Goal: Task Accomplishment & Management: Manage account settings

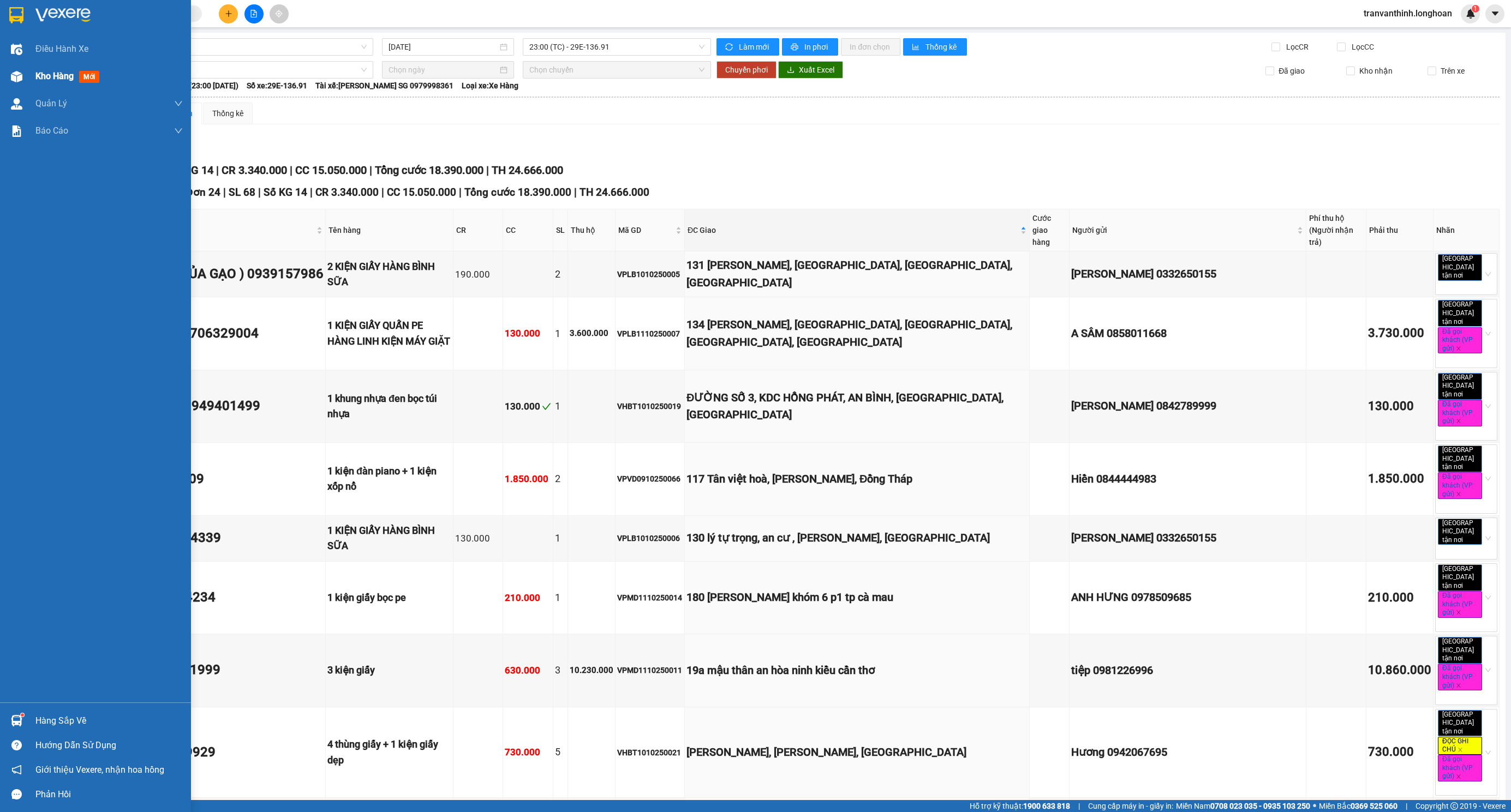
click at [23, 72] on div at bounding box center [17, 77] width 19 height 19
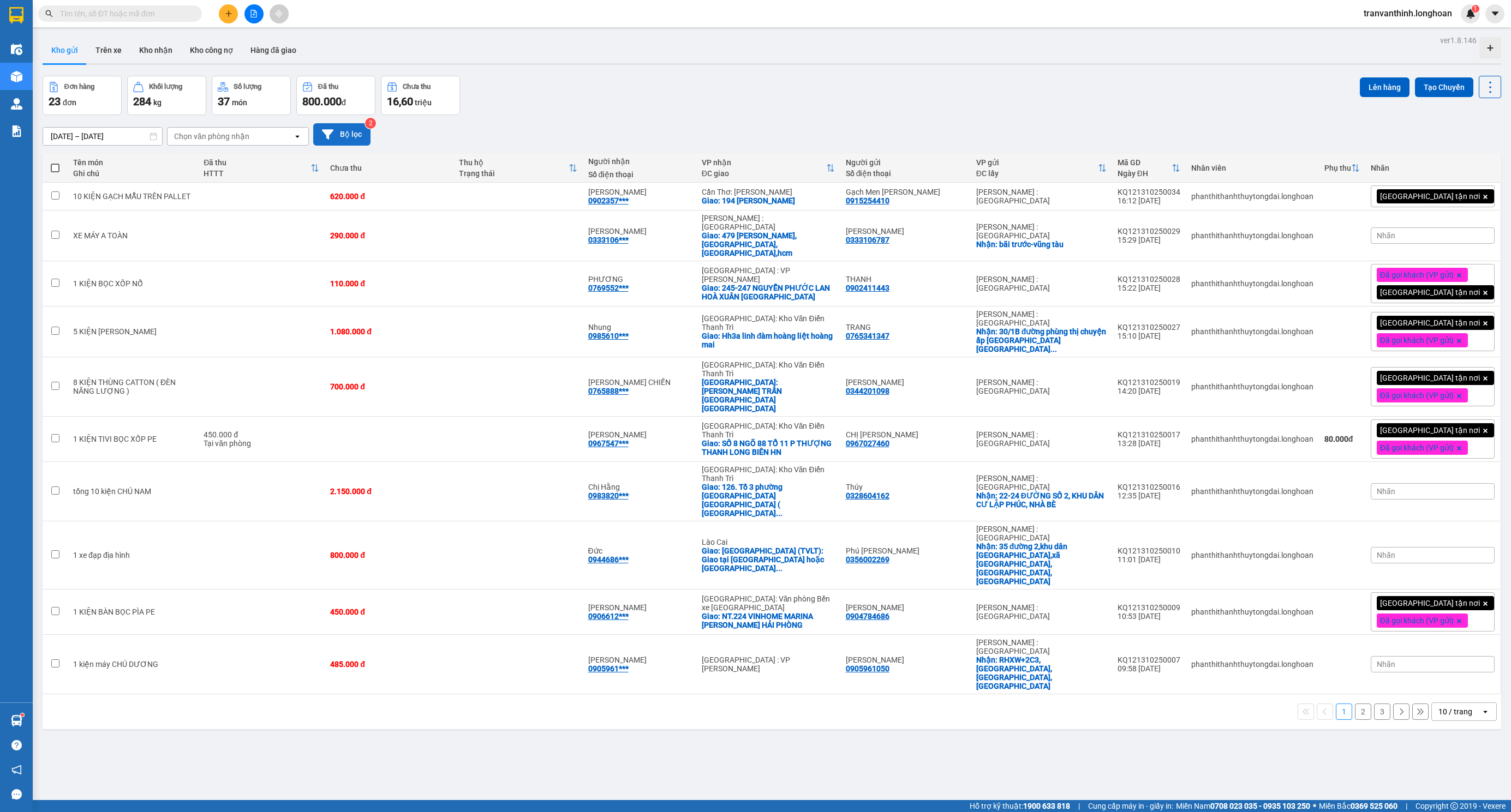
click at [344, 134] on button "Bộ lọc" at bounding box center [342, 134] width 57 height 22
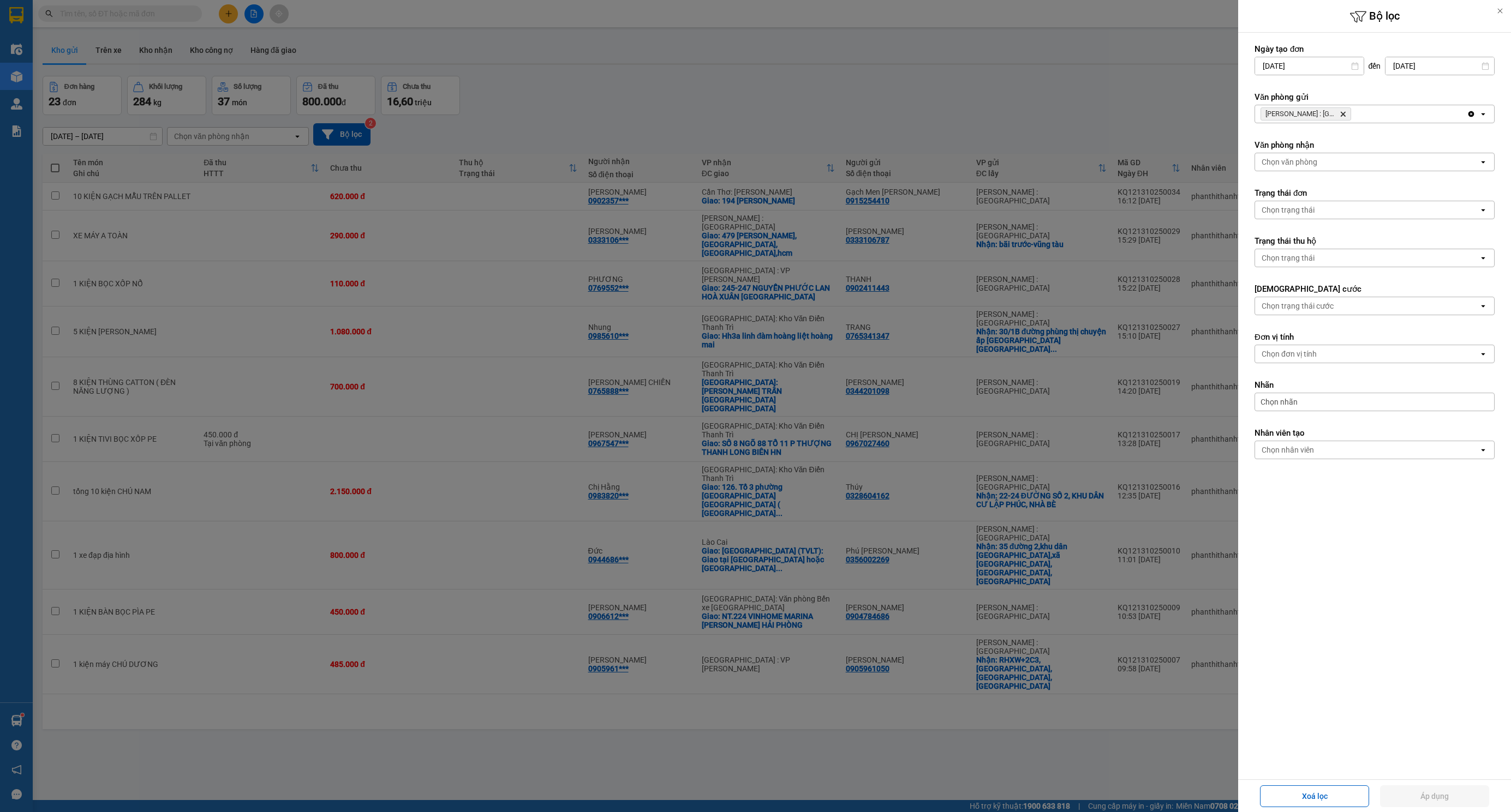
click at [1344, 114] on icon "Delete" at bounding box center [1342, 114] width 7 height 7
click at [1344, 113] on div "Chọn văn phòng" at bounding box center [1366, 114] width 224 height 17
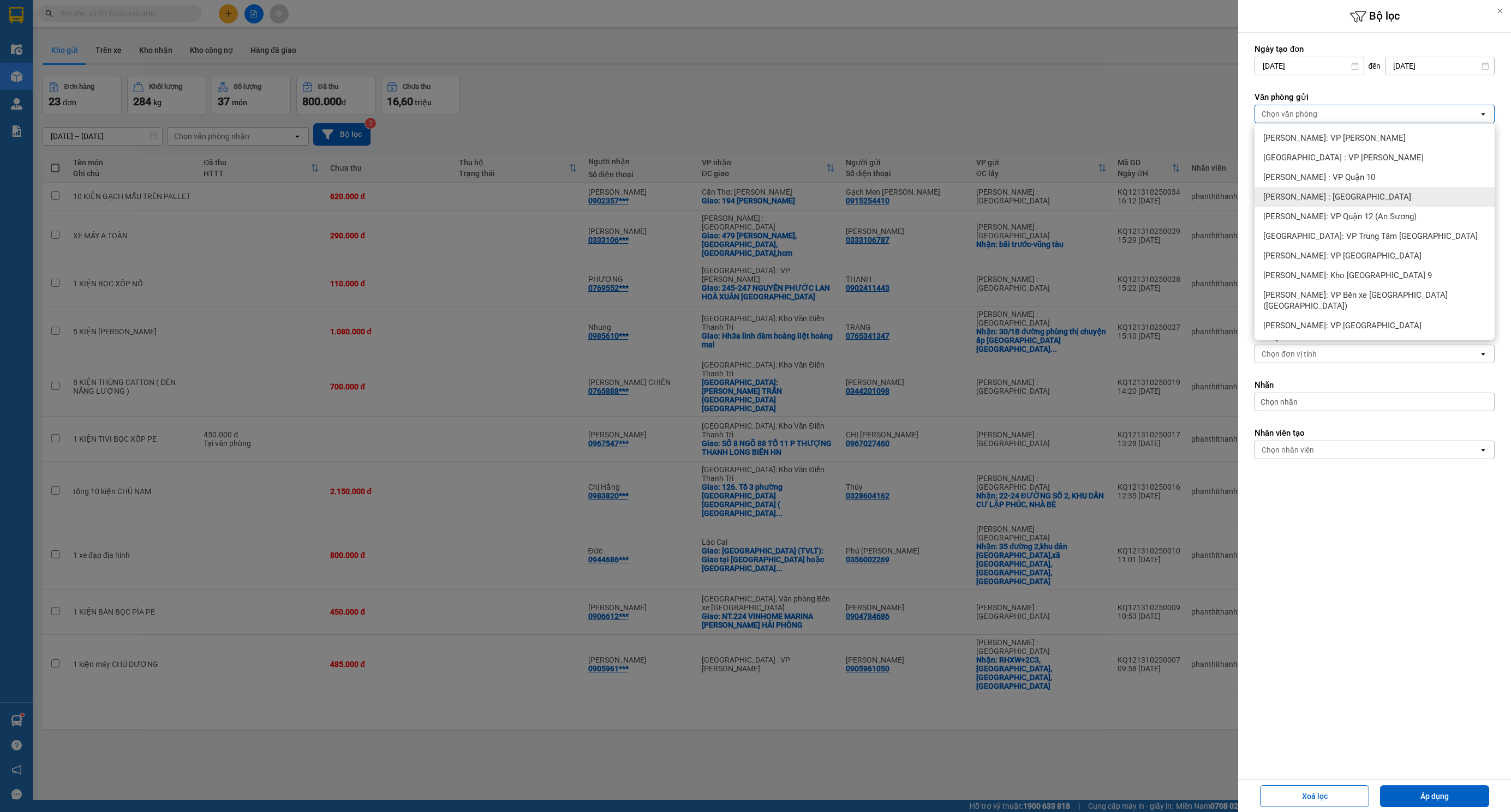
click at [1375, 198] on div "[PERSON_NAME] : [GEOGRAPHIC_DATA]" at bounding box center [1375, 196] width 240 height 20
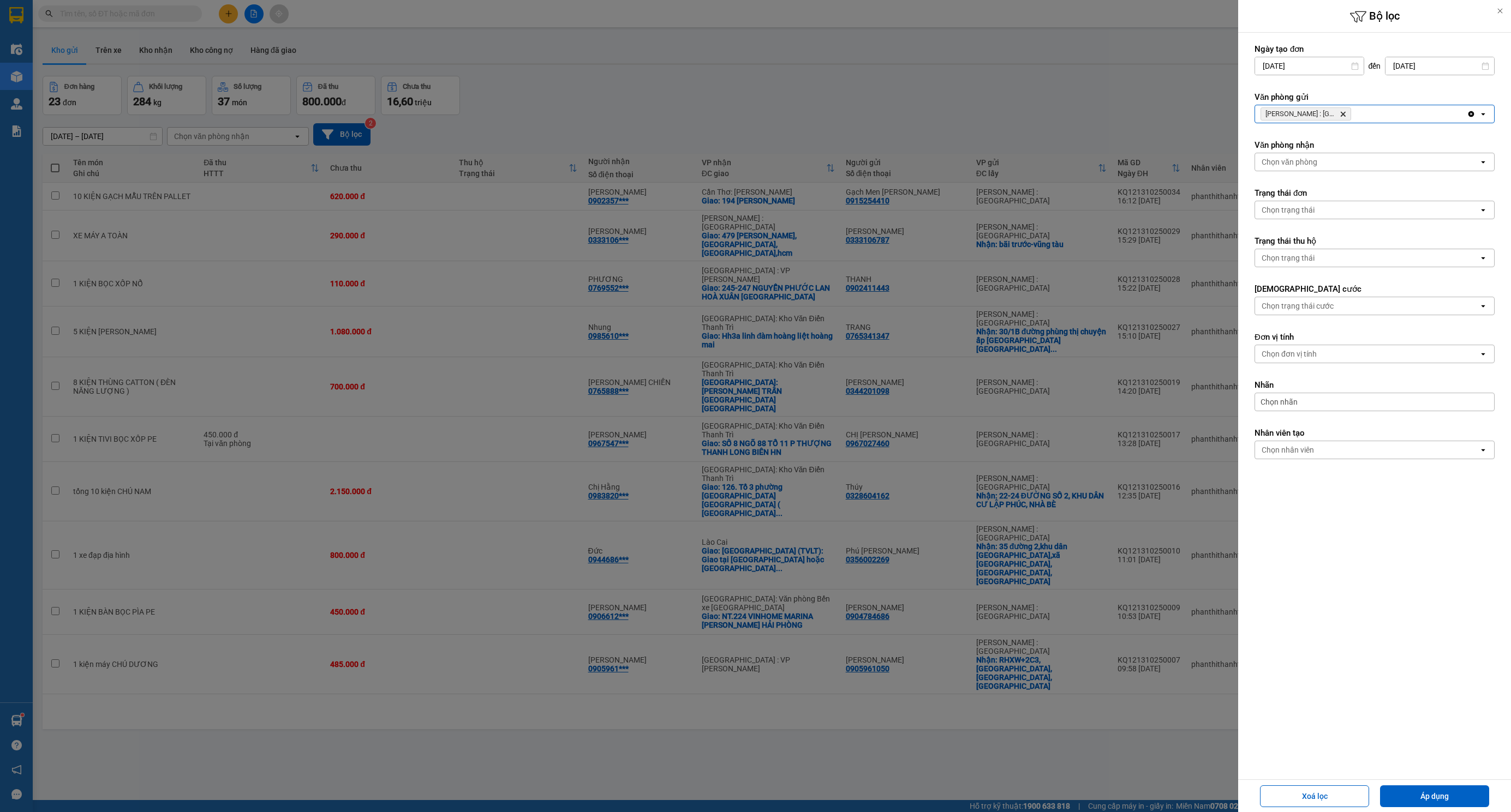
click at [1344, 117] on icon "Delete" at bounding box center [1342, 114] width 7 height 7
click at [1347, 114] on div "Chọn văn phòng" at bounding box center [1366, 114] width 224 height 17
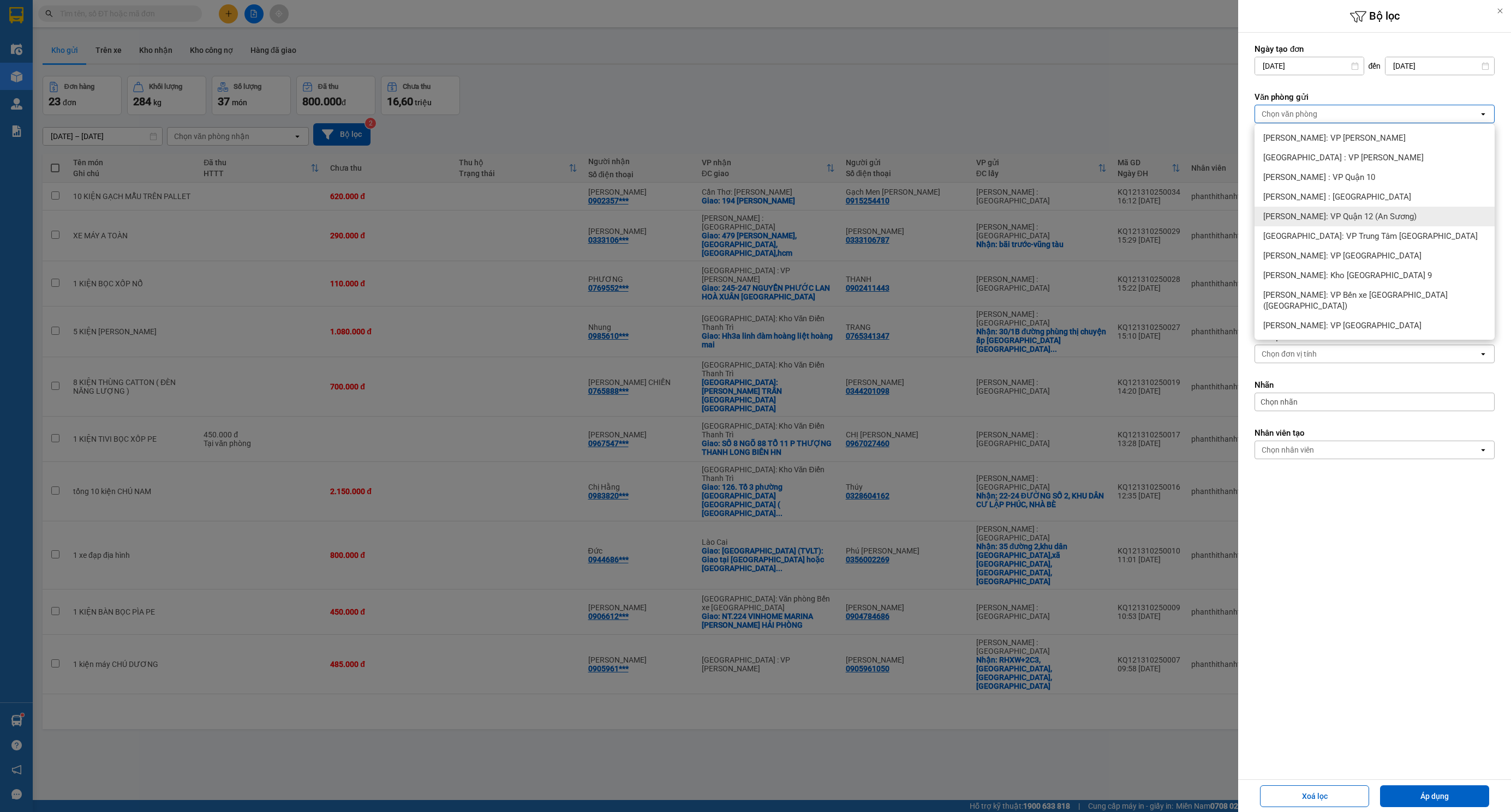
click at [1389, 224] on div "[PERSON_NAME]: VP Quận 12 (An Sương)" at bounding box center [1375, 216] width 240 height 20
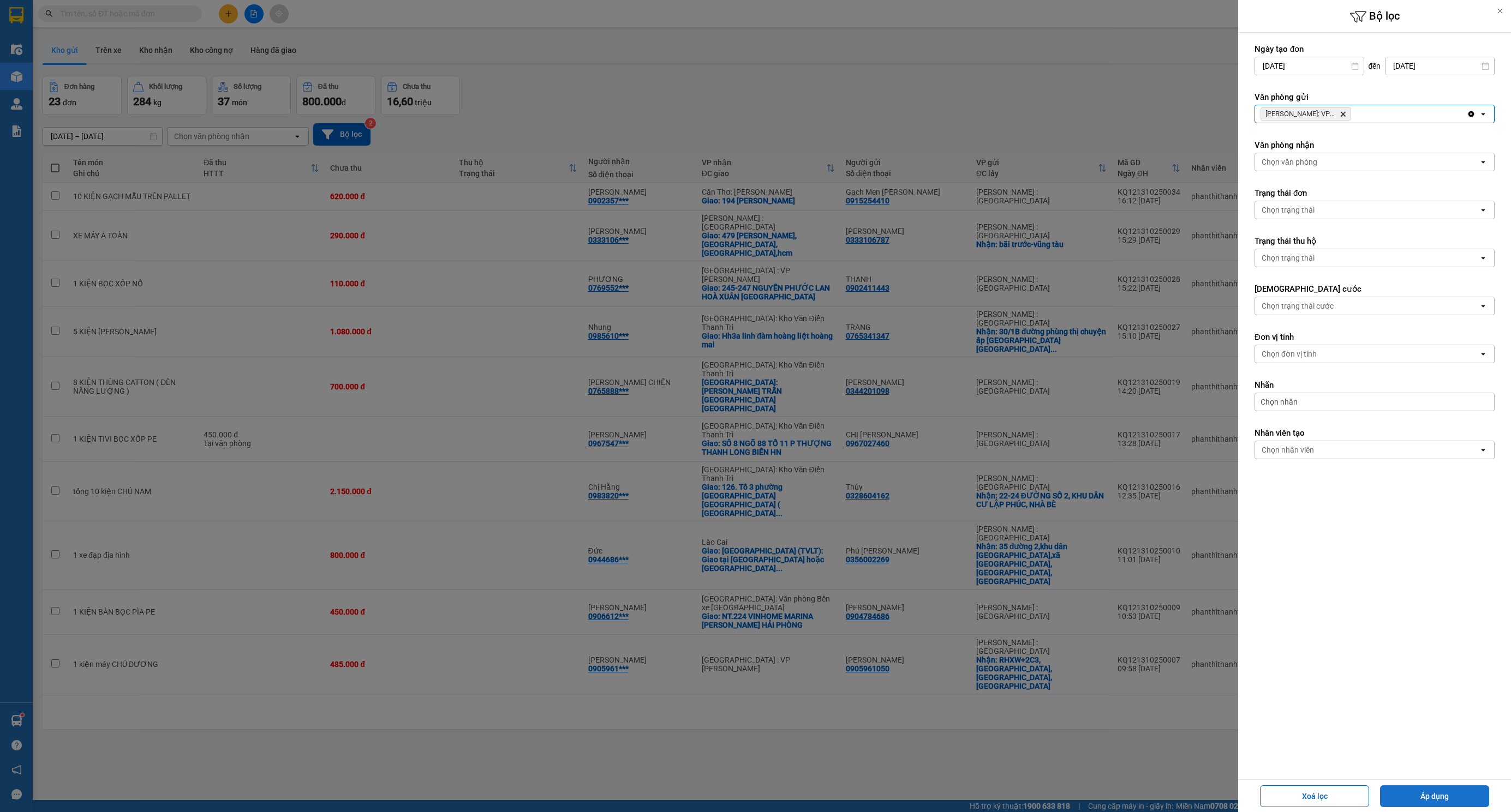
click at [1431, 804] on button "Áp dụng" at bounding box center [1434, 796] width 109 height 22
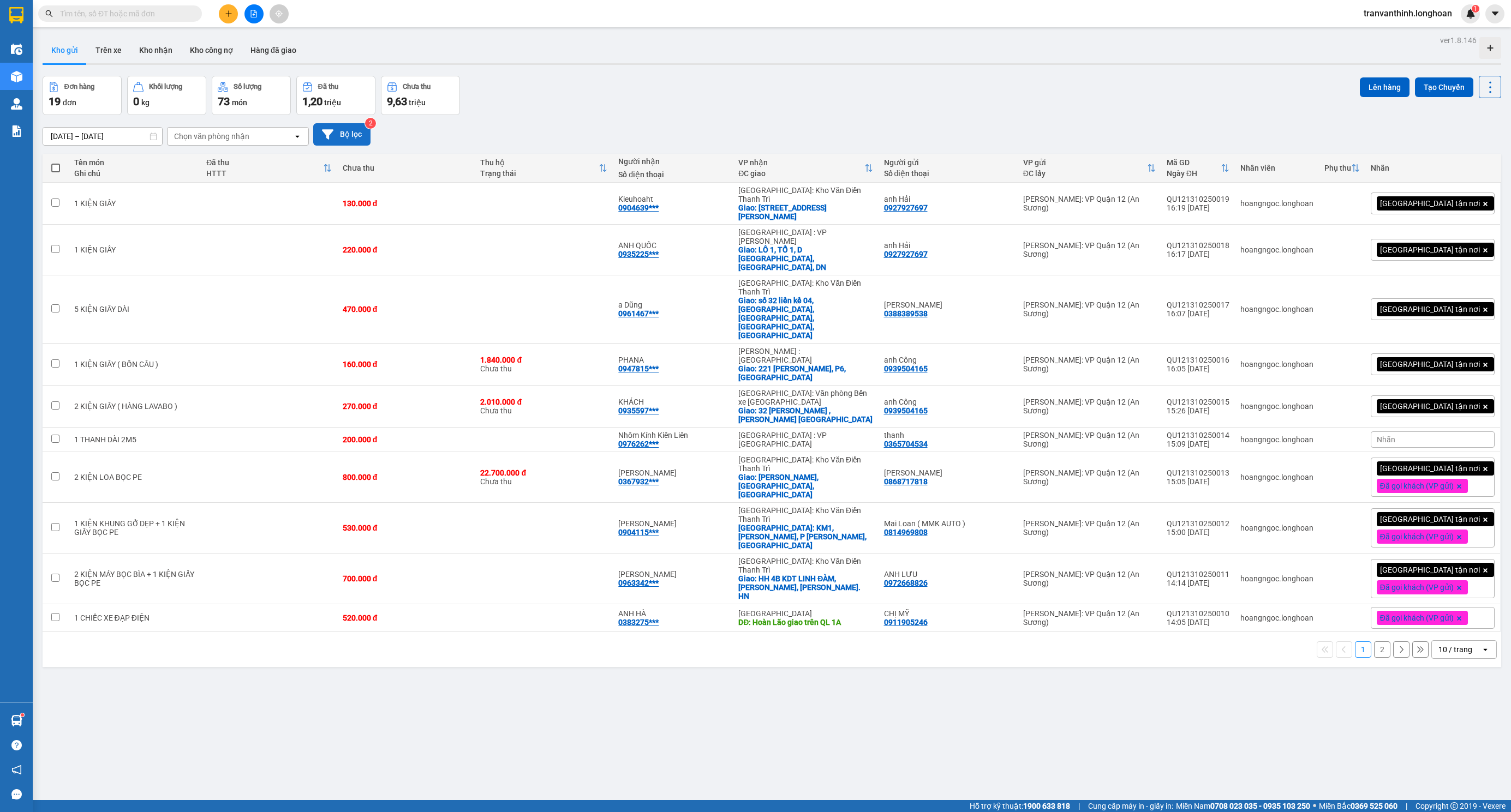
click at [353, 134] on button "Bộ lọc" at bounding box center [342, 134] width 57 height 22
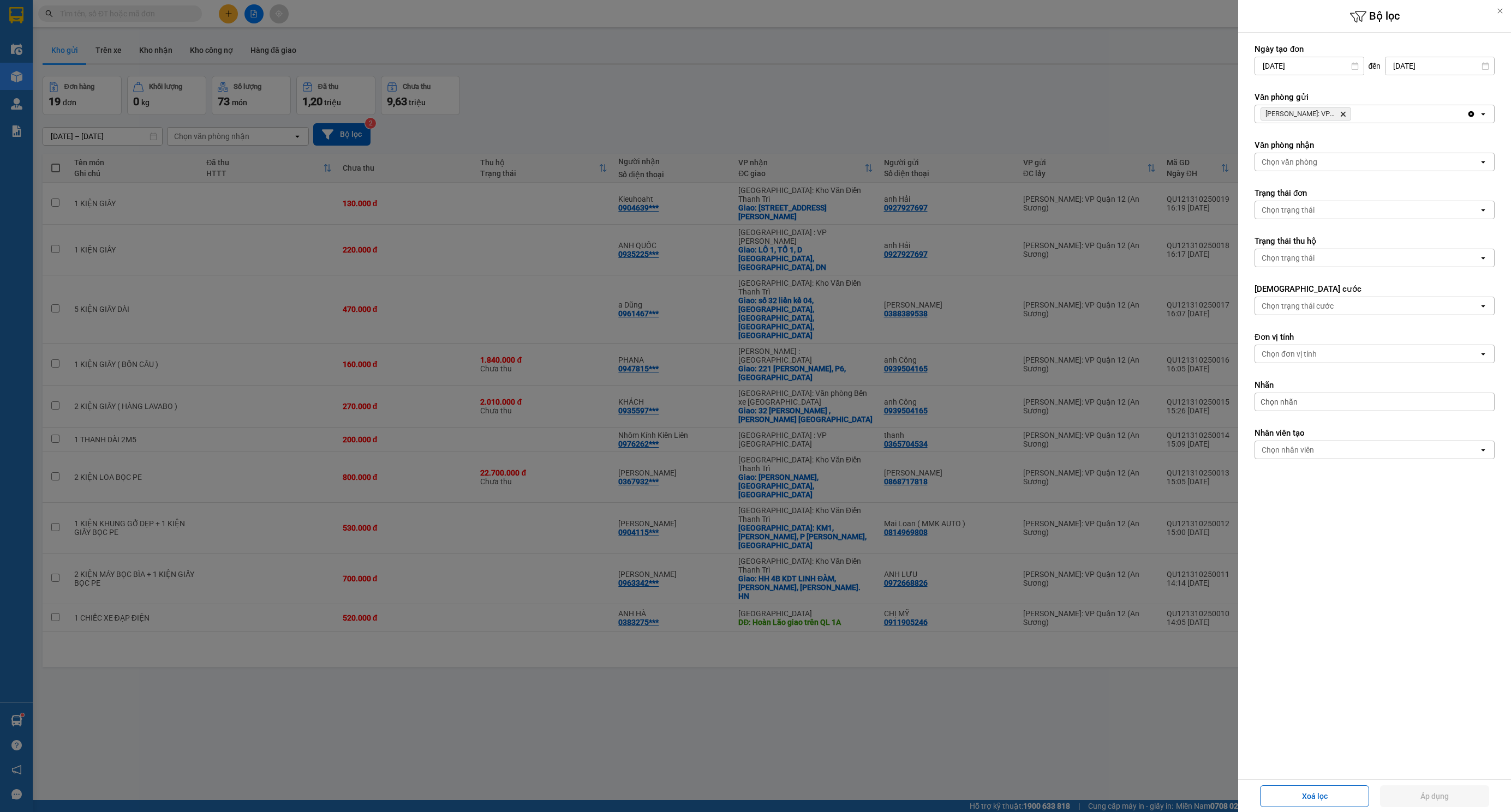
click at [1344, 114] on icon "Delete" at bounding box center [1342, 114] width 7 height 7
click at [1344, 114] on div "Chọn văn phòng" at bounding box center [1366, 114] width 224 height 17
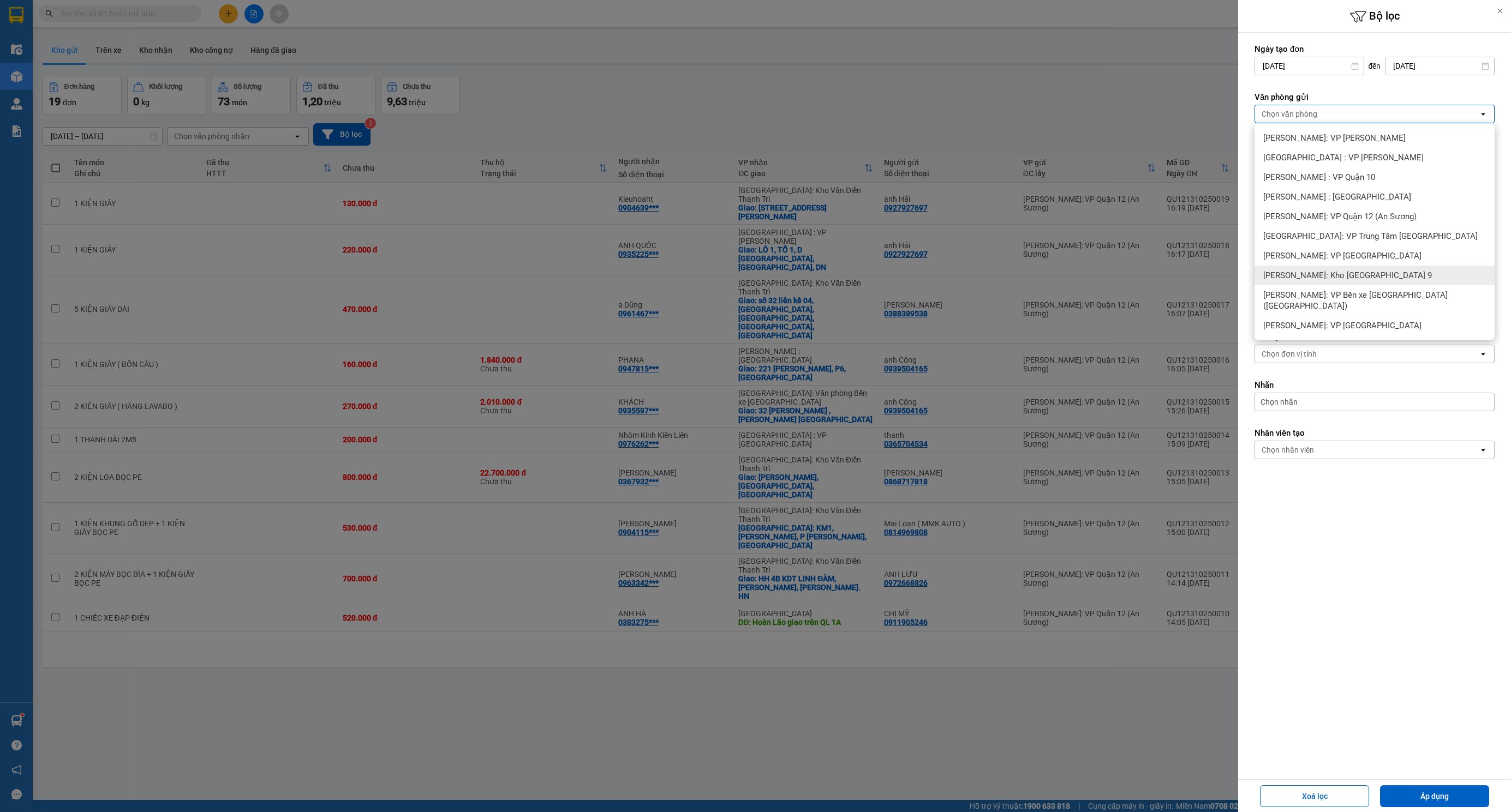
click at [1379, 280] on div "[PERSON_NAME]: Kho [GEOGRAPHIC_DATA] 9" at bounding box center [1375, 275] width 240 height 20
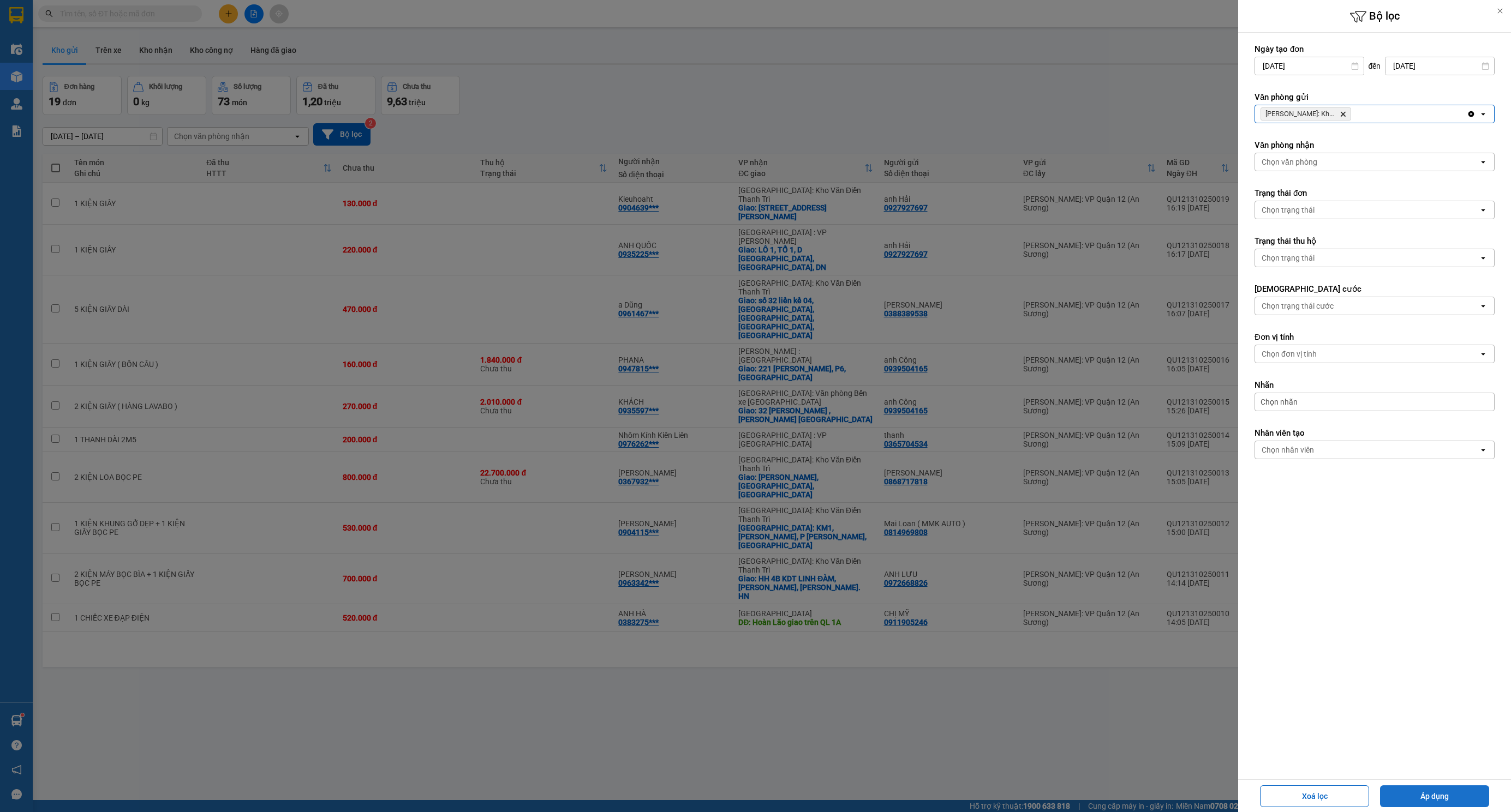
click at [1439, 794] on button "Áp dụng" at bounding box center [1434, 796] width 109 height 22
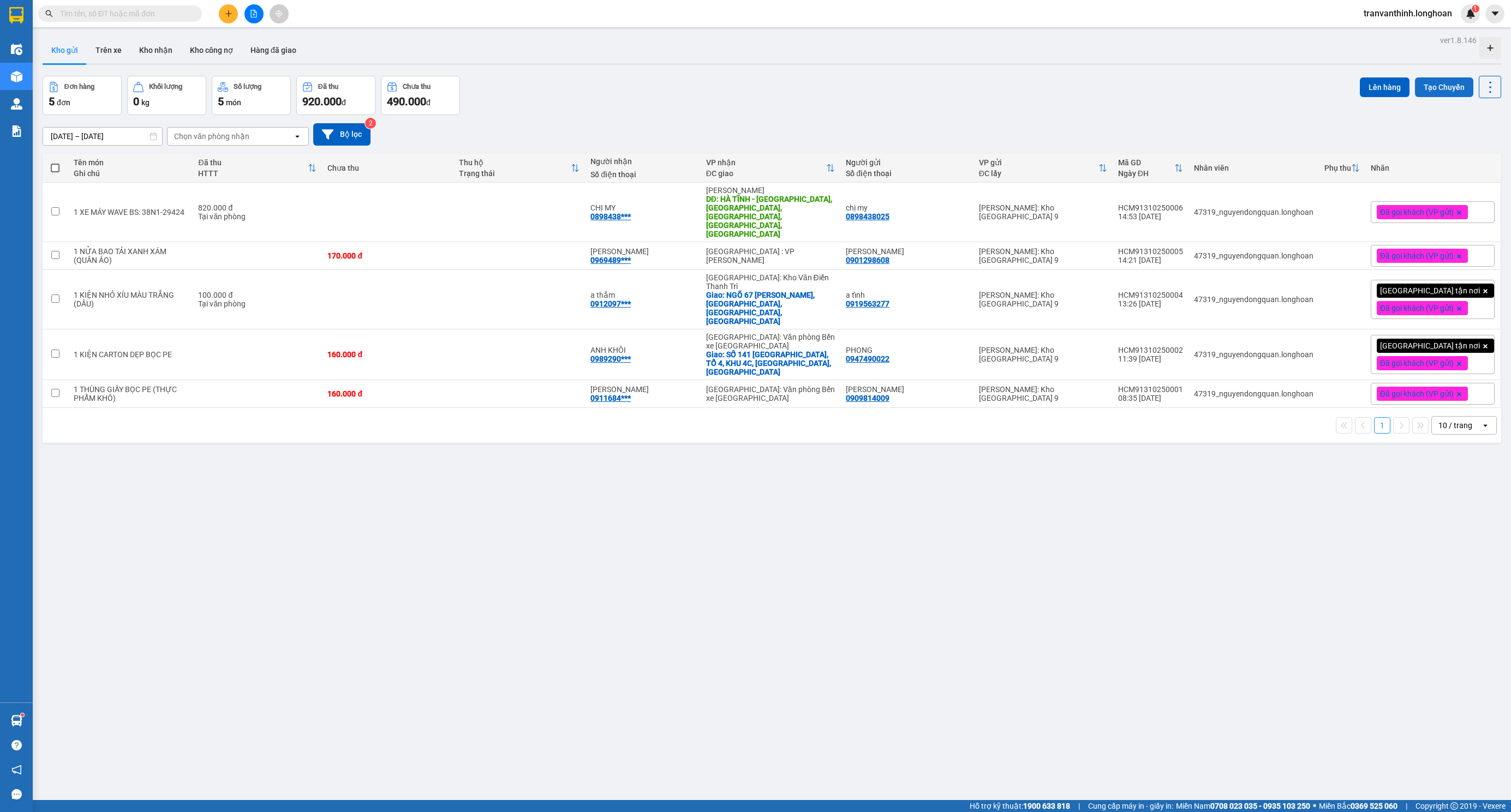
click at [1423, 82] on button "Tạo Chuyến" at bounding box center [1444, 87] width 59 height 20
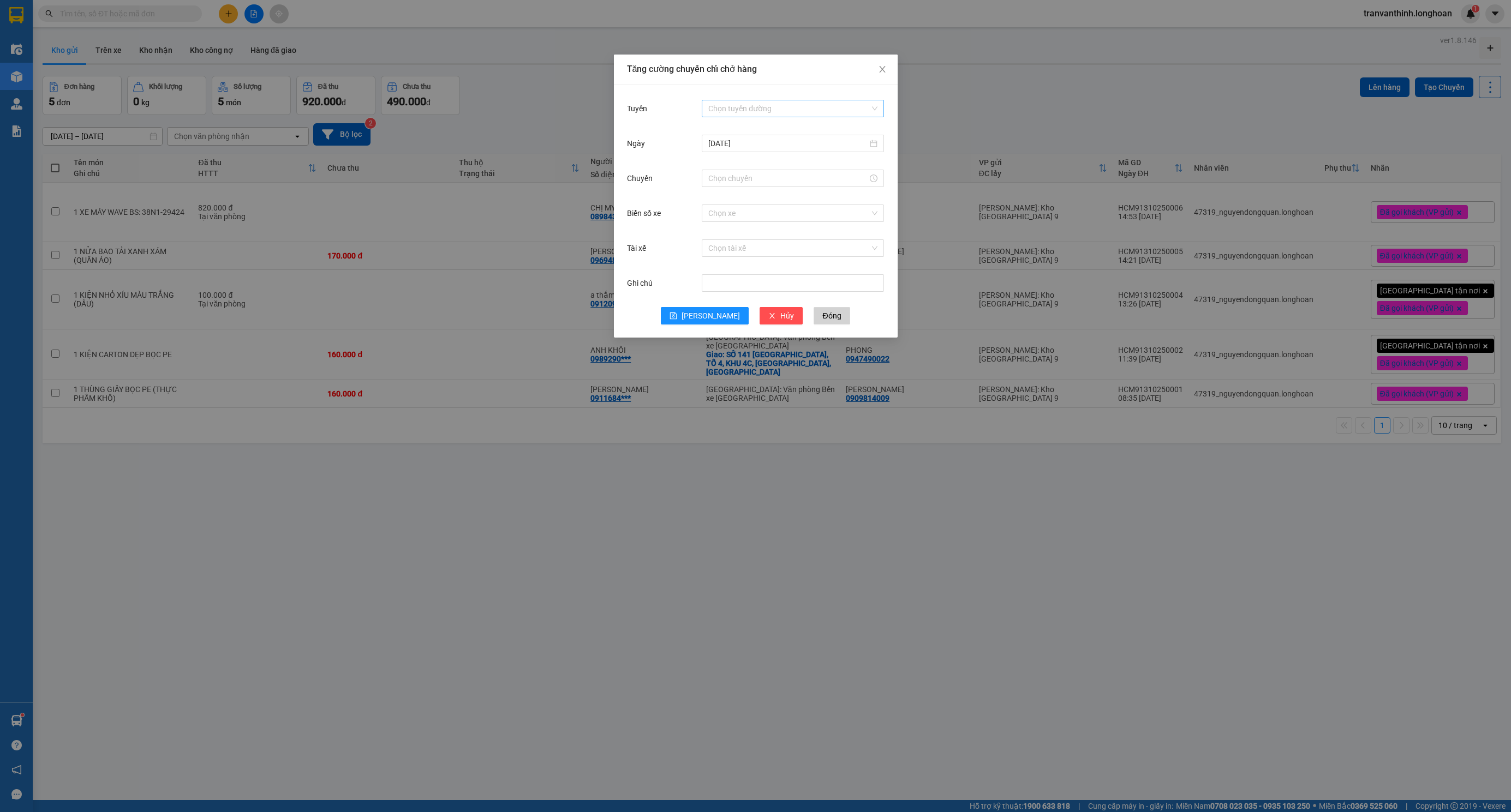
click at [803, 108] on input "Tuyến" at bounding box center [788, 109] width 161 height 17
click at [776, 205] on div "Kho HCM 1 - VP Quận 12" at bounding box center [793, 205] width 169 height 12
click at [729, 184] on input "Chuyến" at bounding box center [788, 178] width 159 height 12
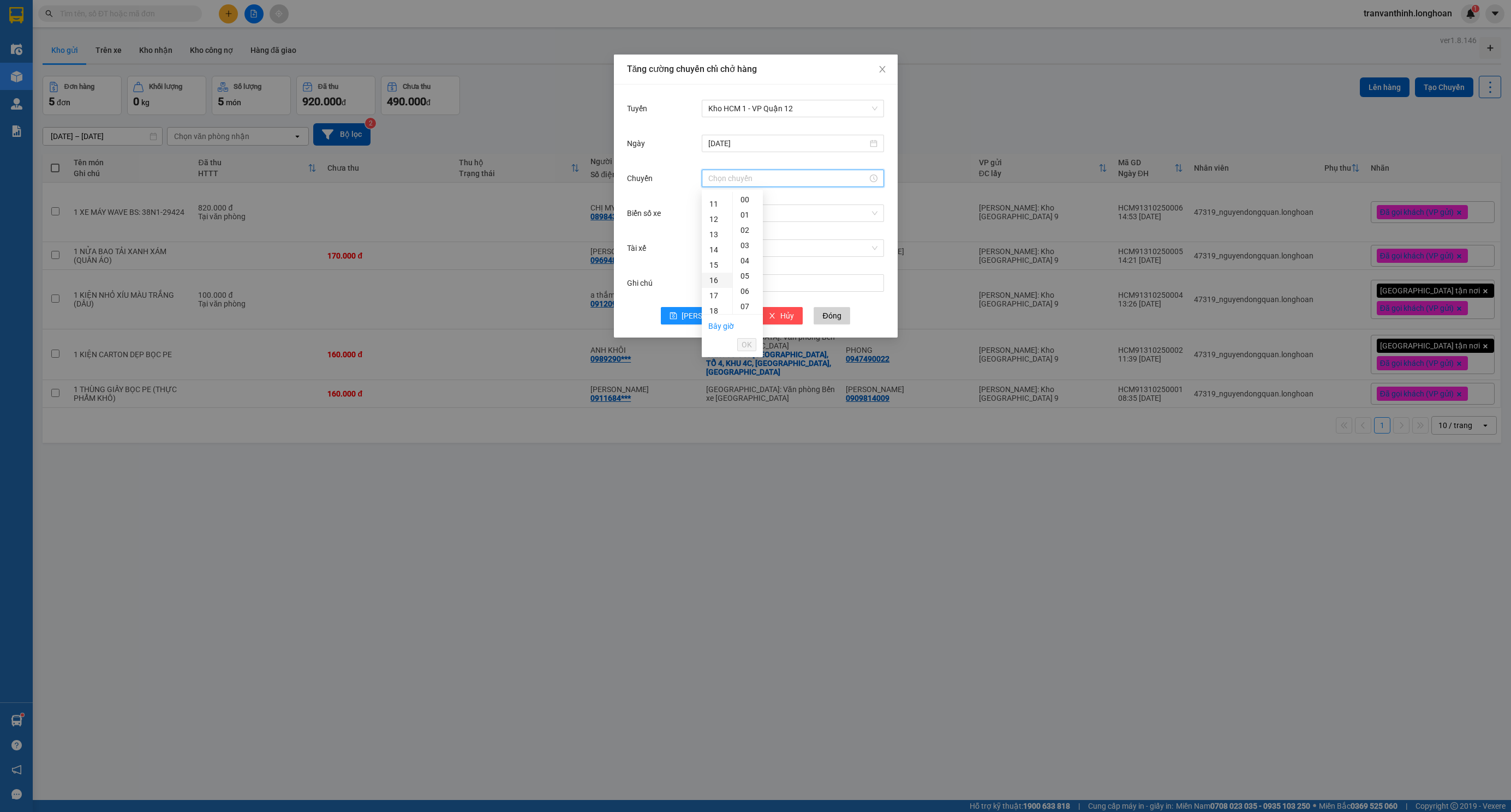
click at [715, 278] on div "16" at bounding box center [717, 280] width 30 height 15
click at [748, 345] on span "OK" at bounding box center [746, 344] width 10 height 12
click at [768, 182] on input "16:00" at bounding box center [788, 178] width 159 height 12
click at [745, 246] on div "30" at bounding box center [747, 248] width 30 height 15
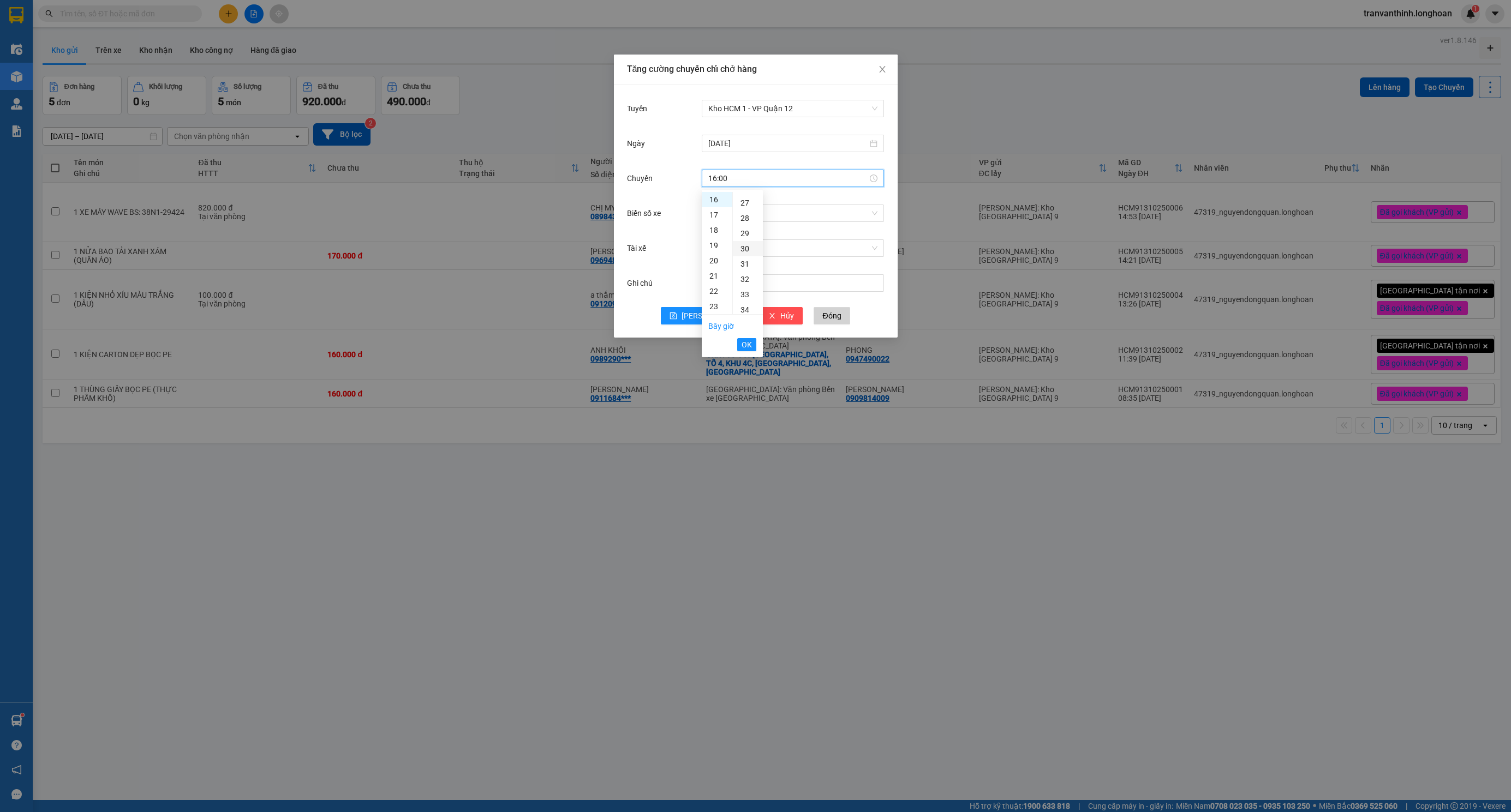
type input "16:30"
click at [743, 344] on span "OK" at bounding box center [746, 344] width 10 height 12
click at [738, 218] on input "Biển số xe" at bounding box center [788, 213] width 161 height 17
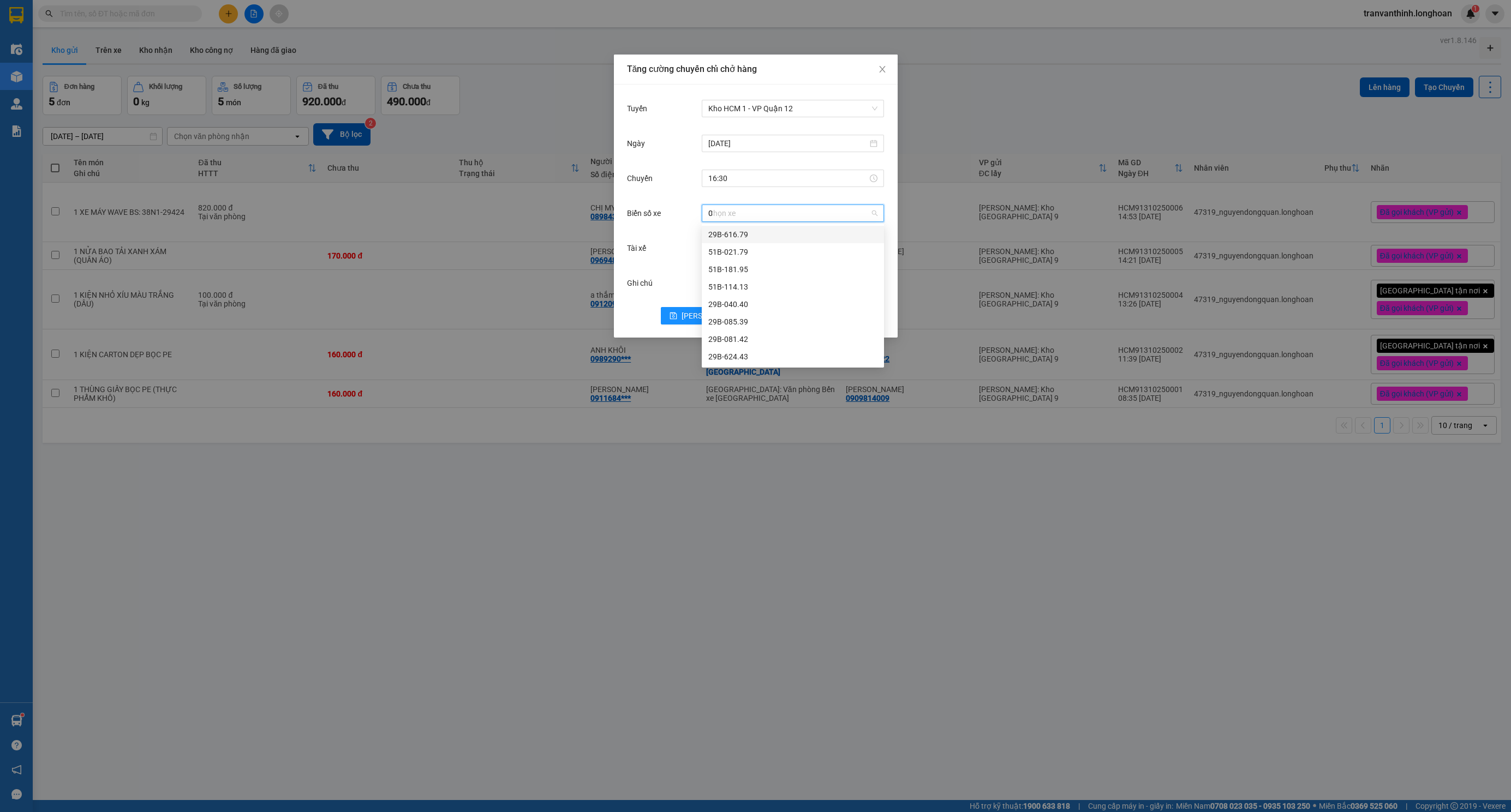
type input "06"
click at [743, 335] on div "29E-355.06" at bounding box center [793, 339] width 169 height 12
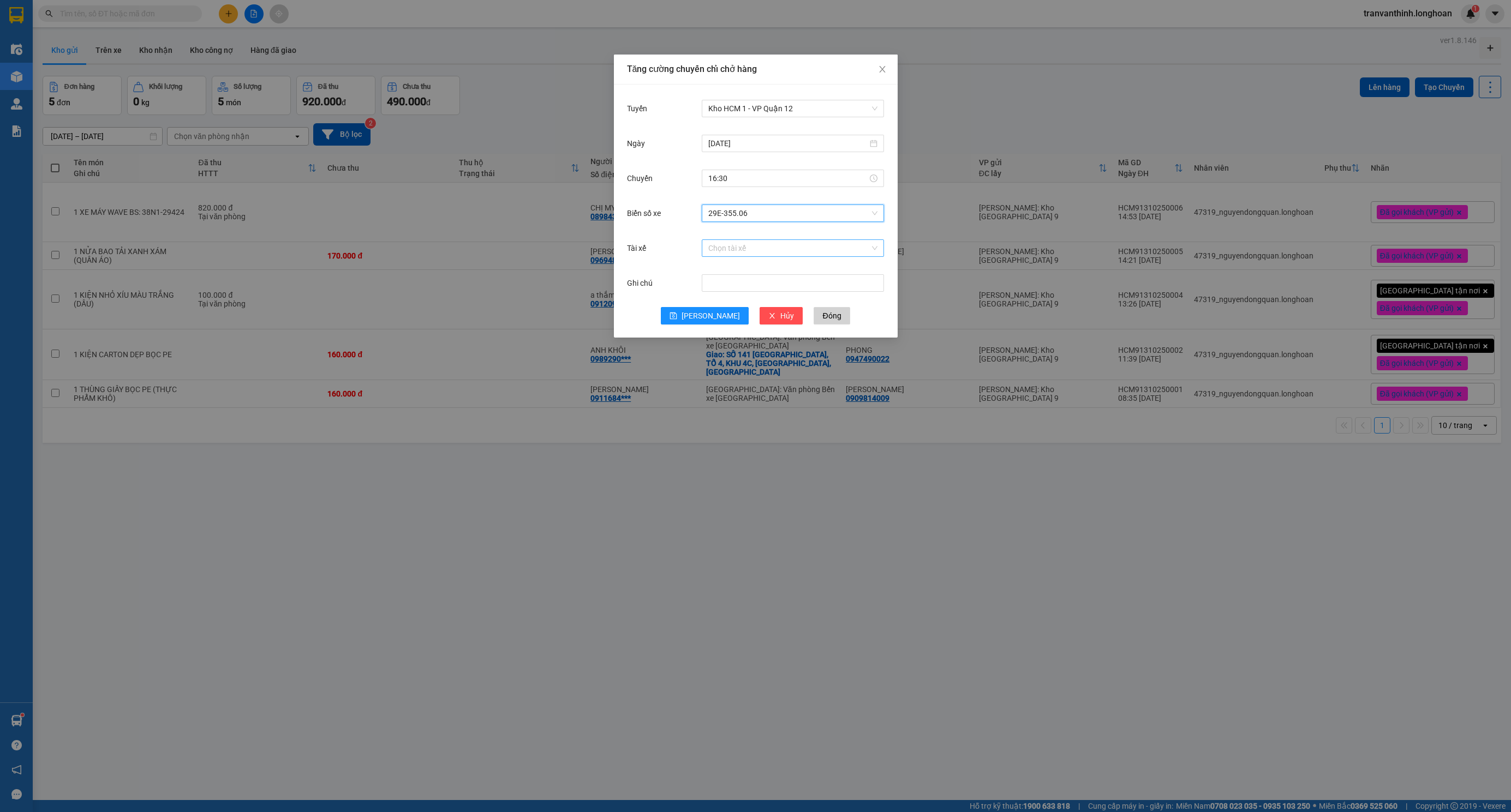
click at [725, 242] on input "Tài xế" at bounding box center [788, 248] width 161 height 17
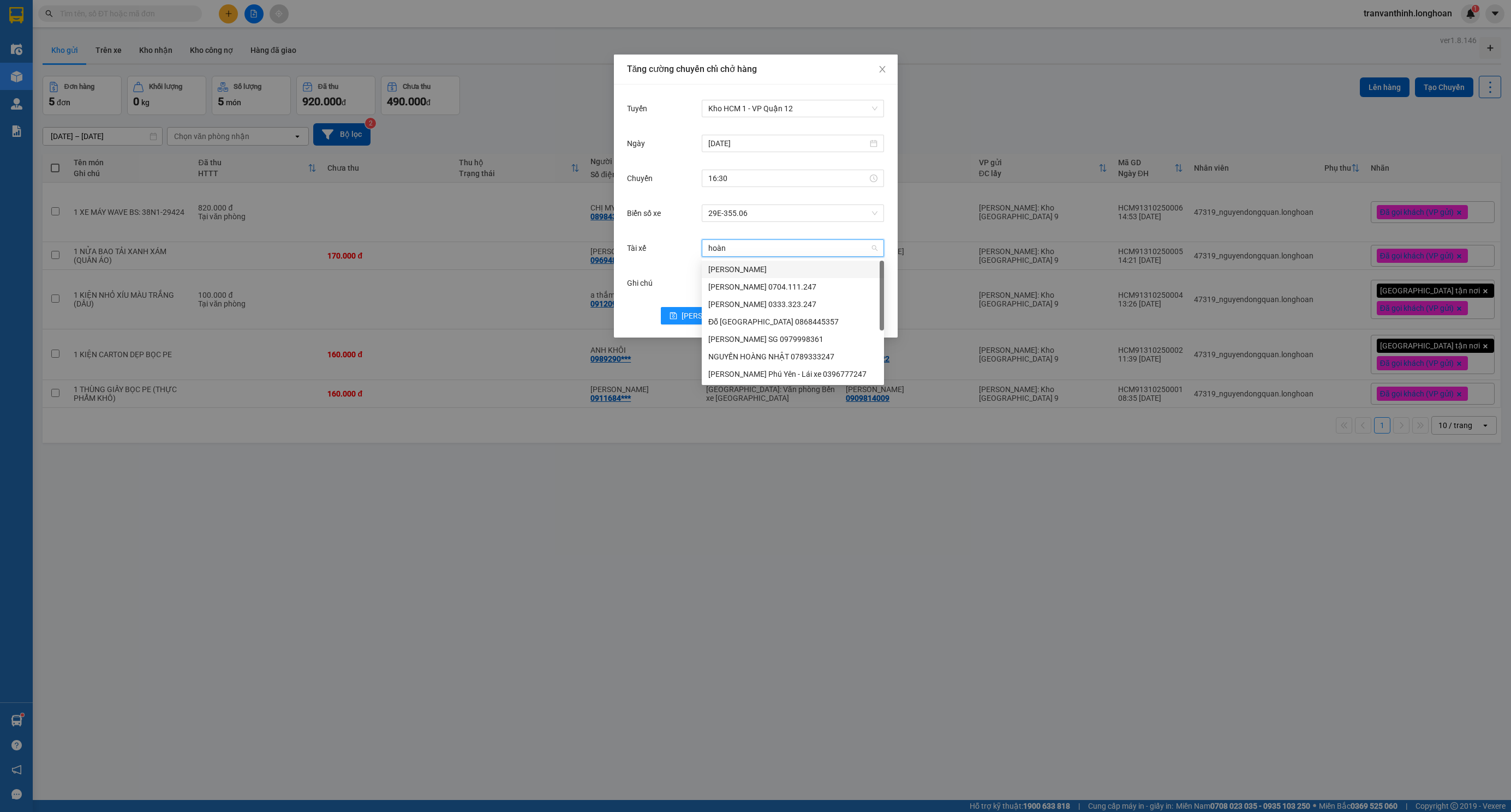
type input "hoàng"
click at [766, 321] on div "Đỗ [GEOGRAPHIC_DATA] 0868445357" at bounding box center [793, 321] width 169 height 12
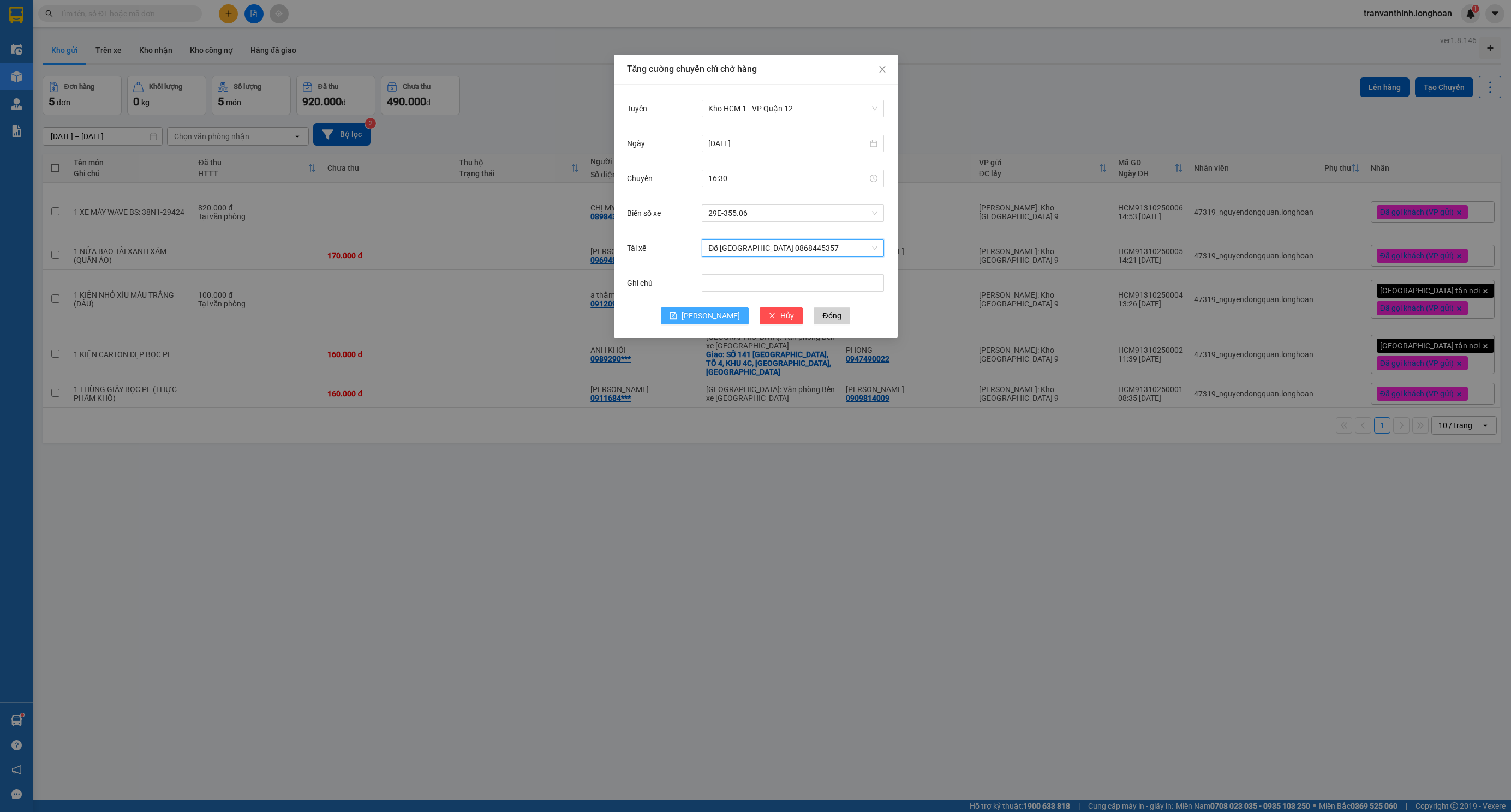
click at [677, 316] on icon "save" at bounding box center [673, 316] width 8 height 8
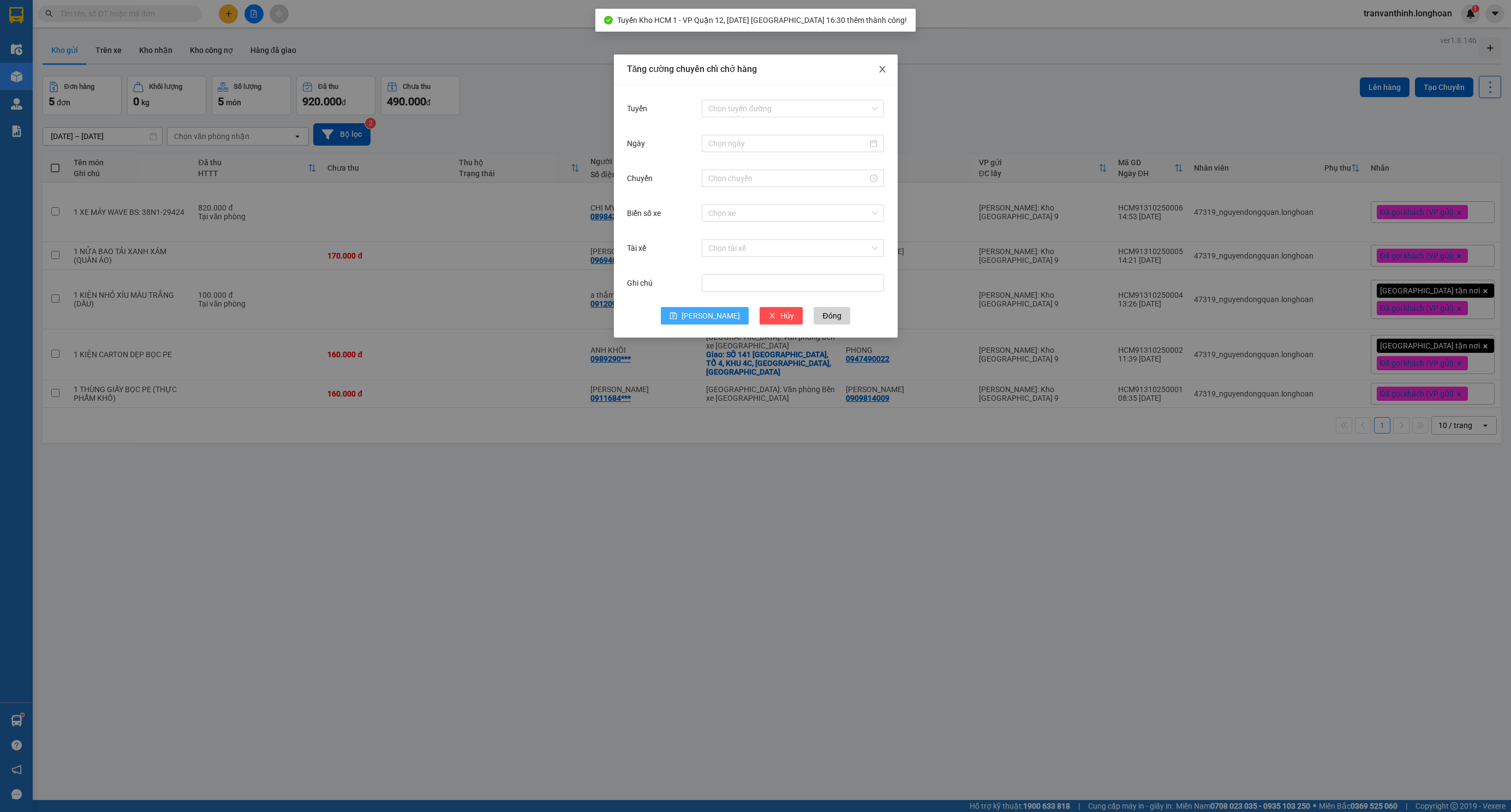
click at [880, 67] on icon "close" at bounding box center [882, 69] width 6 height 7
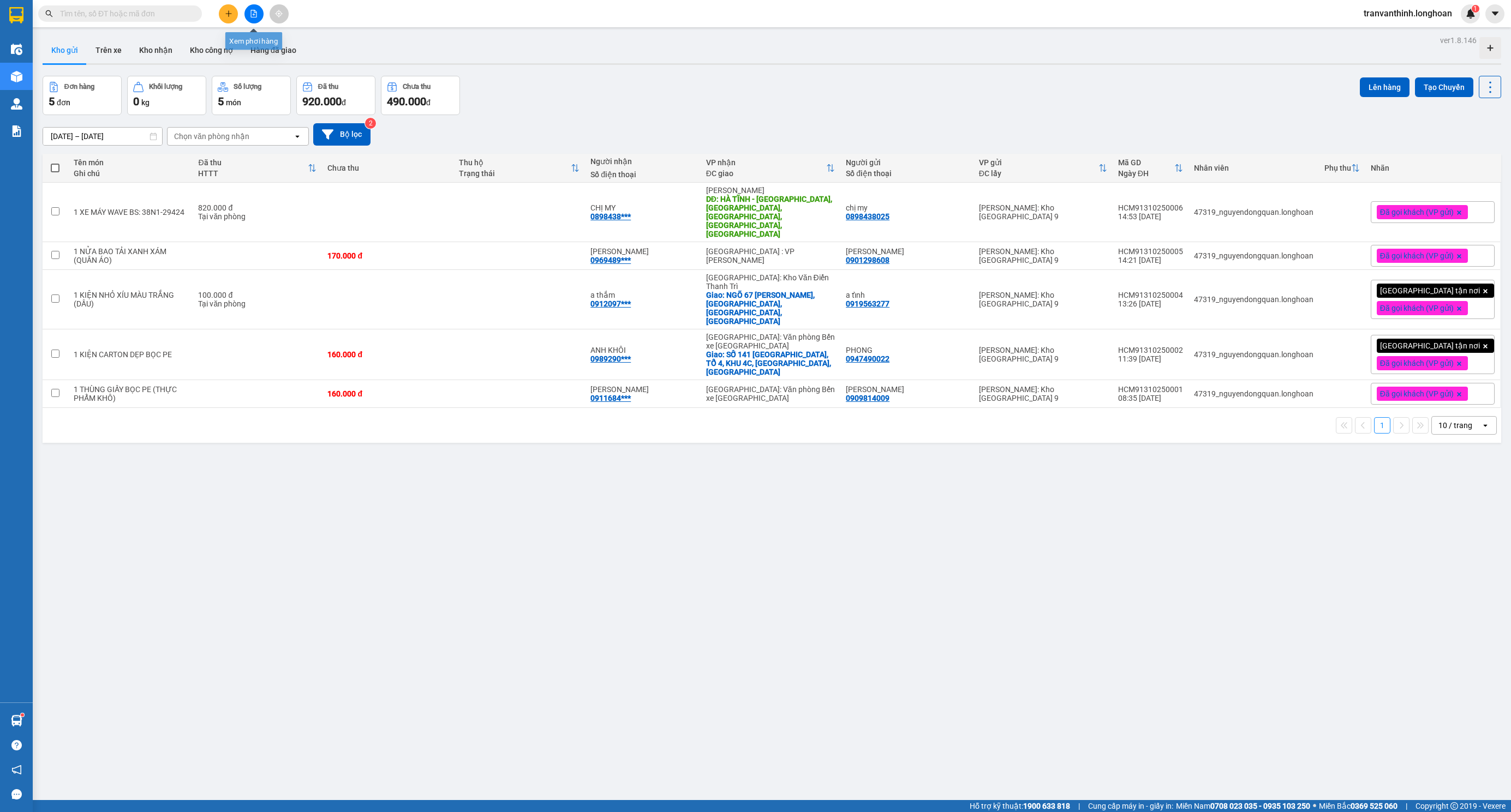
click at [252, 13] on icon "file-add" at bounding box center [253, 14] width 8 height 8
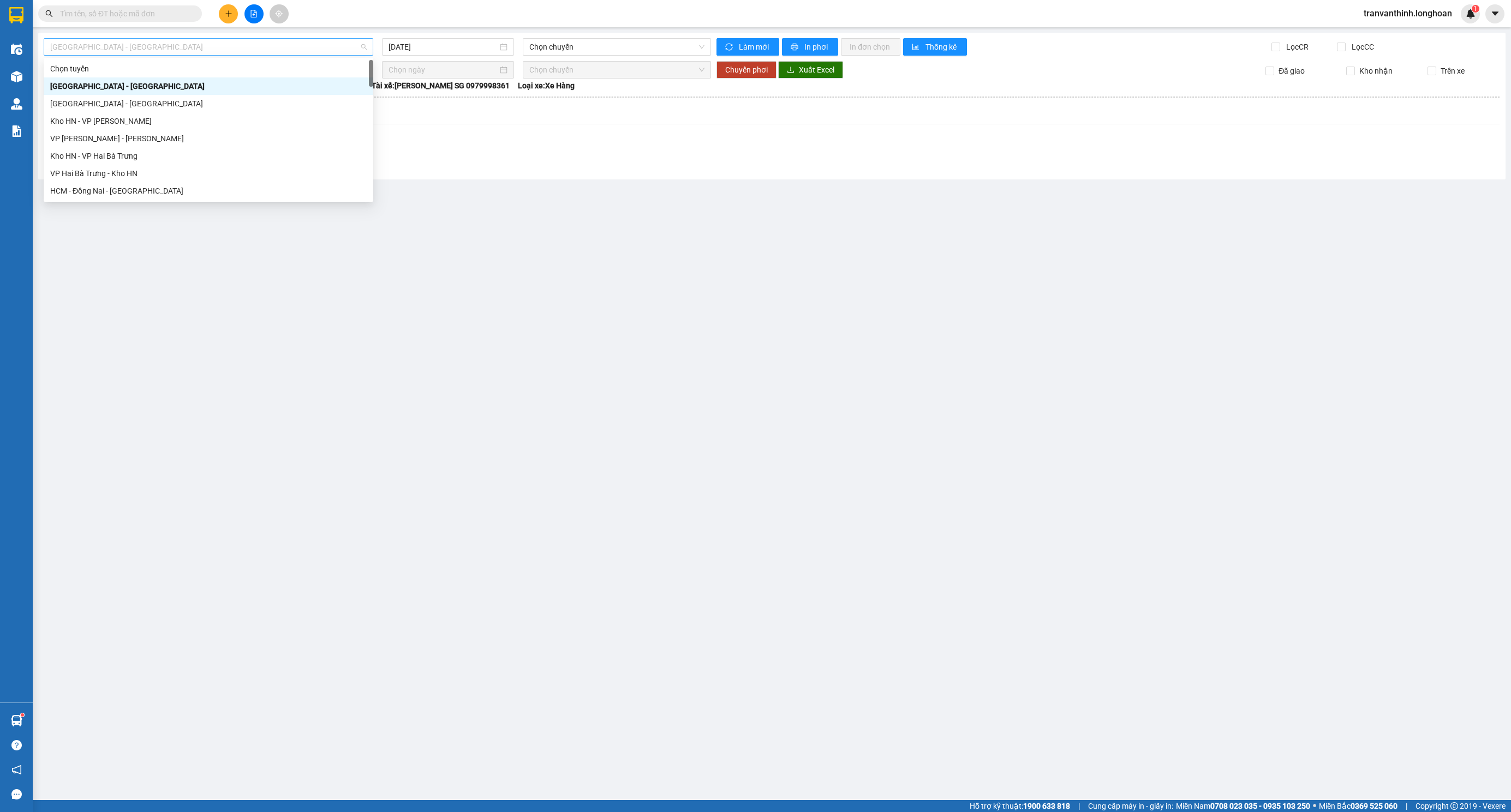
click at [275, 48] on span "[GEOGRAPHIC_DATA] - [GEOGRAPHIC_DATA]" at bounding box center [208, 47] width 316 height 17
type input "btn"
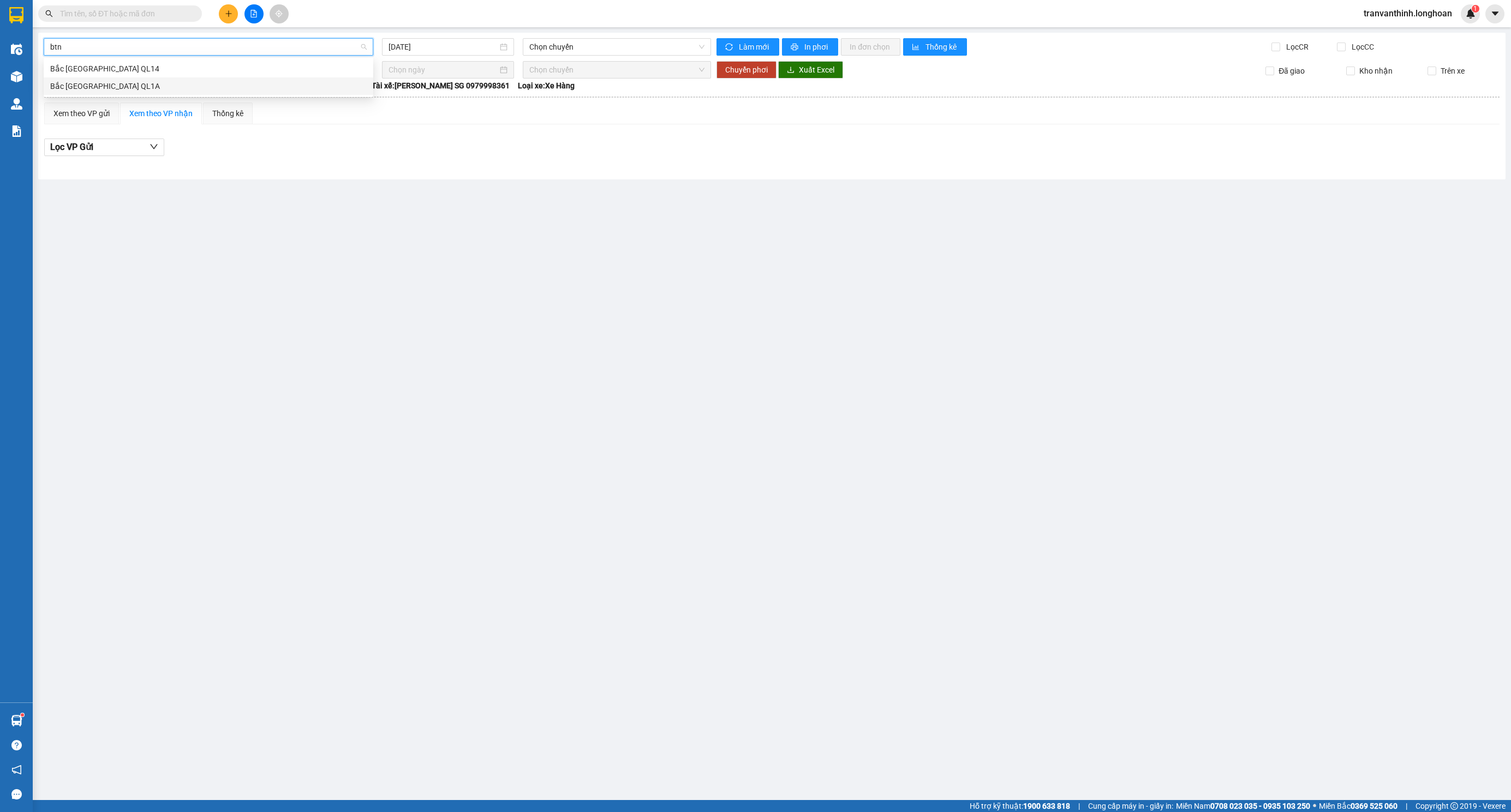
click at [83, 87] on div "Bắc [GEOGRAPHIC_DATA] QL1A" at bounding box center [208, 86] width 316 height 12
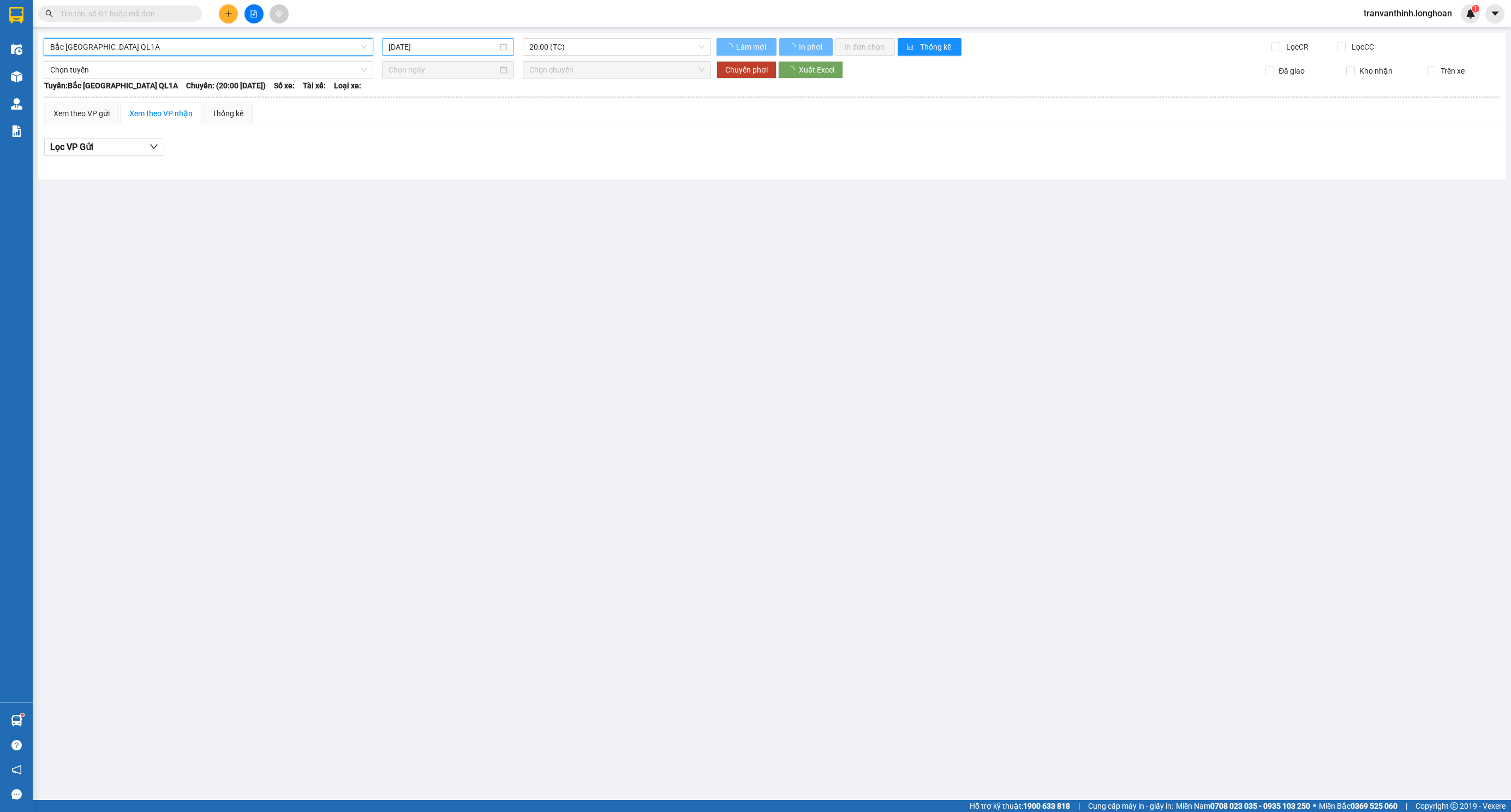
click at [435, 50] on input "[DATE]" at bounding box center [443, 47] width 109 height 12
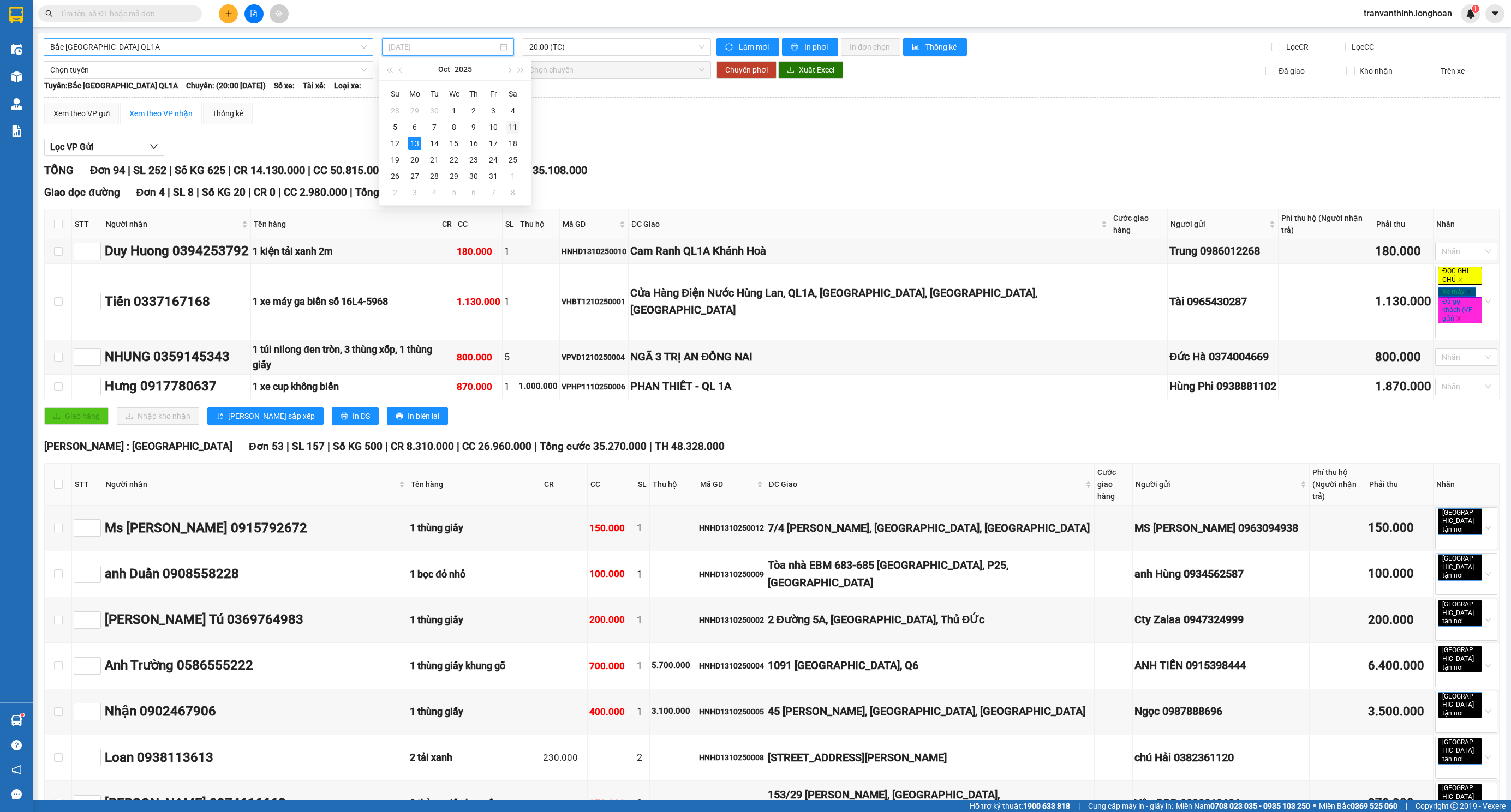
click at [513, 127] on div "11" at bounding box center [513, 127] width 13 height 13
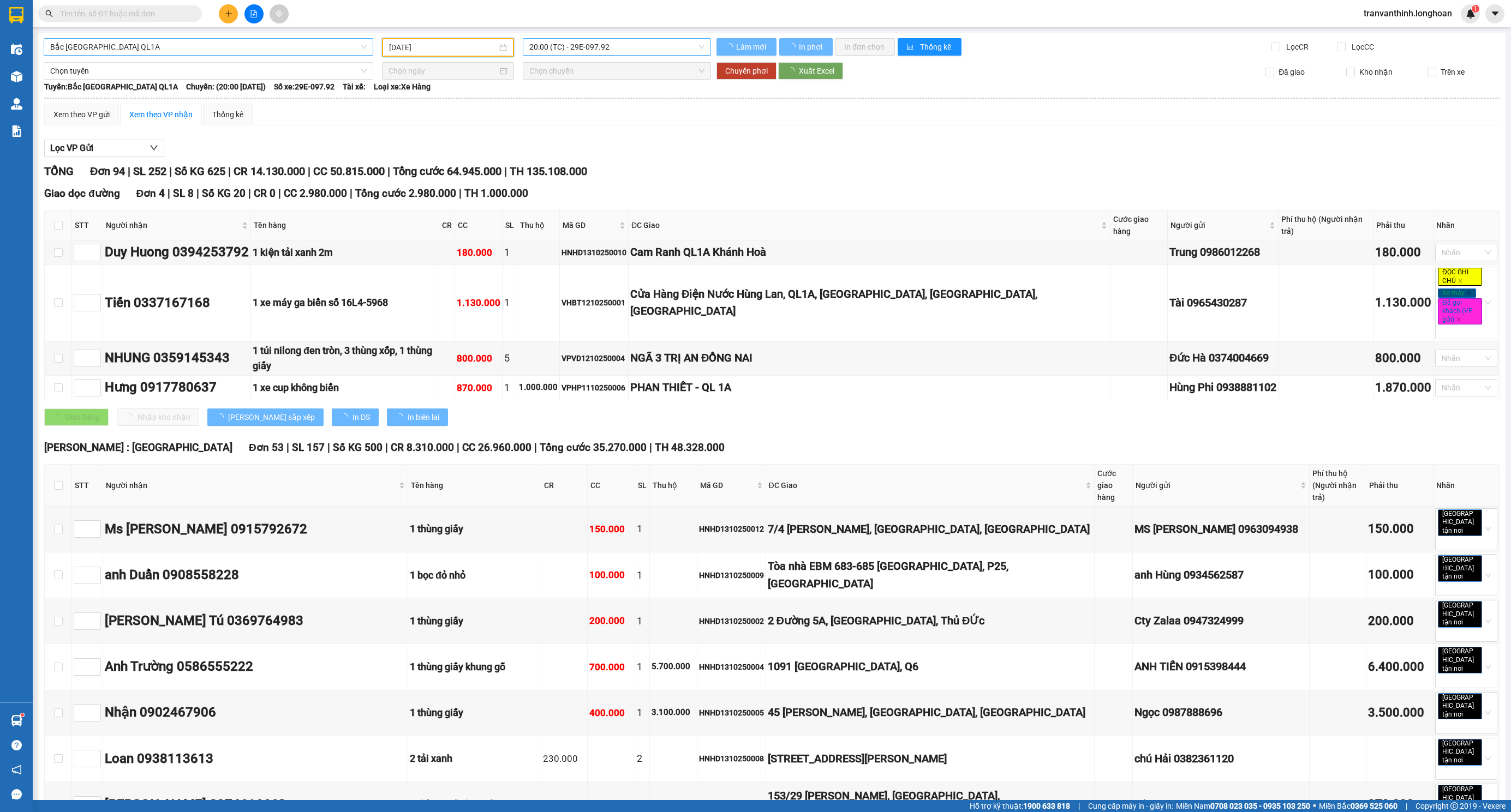
type input "[DATE]"
click at [615, 46] on span "20:00 (TC) - 29E-097.92" at bounding box center [617, 47] width 175 height 17
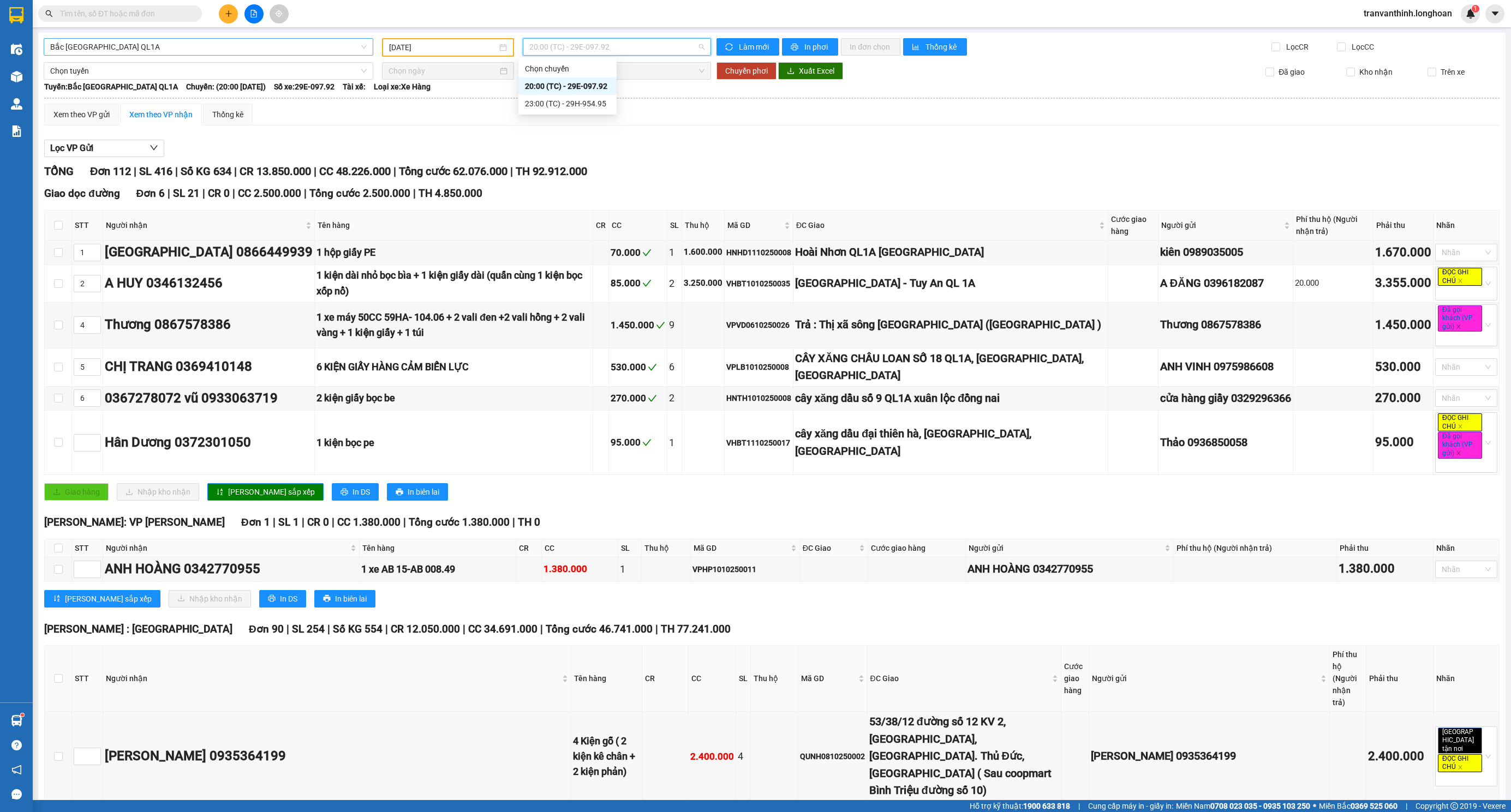
click at [571, 87] on div "20:00 (TC) - 29E-097.92" at bounding box center [568, 86] width 85 height 12
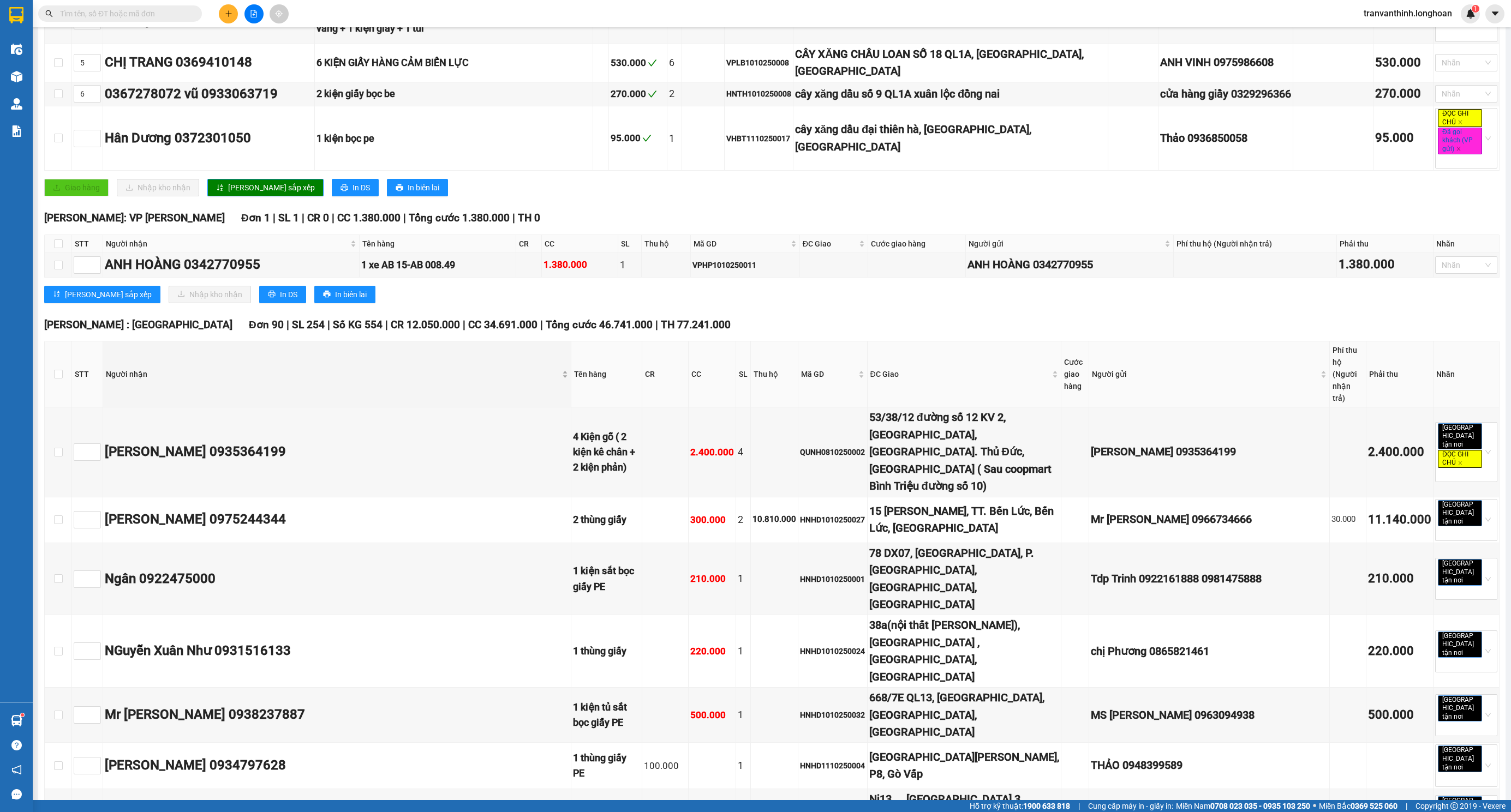
scroll to position [327, 0]
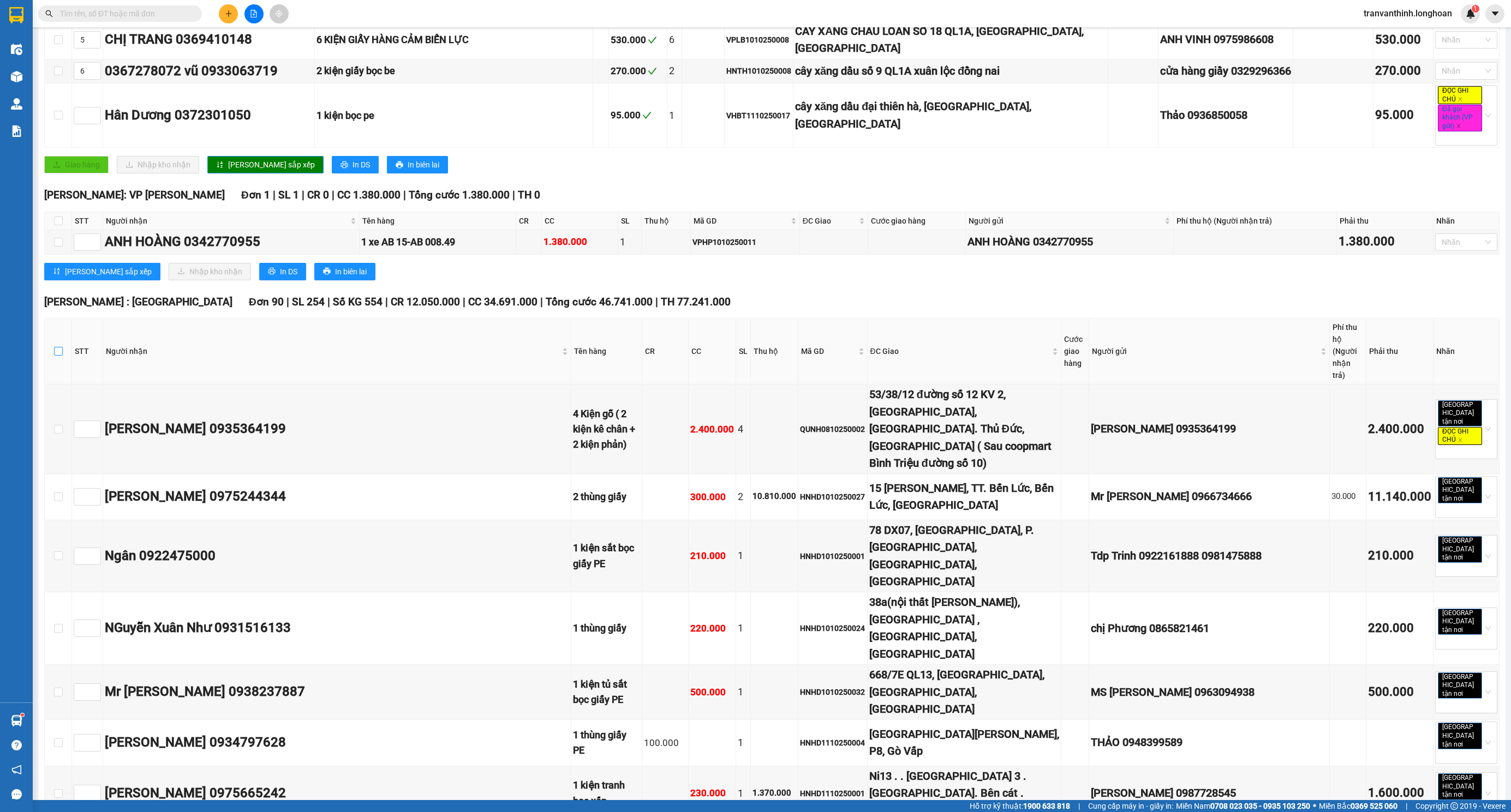
click at [58, 347] on input "checkbox" at bounding box center [59, 351] width 9 height 9
checkbox input "true"
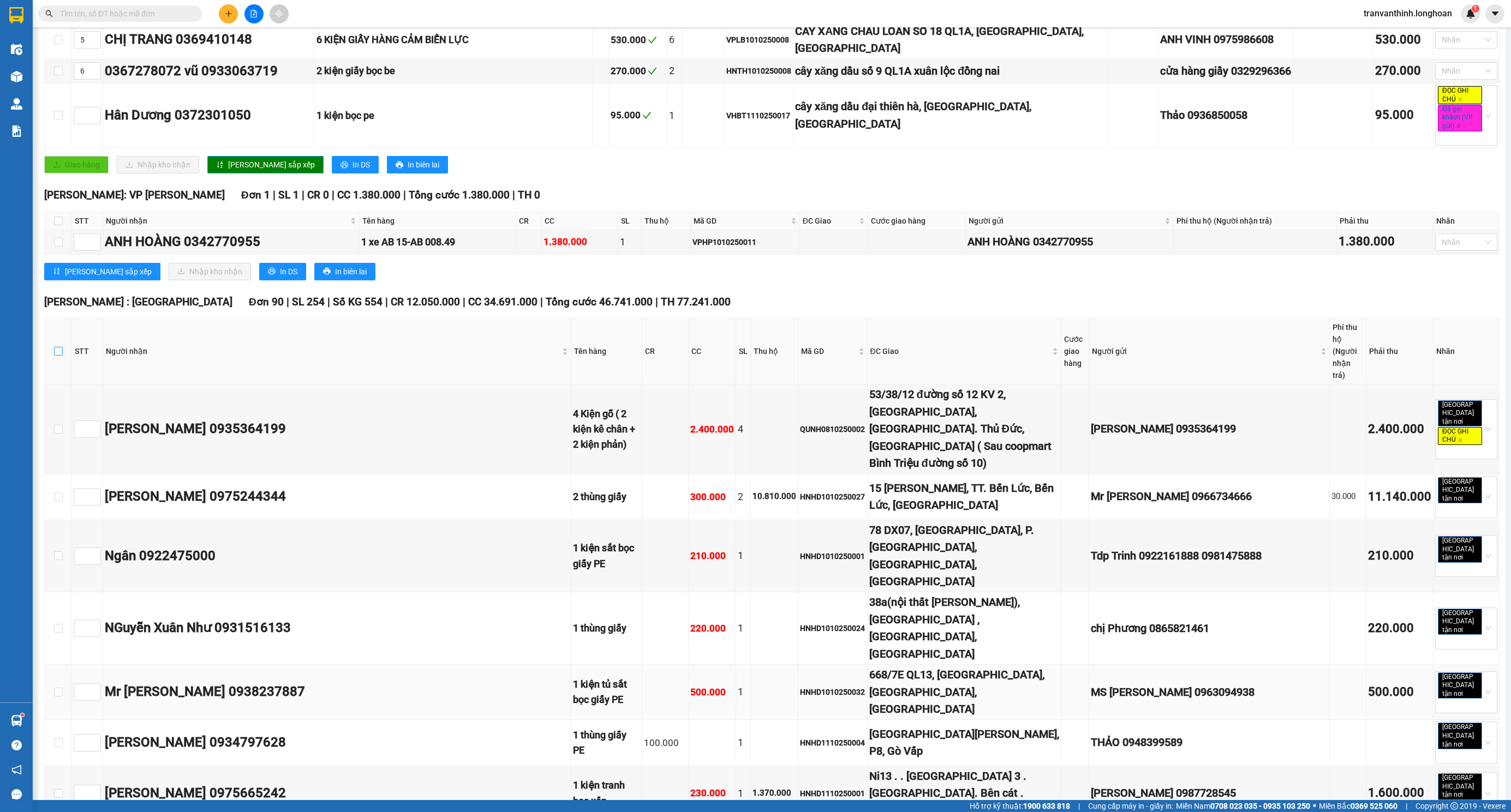
checkbox input "true"
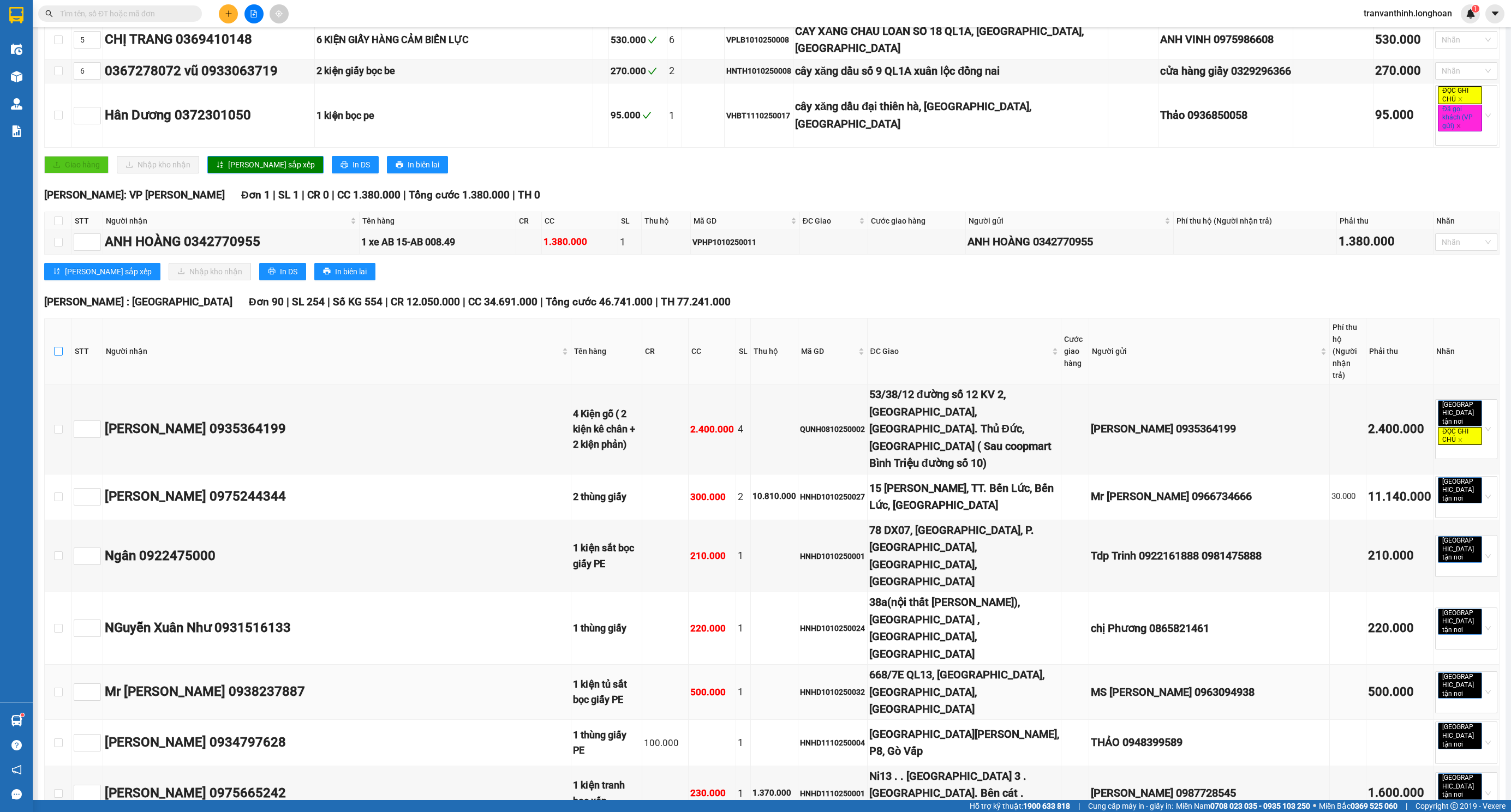
checkbox input "true"
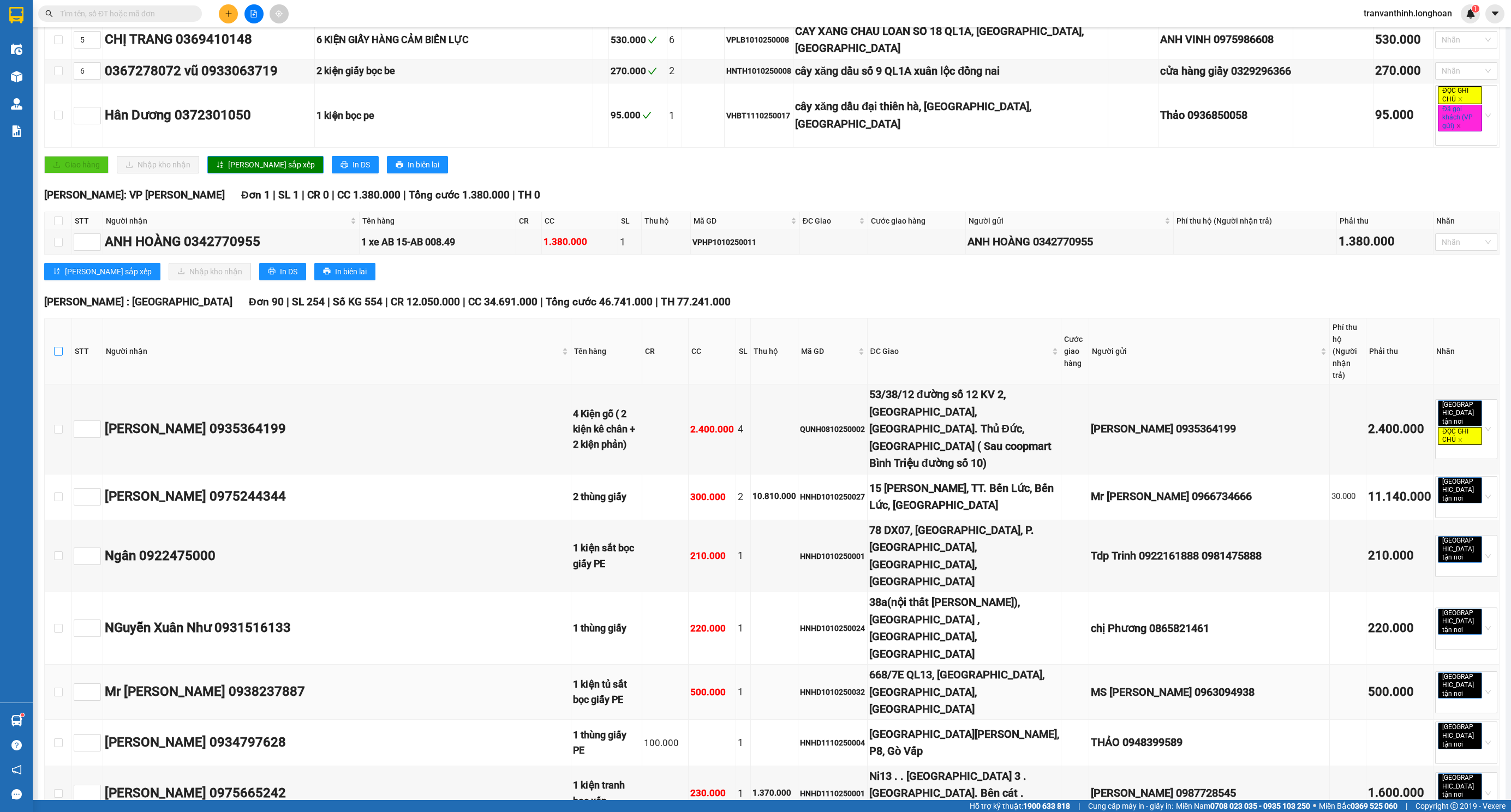
checkbox input "true"
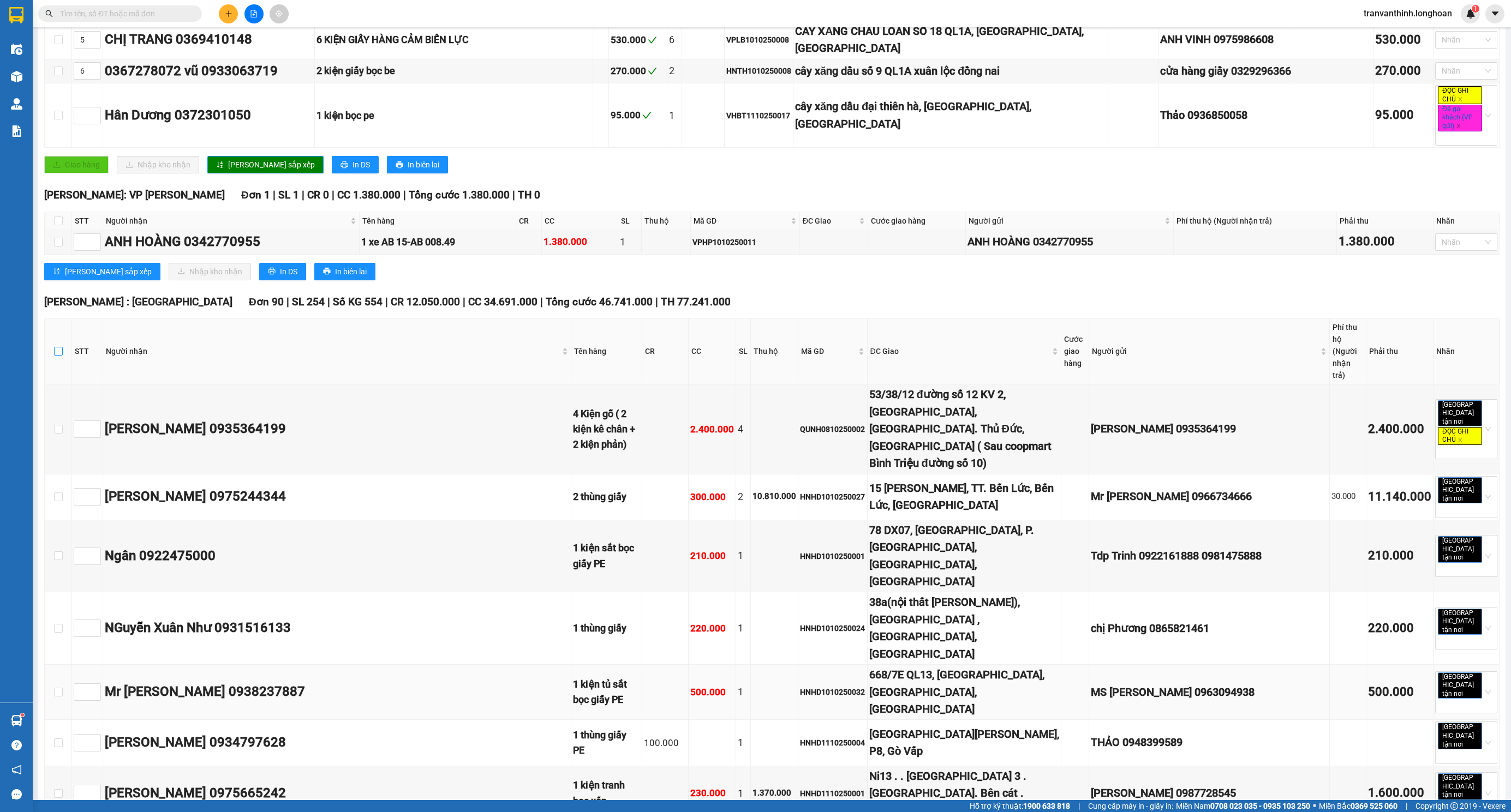
checkbox input "true"
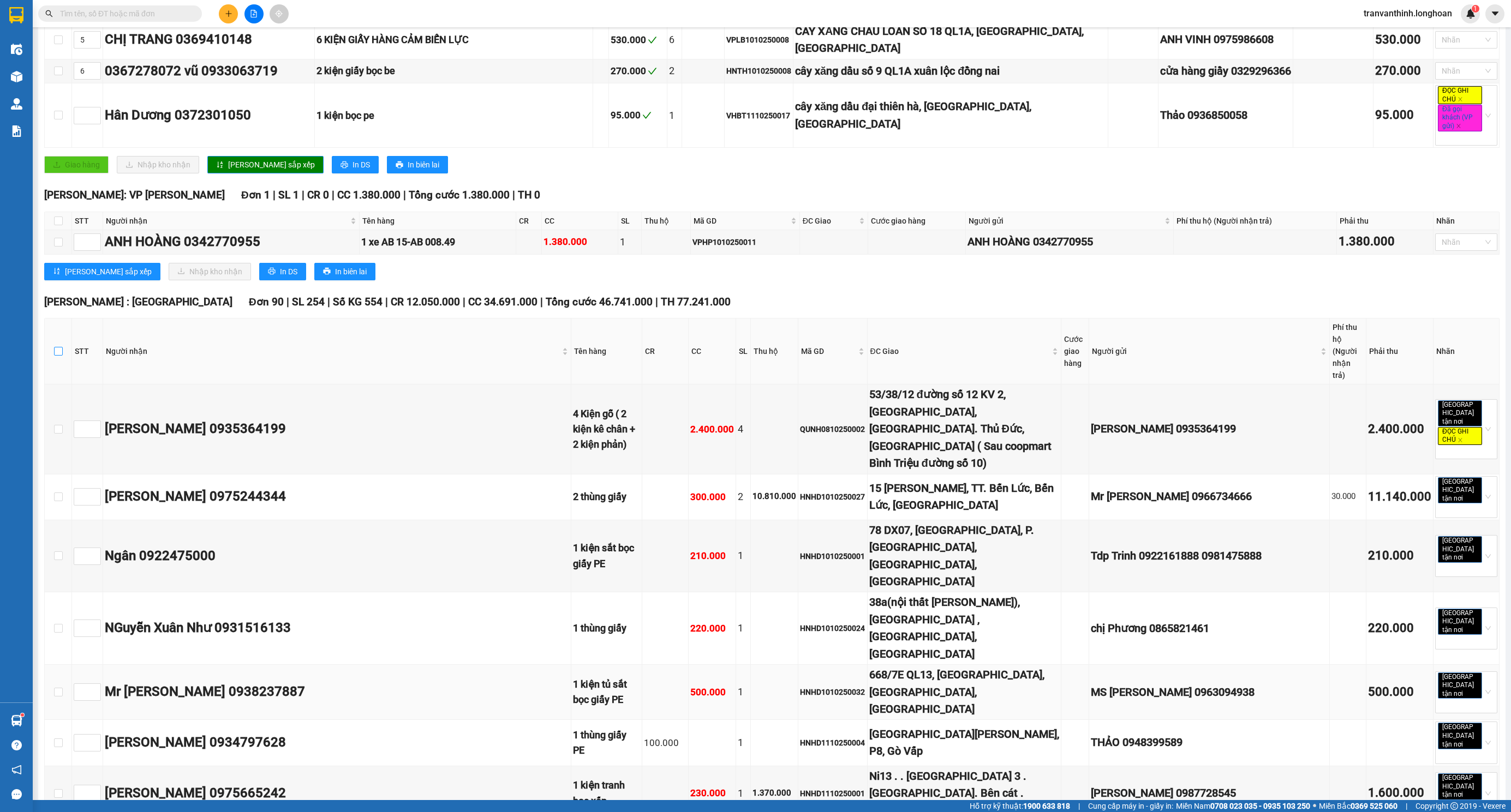
checkbox input "true"
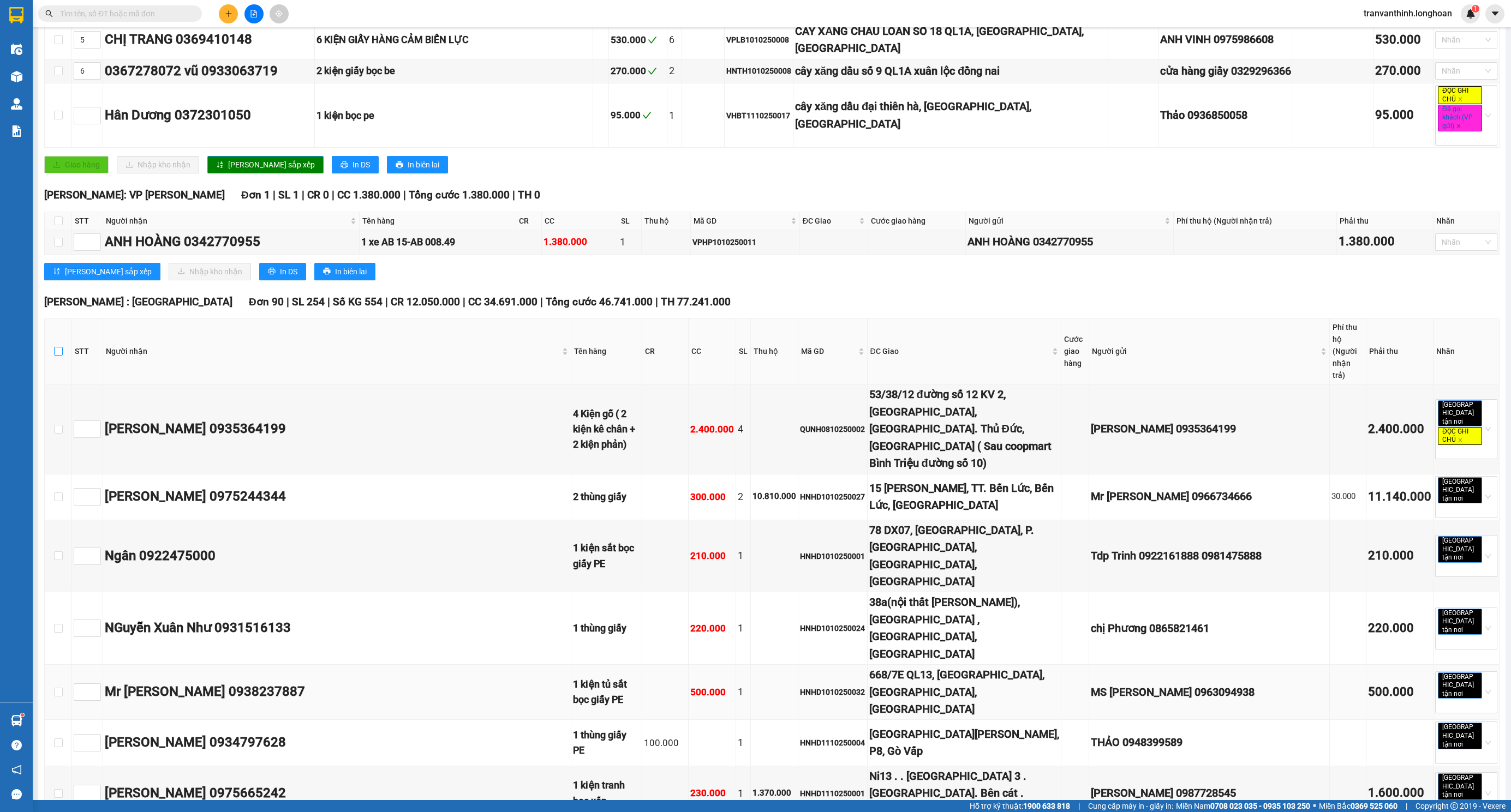
checkbox input "true"
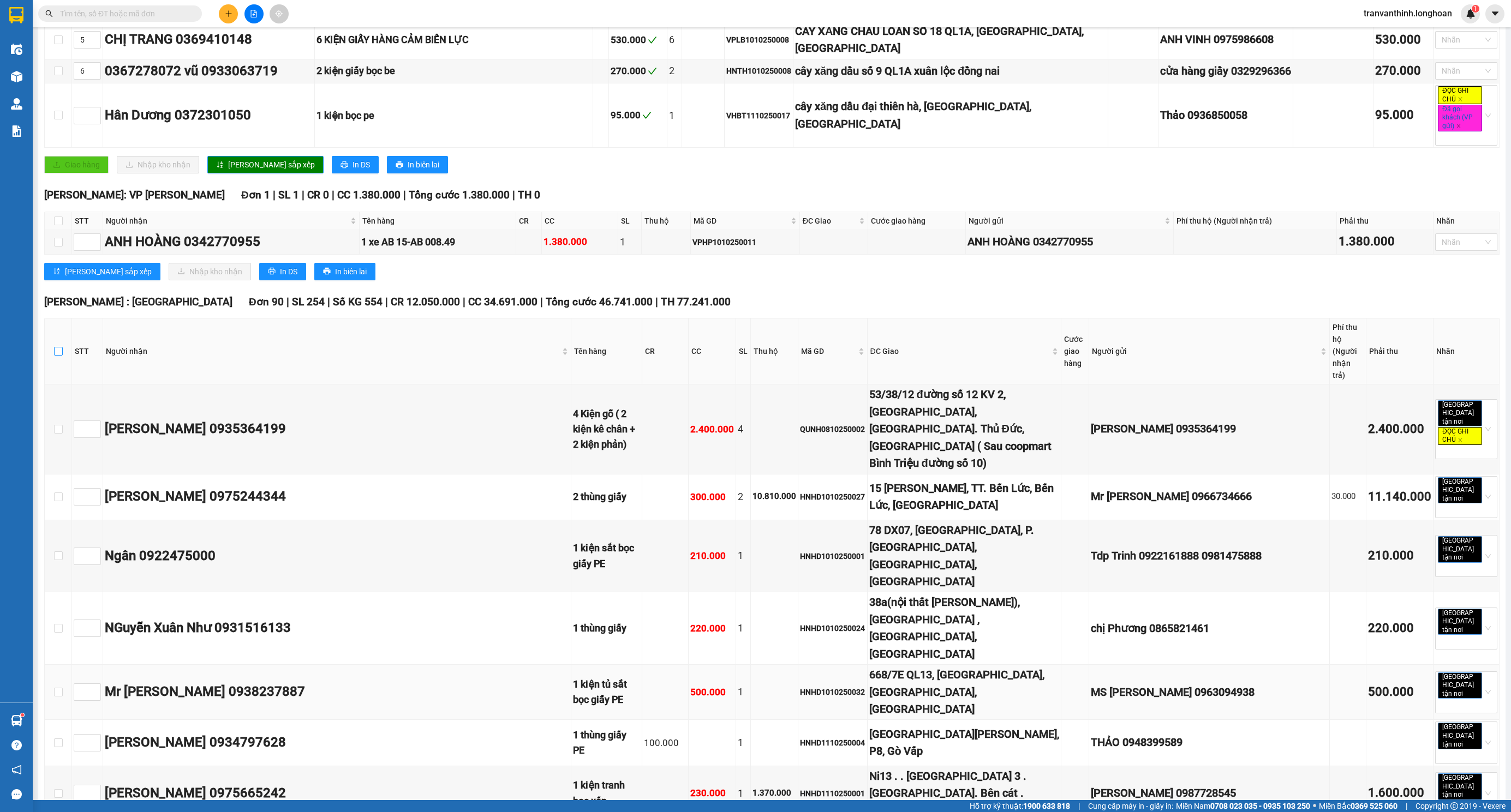
checkbox input "true"
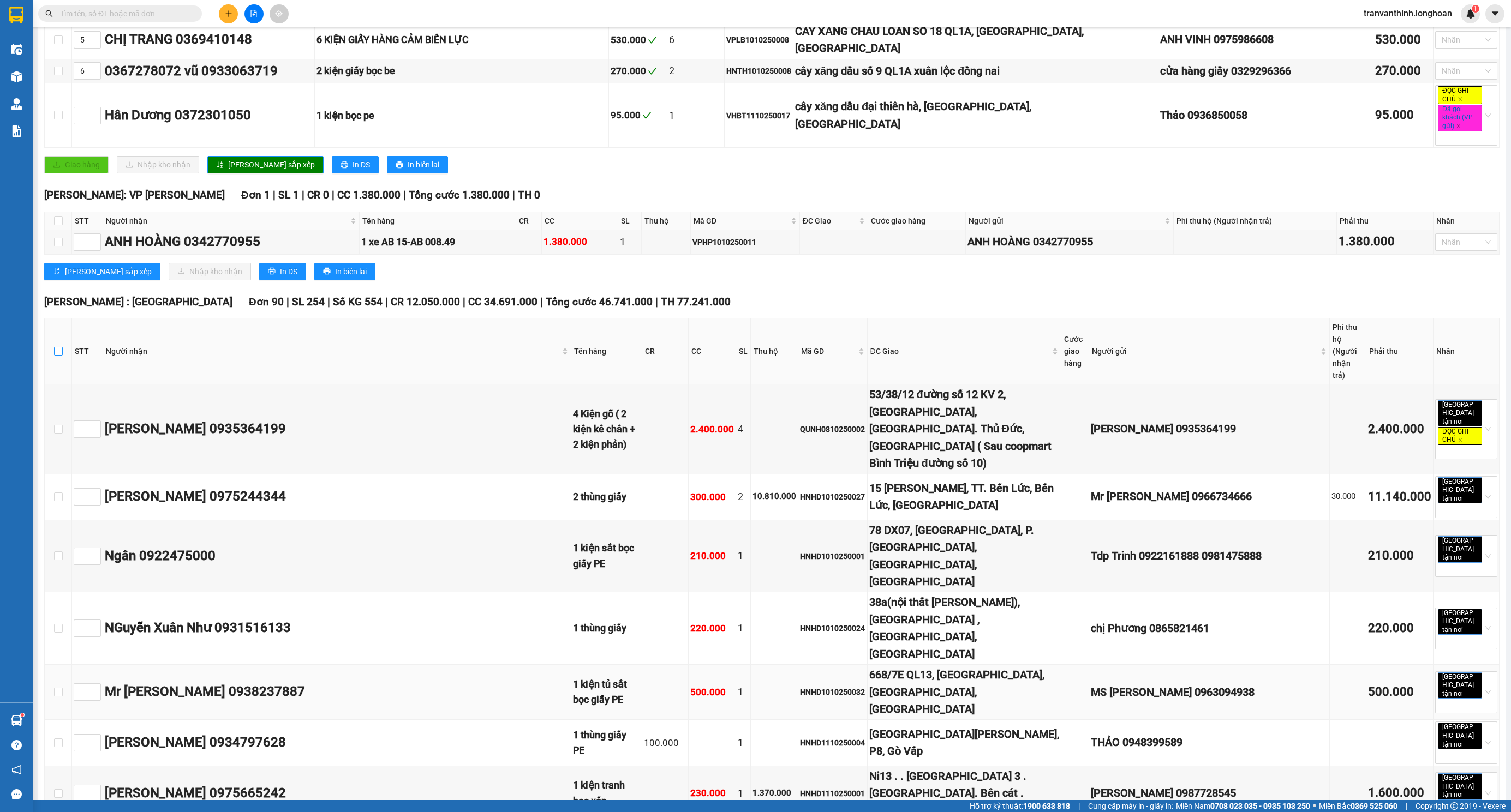
checkbox input "true"
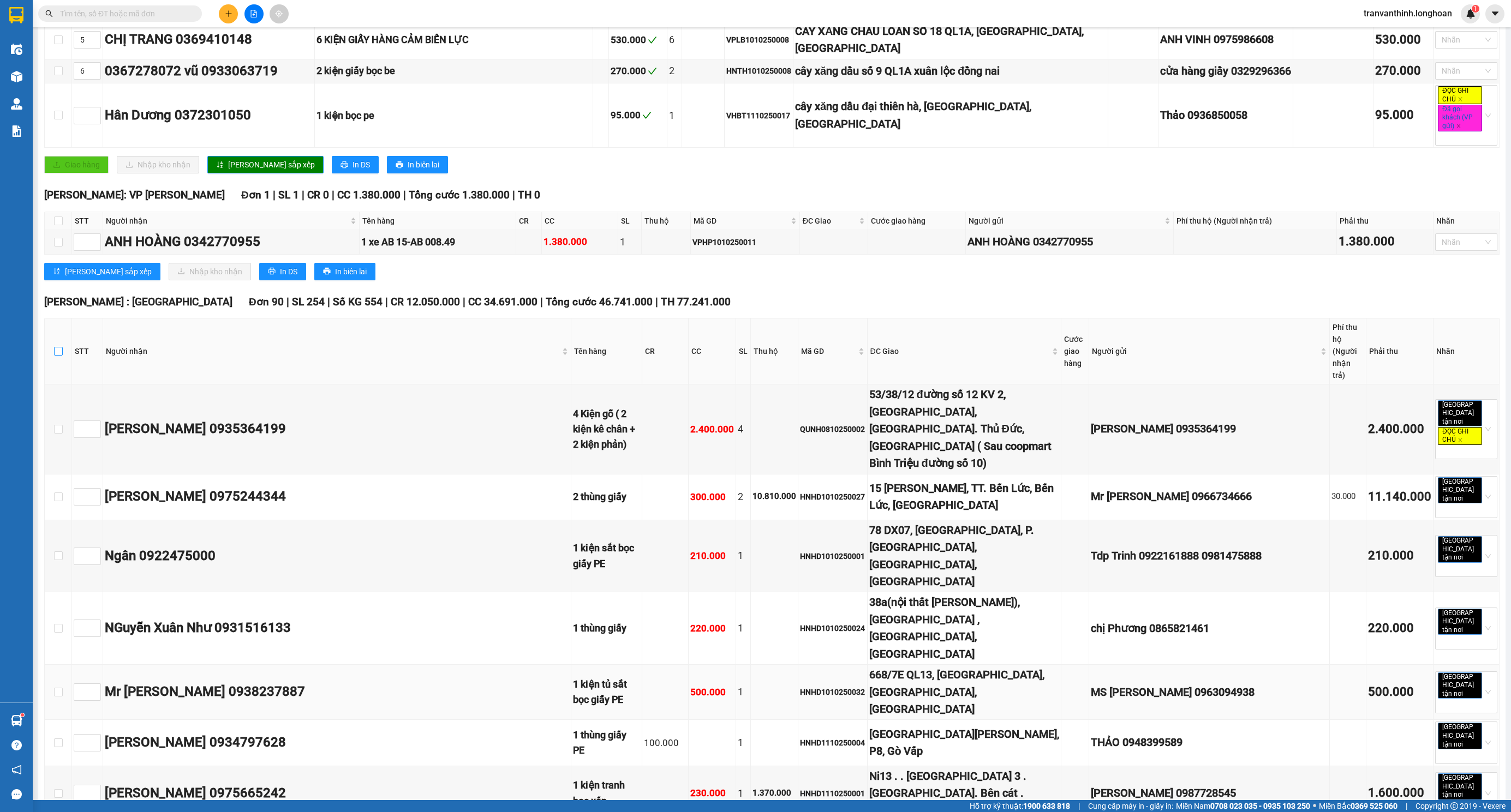
checkbox input "true"
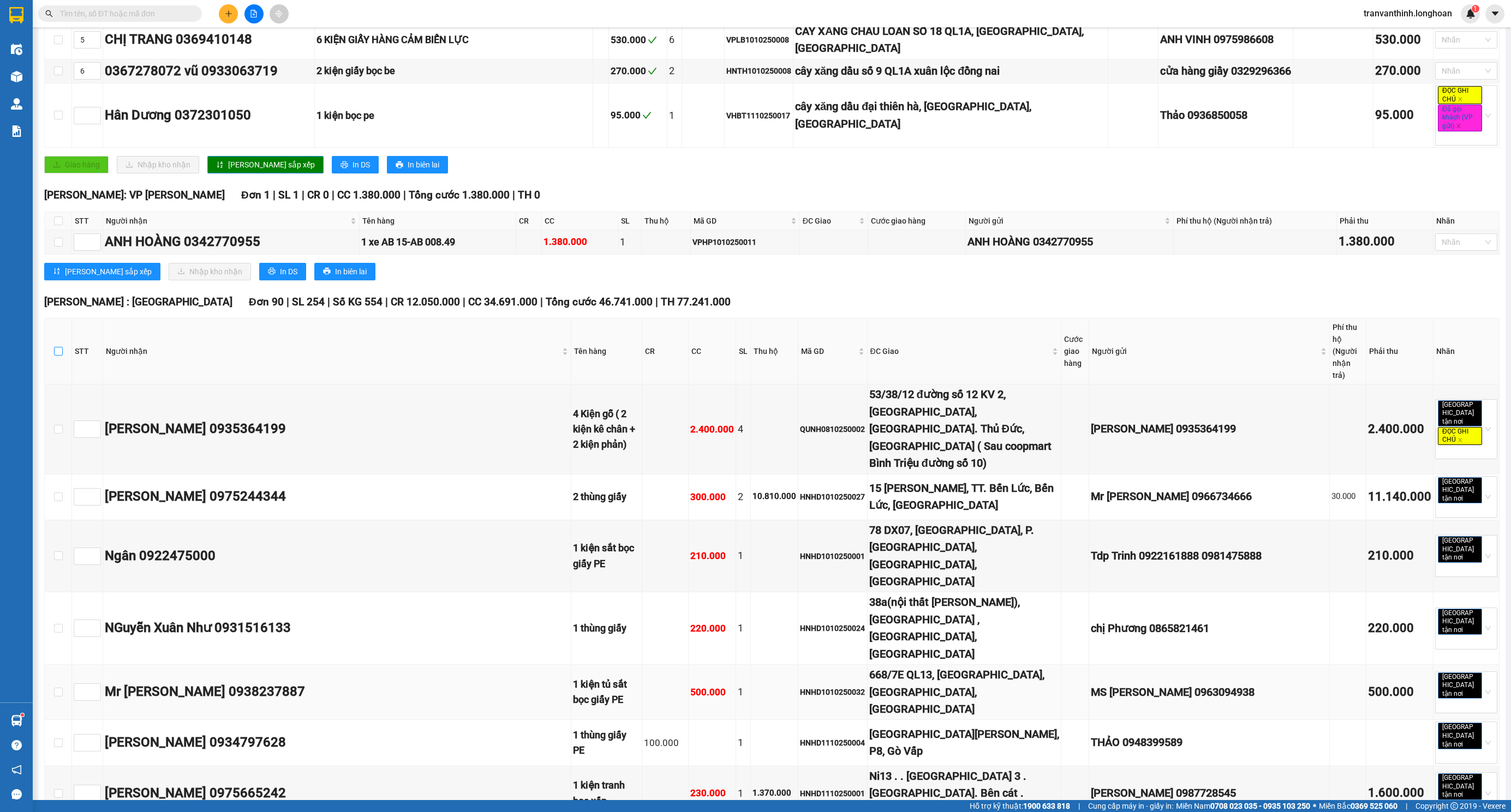
checkbox input "true"
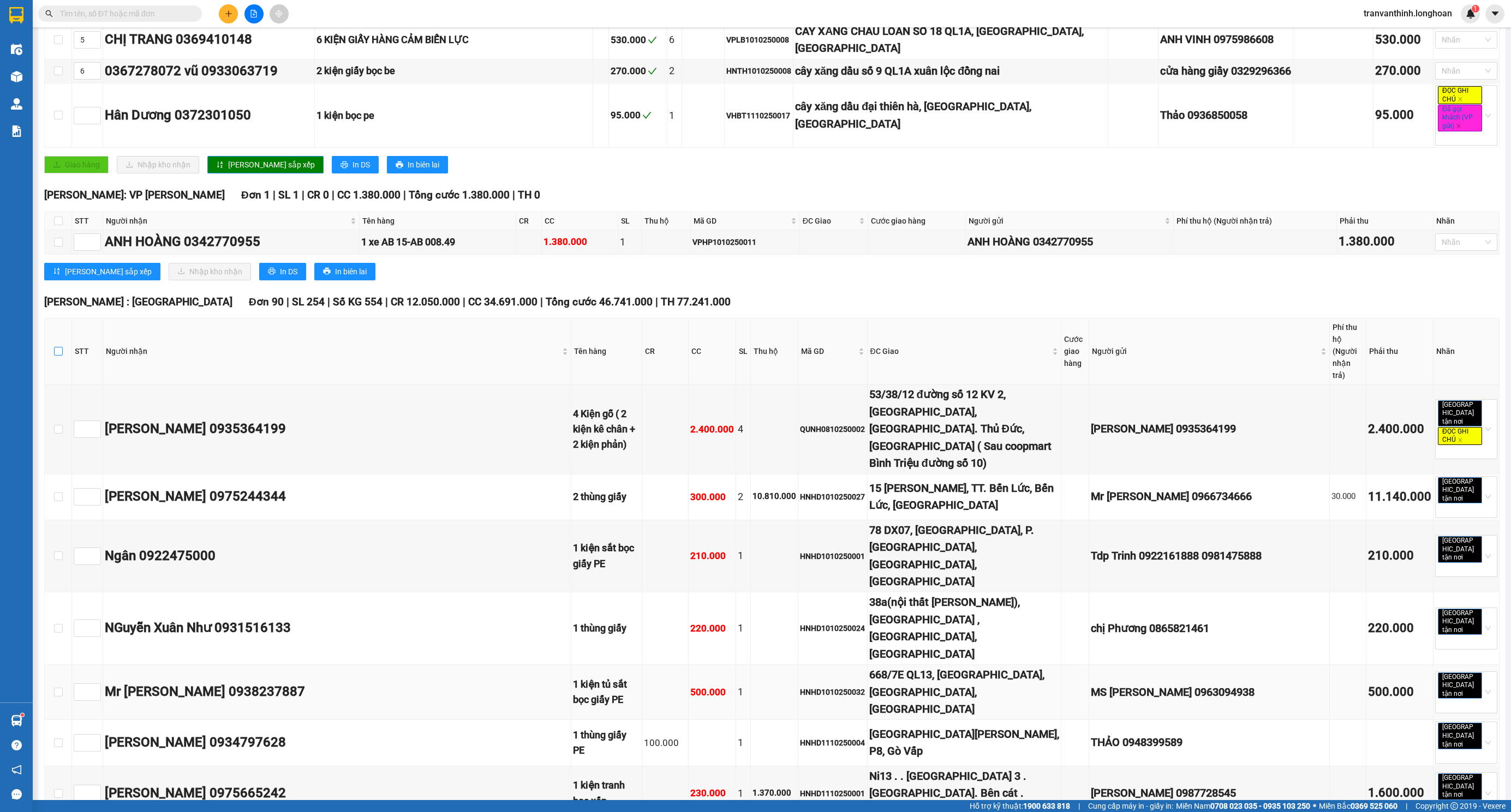
checkbox input "true"
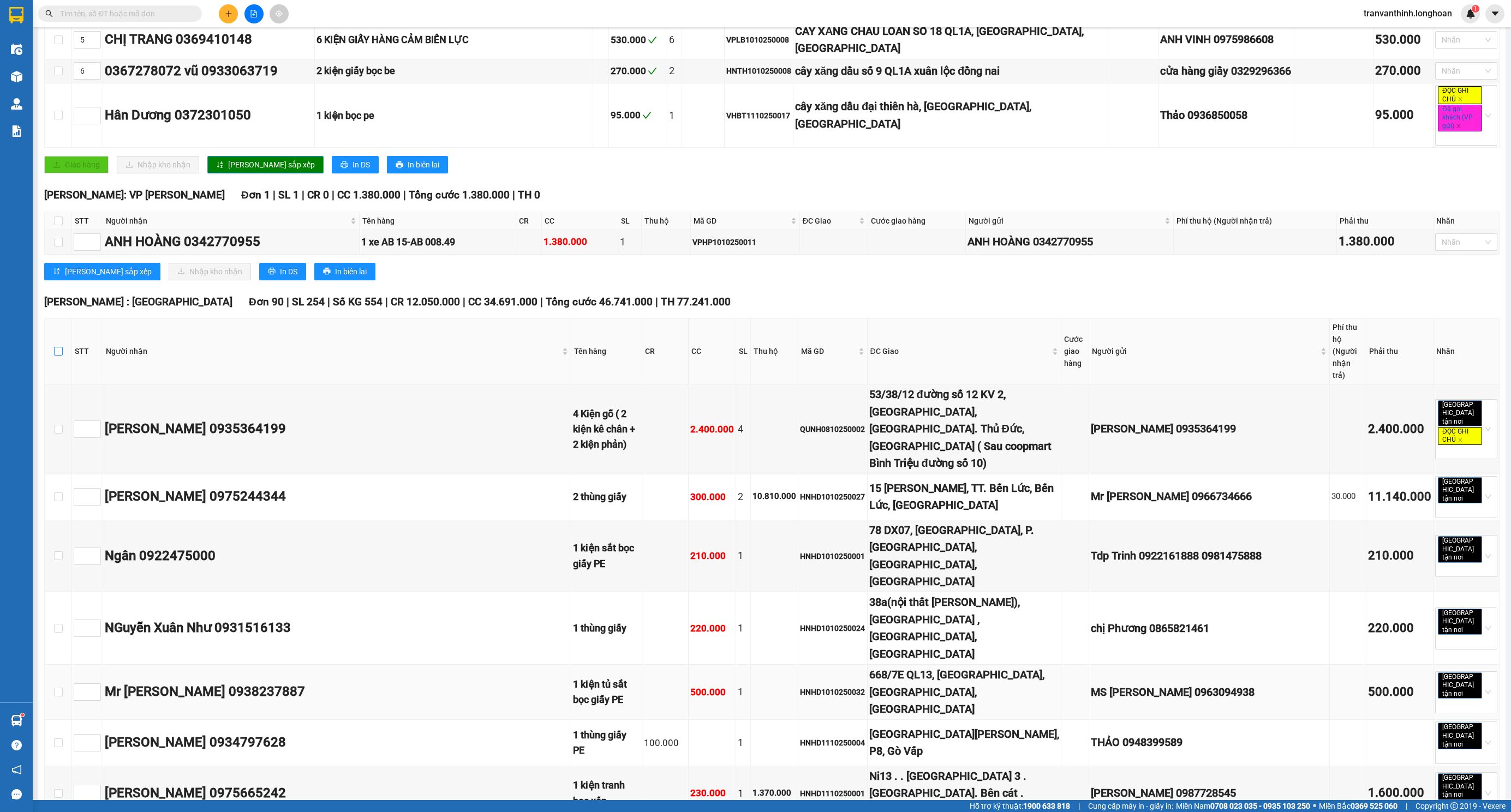
checkbox input "true"
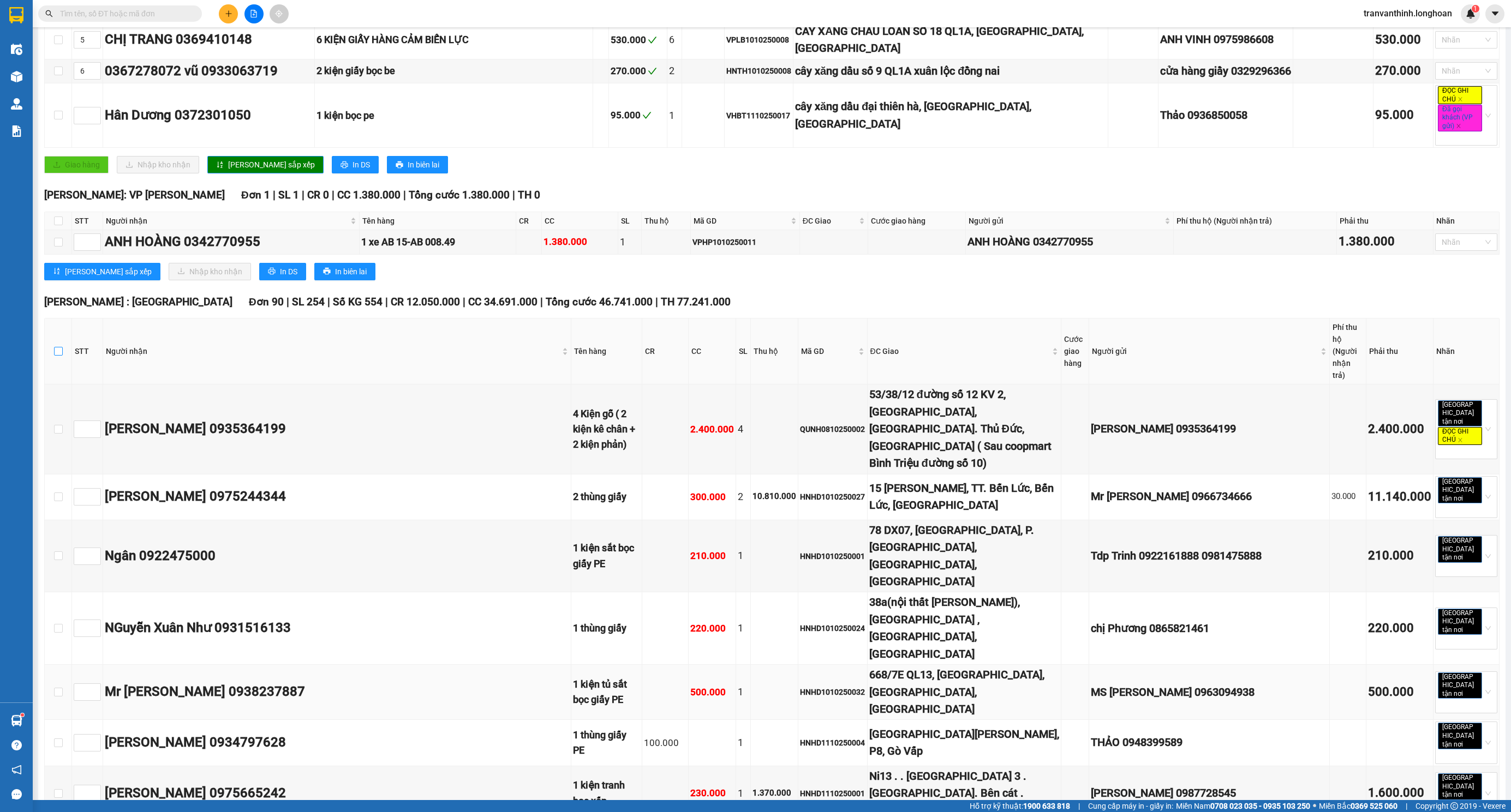
checkbox input "true"
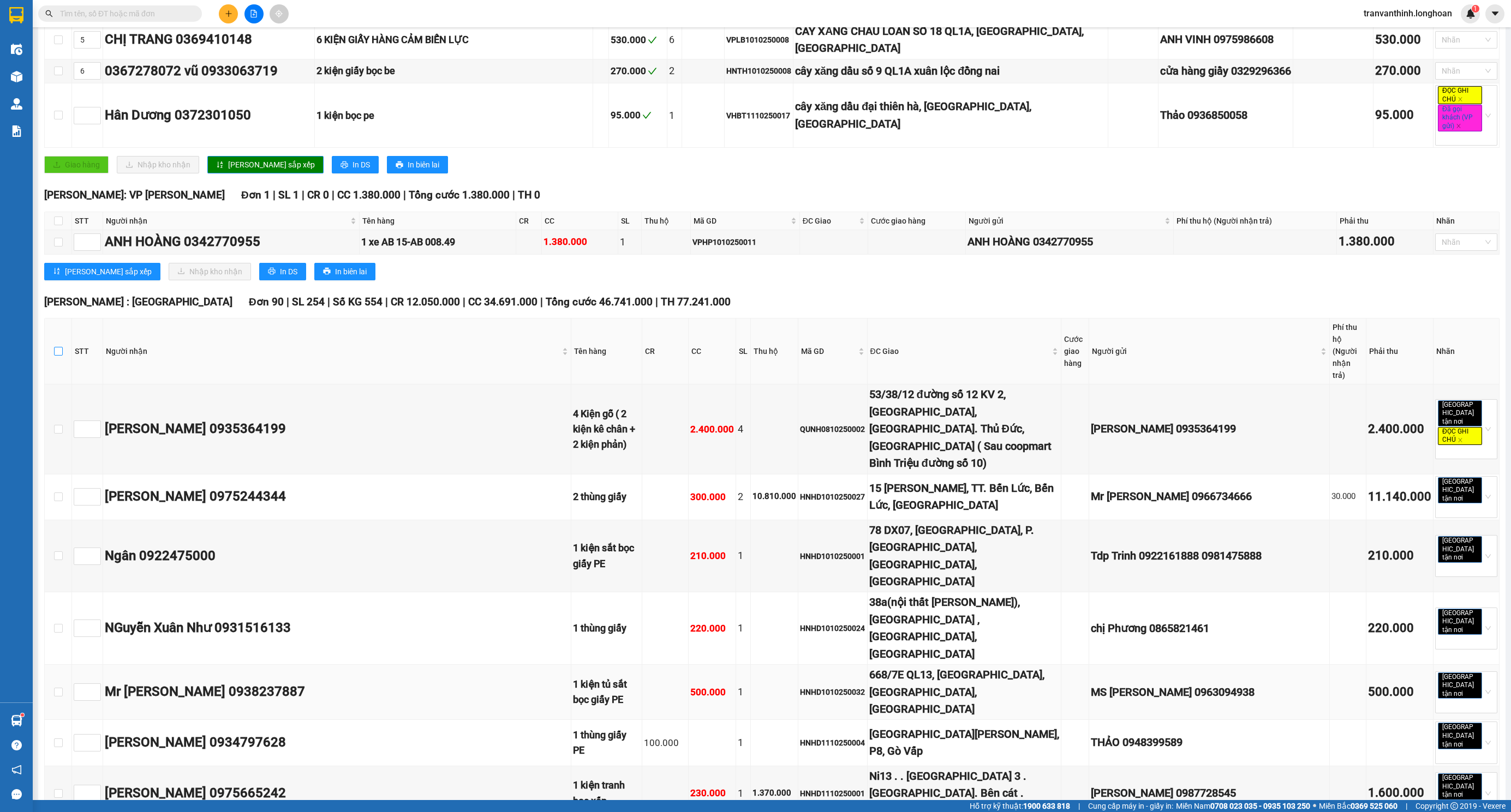
checkbox input "true"
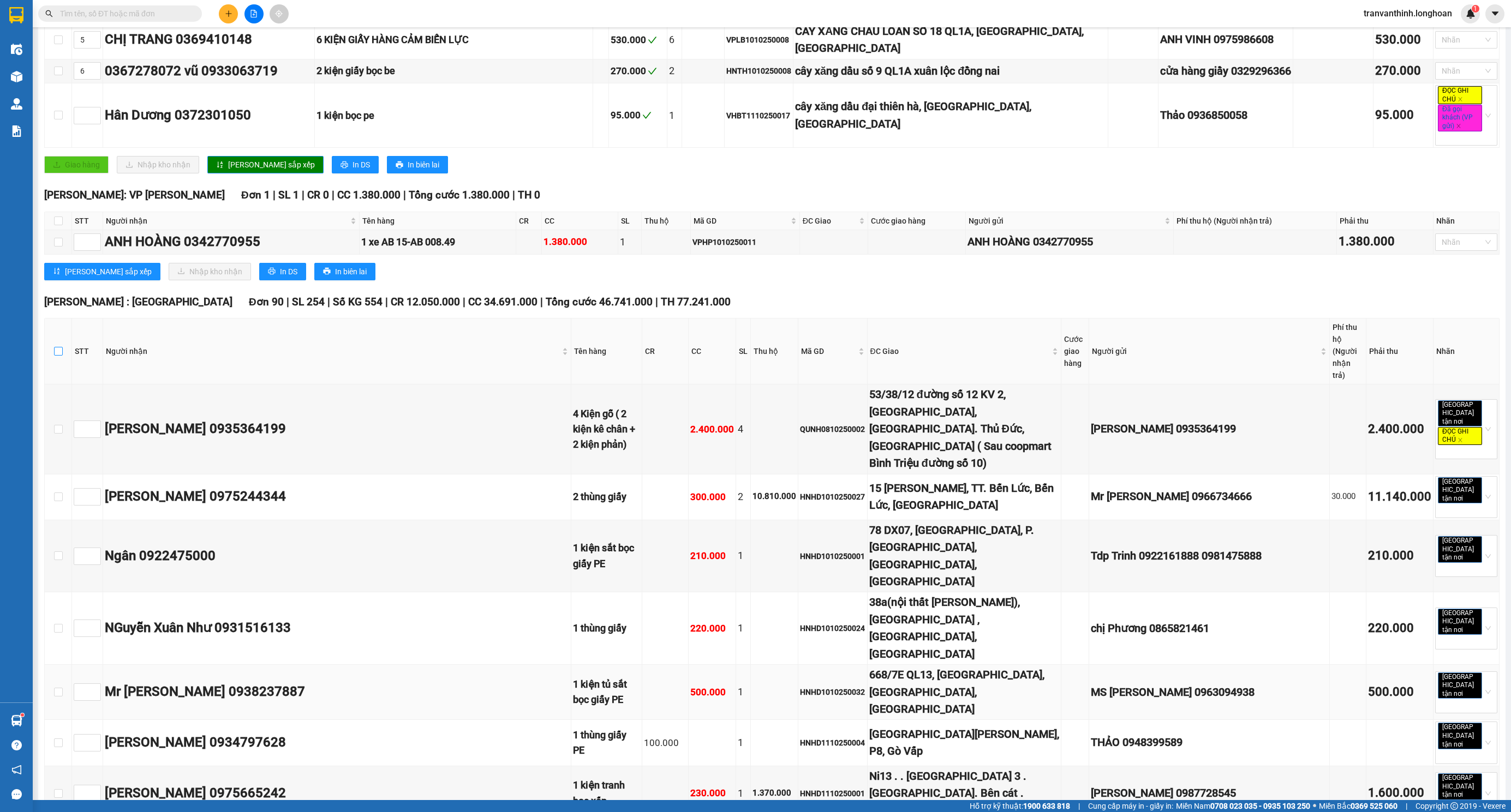
checkbox input "true"
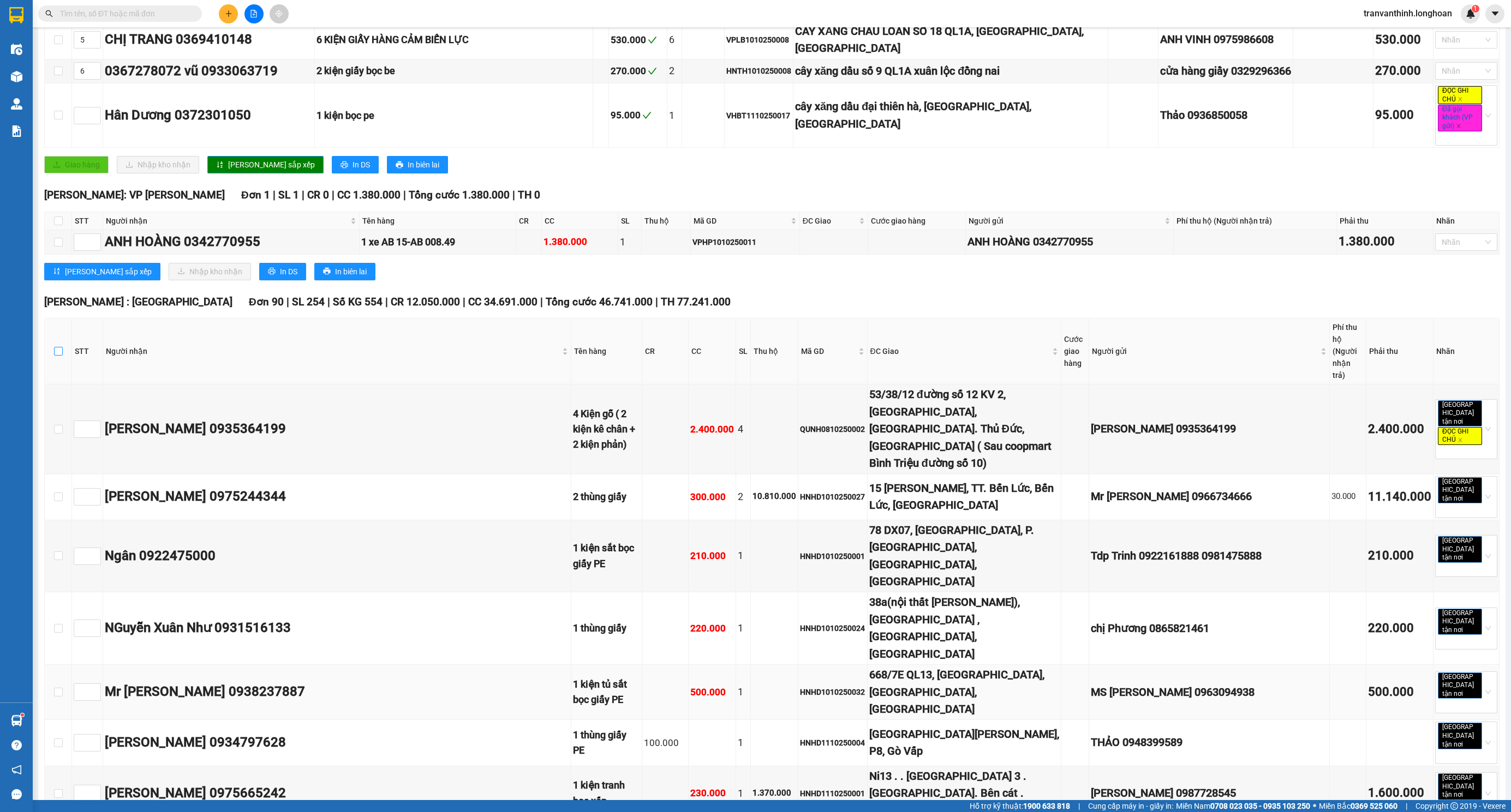
checkbox input "true"
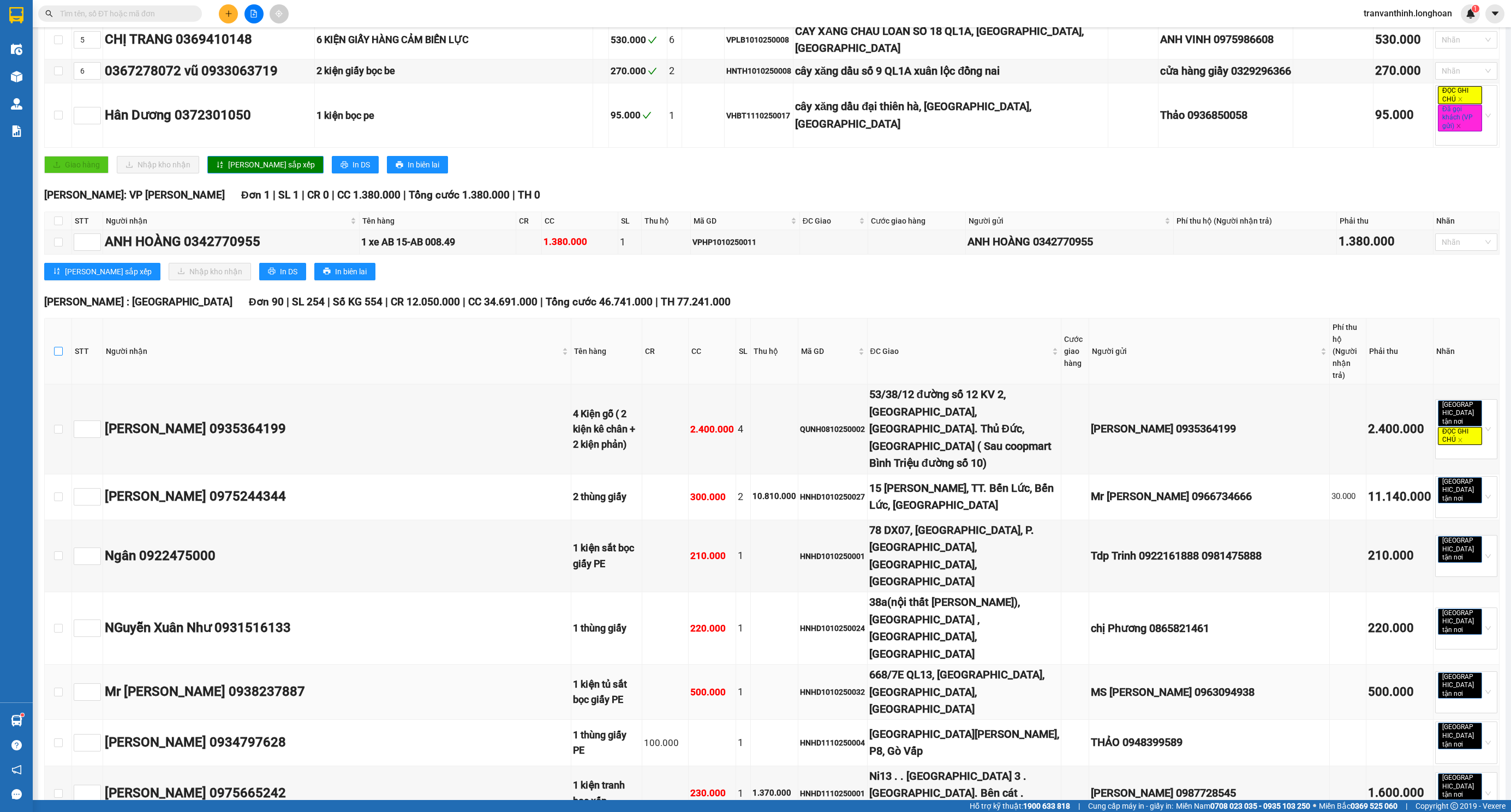
checkbox input "true"
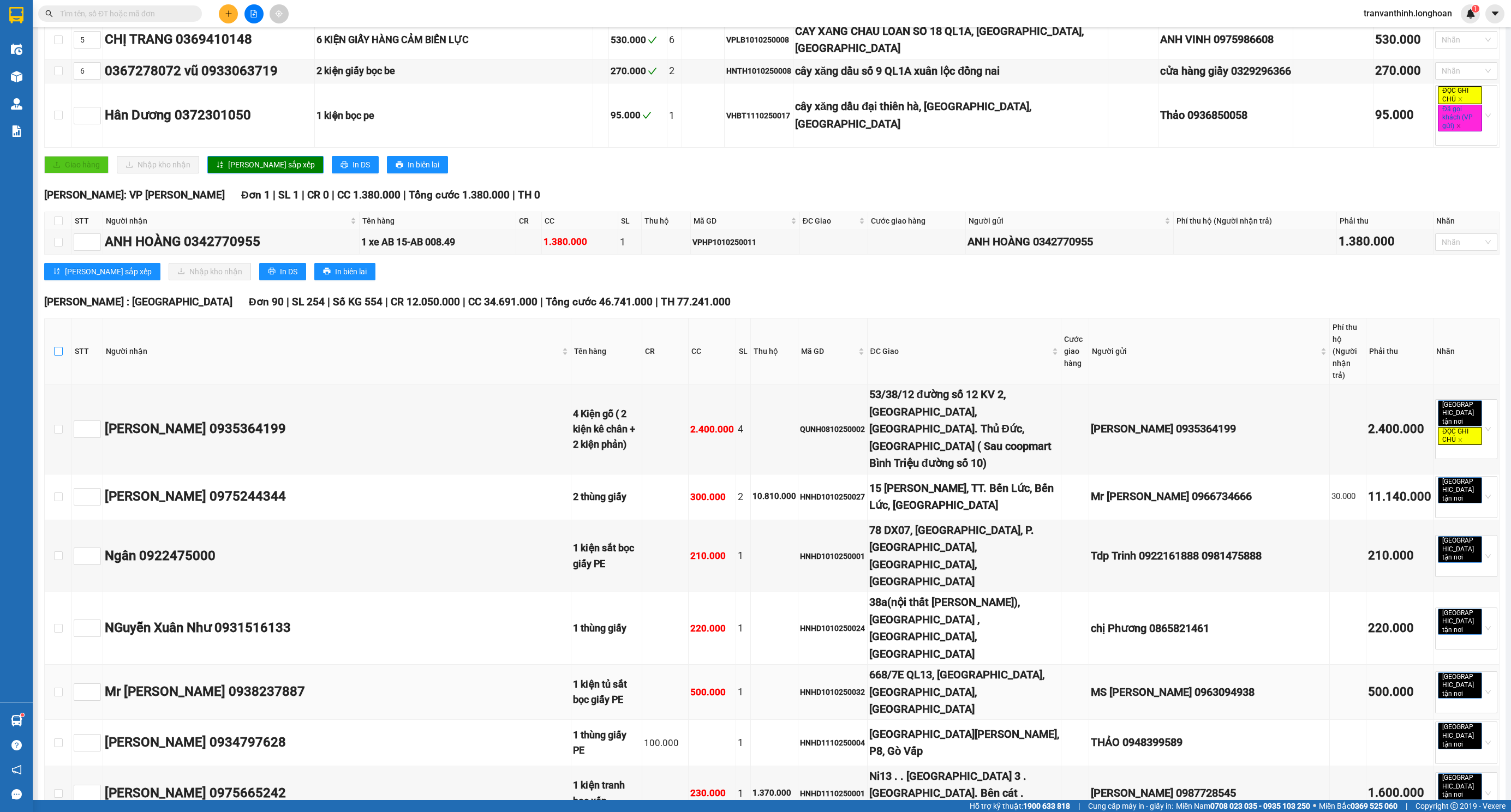
checkbox input "true"
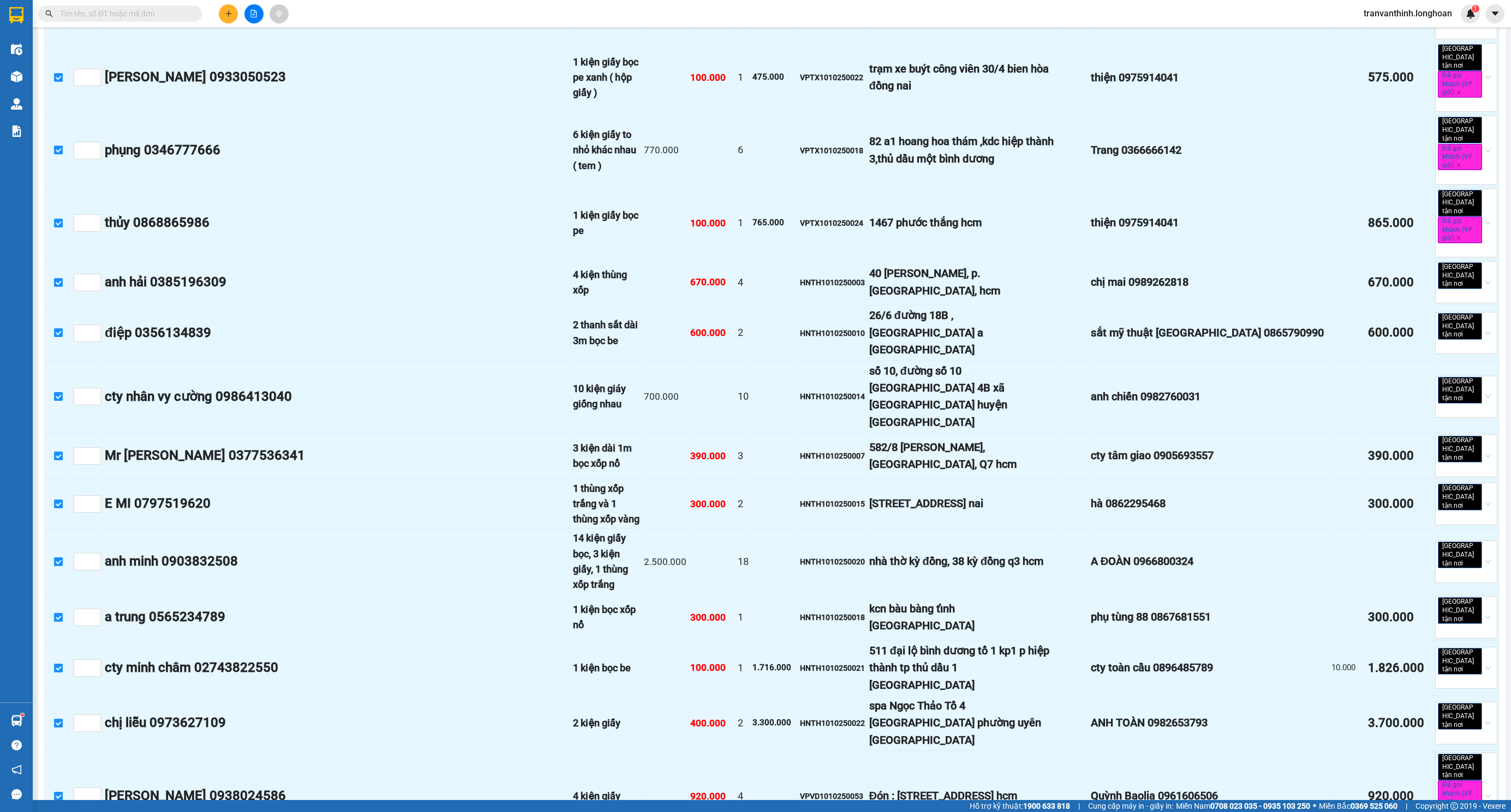
scroll to position [4663, 0]
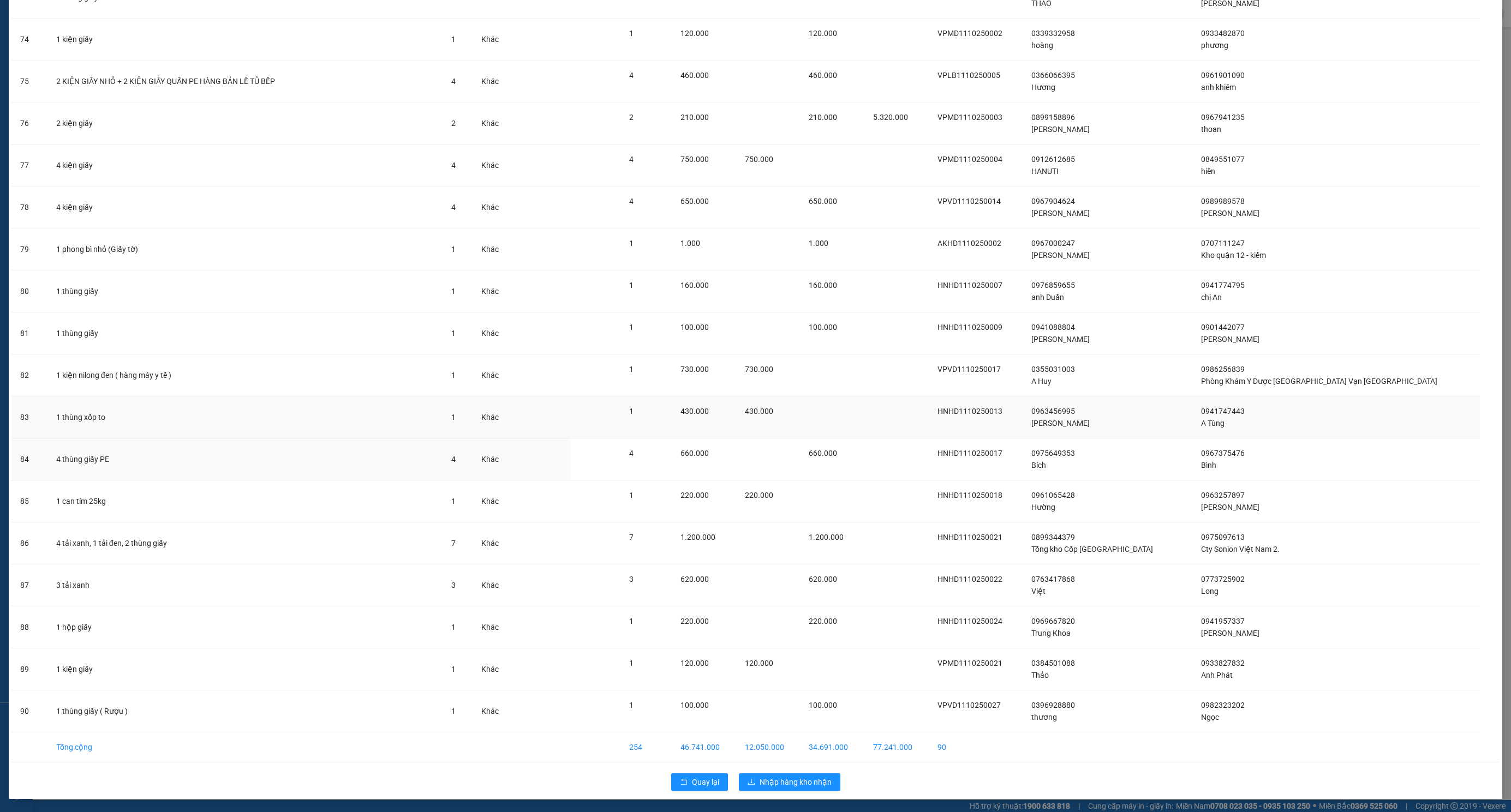
scroll to position [3160, 0]
click at [791, 782] on span "Nhập hàng kho nhận" at bounding box center [795, 782] width 72 height 12
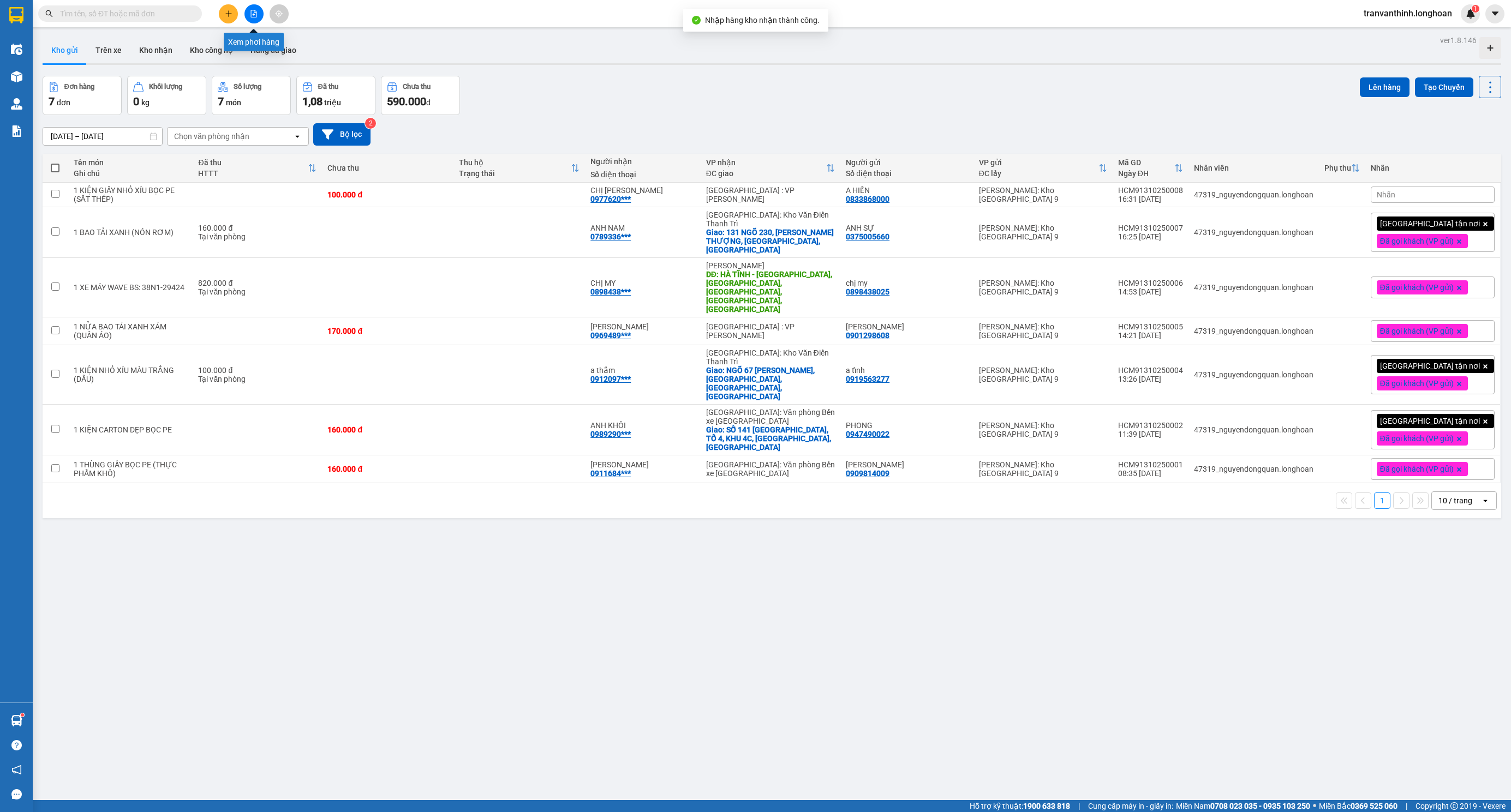
click at [250, 14] on icon "file-add" at bounding box center [253, 14] width 8 height 8
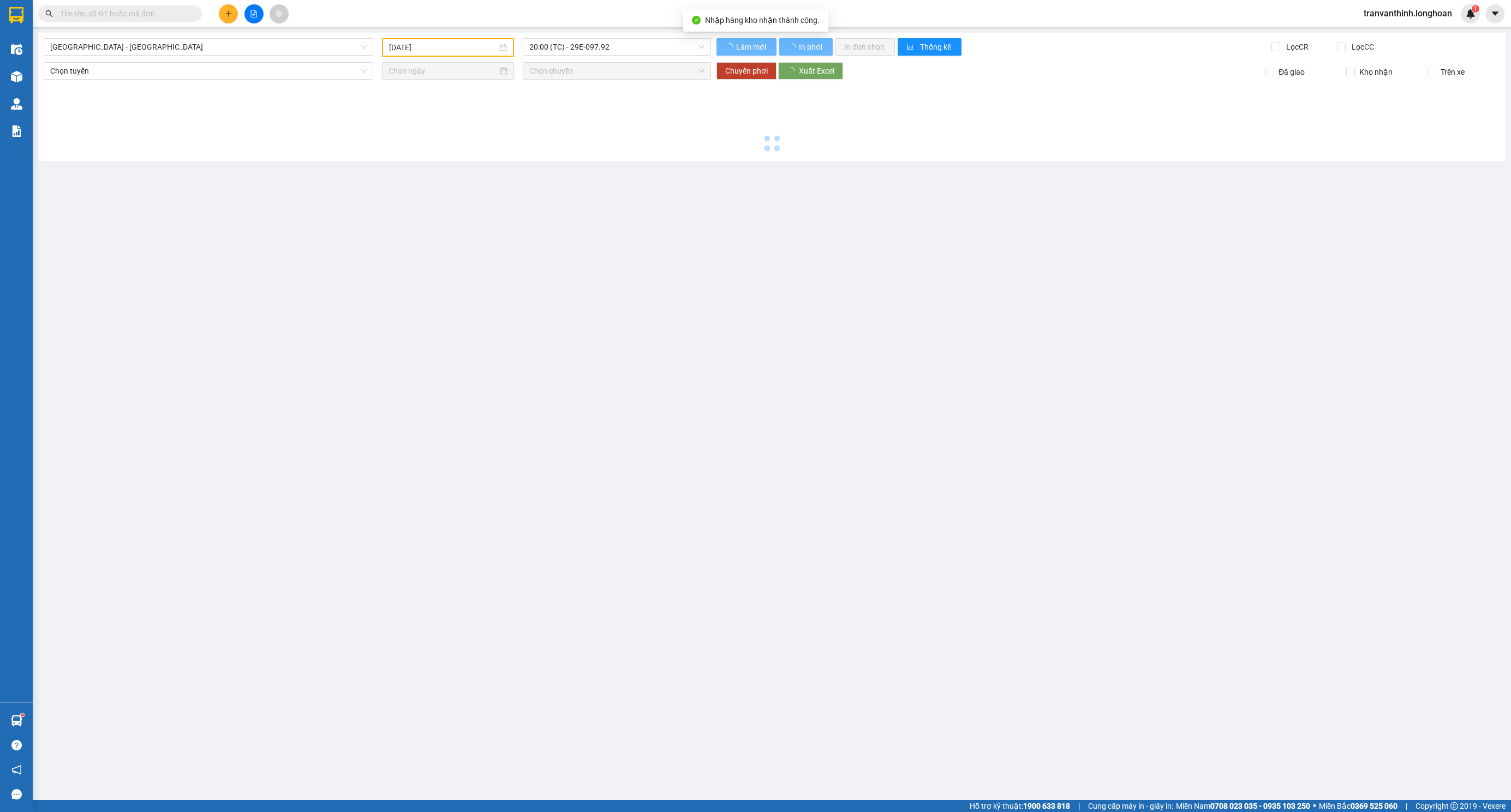
type input "[DATE]"
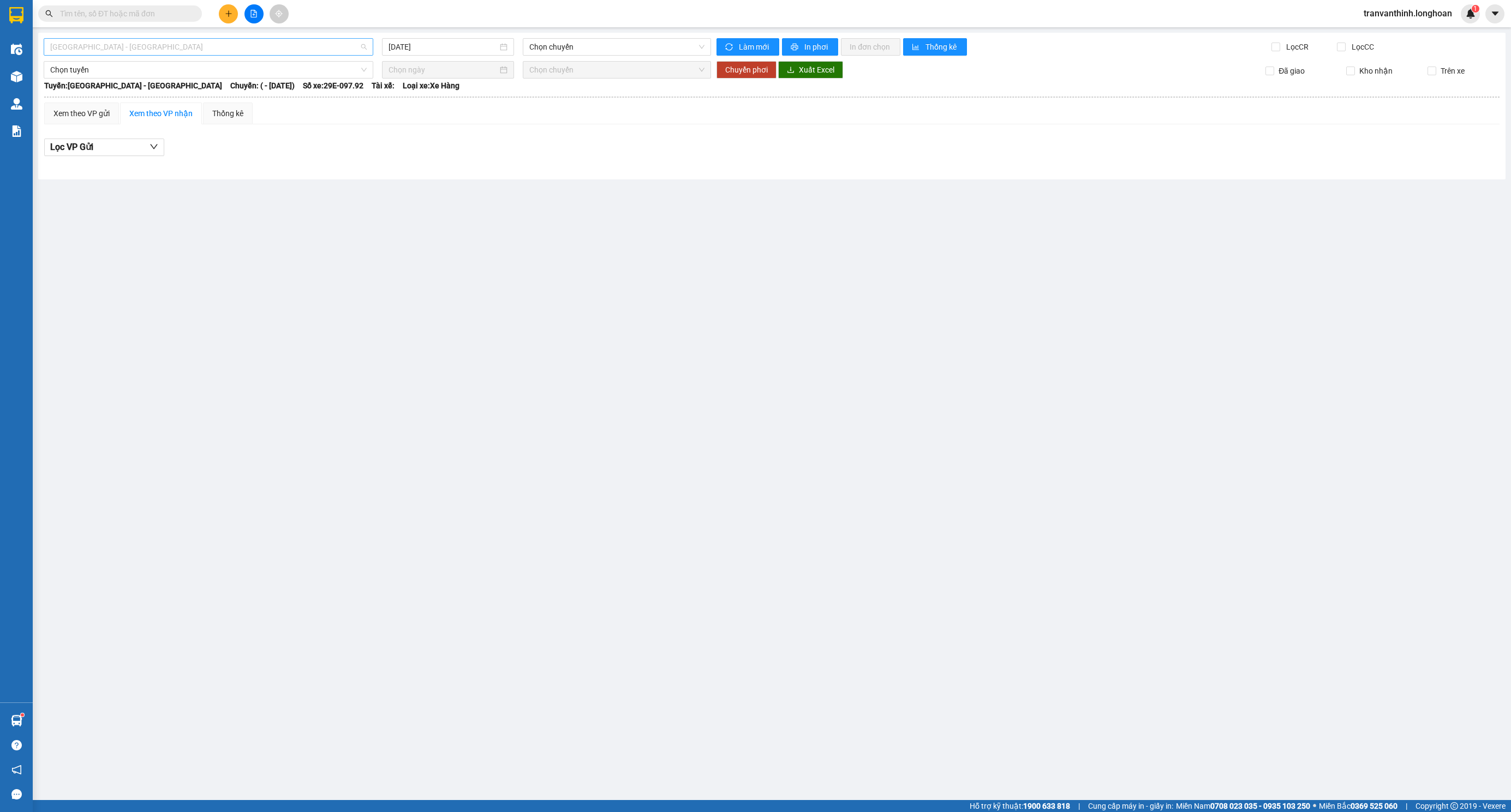
click at [309, 43] on span "[GEOGRAPHIC_DATA] - [GEOGRAPHIC_DATA]" at bounding box center [208, 47] width 316 height 17
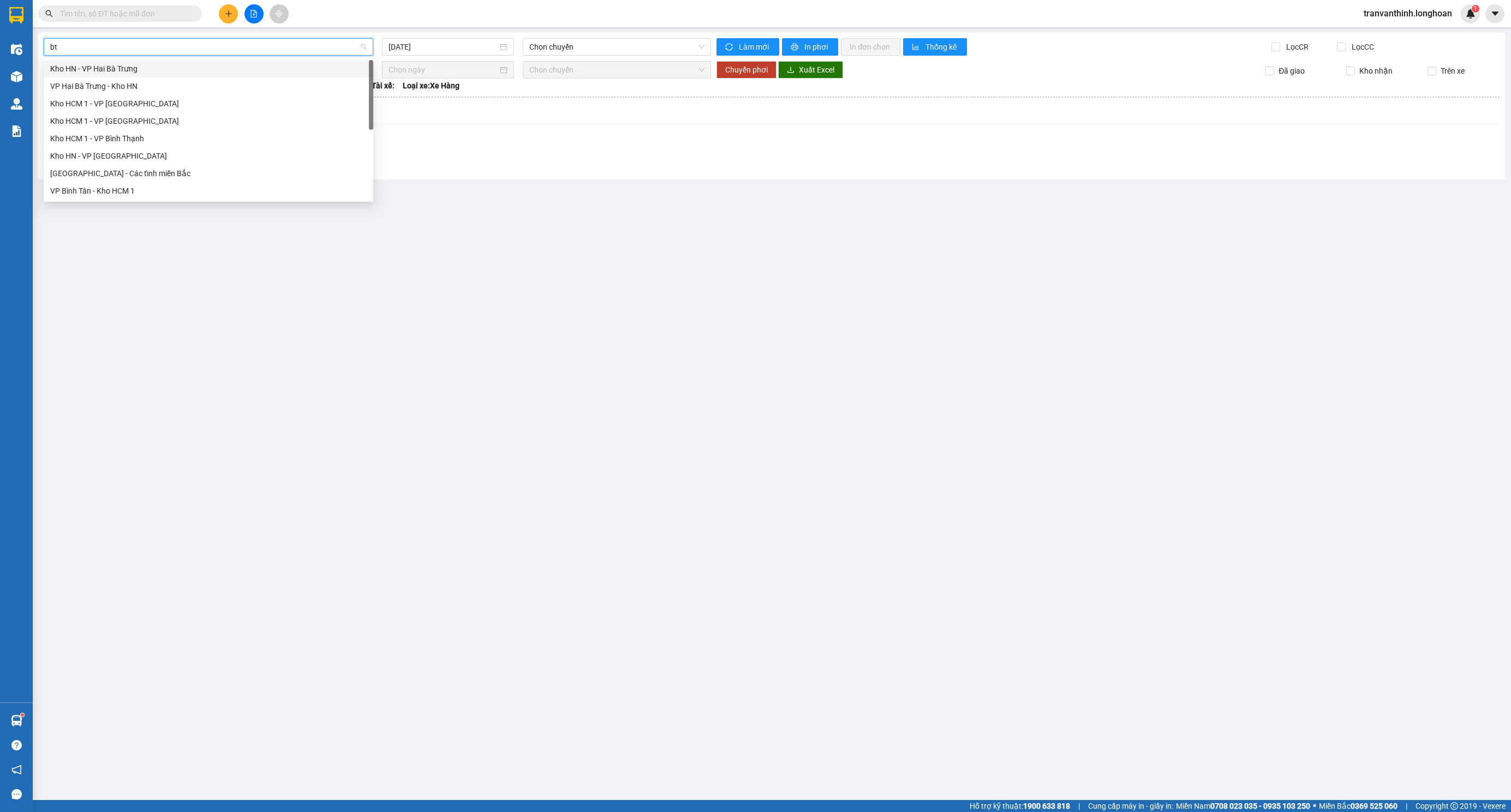
type input "btn"
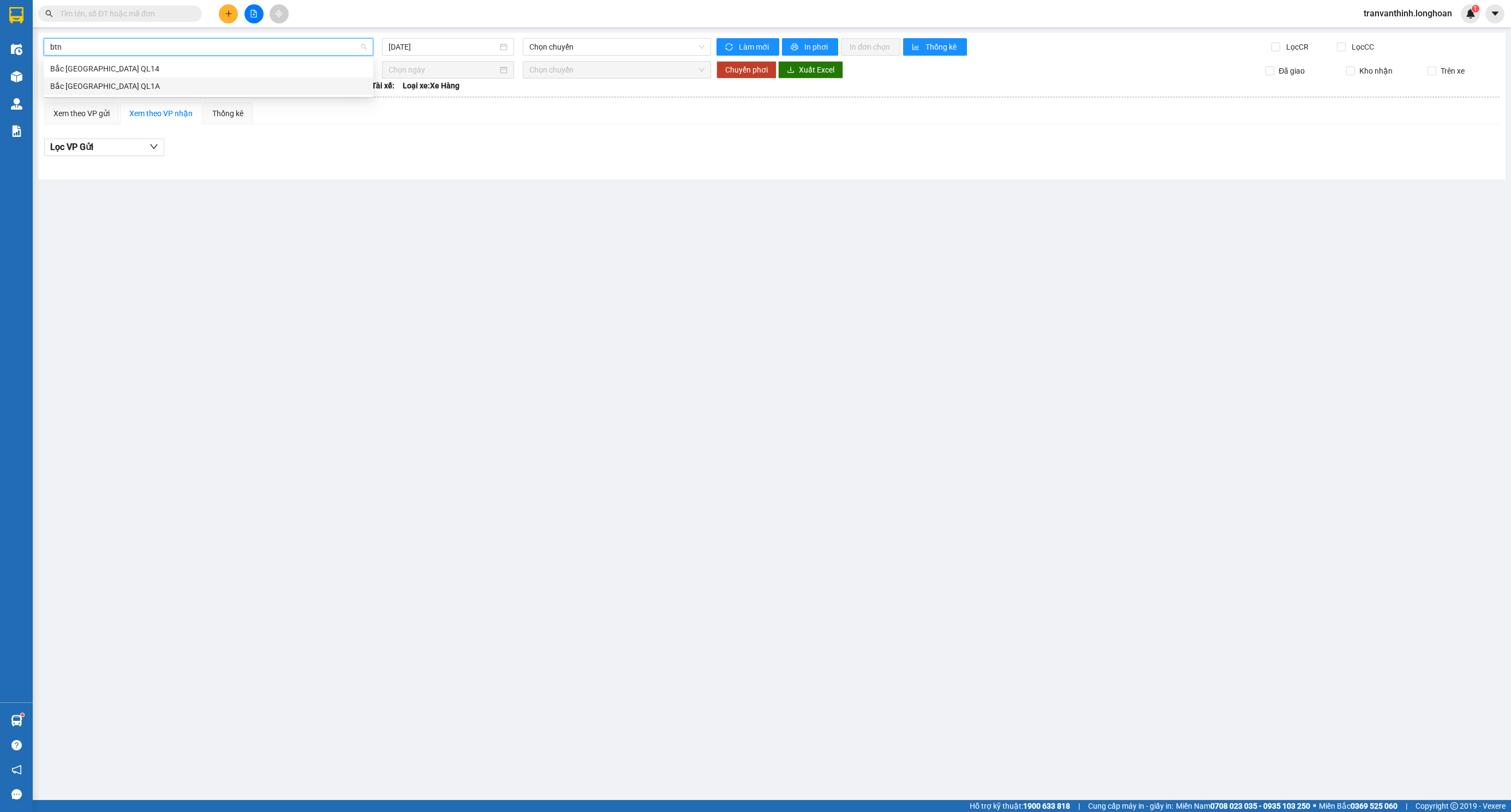
click at [131, 89] on div "Bắc [GEOGRAPHIC_DATA] QL1A" at bounding box center [208, 86] width 316 height 12
click at [478, 50] on input "[DATE]" at bounding box center [443, 47] width 109 height 12
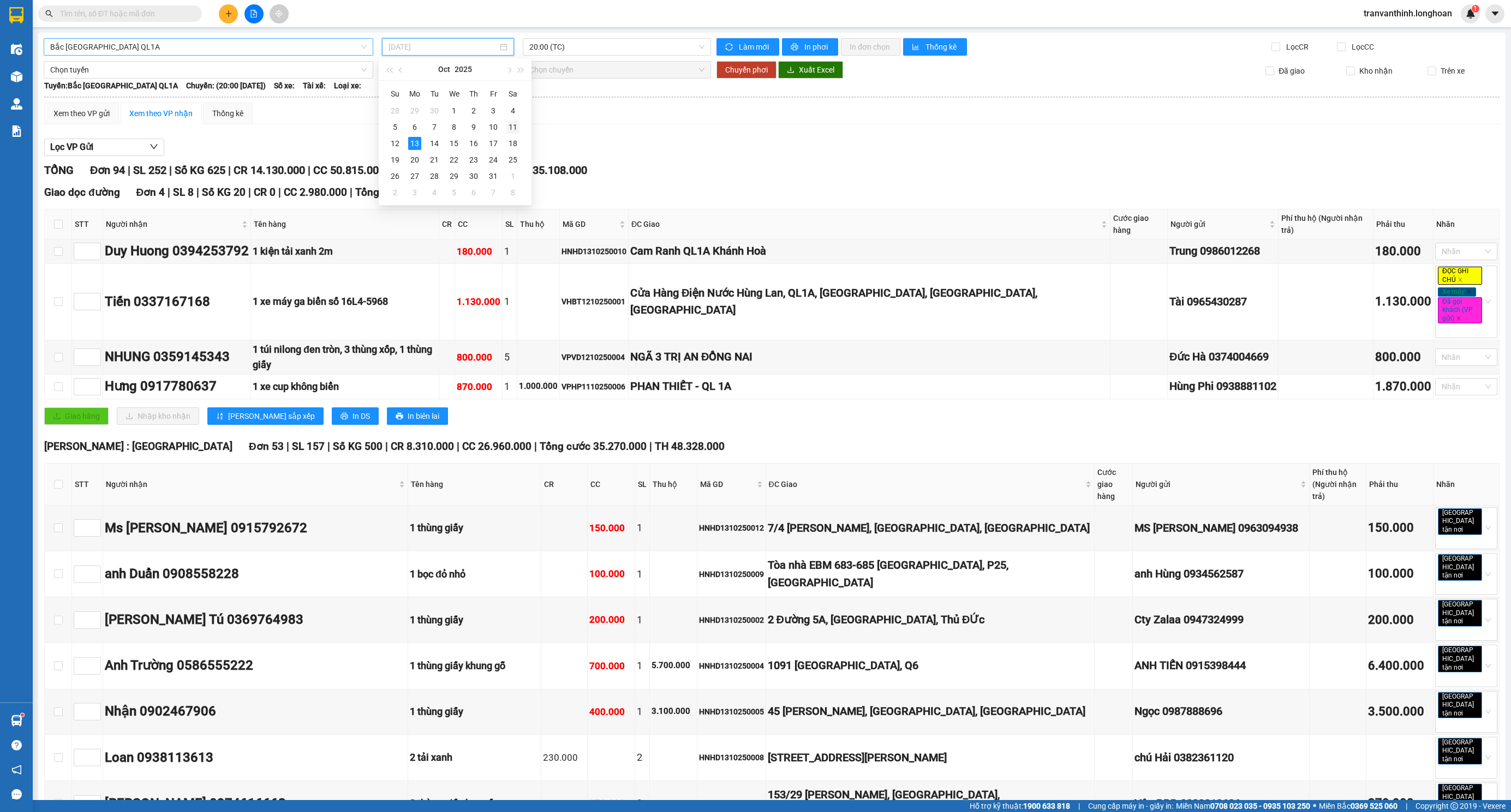
click at [511, 128] on div "11" at bounding box center [513, 127] width 13 height 13
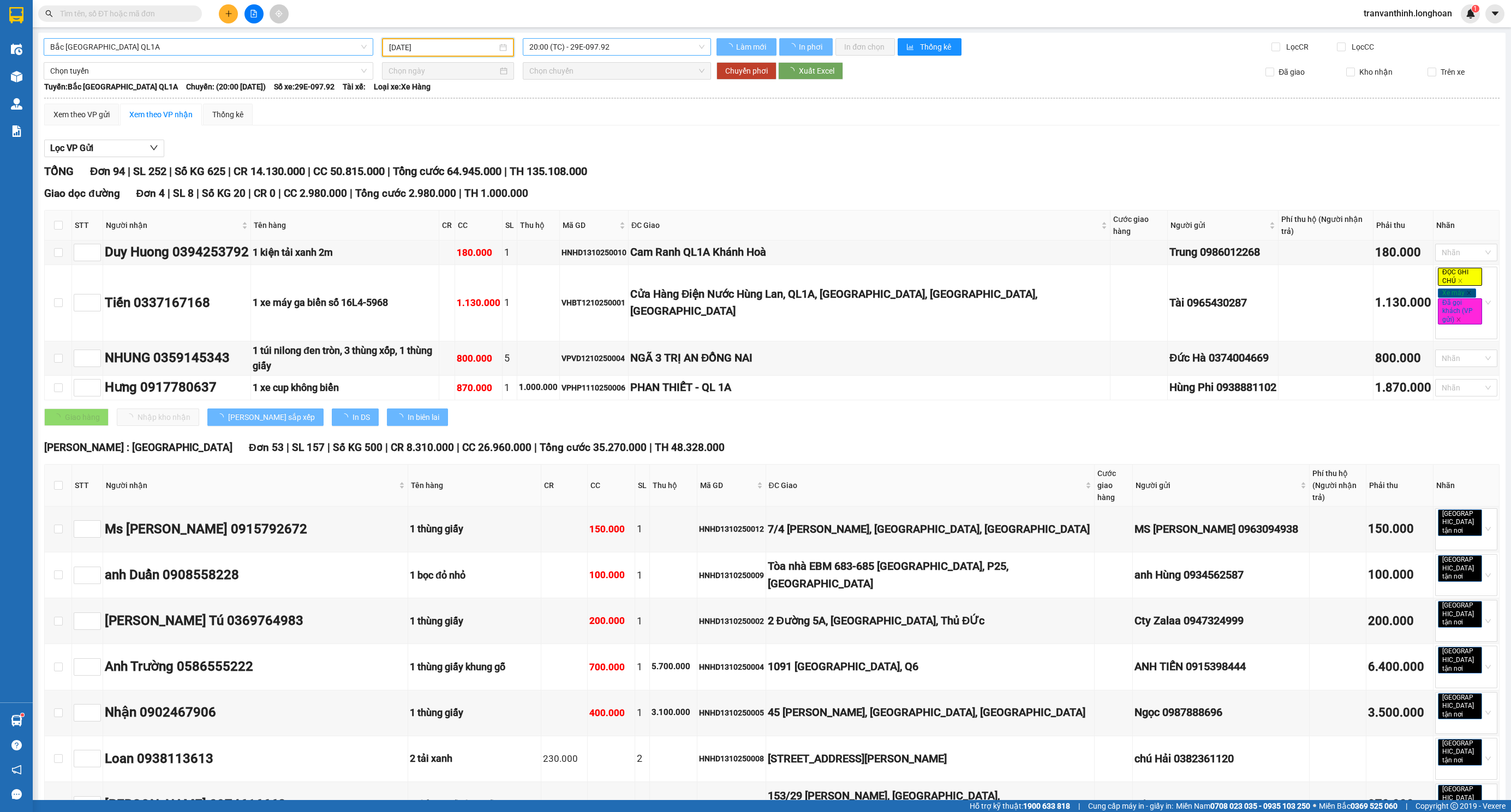
type input "[DATE]"
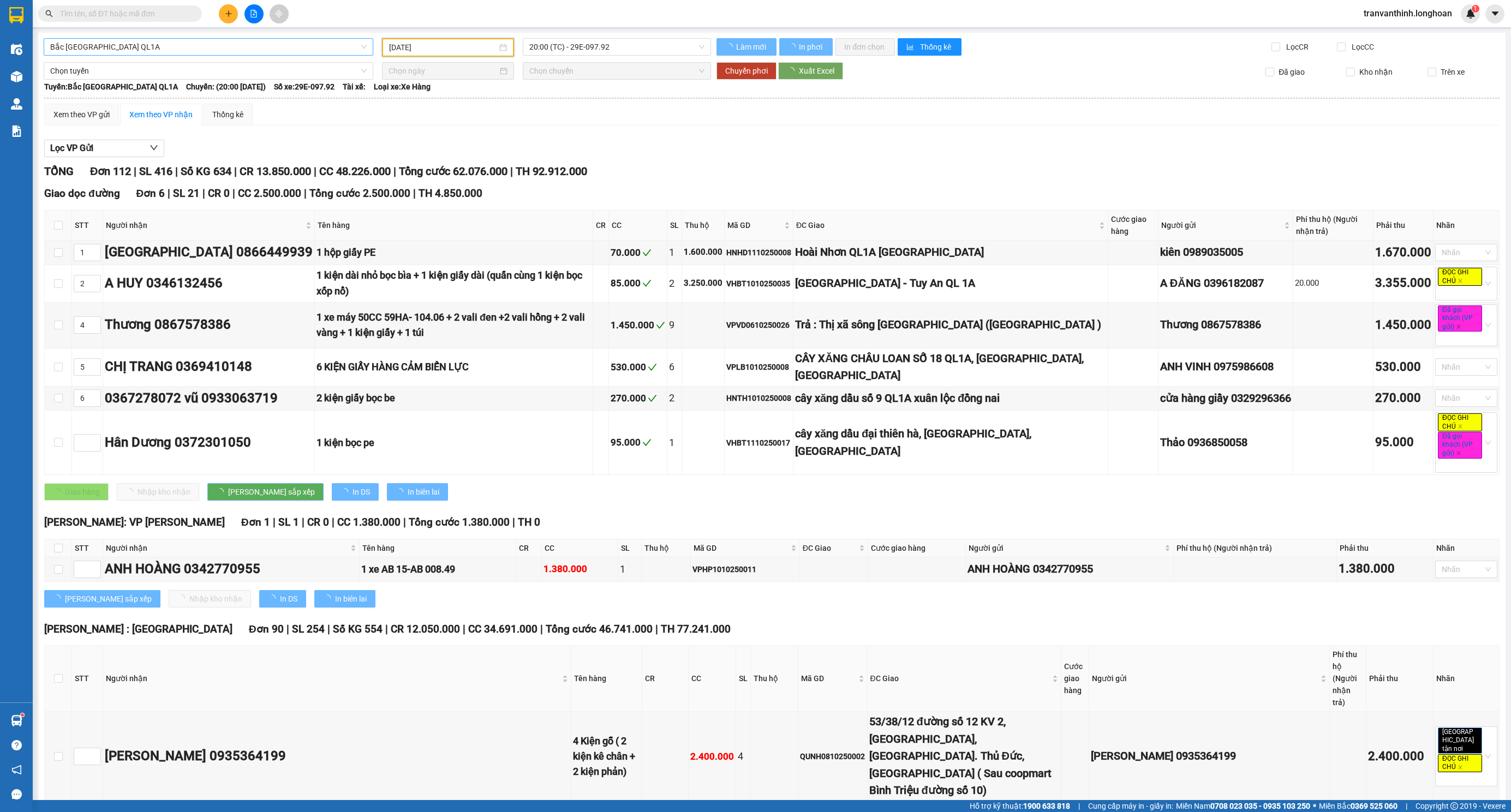
click at [606, 48] on span "20:00 (TC) - 29E-097.92" at bounding box center [617, 47] width 175 height 17
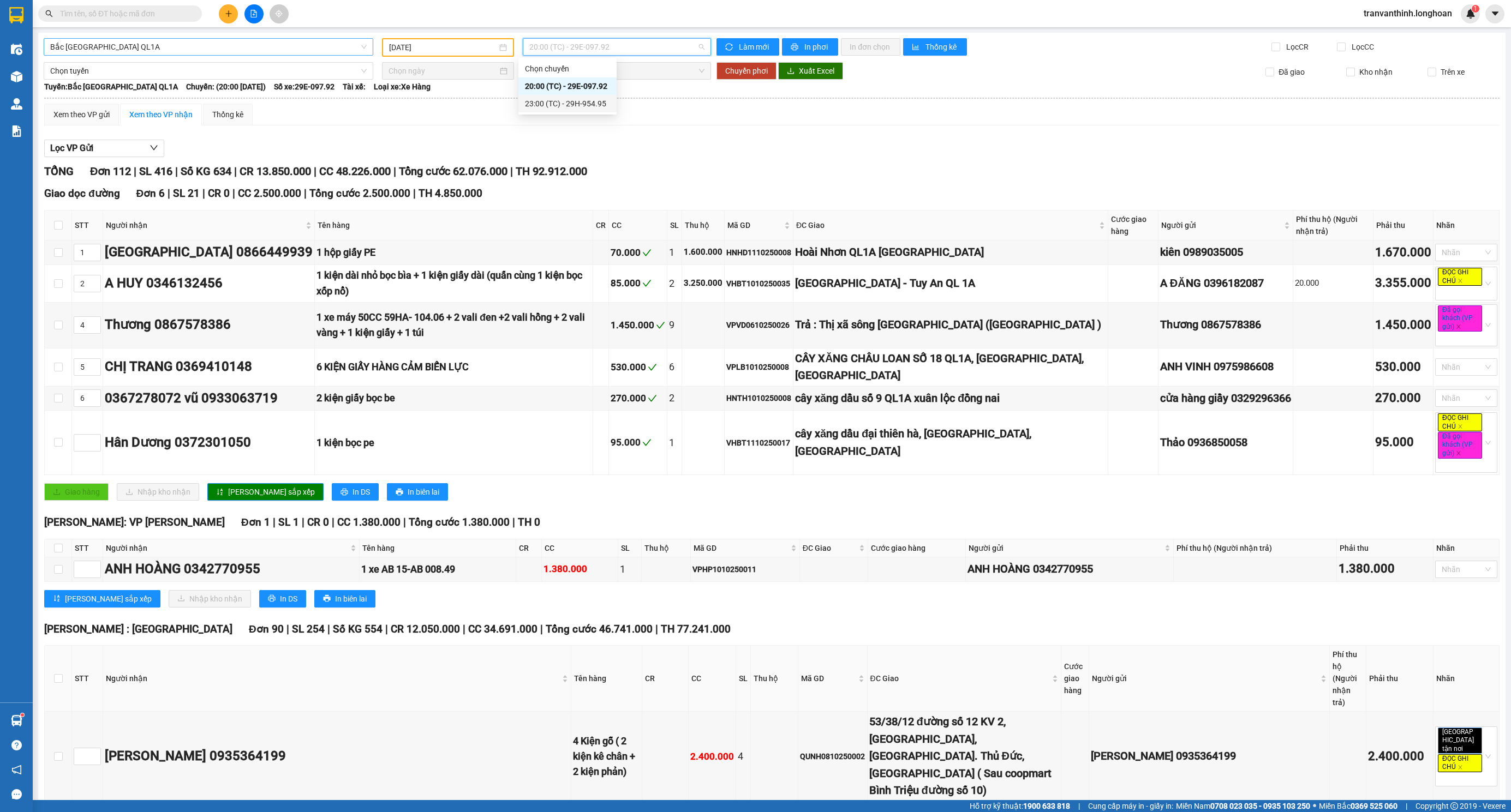
click at [581, 103] on div "23:00 (TC) - 29H-954.95" at bounding box center [568, 103] width 85 height 12
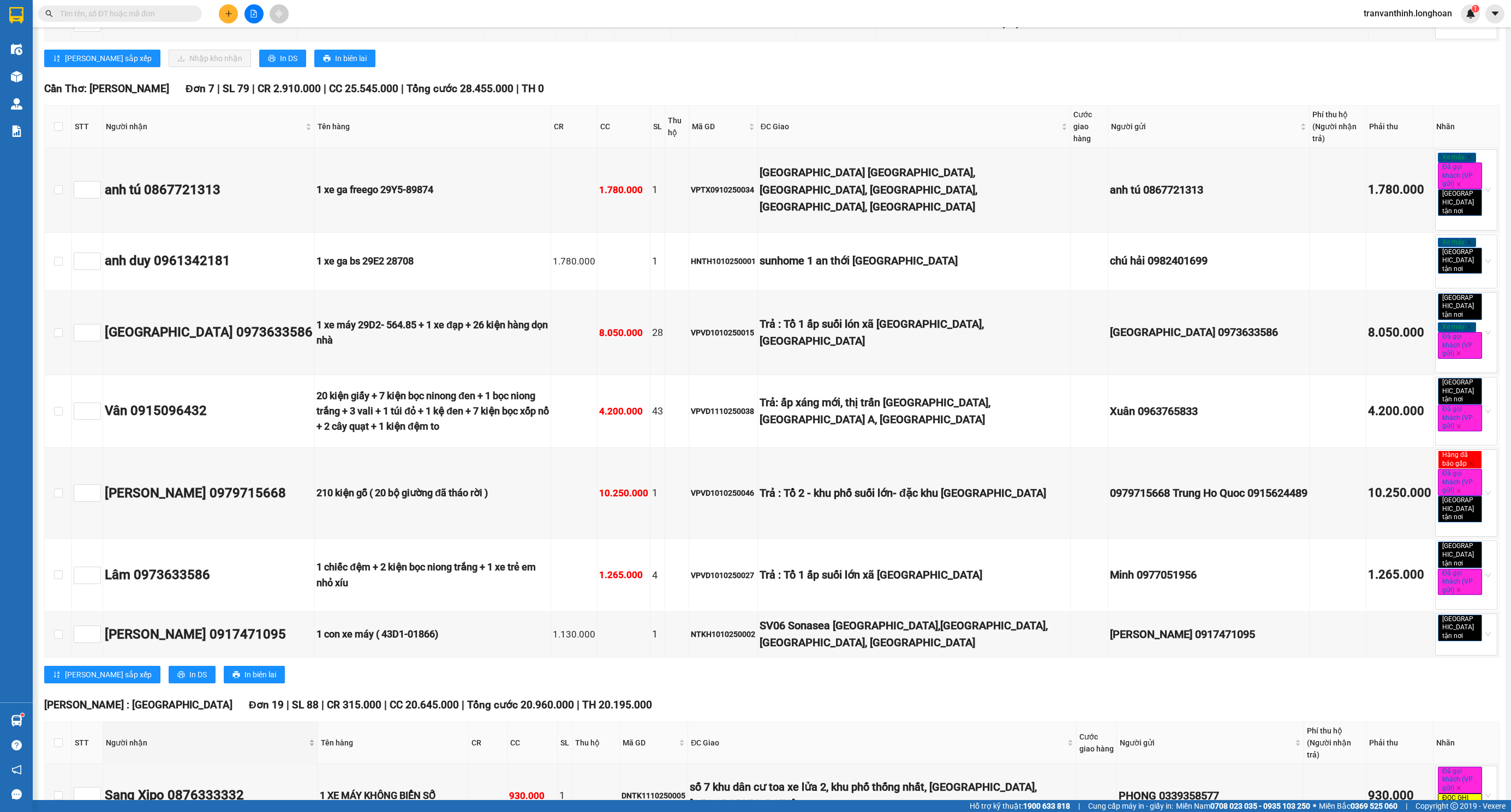
scroll to position [2618, 0]
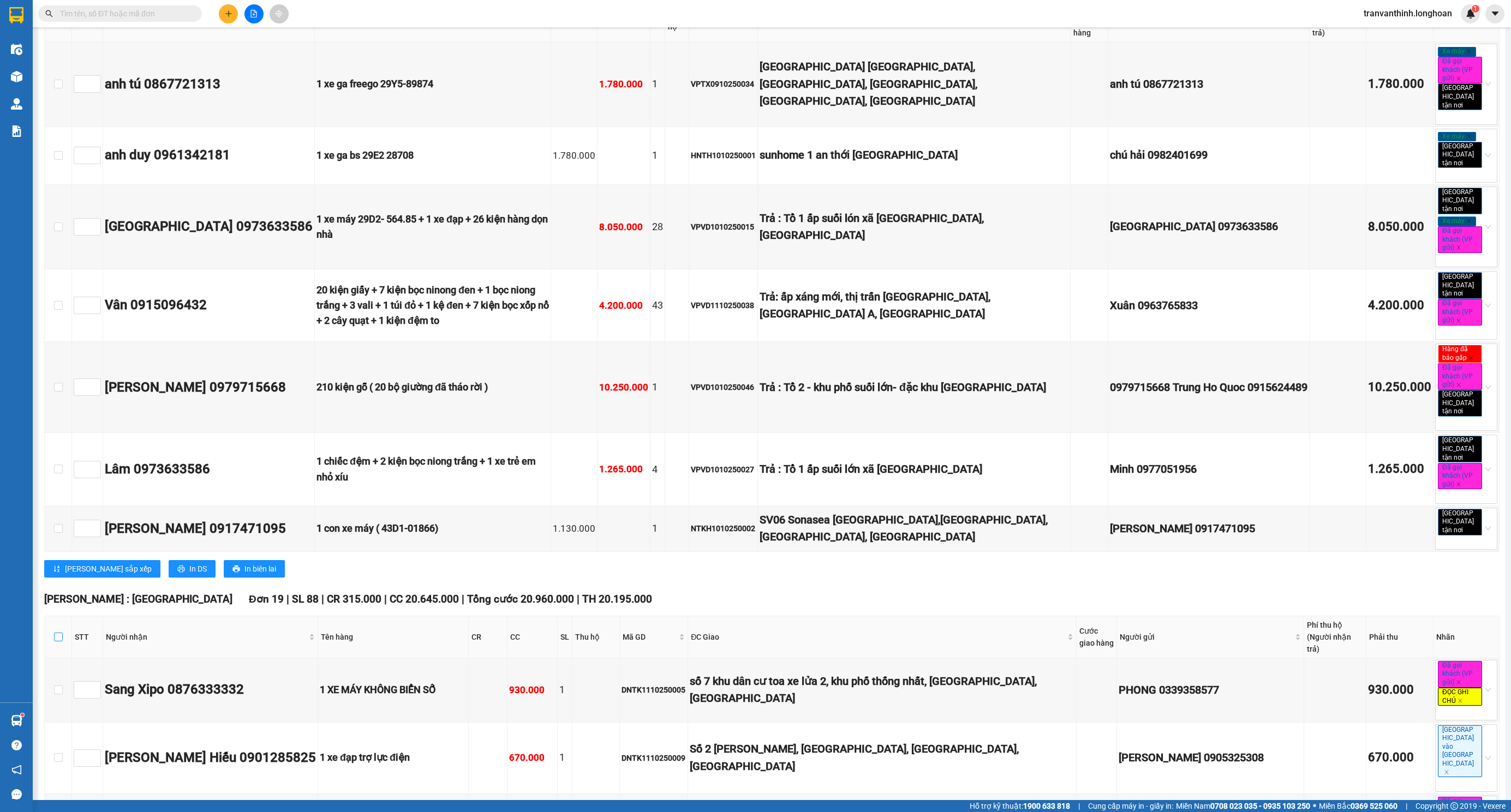
click at [56, 633] on input "checkbox" at bounding box center [59, 637] width 9 height 9
checkbox input "true"
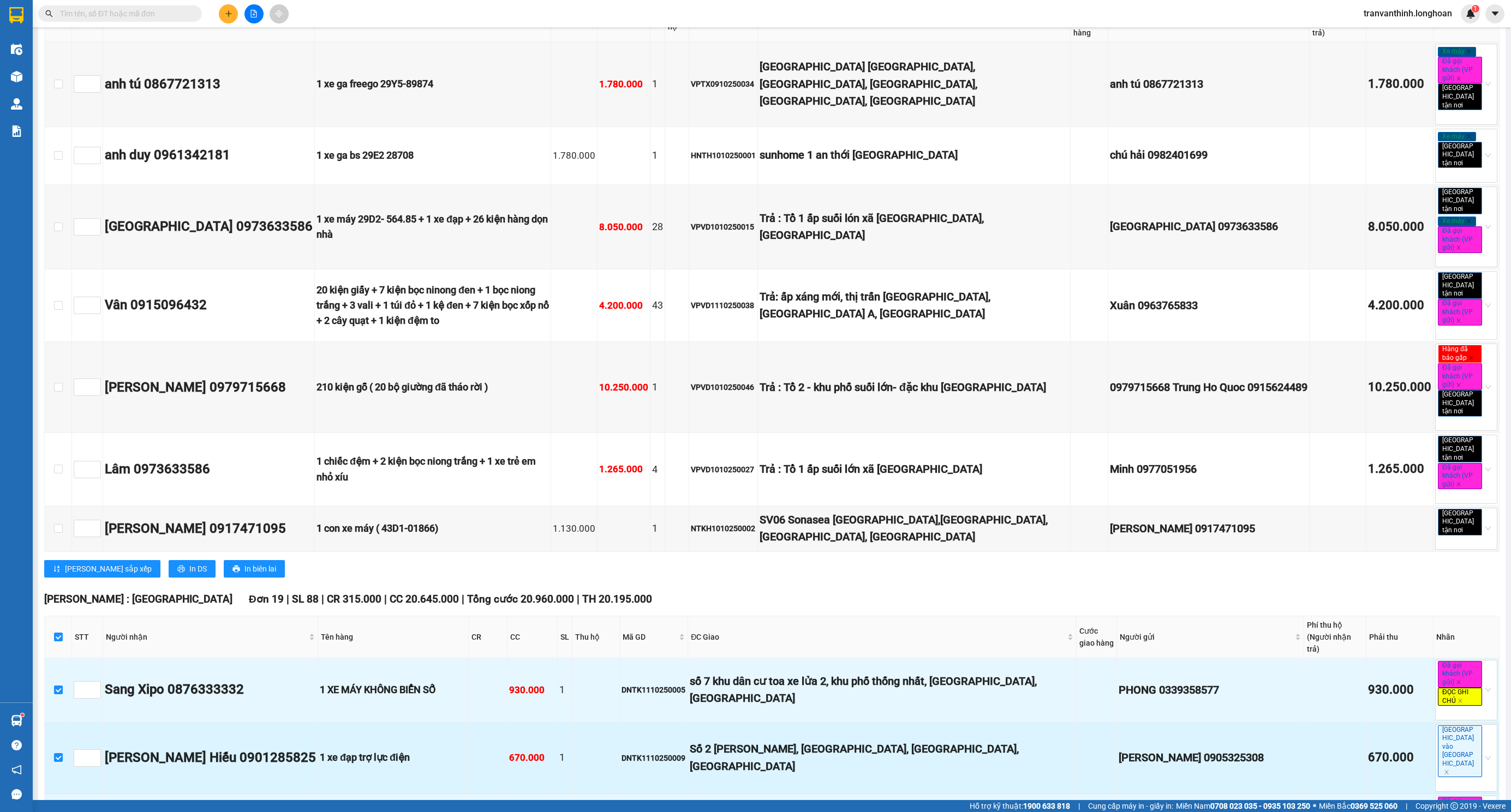
checkbox input "true"
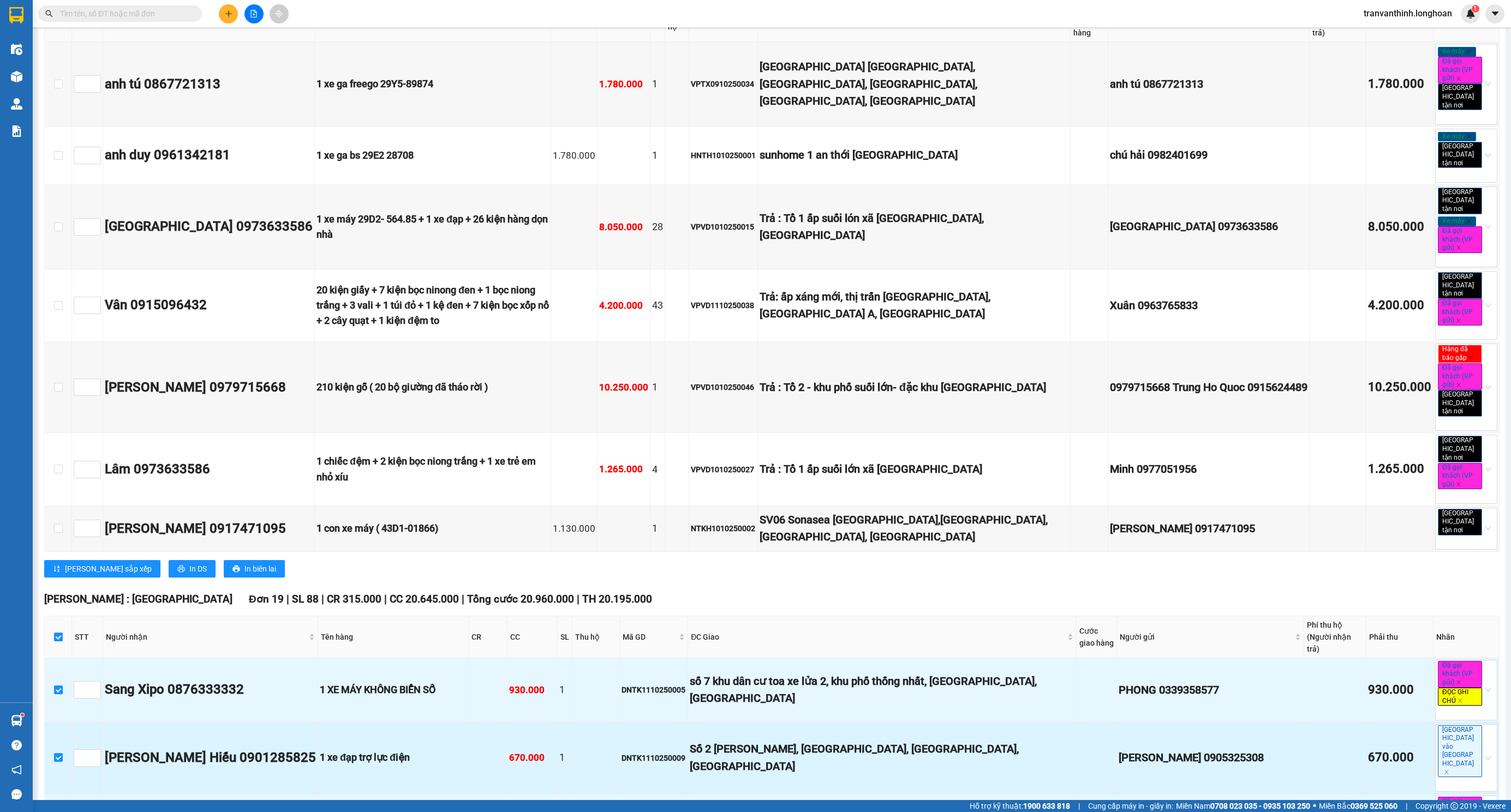
checkbox input "true"
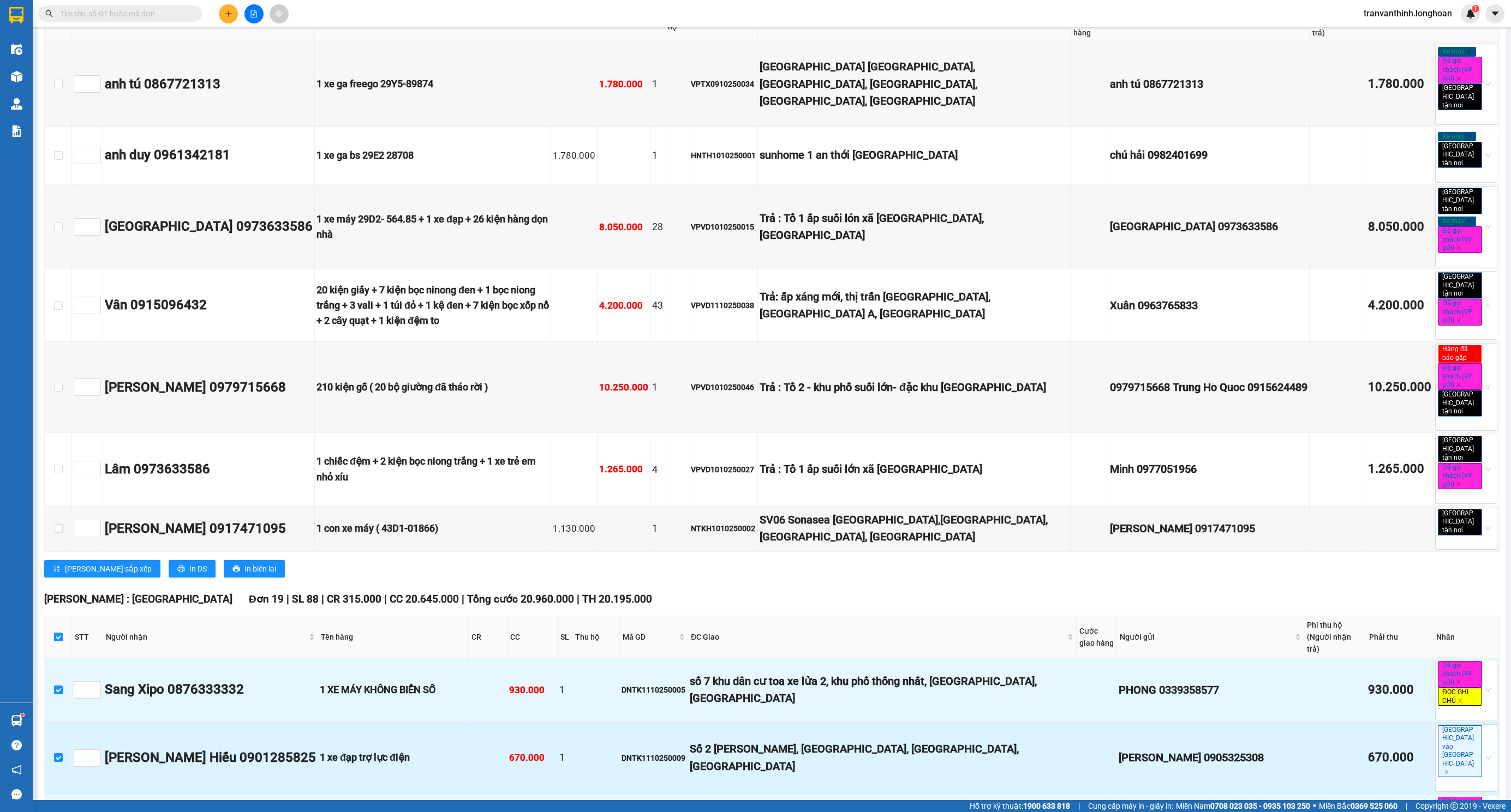
checkbox input "true"
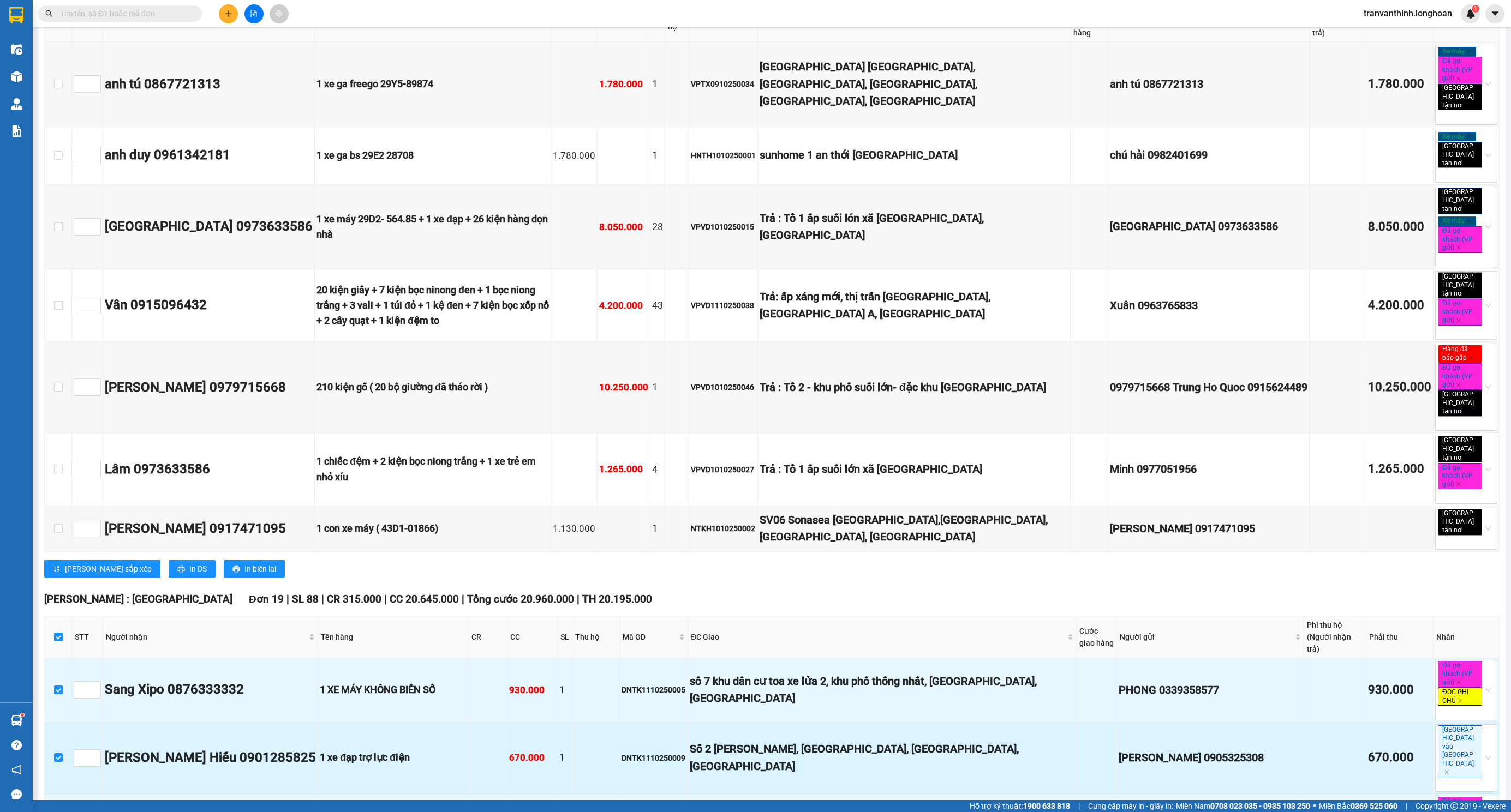
checkbox input "true"
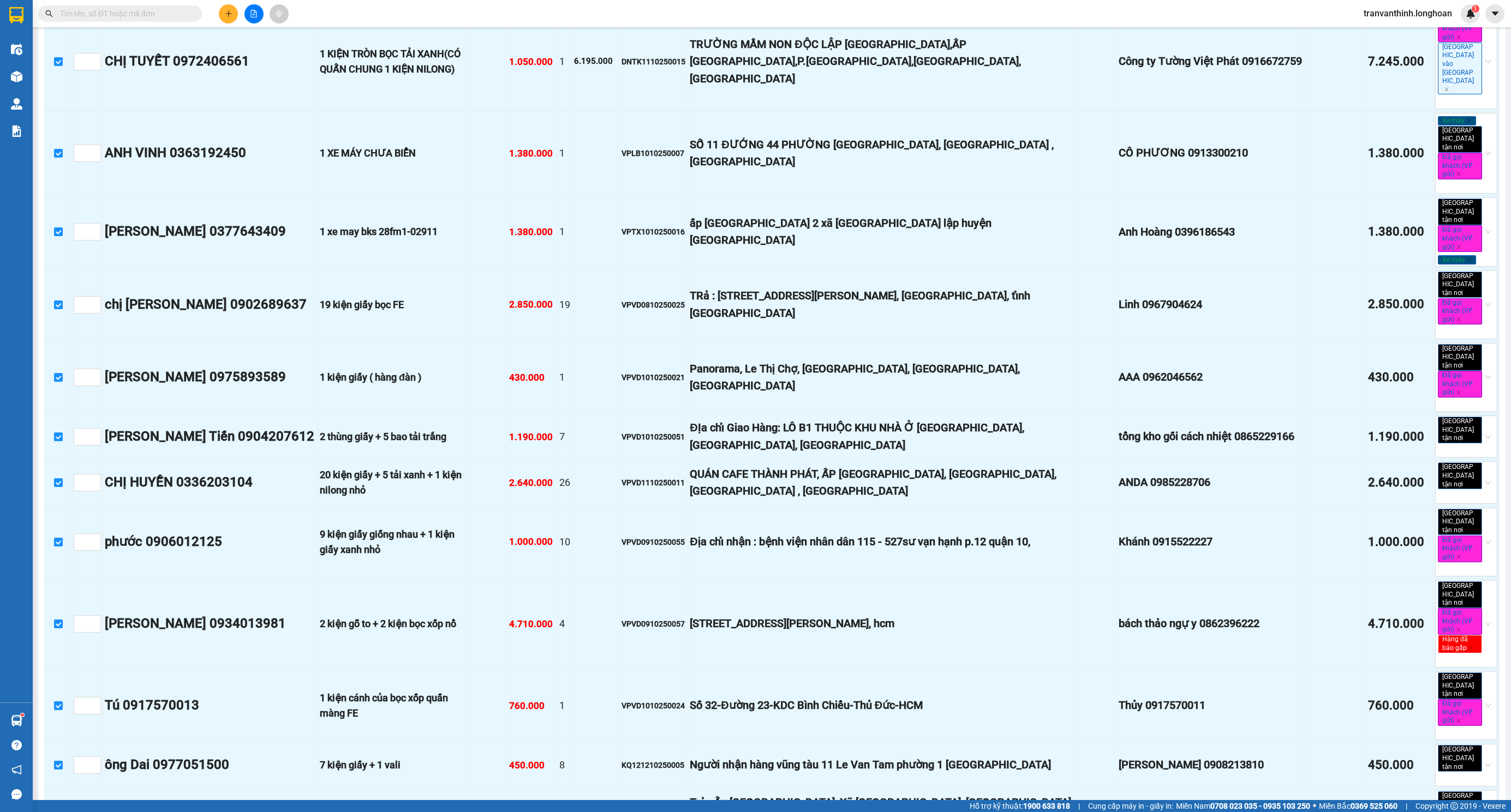
scroll to position [3436, 0]
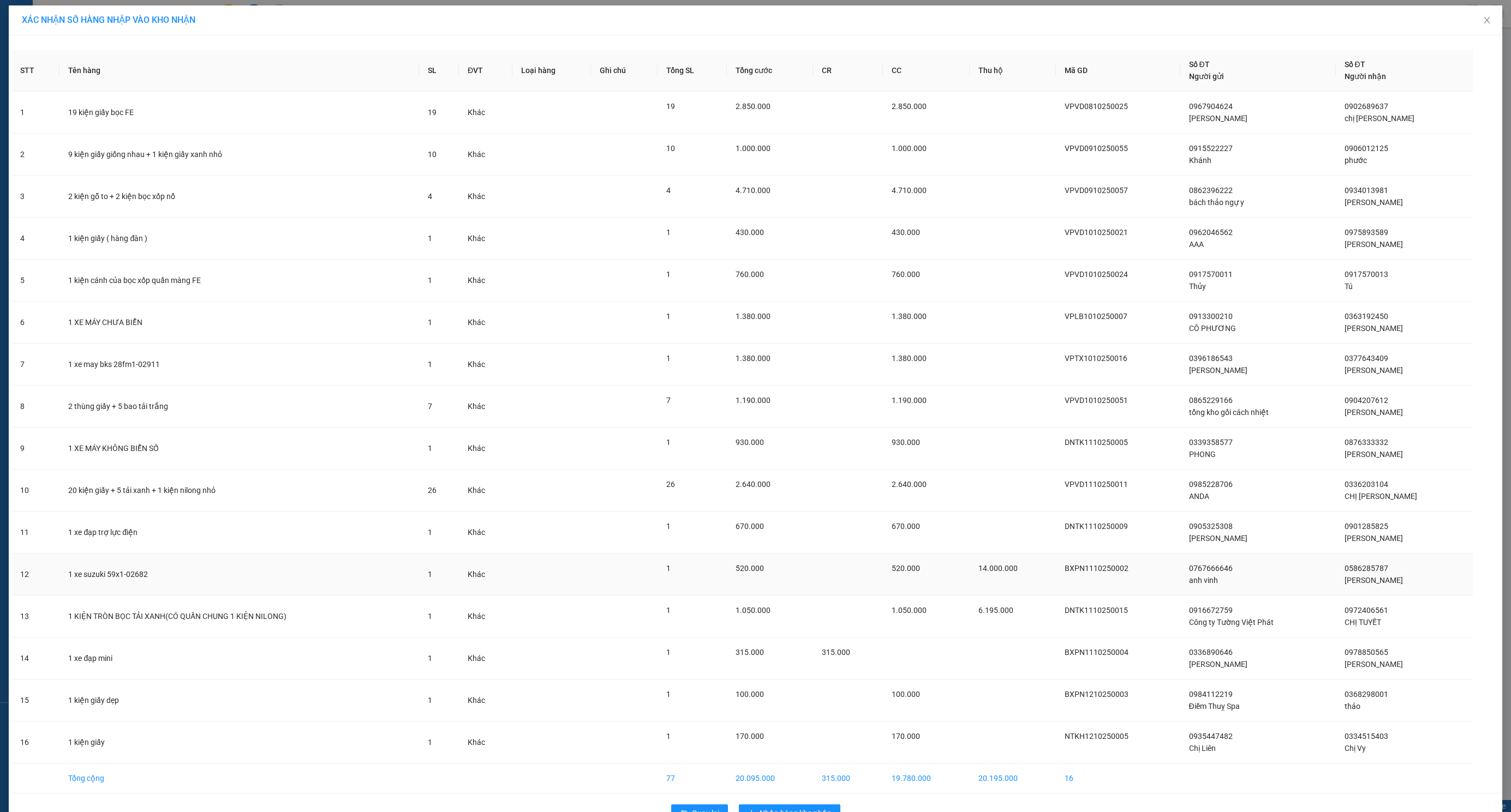
scroll to position [35, 0]
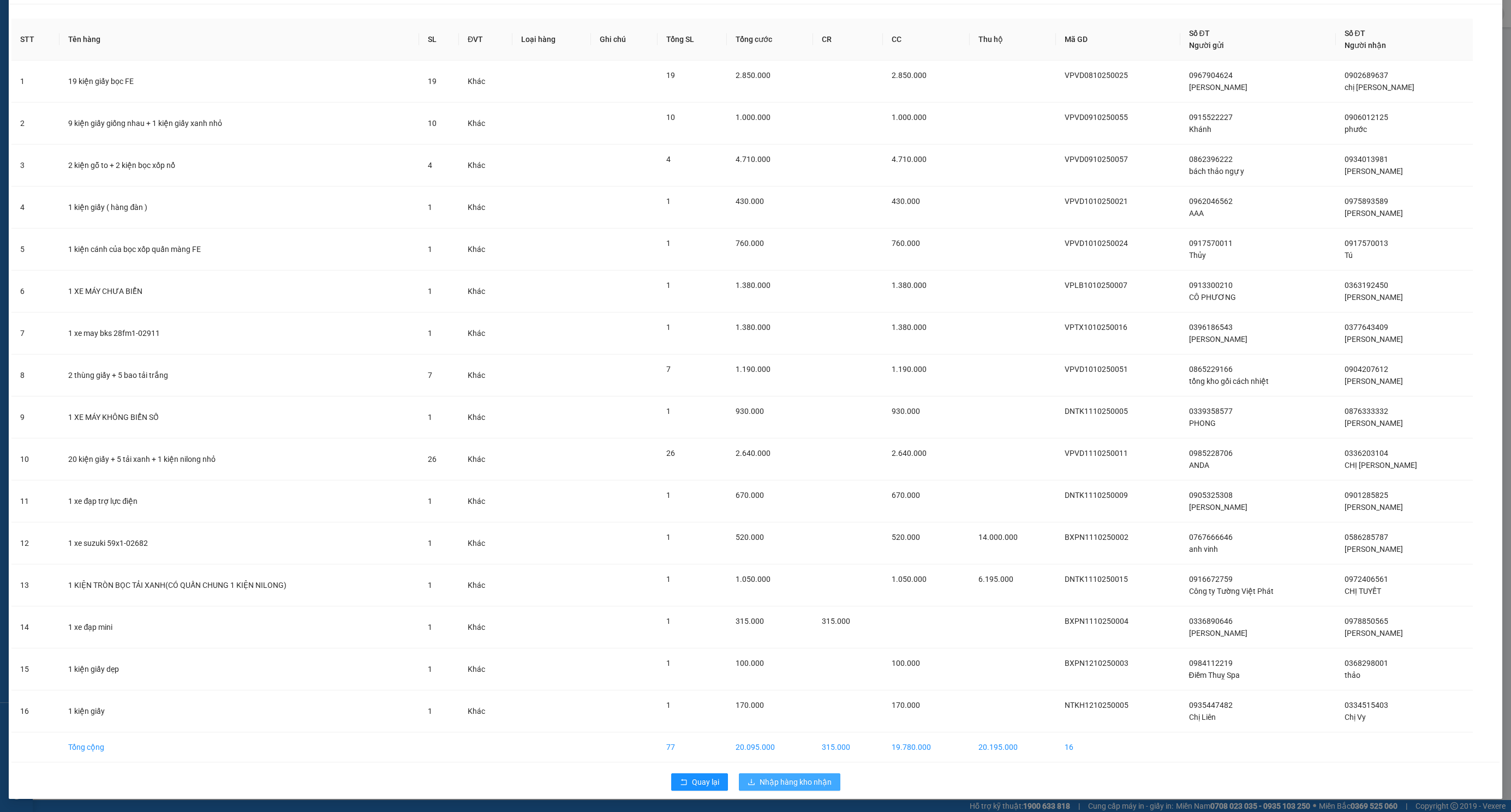
click at [784, 784] on span "Nhập hàng kho nhận" at bounding box center [795, 782] width 72 height 12
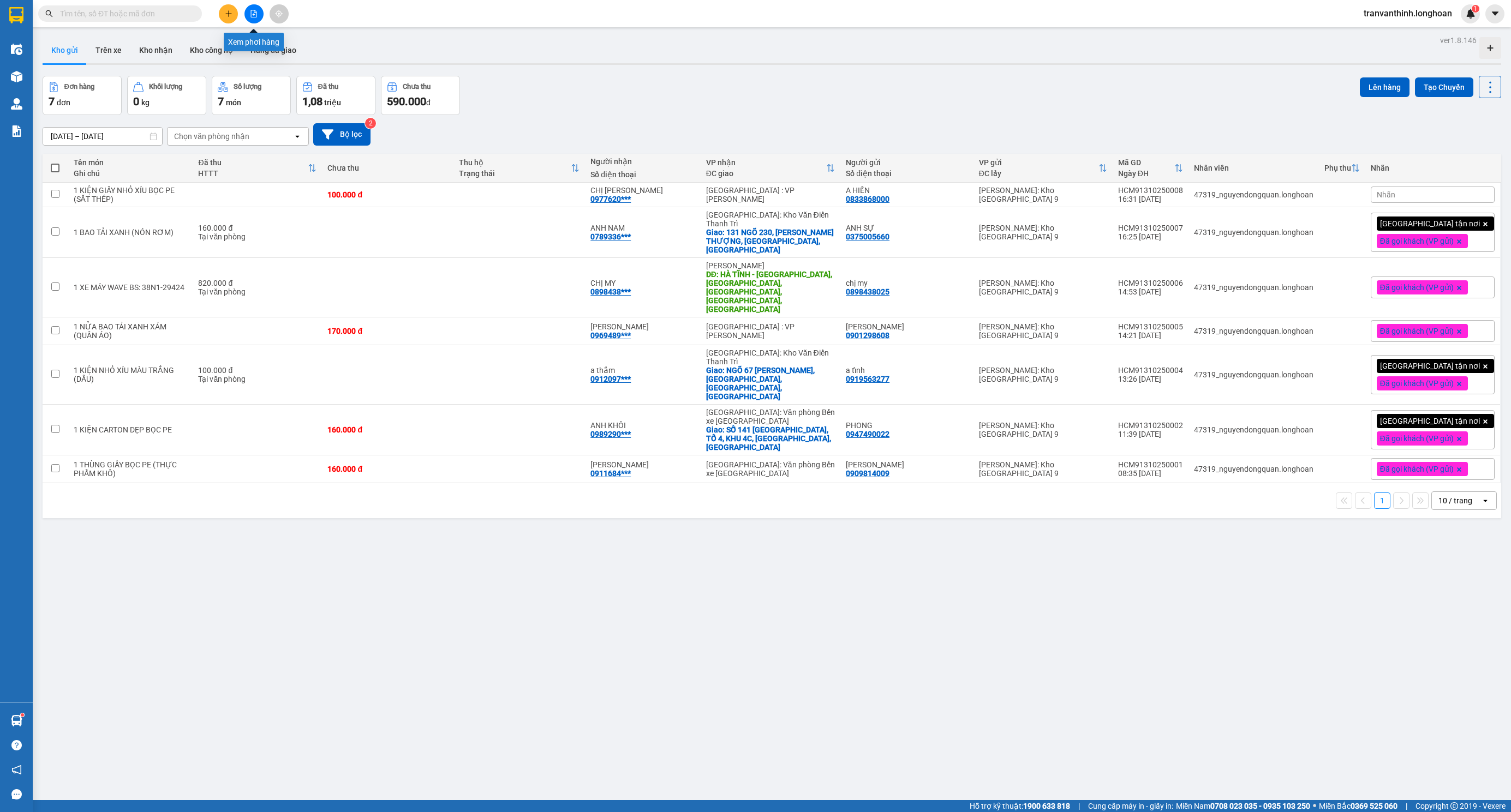
click at [252, 7] on button at bounding box center [254, 14] width 19 height 19
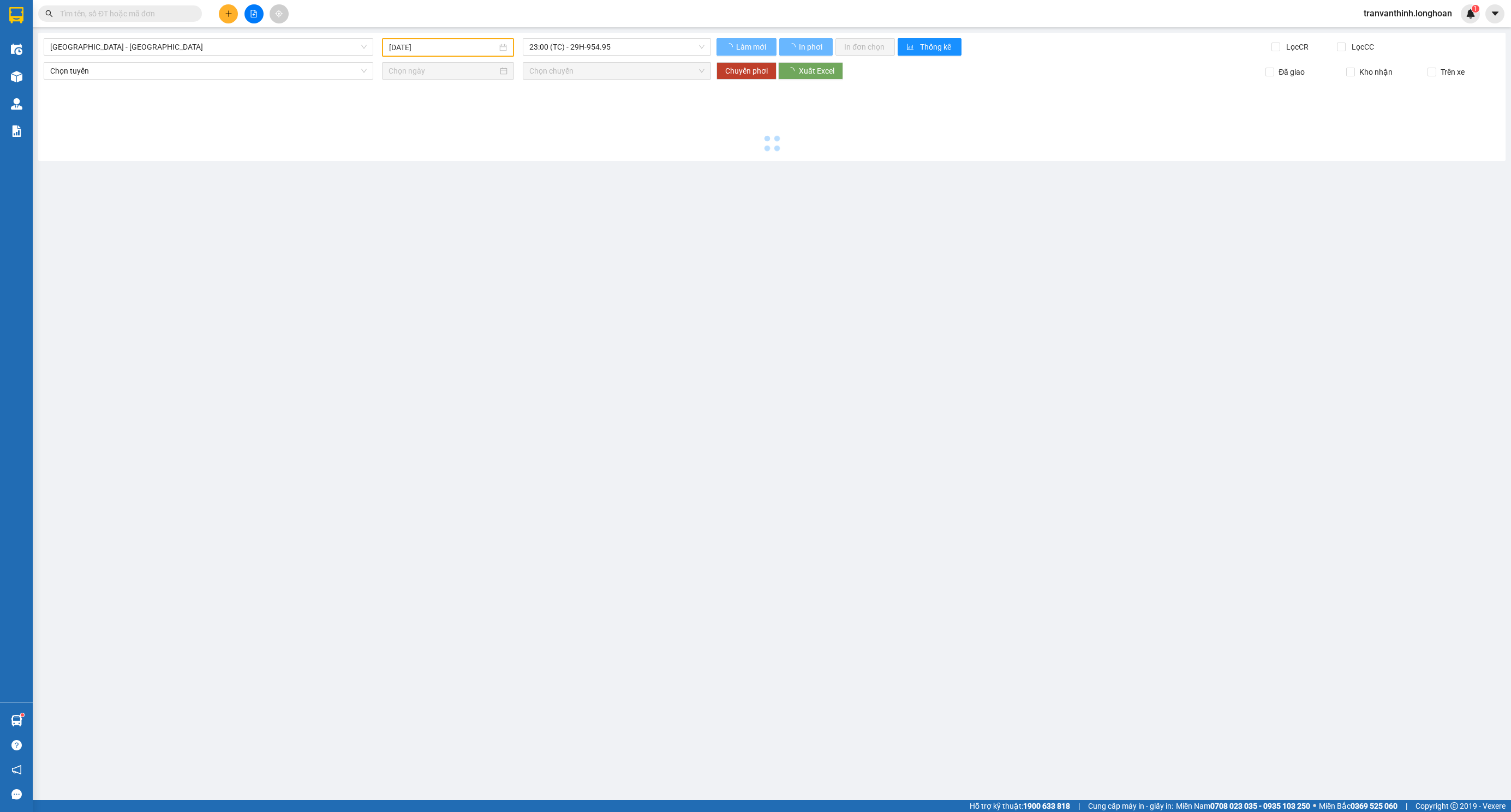
type input "[DATE]"
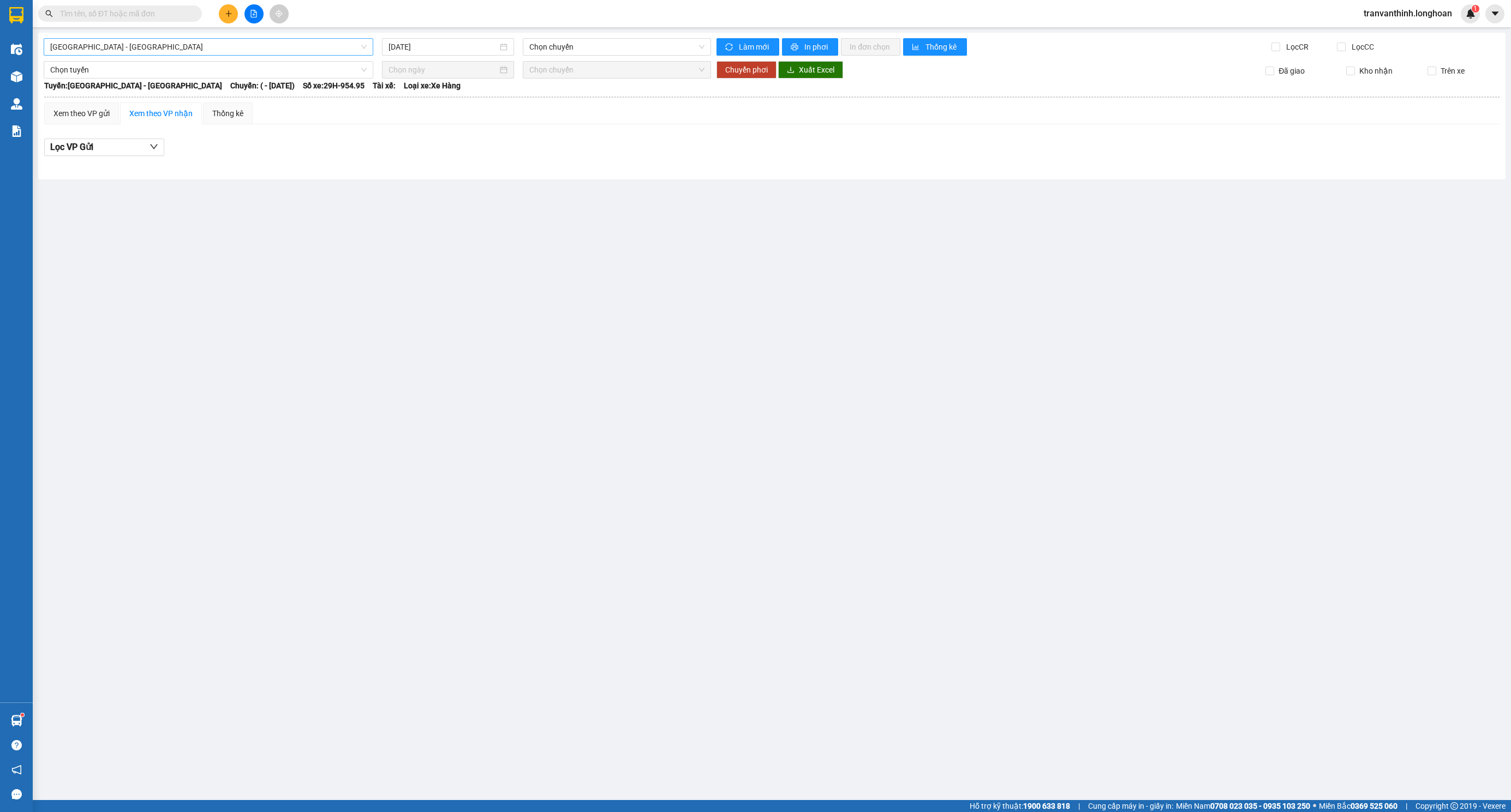
click at [188, 49] on span "[GEOGRAPHIC_DATA] - [GEOGRAPHIC_DATA]" at bounding box center [208, 47] width 316 height 17
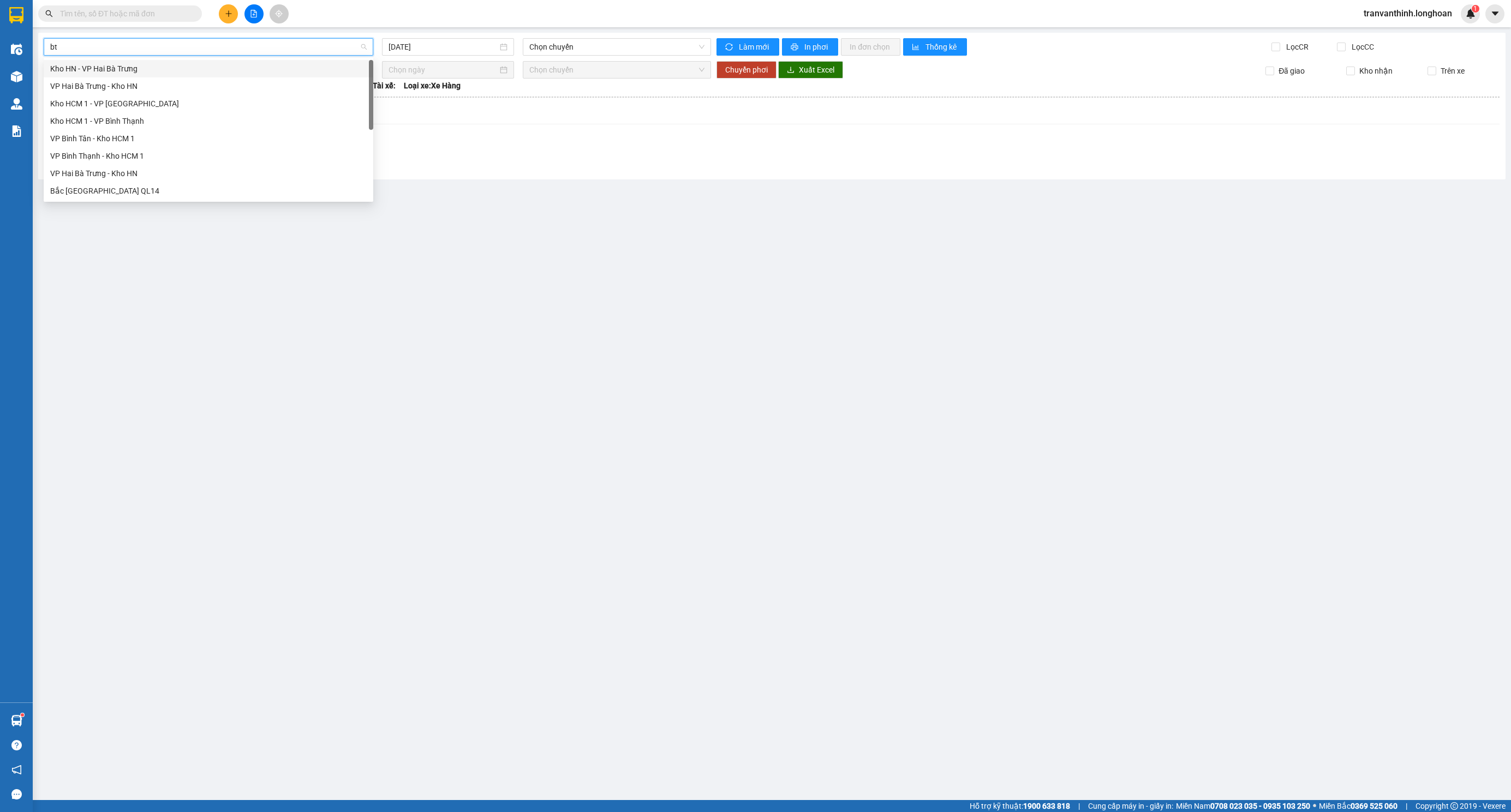
type input "btn"
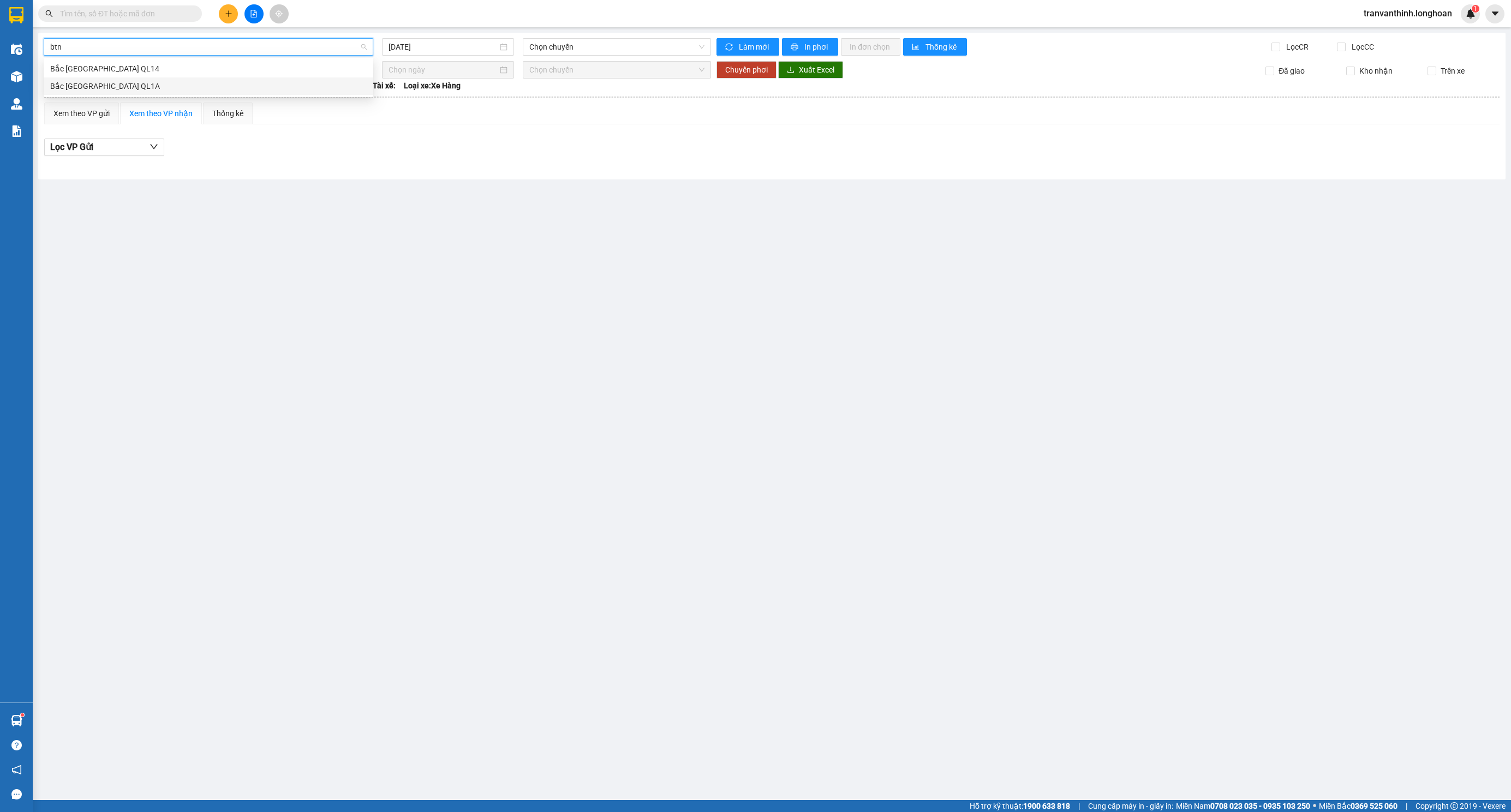
click at [102, 80] on div "Bắc [GEOGRAPHIC_DATA] QL1A" at bounding box center [208, 86] width 316 height 12
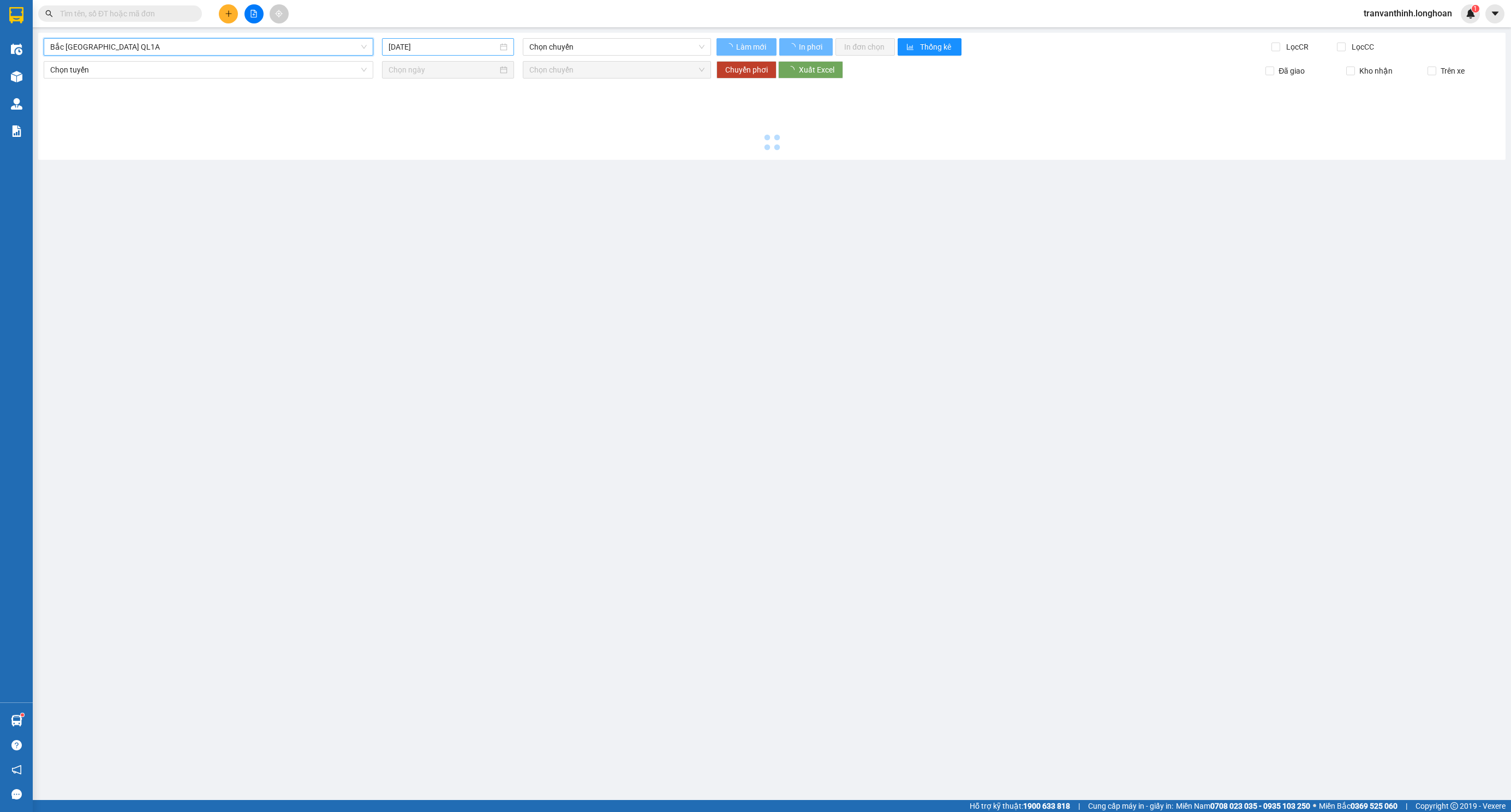
click at [421, 41] on input "[DATE]" at bounding box center [443, 47] width 109 height 12
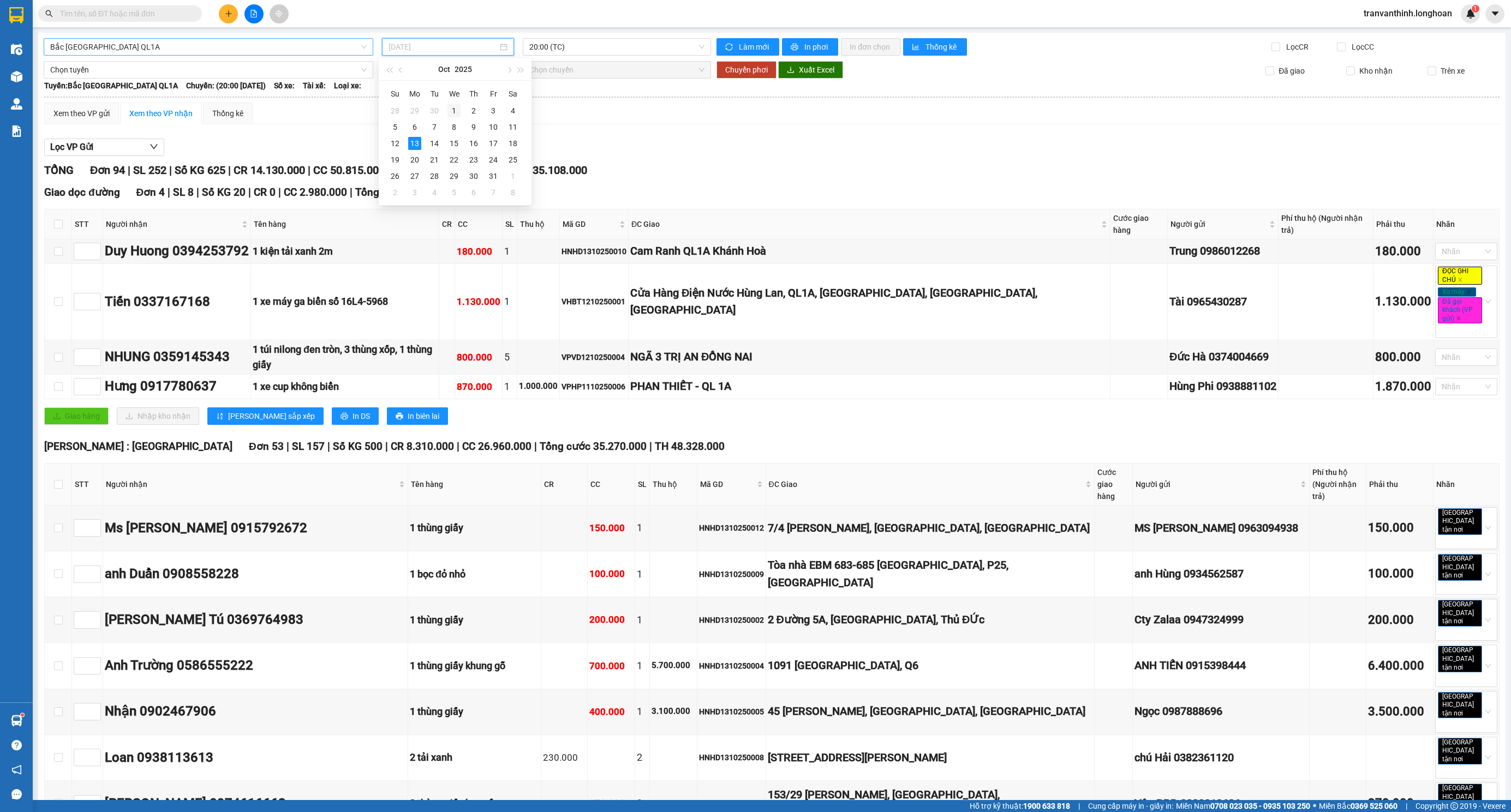
click at [455, 111] on div "1" at bounding box center [454, 111] width 13 height 13
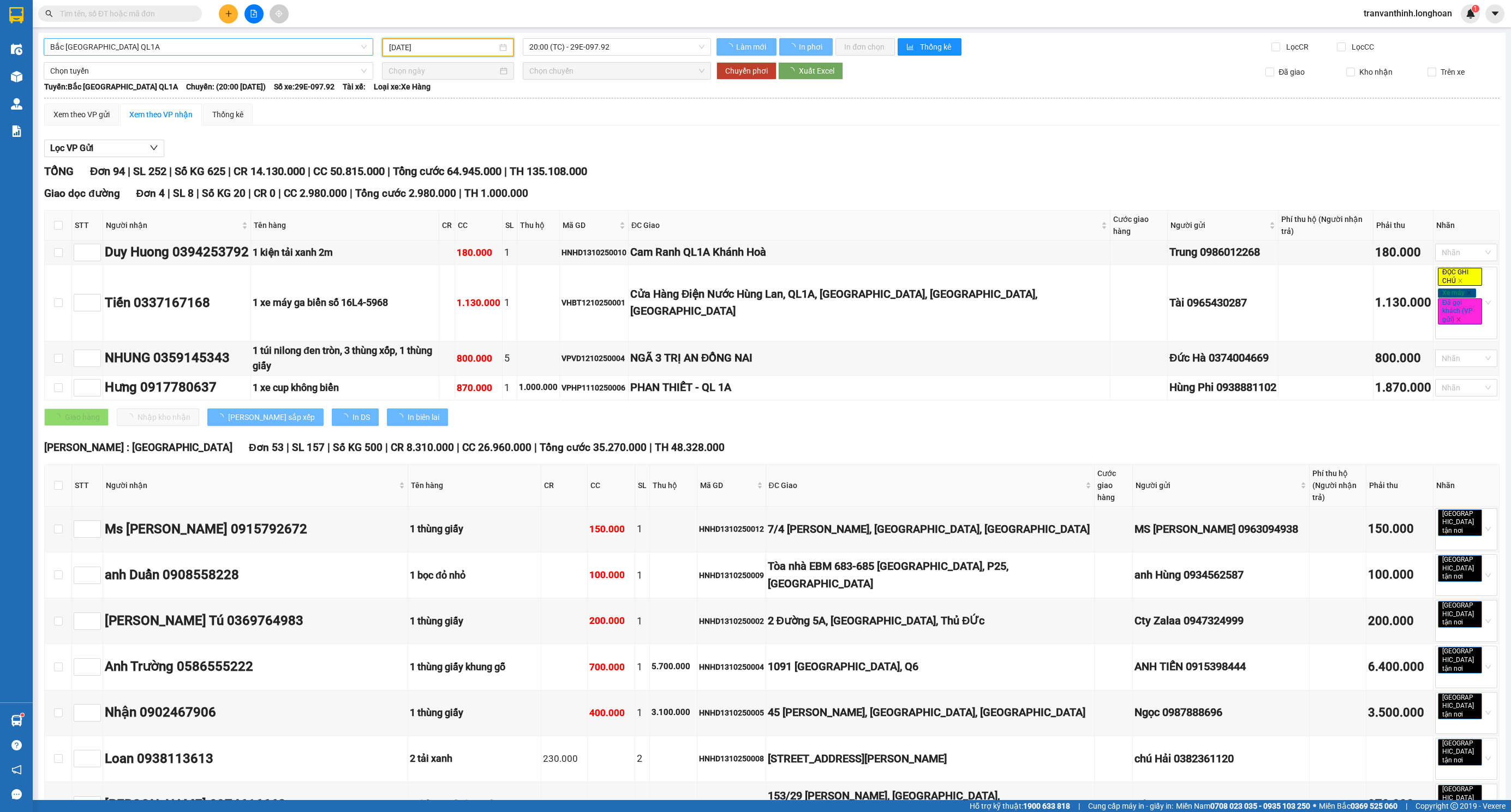
click at [476, 45] on input "[DATE]" at bounding box center [442, 47] width 108 height 12
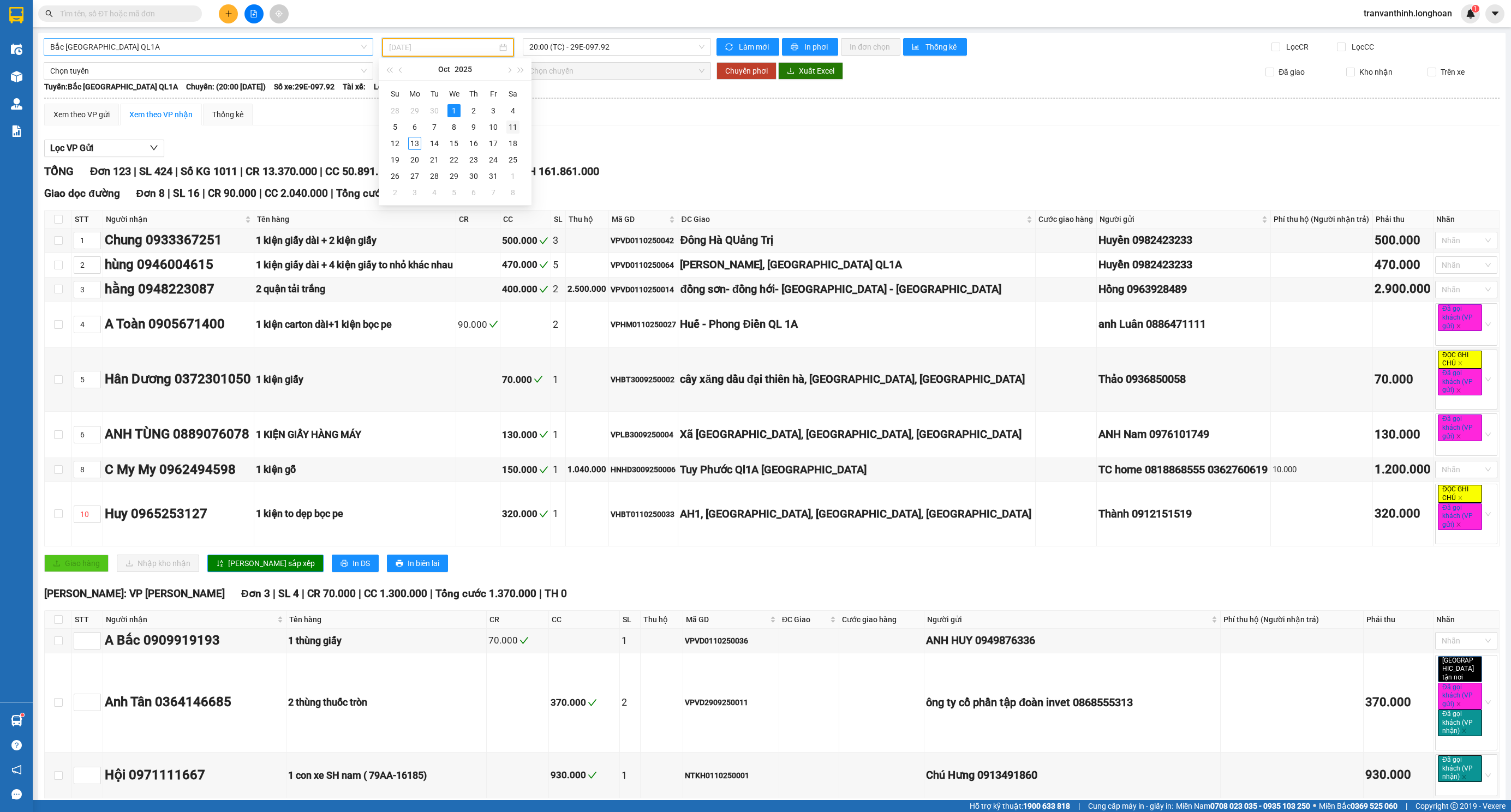
click at [511, 125] on div "11" at bounding box center [513, 127] width 13 height 13
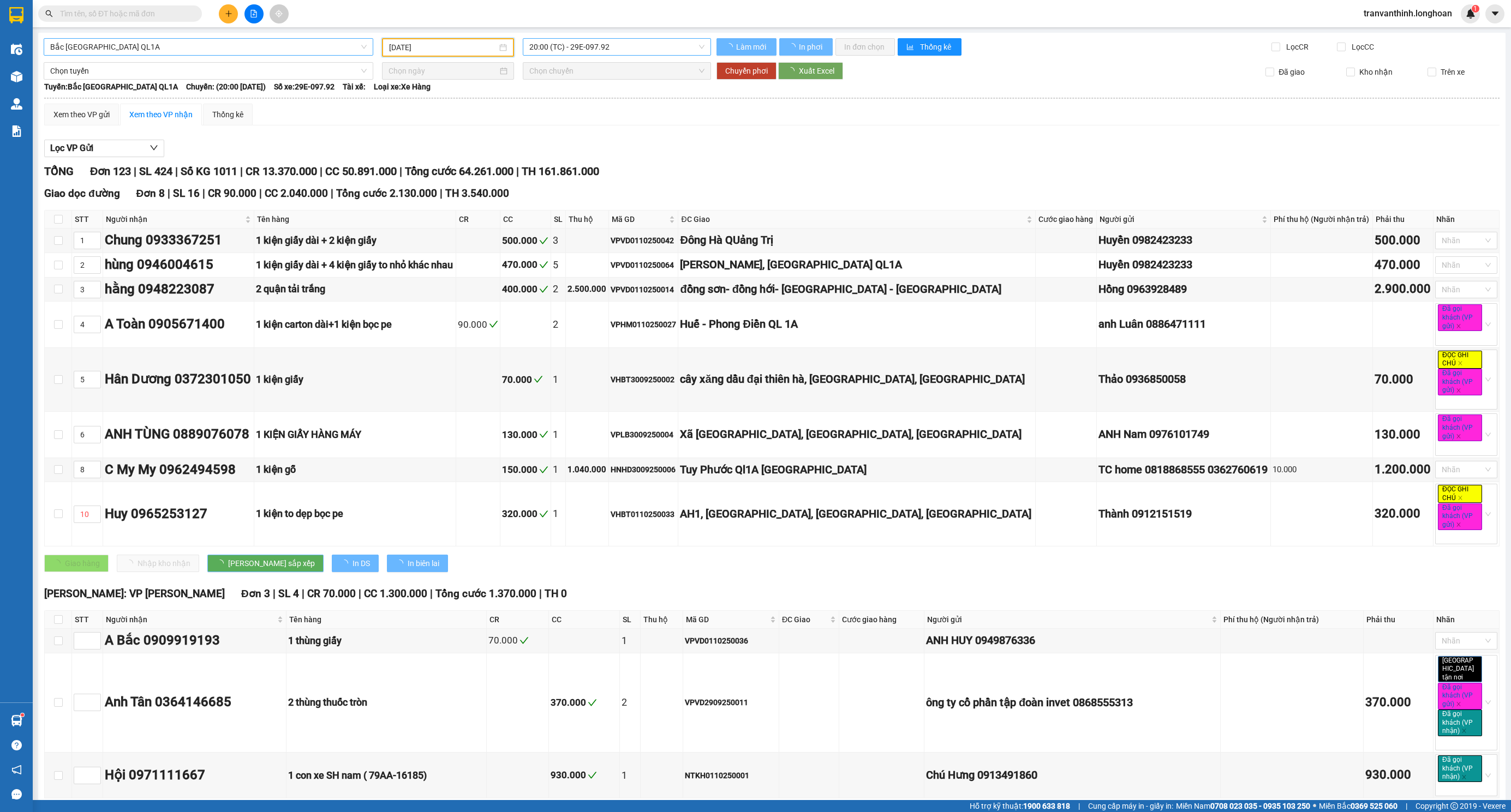
type input "[DATE]"
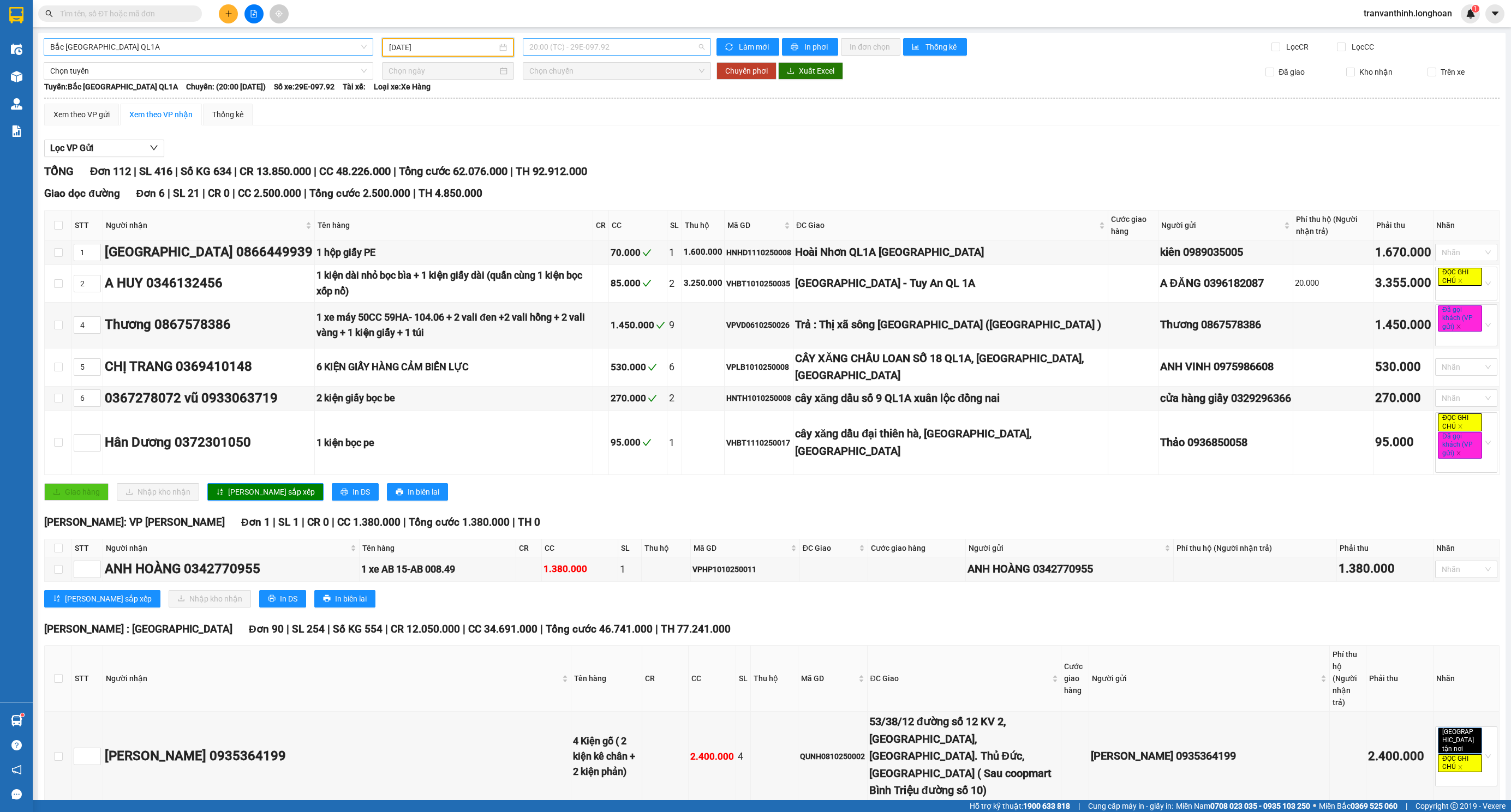
click at [634, 50] on span "20:00 (TC) - 29E-097.92" at bounding box center [617, 47] width 175 height 17
click at [678, 101] on th at bounding box center [771, 98] width 1456 height 10
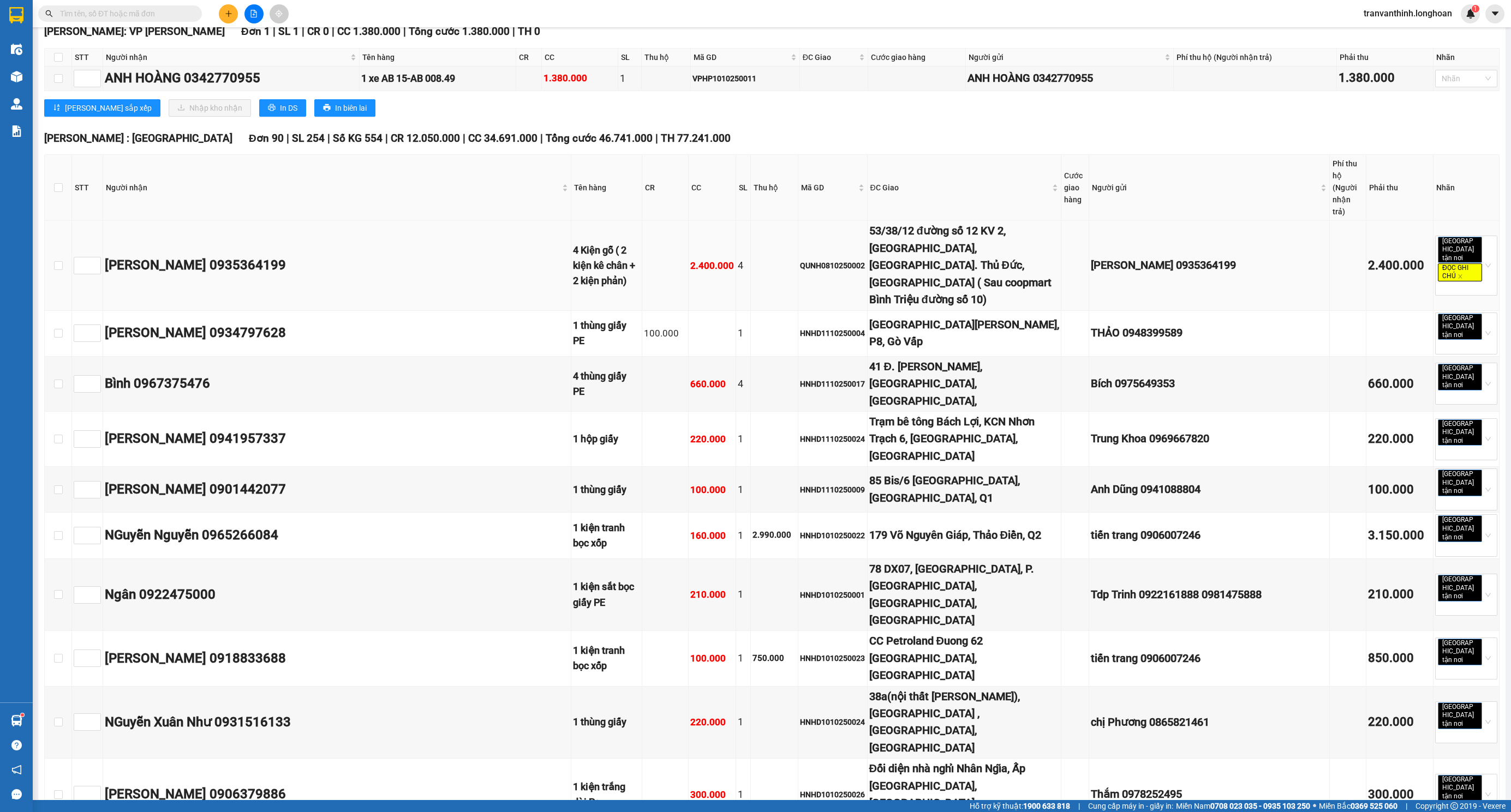
scroll to position [572, 0]
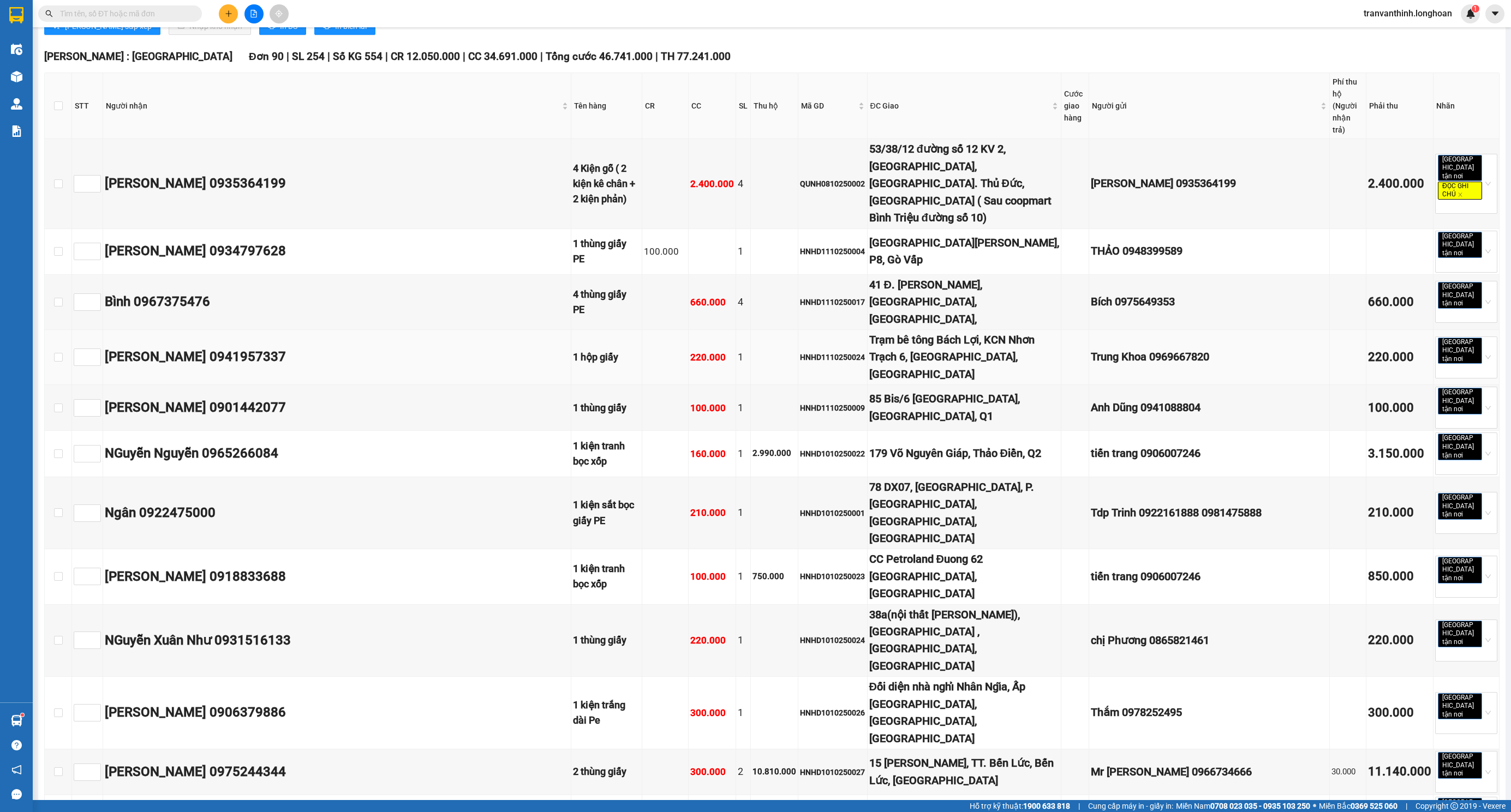
click at [800, 351] on div "HNHD1110250024" at bounding box center [833, 357] width 65 height 12
copy div "HNHD1110250024"
click at [144, 10] on input "text" at bounding box center [125, 14] width 129 height 12
paste input "HNHD1110250024"
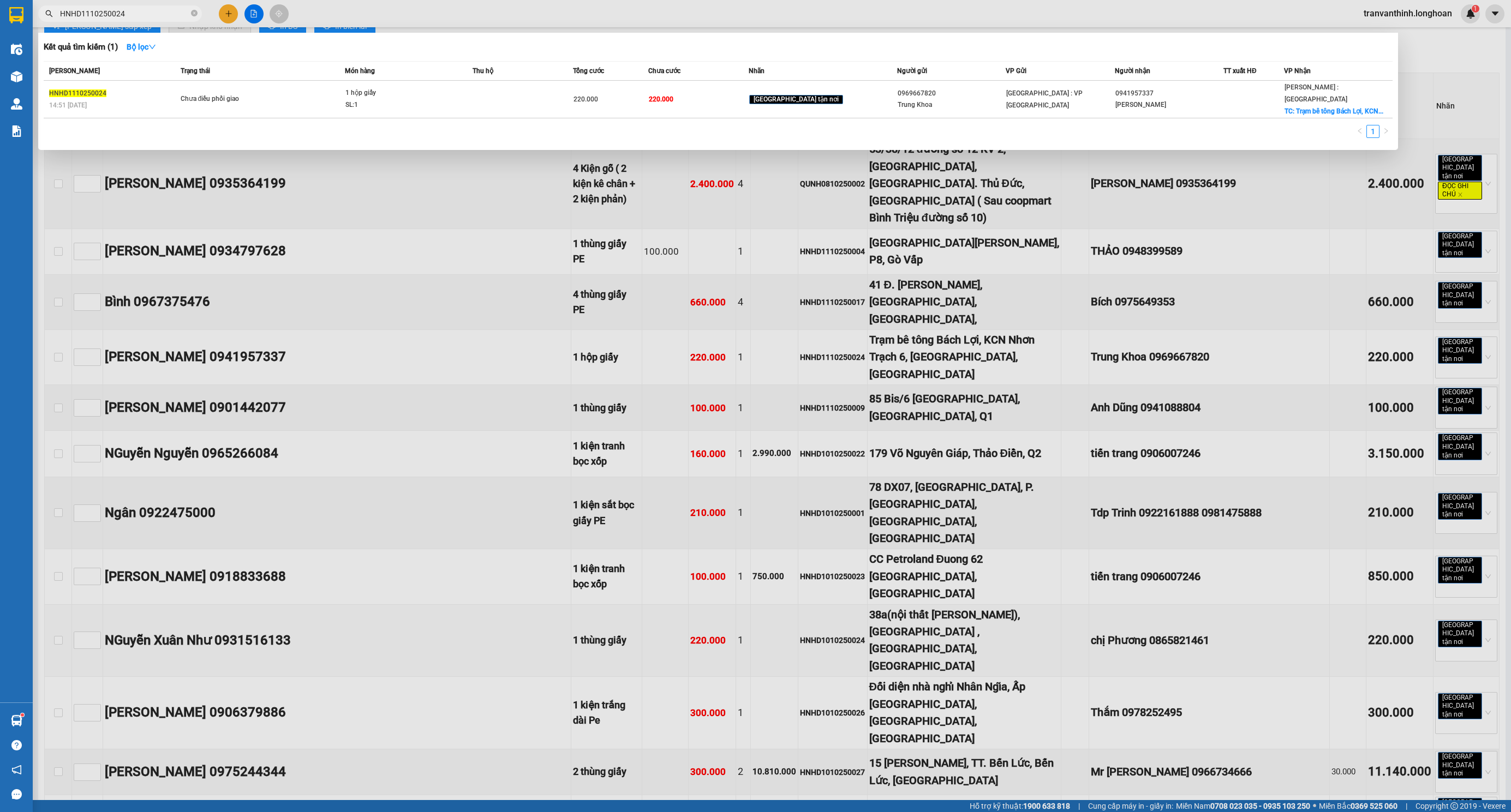
type input "HNHD1110250024"
click at [758, 465] on div at bounding box center [755, 406] width 1511 height 812
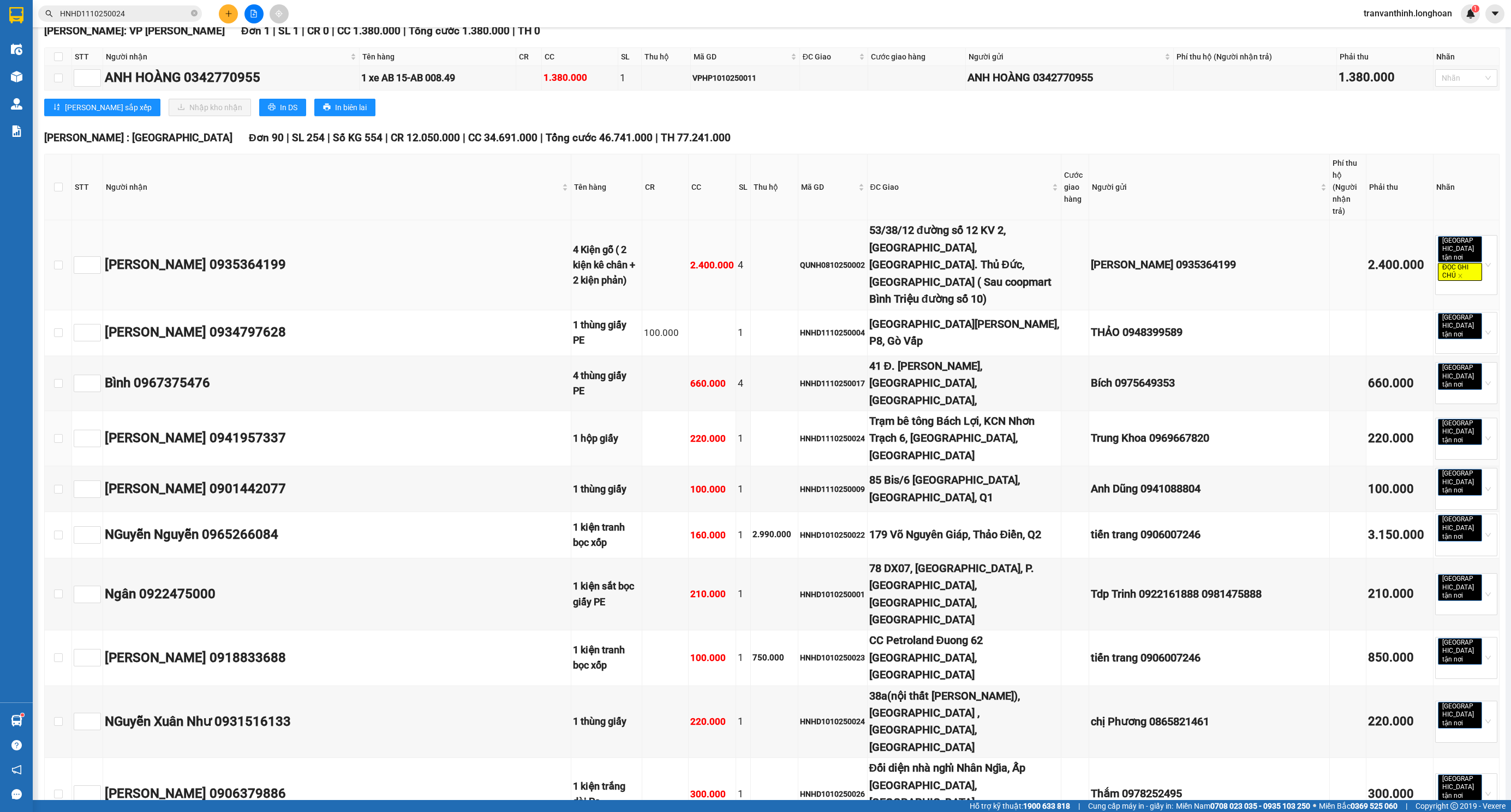
scroll to position [491, 0]
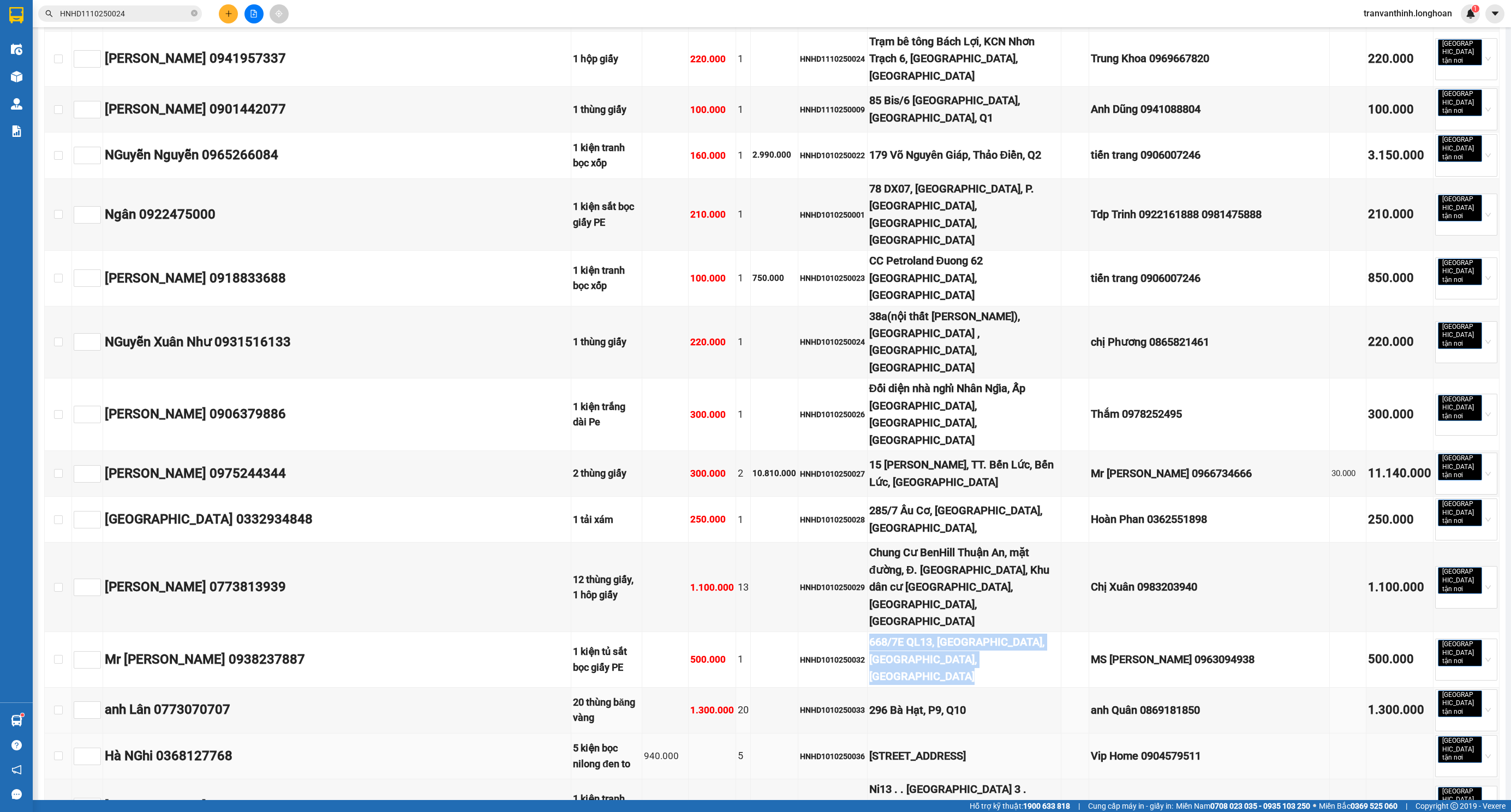
scroll to position [900, 0]
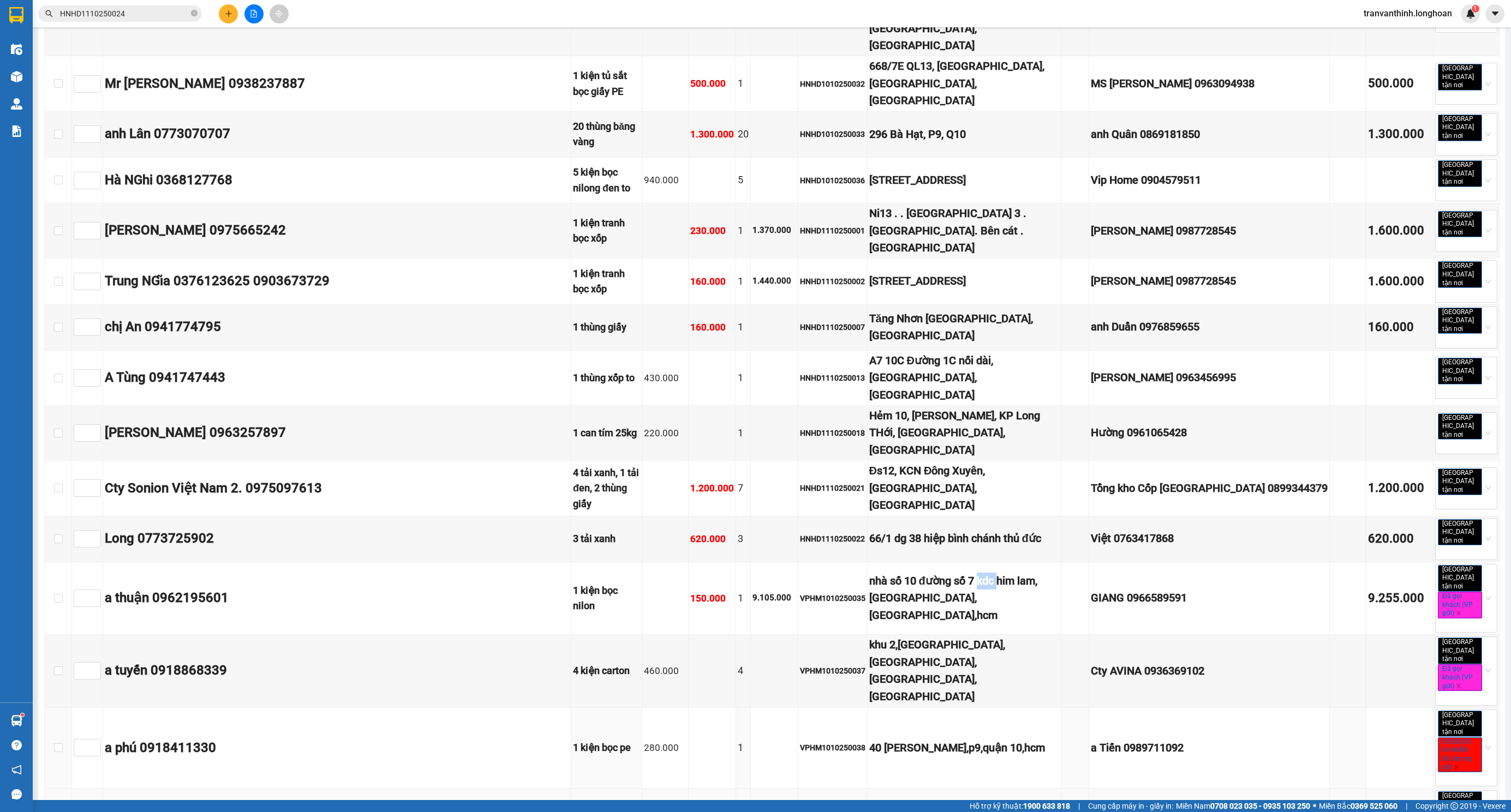
scroll to position [1473, 0]
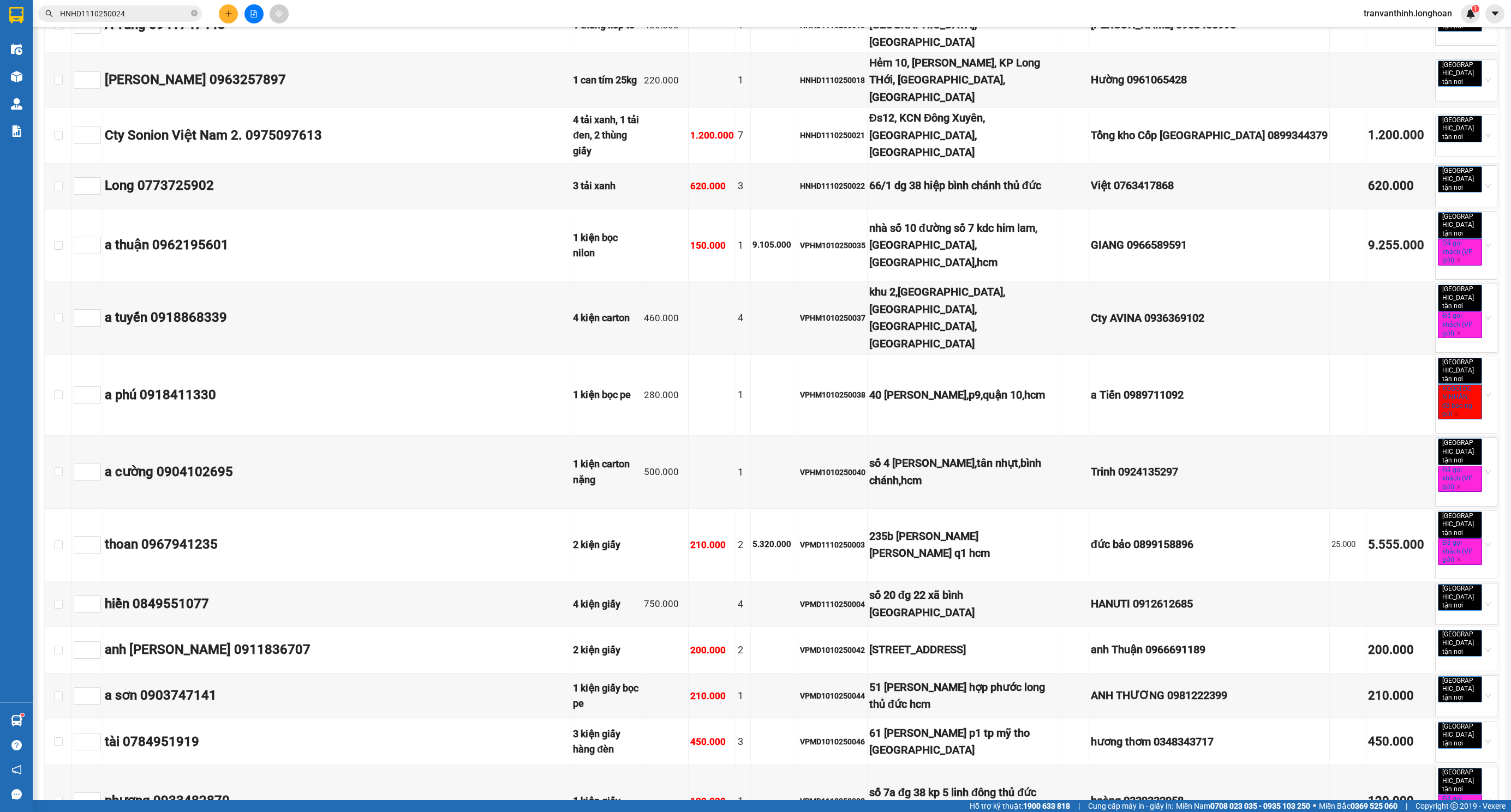
scroll to position [1963, 0]
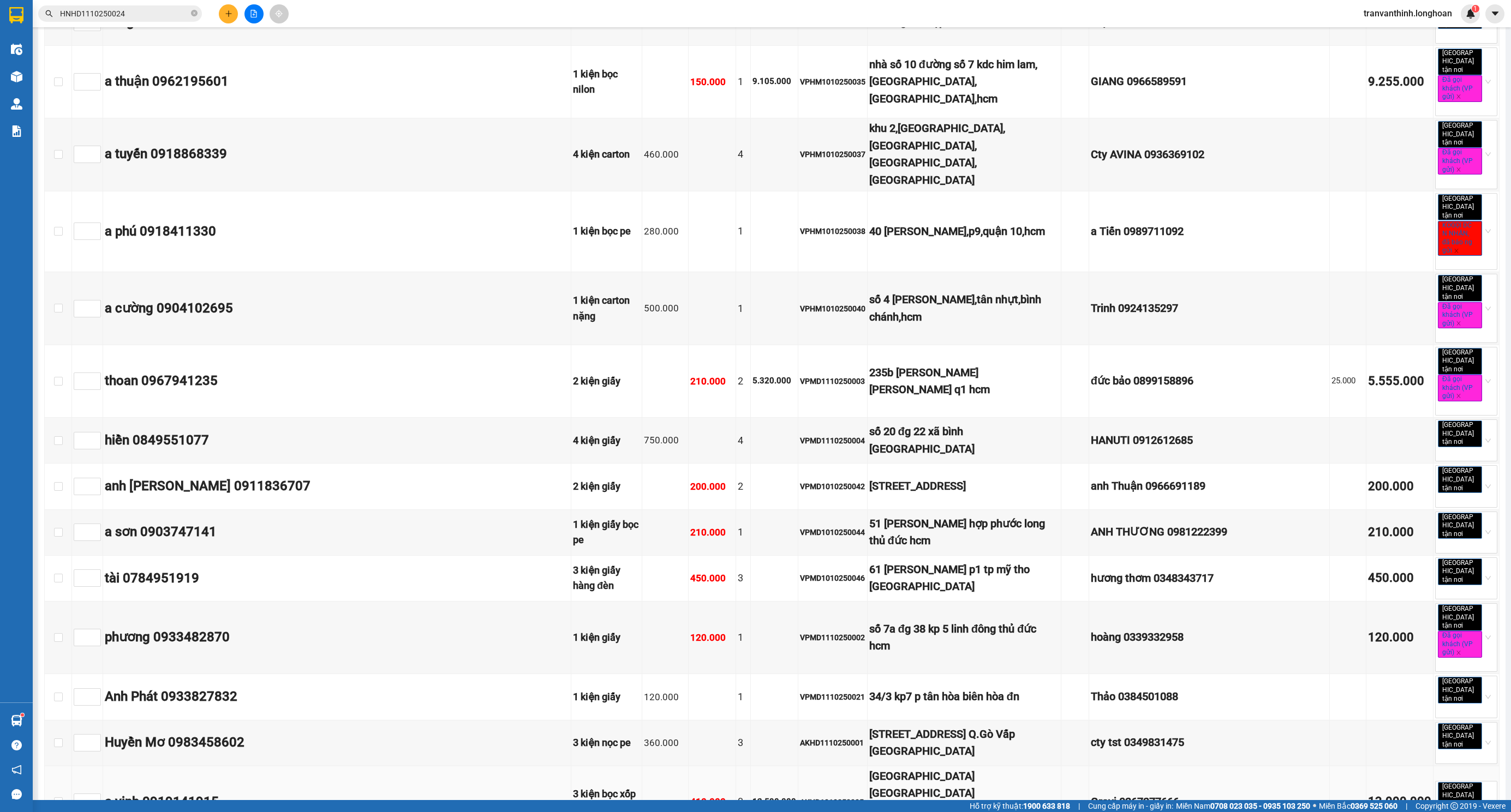
click at [950, 768] on div "[GEOGRAPHIC_DATA] [GEOGRAPHIC_DATA] [GEOGRAPHIC_DATA] huyện [GEOGRAPHIC_DATA]" at bounding box center [964, 802] width 190 height 69
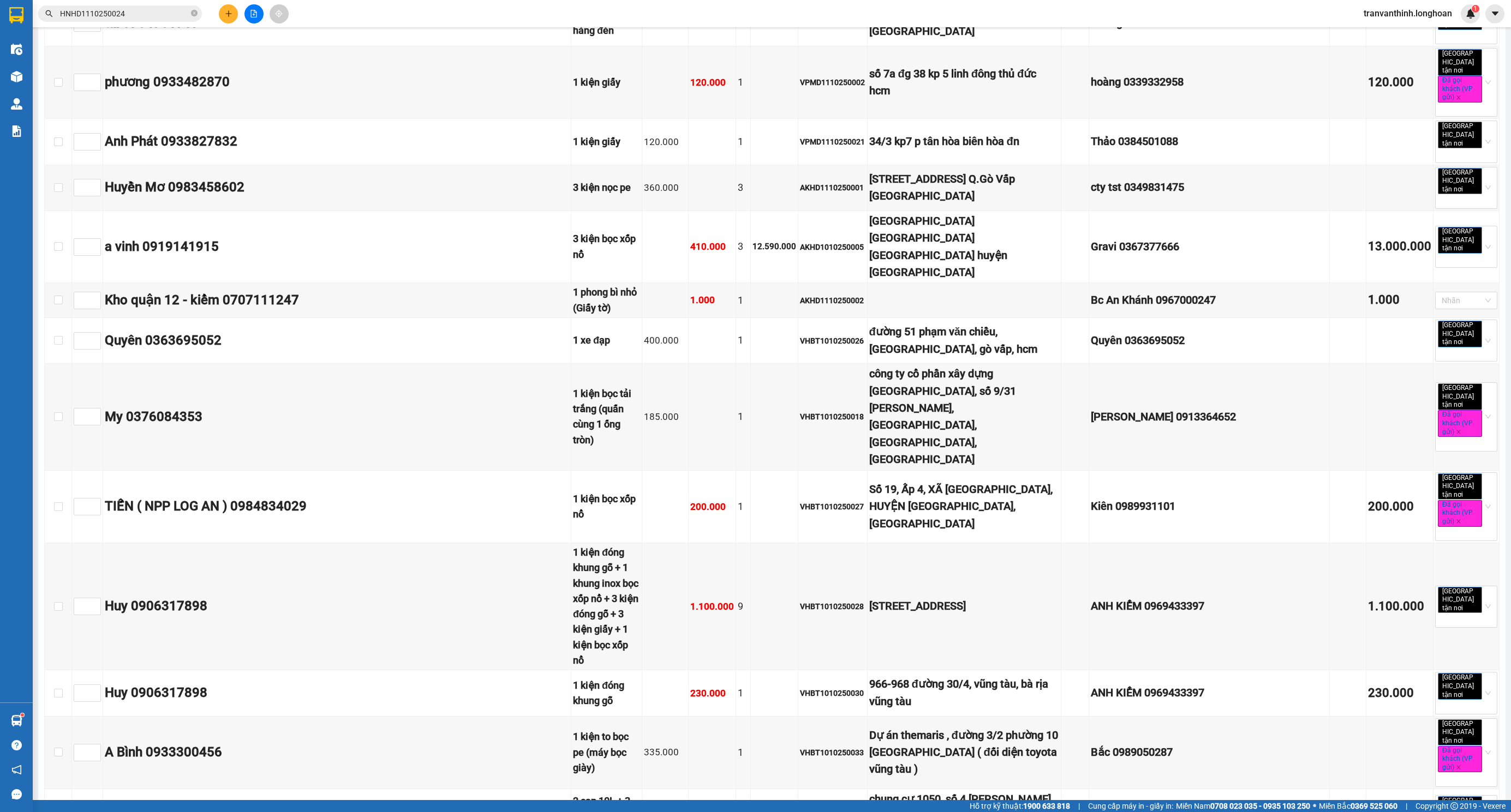
scroll to position [2536, 0]
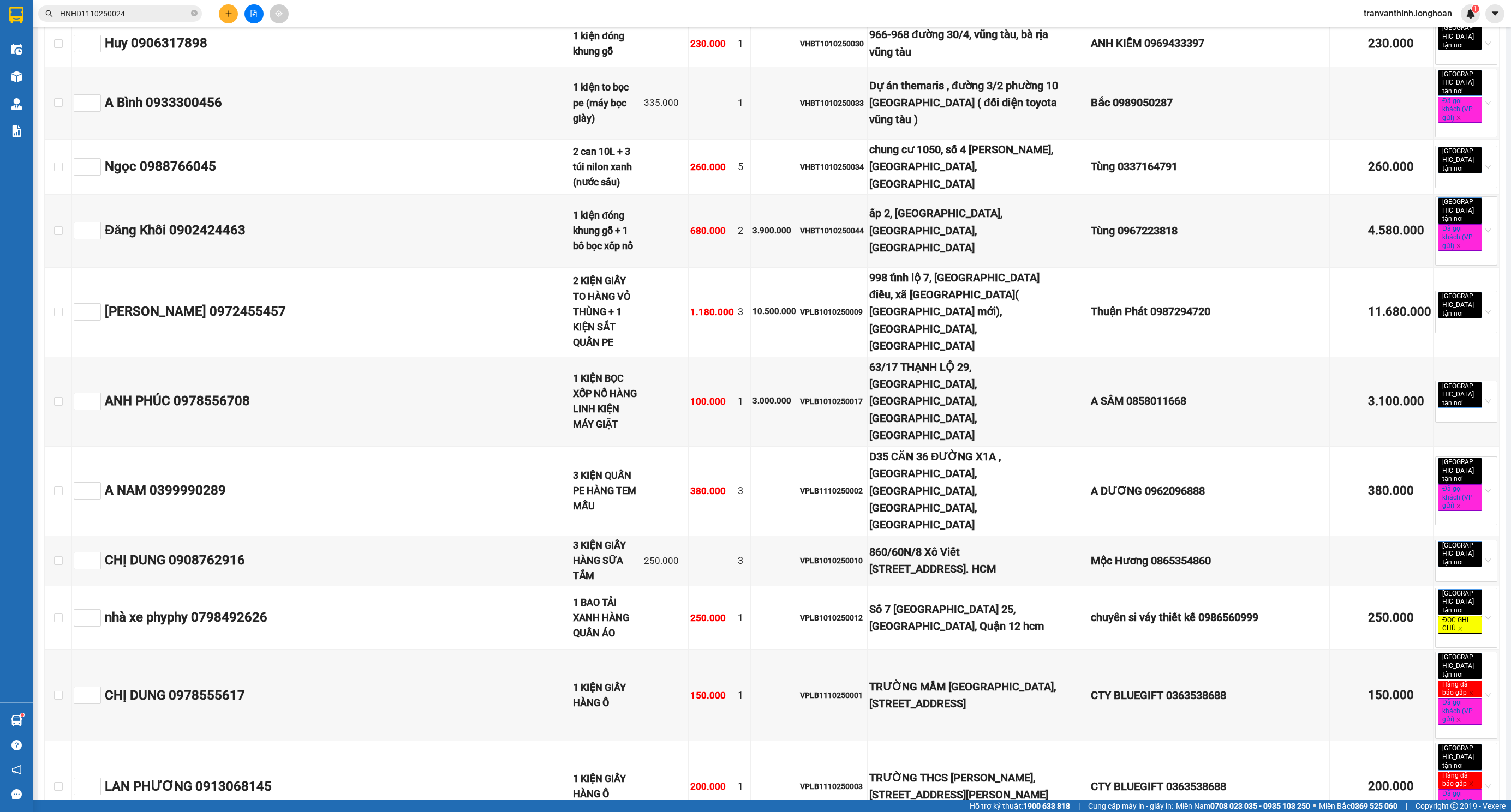
scroll to position [3191, 0]
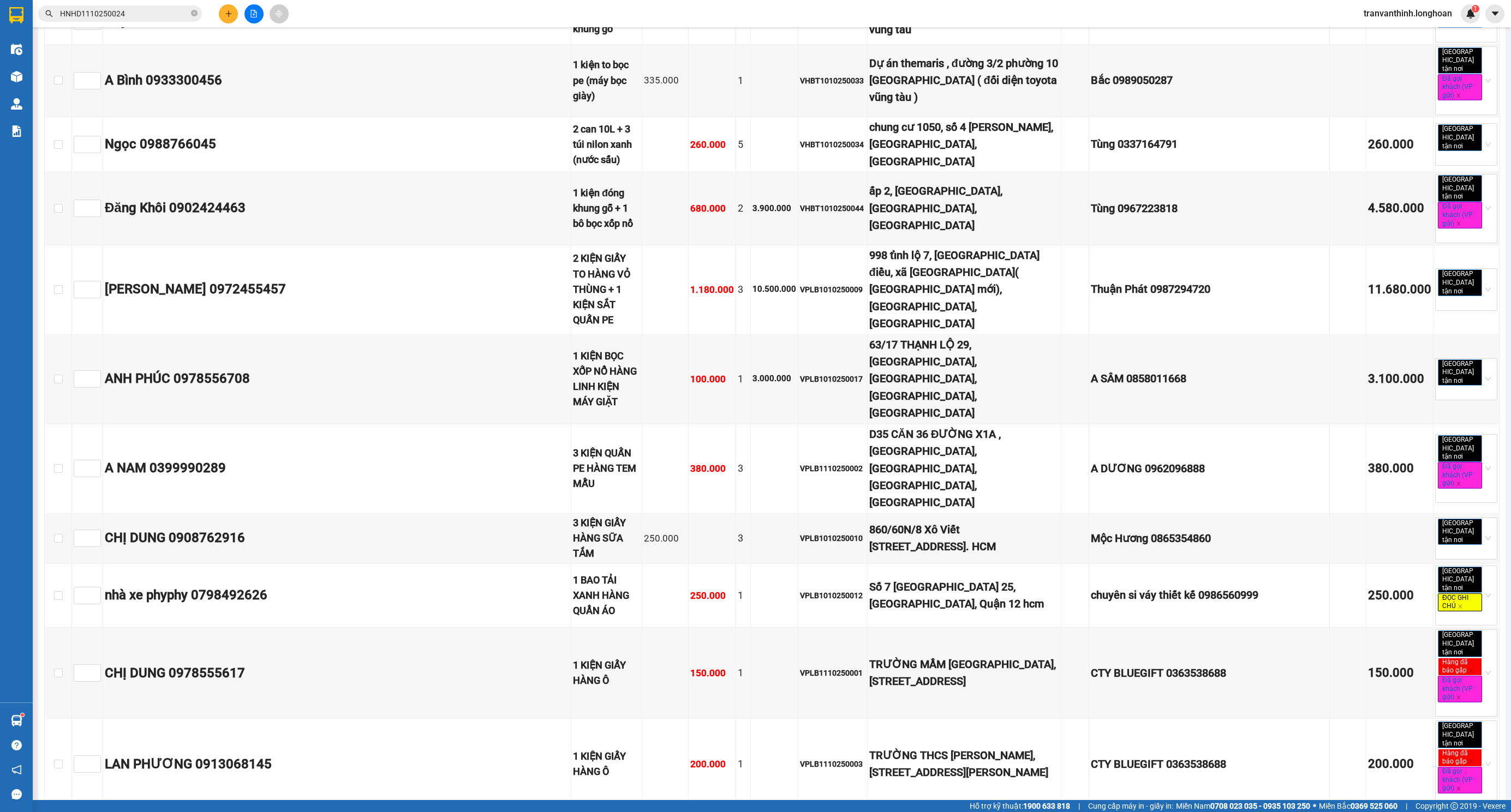
copy div "VPTX1010250024"
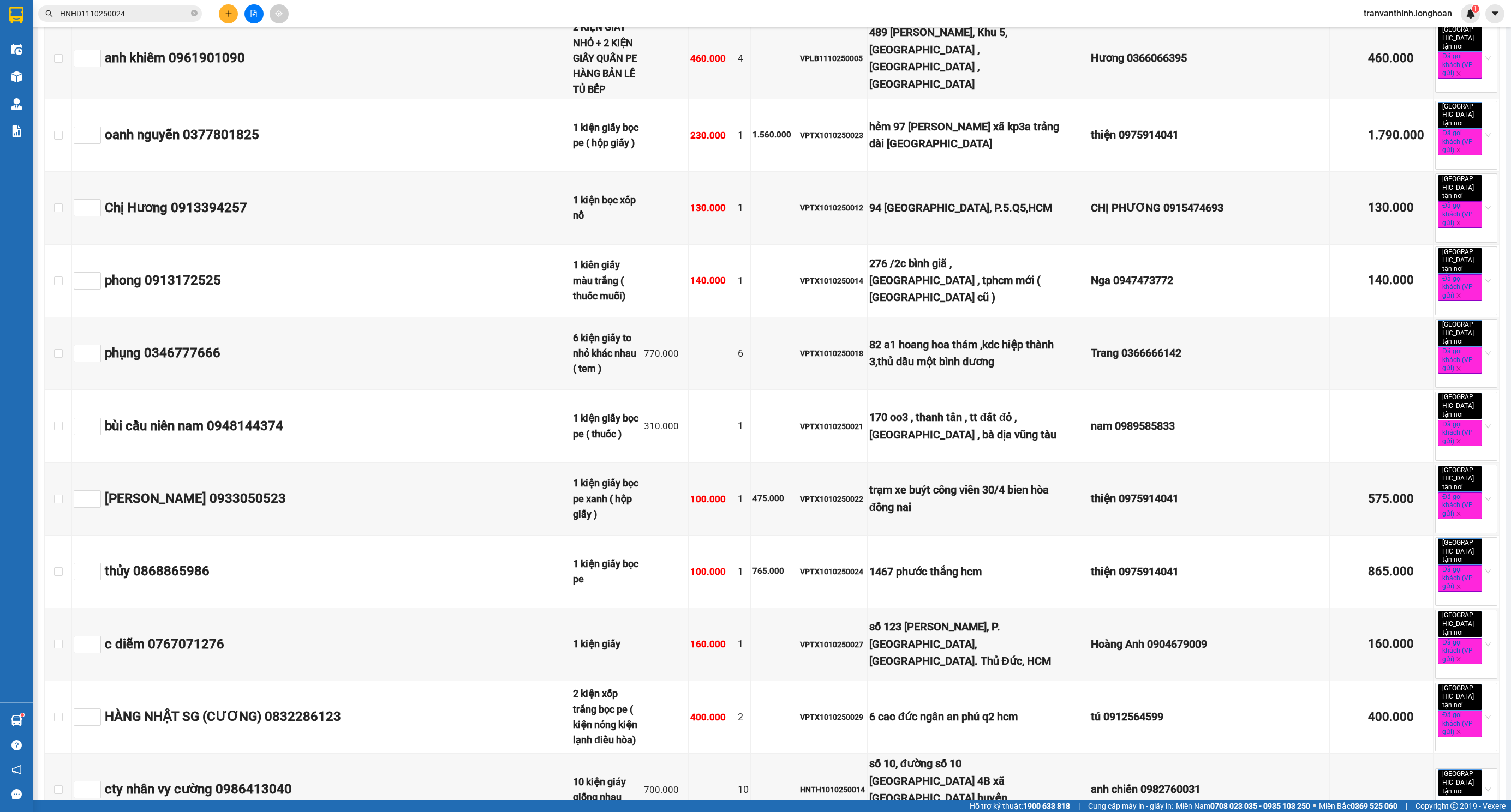
scroll to position [4090, 0]
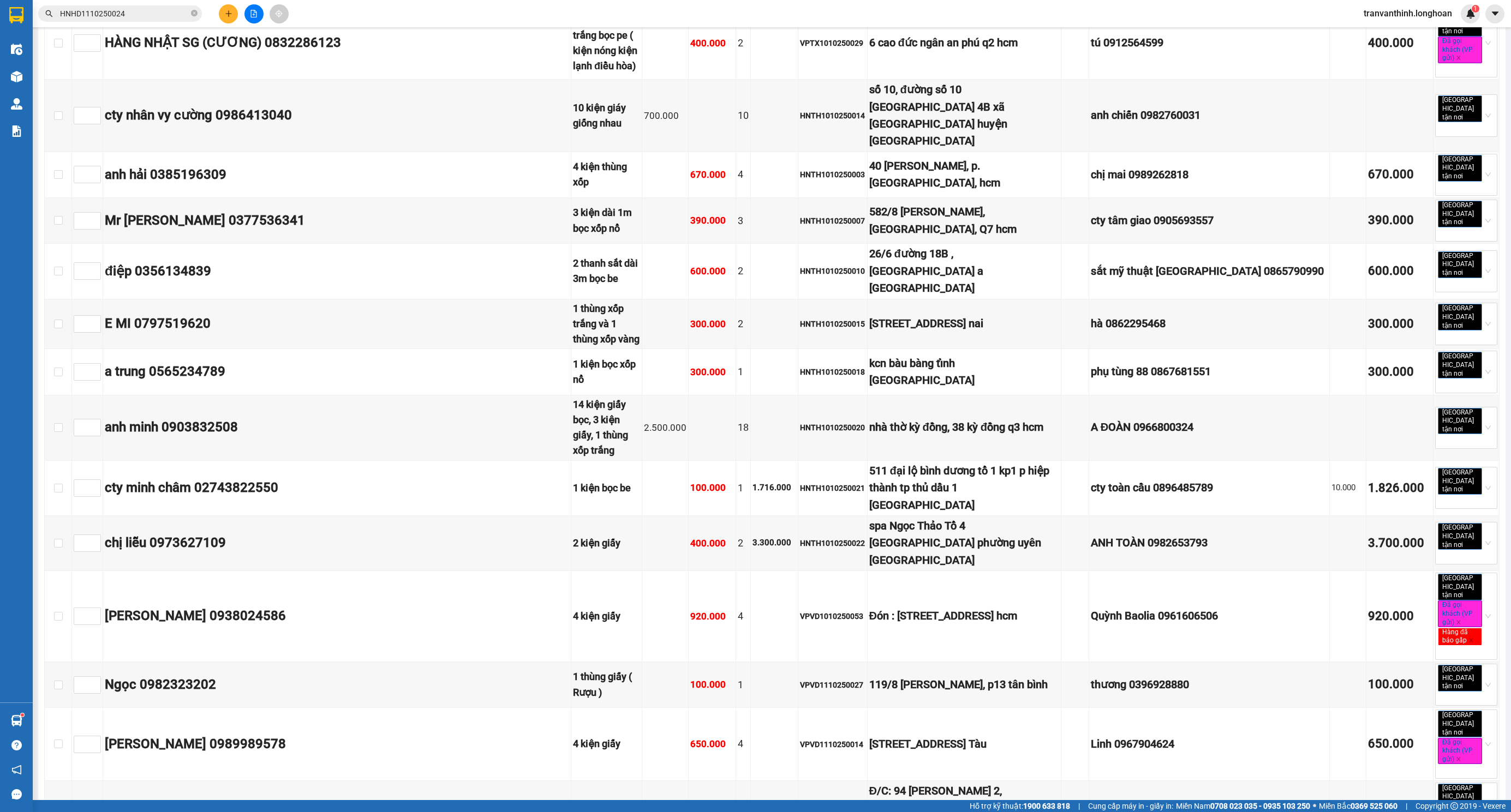
scroll to position [4663, 0]
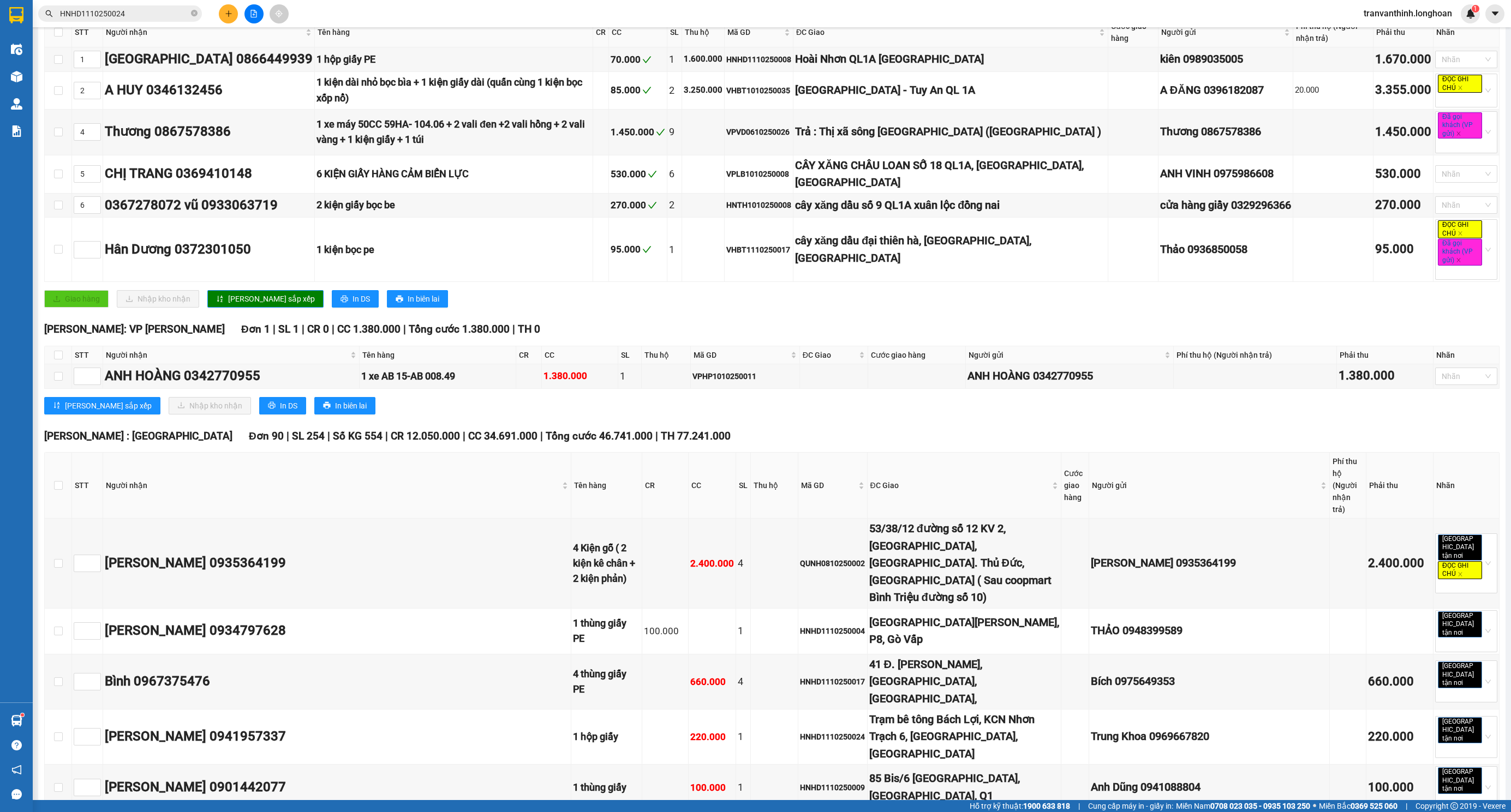
scroll to position [164, 0]
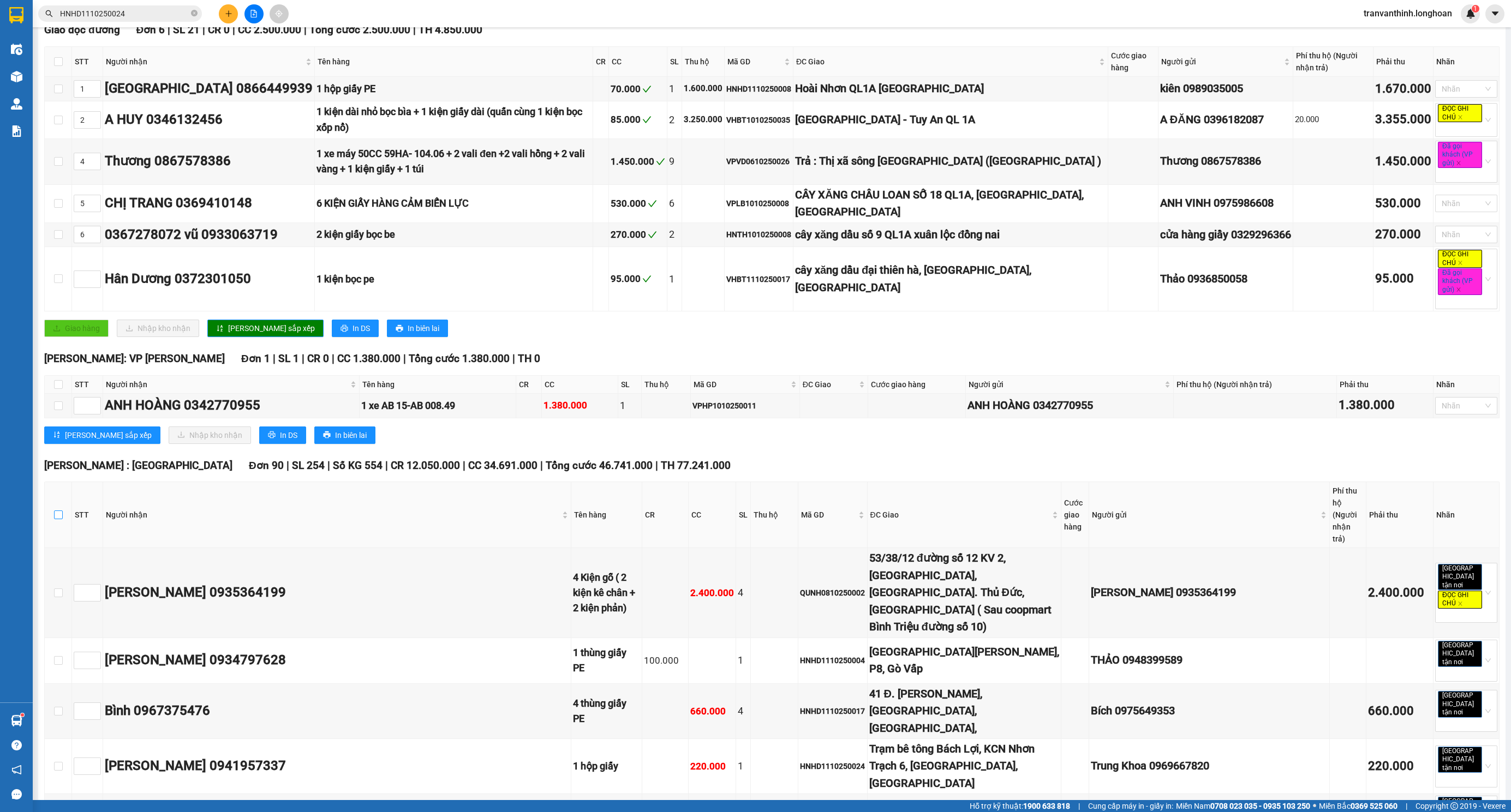
click at [59, 511] on input "checkbox" at bounding box center [59, 515] width 9 height 9
checkbox input "true"
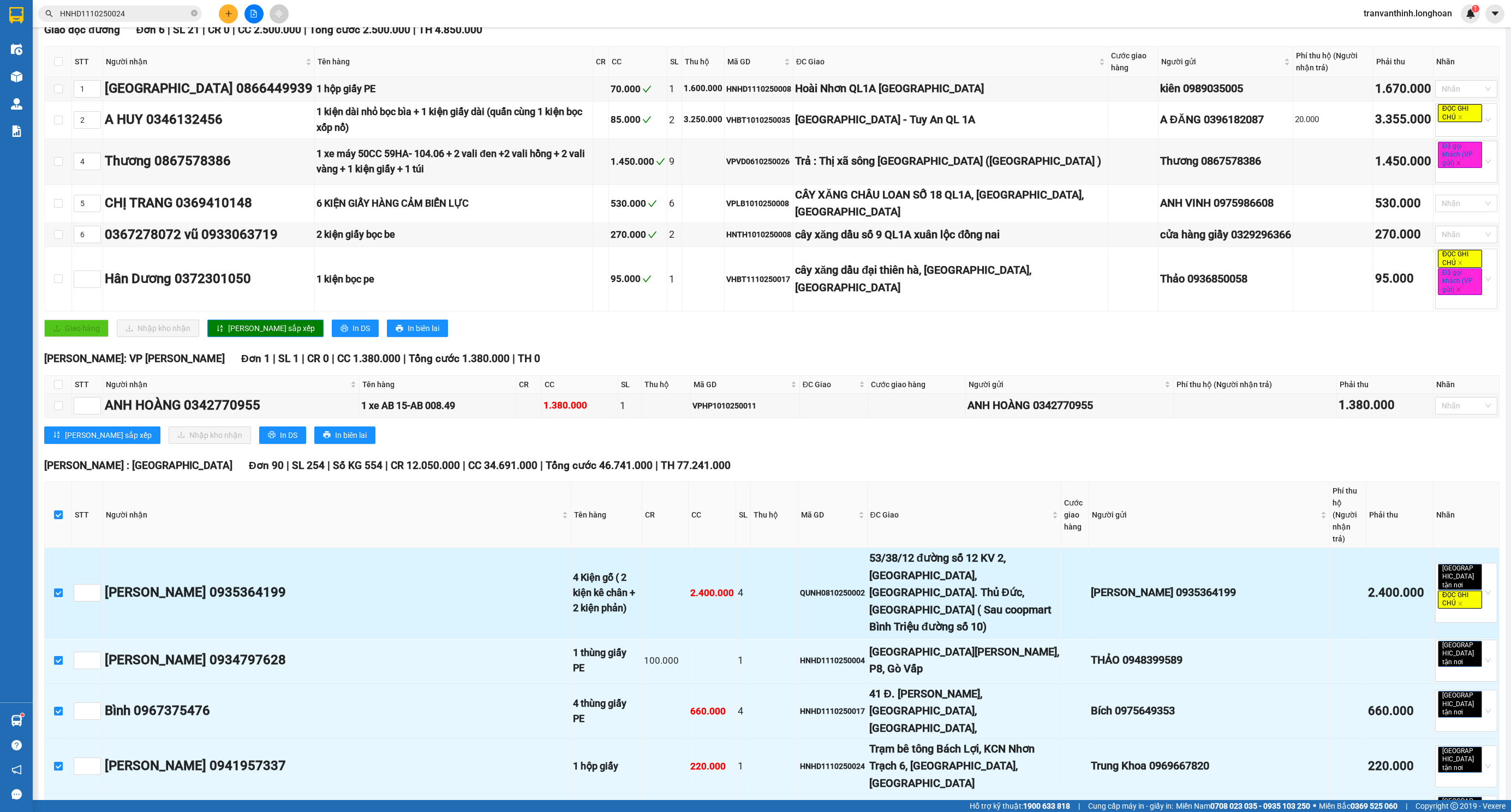
checkbox input "true"
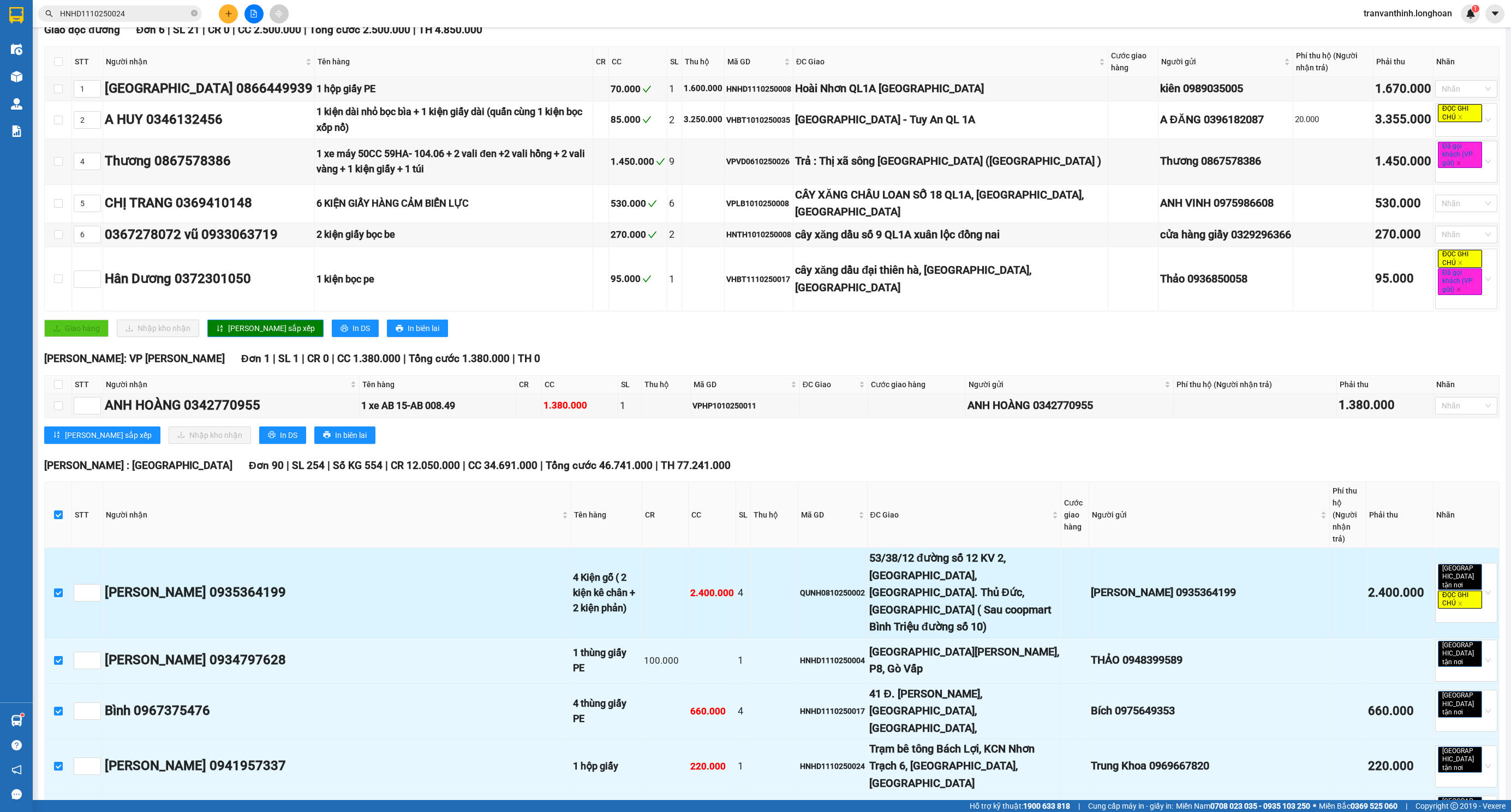
checkbox input "true"
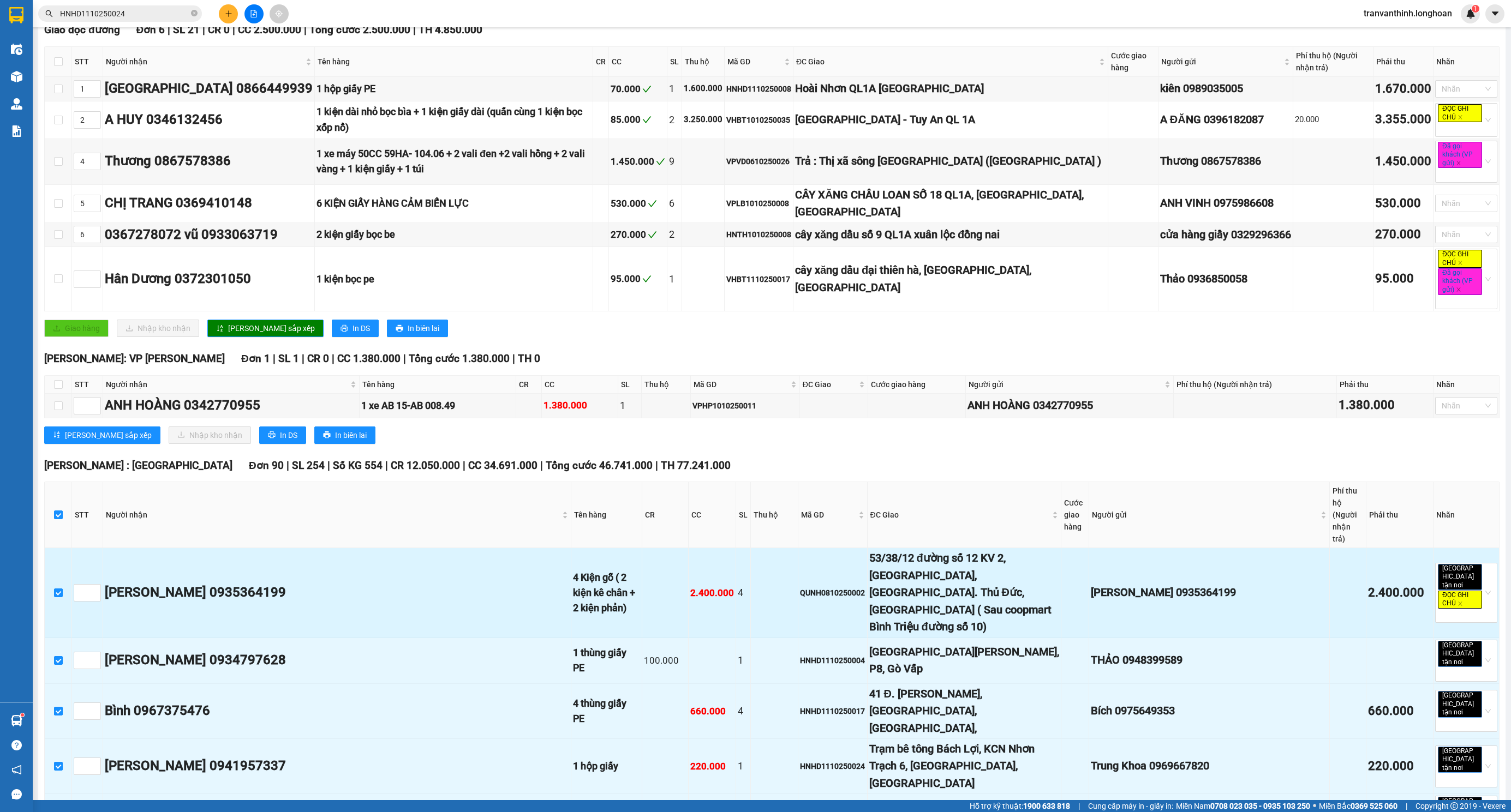
checkbox input "true"
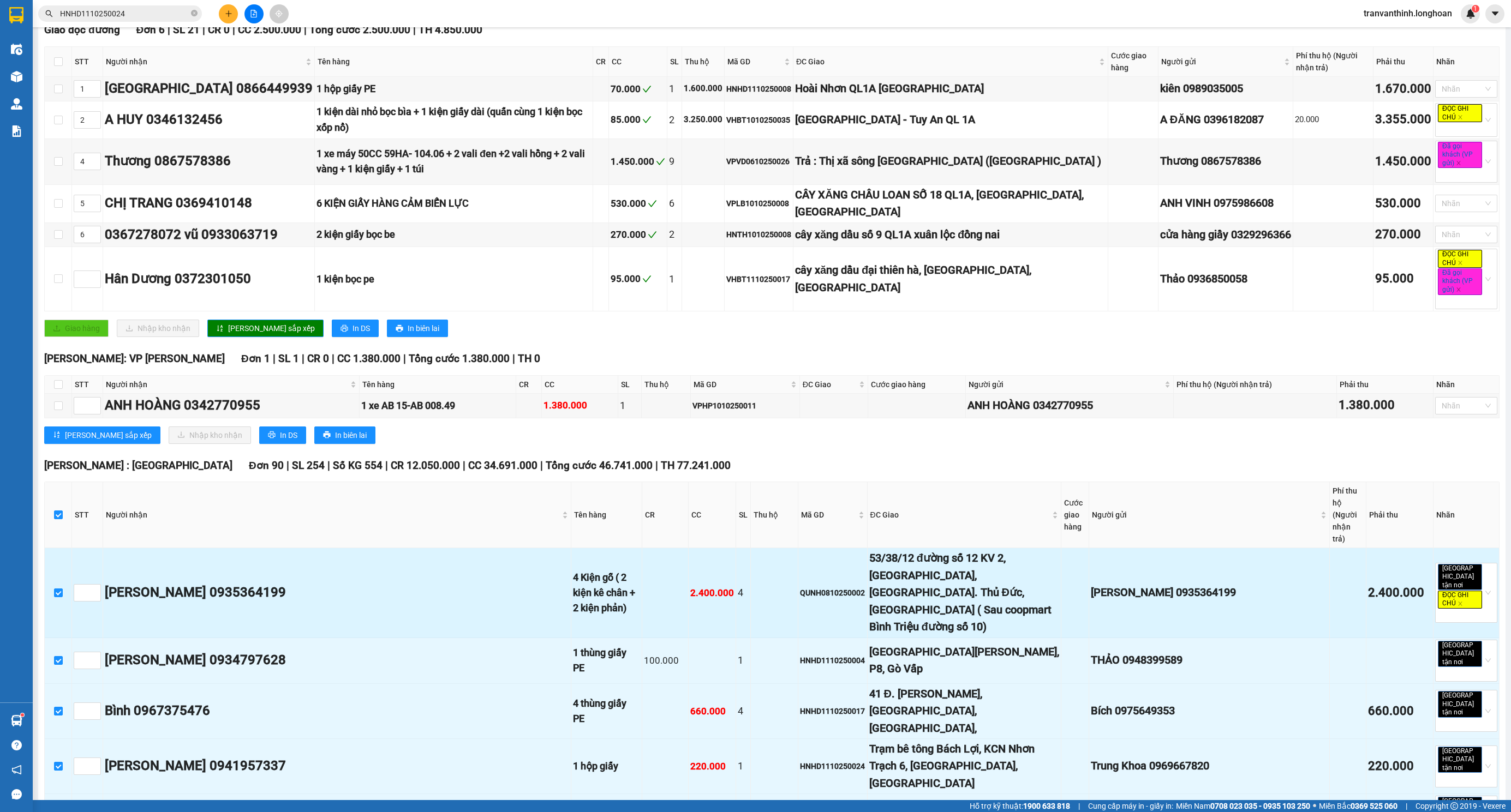
checkbox input "true"
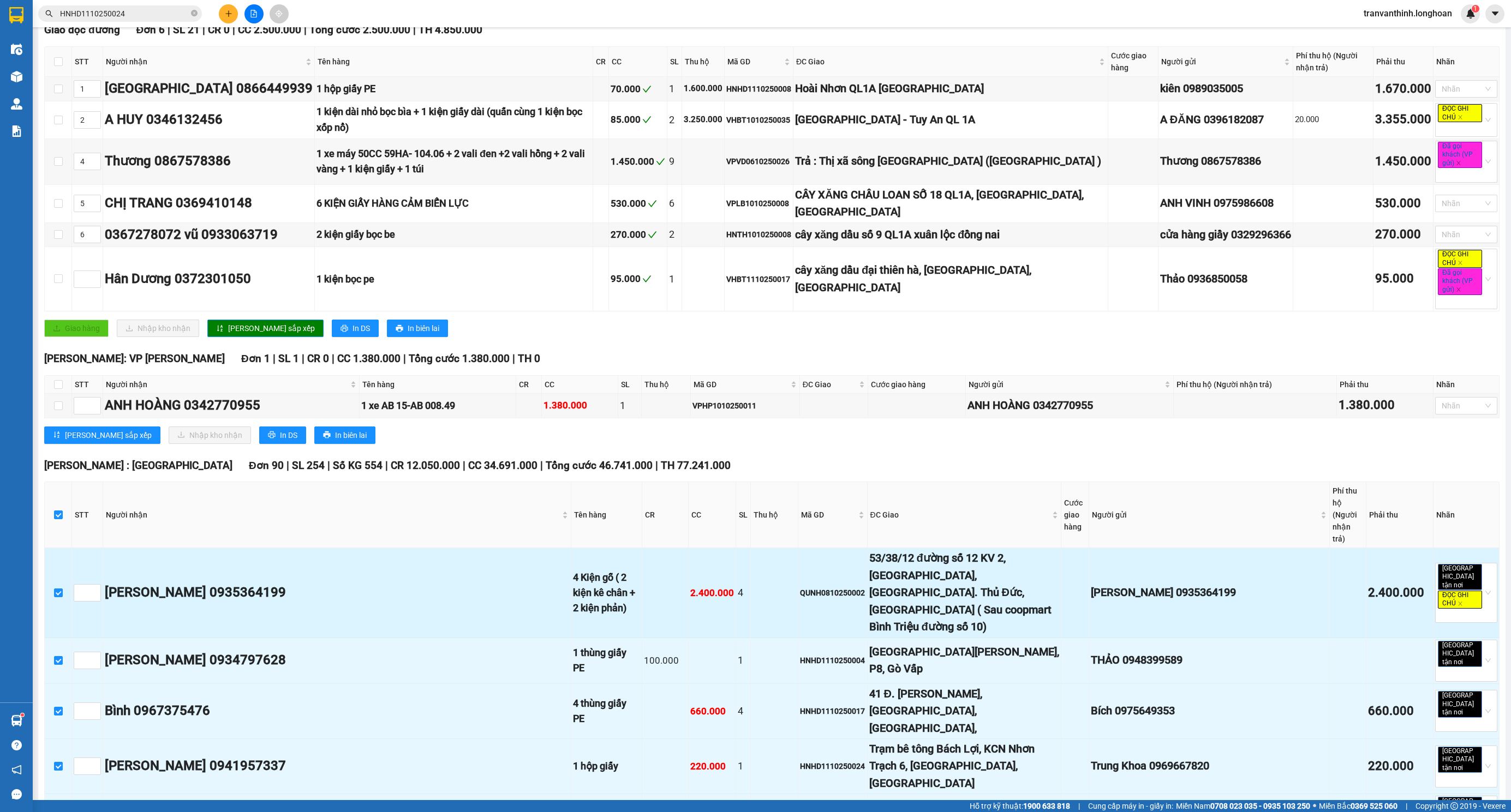
checkbox input "true"
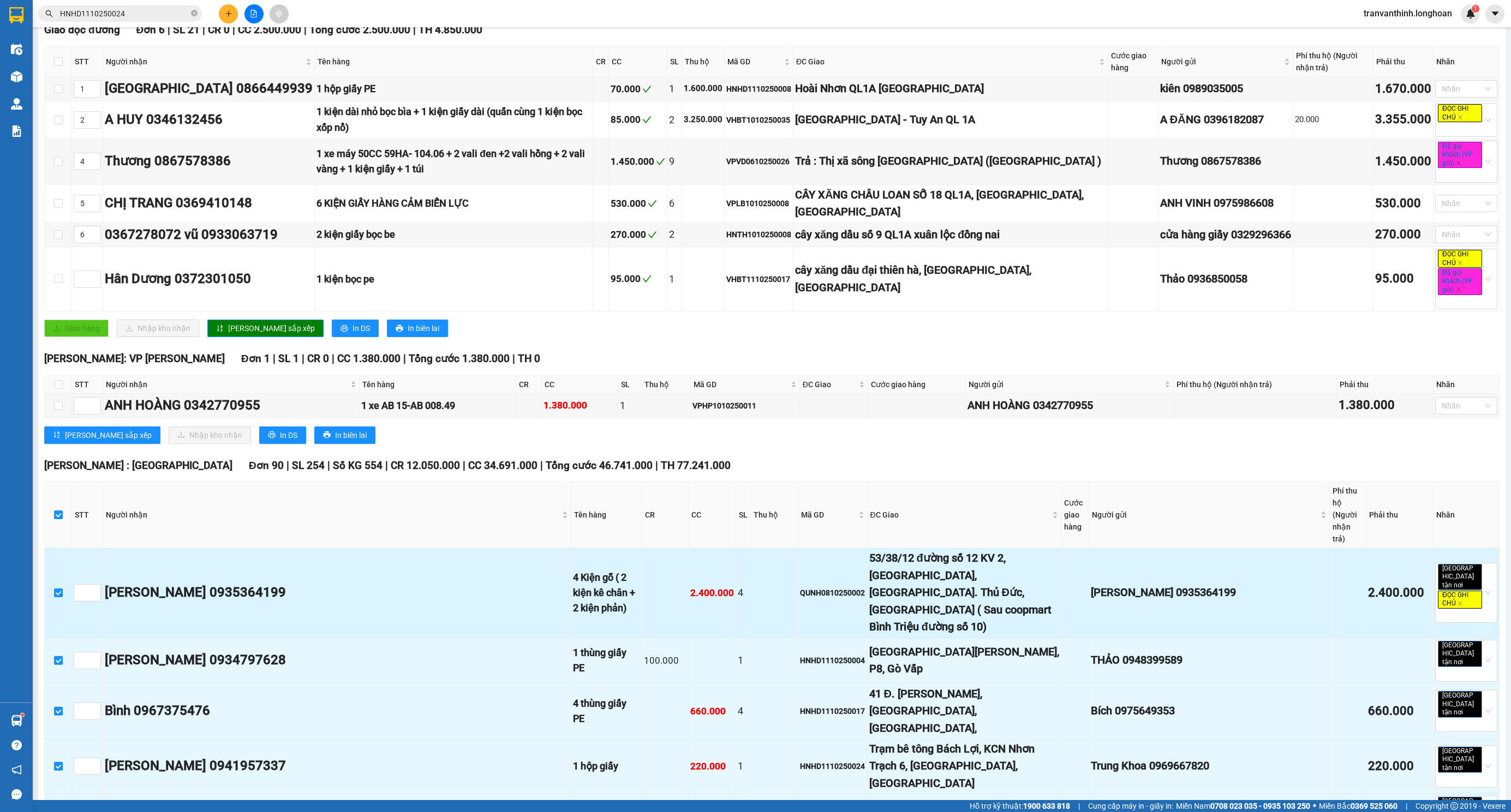
checkbox input "true"
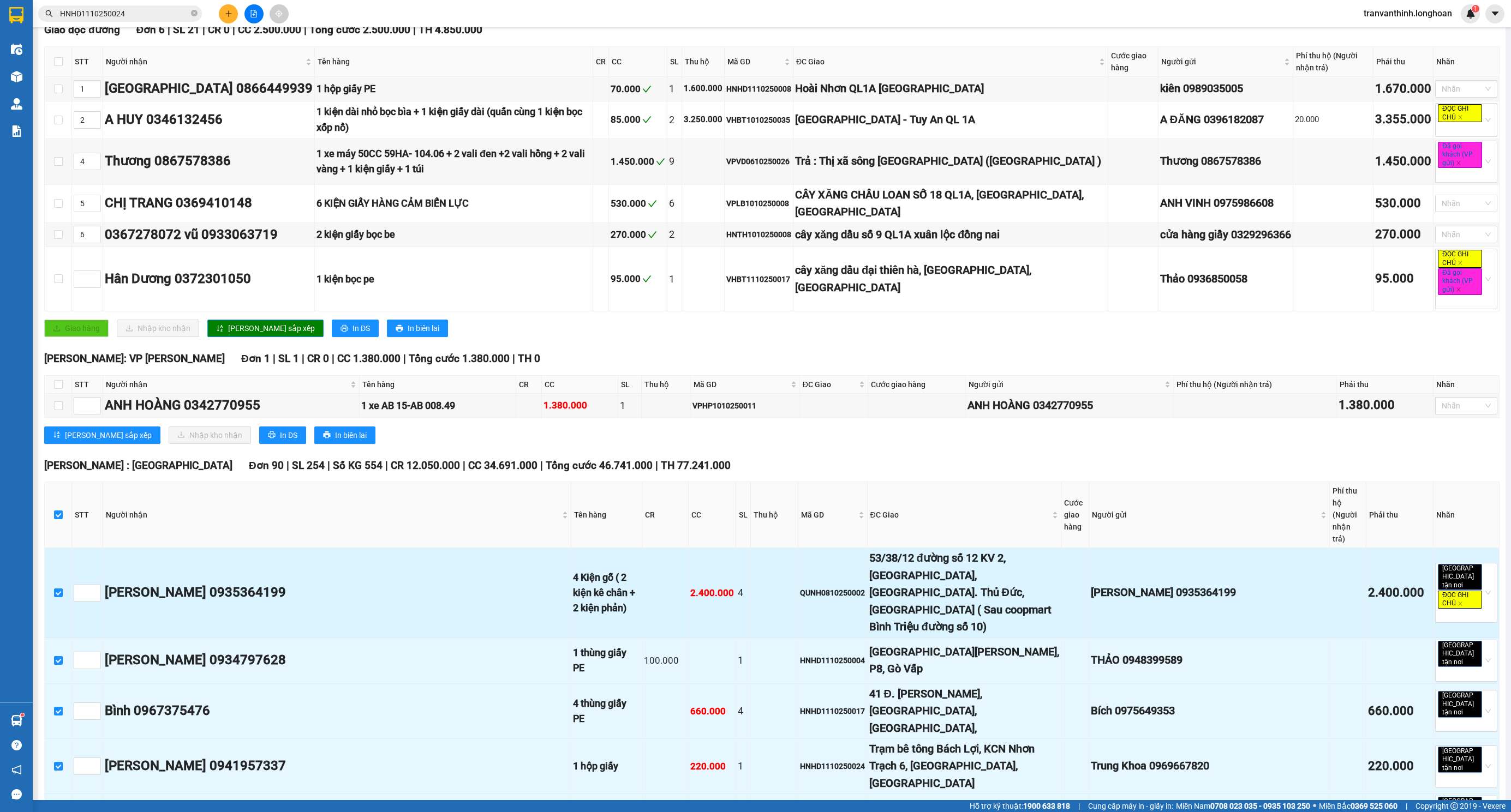
checkbox input "true"
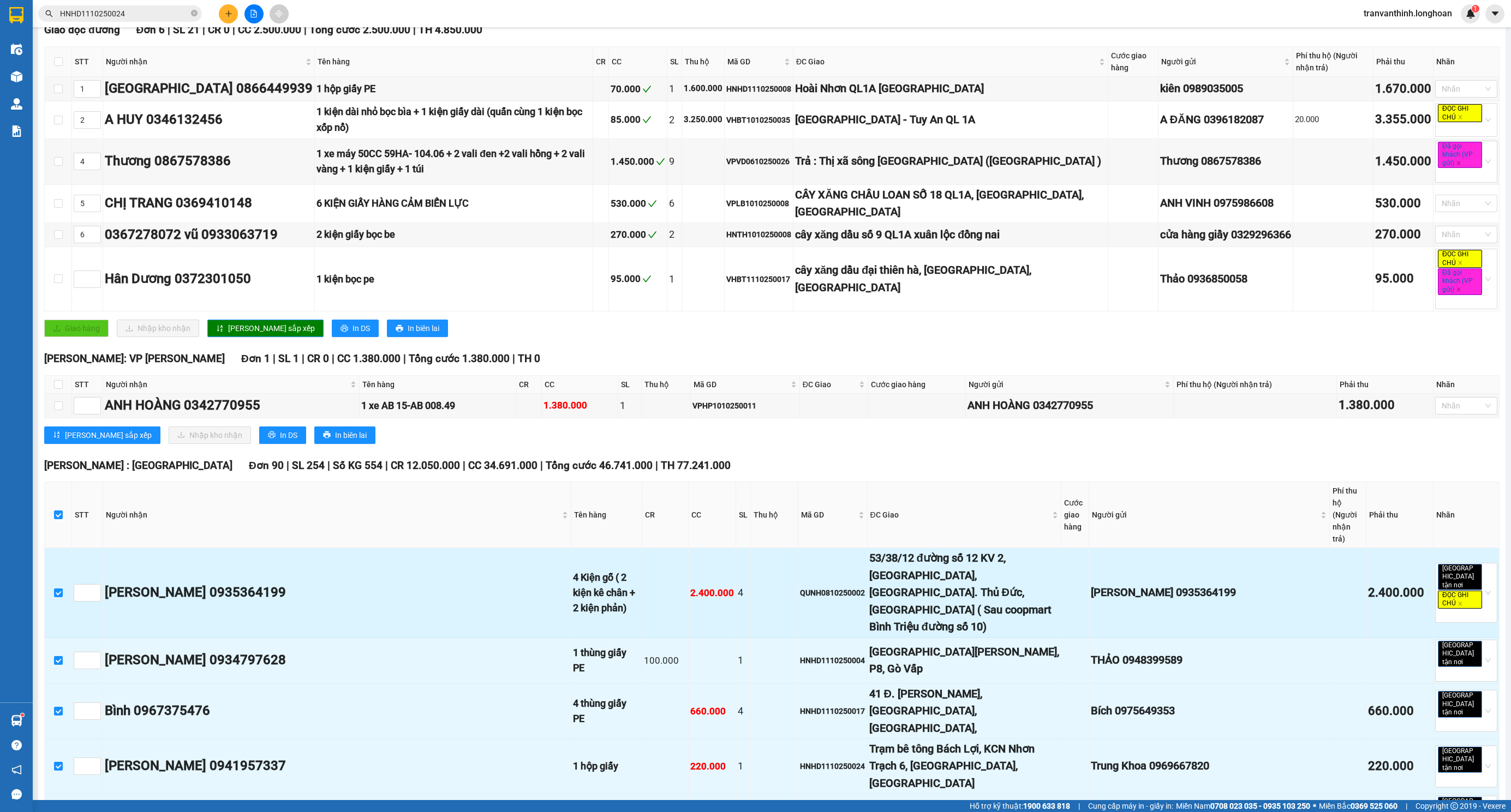
checkbox input "true"
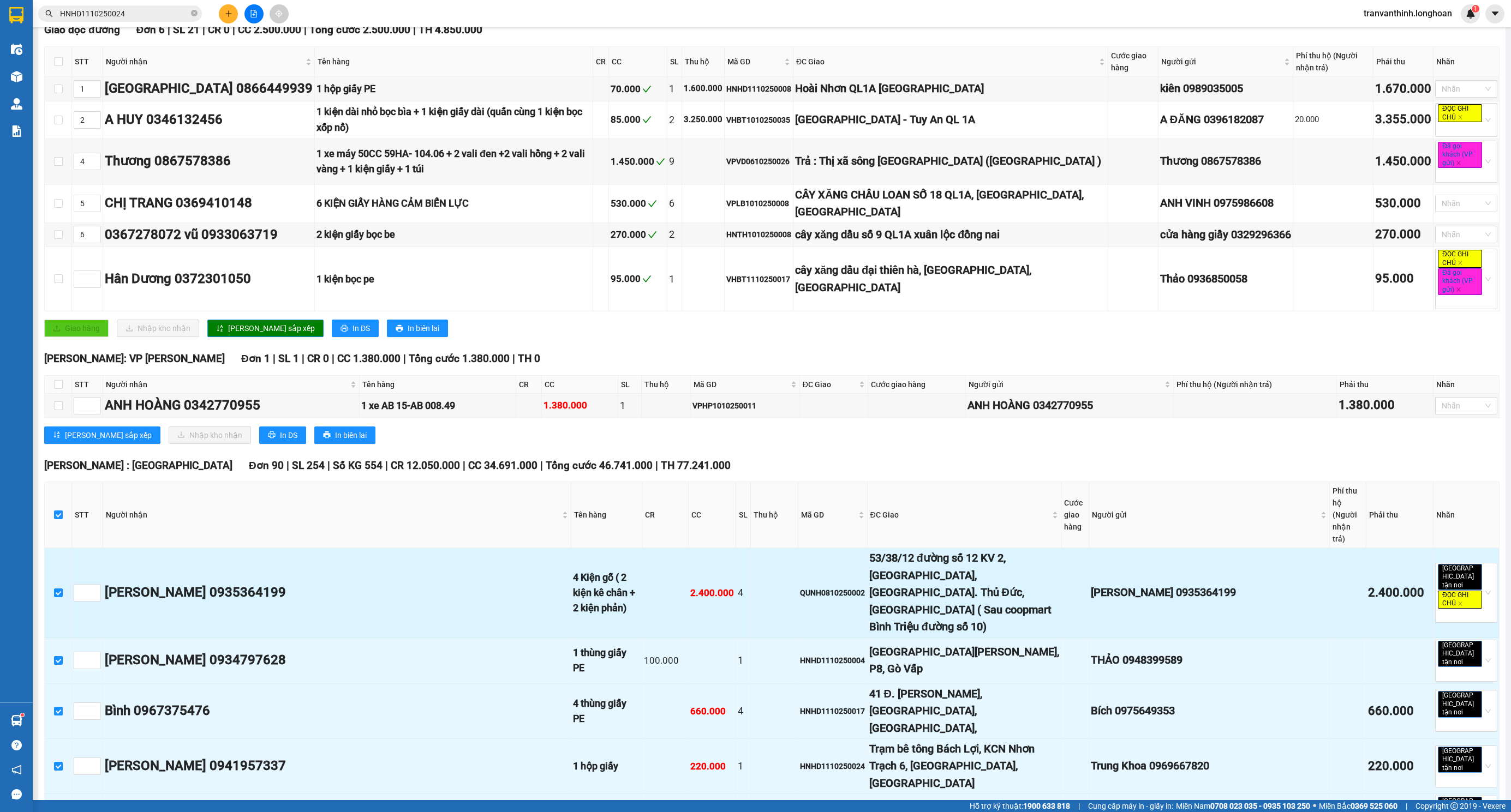
checkbox input "true"
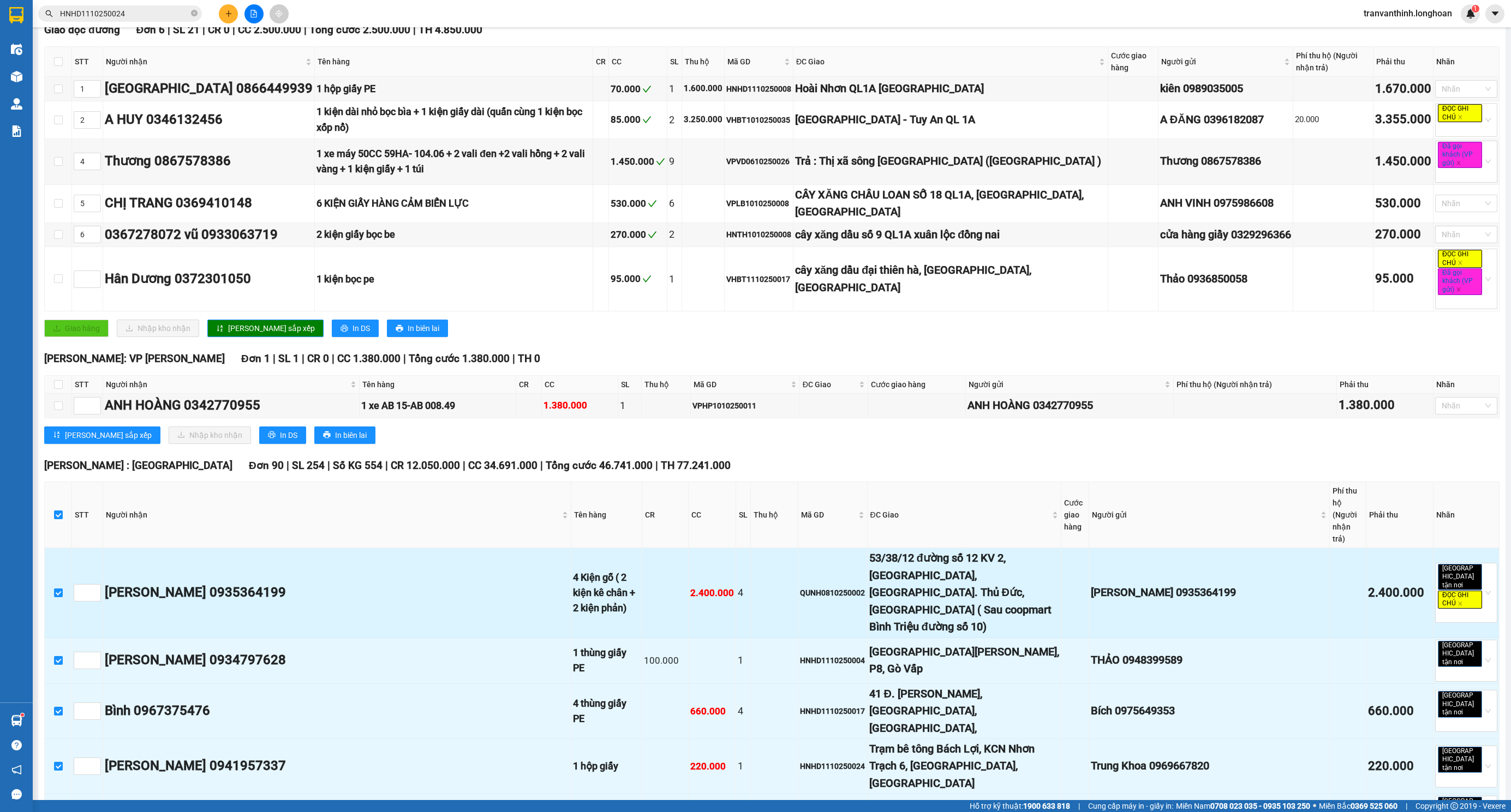
checkbox input "true"
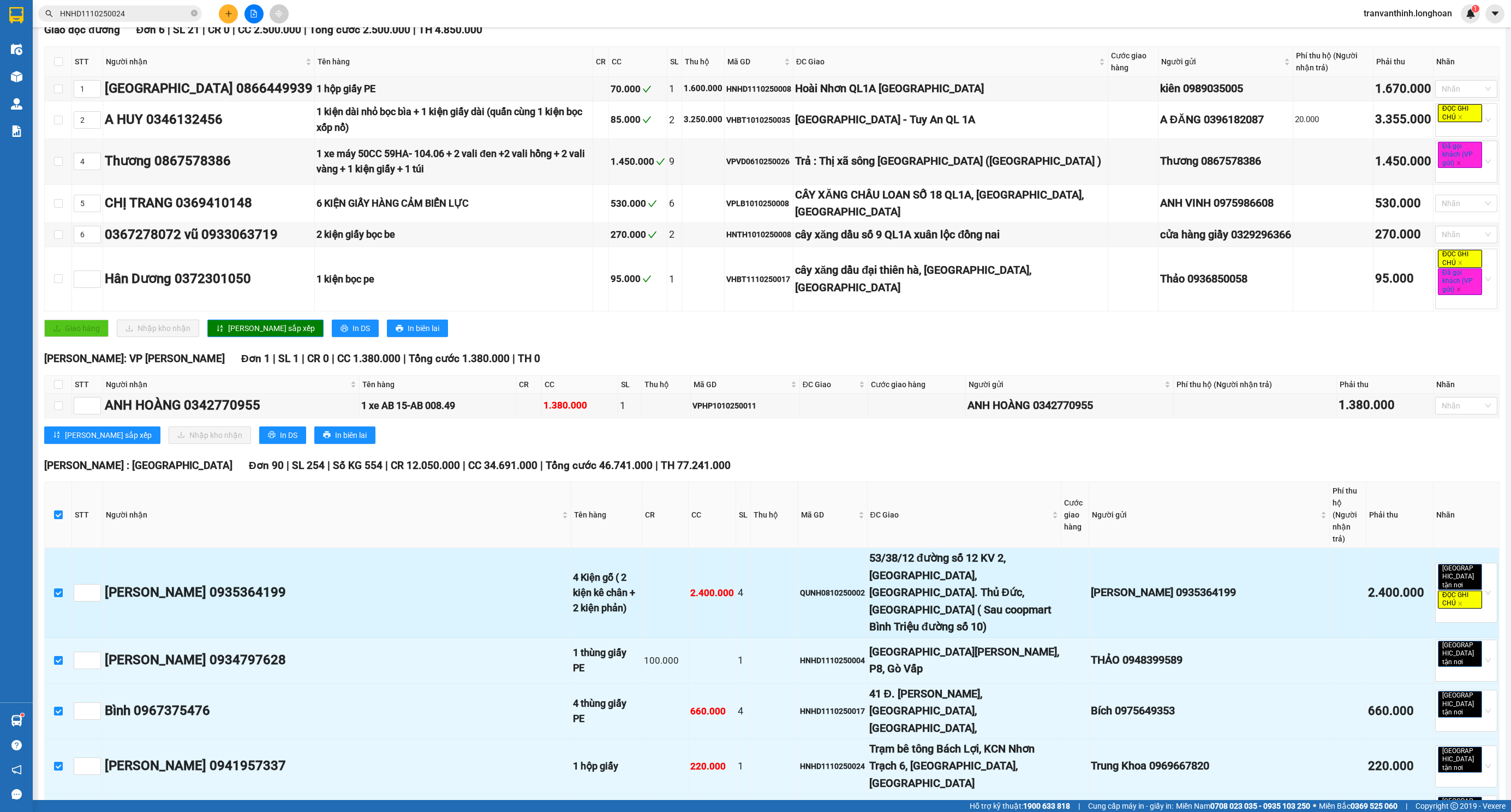
checkbox input "true"
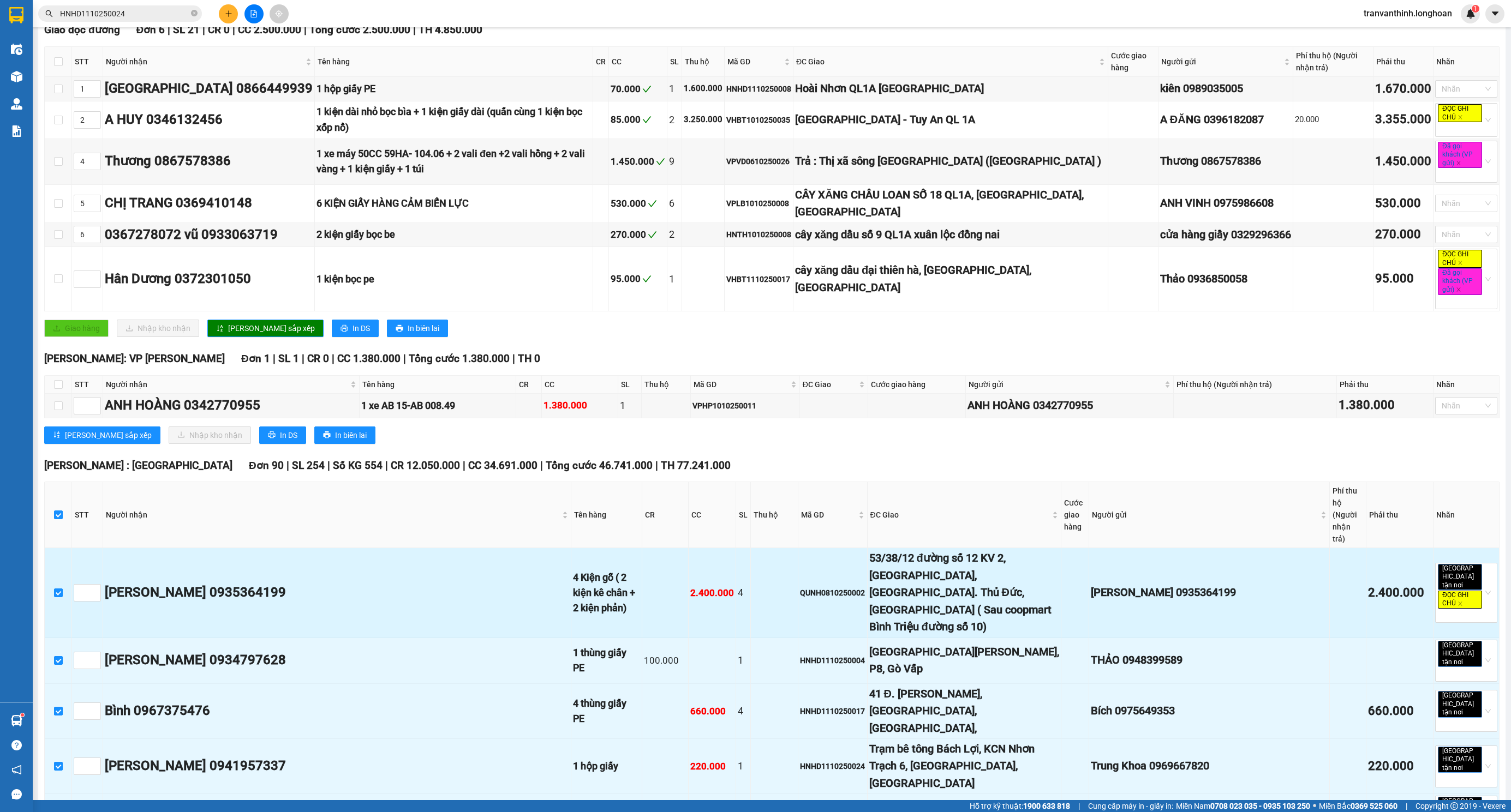
checkbox input "true"
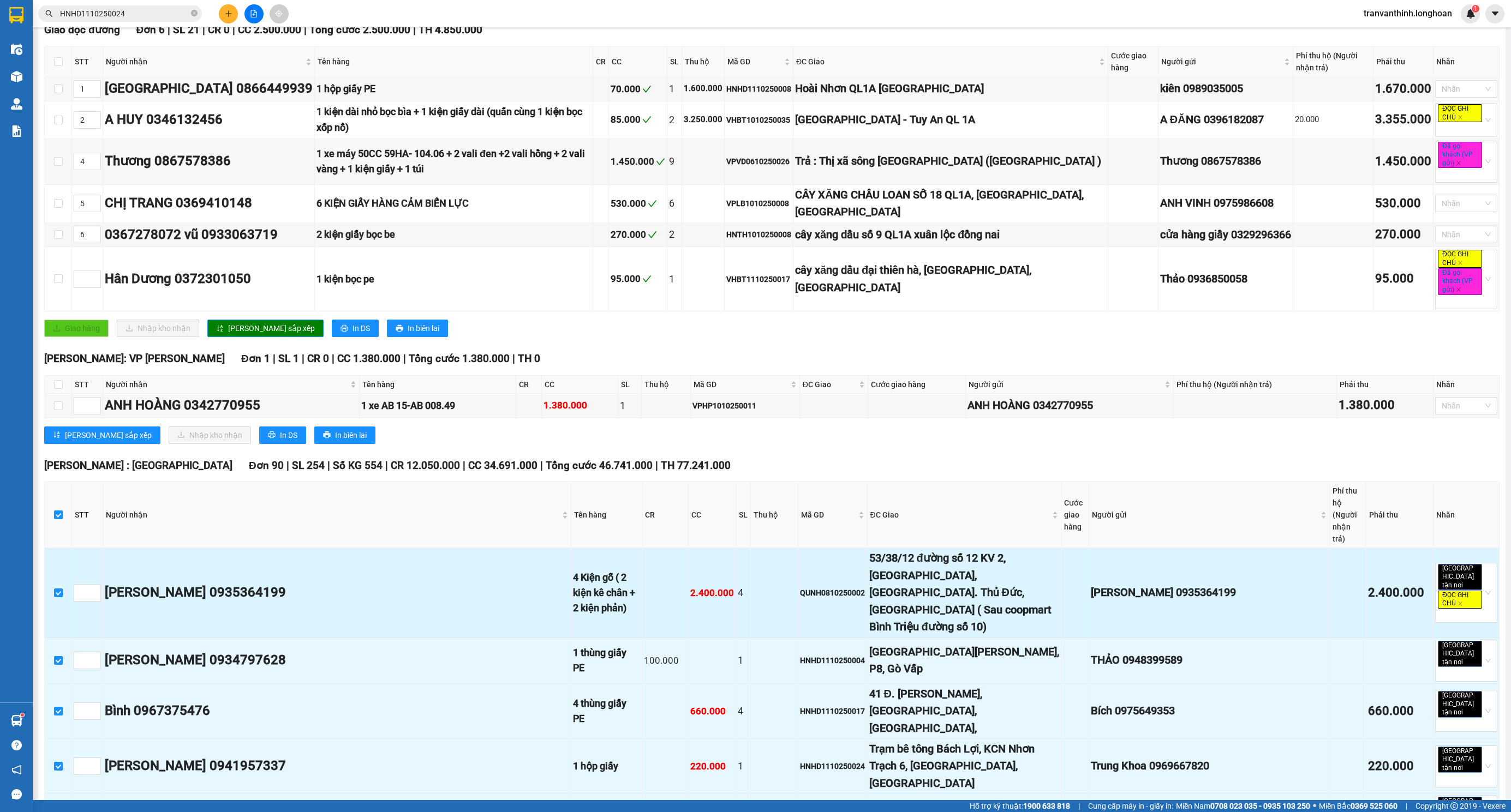
checkbox input "true"
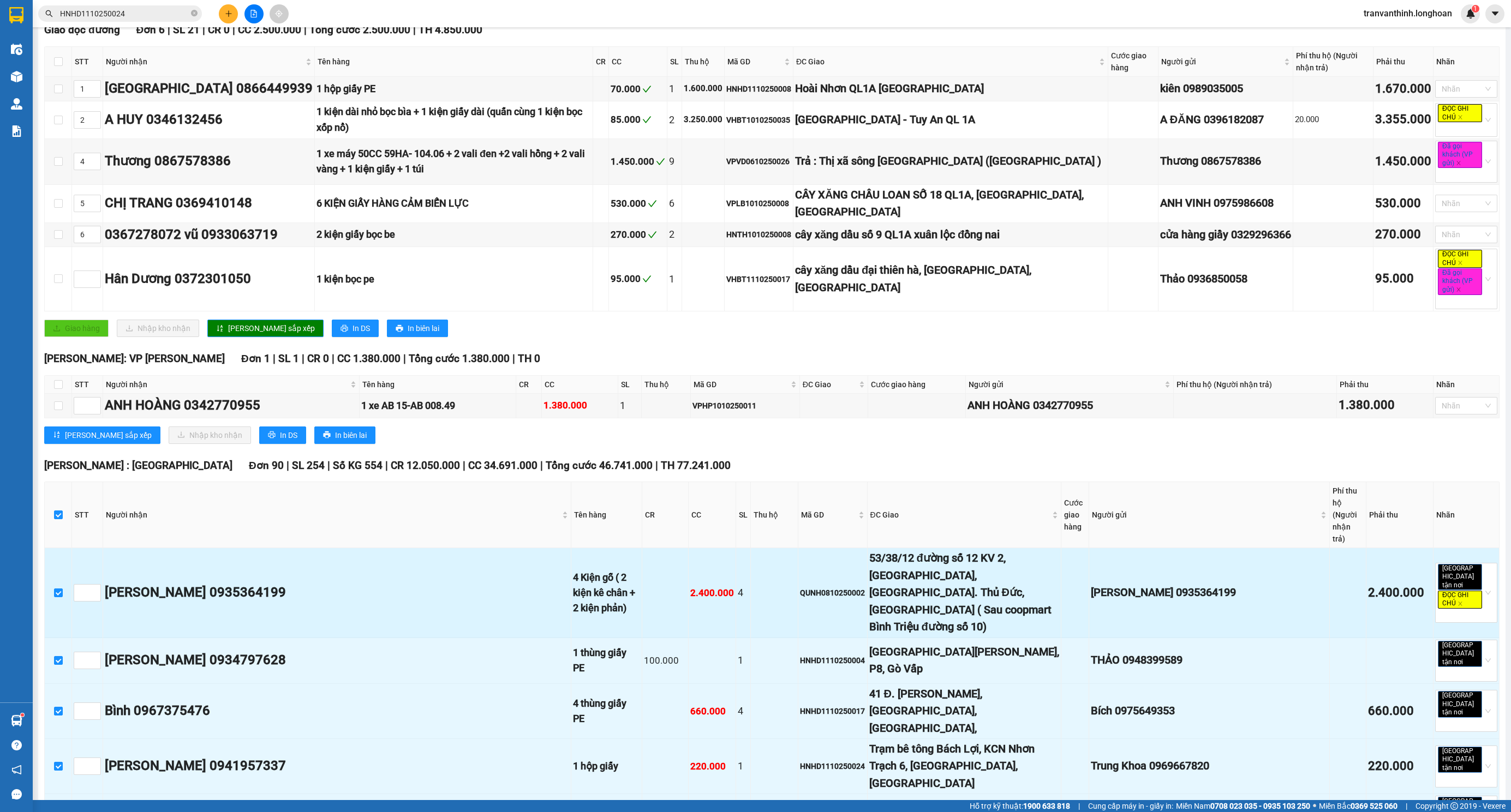
checkbox input "true"
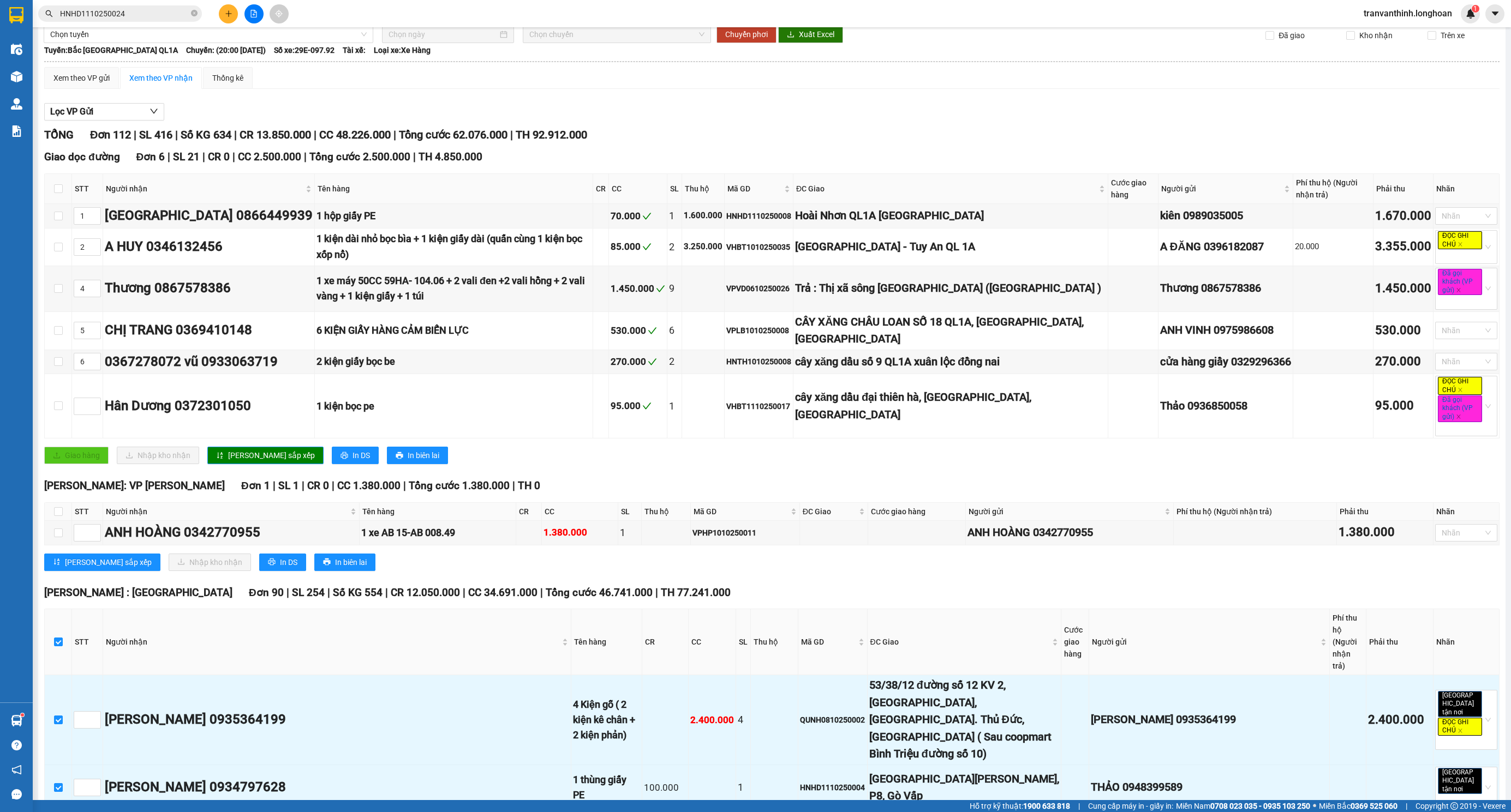
scroll to position [0, 0]
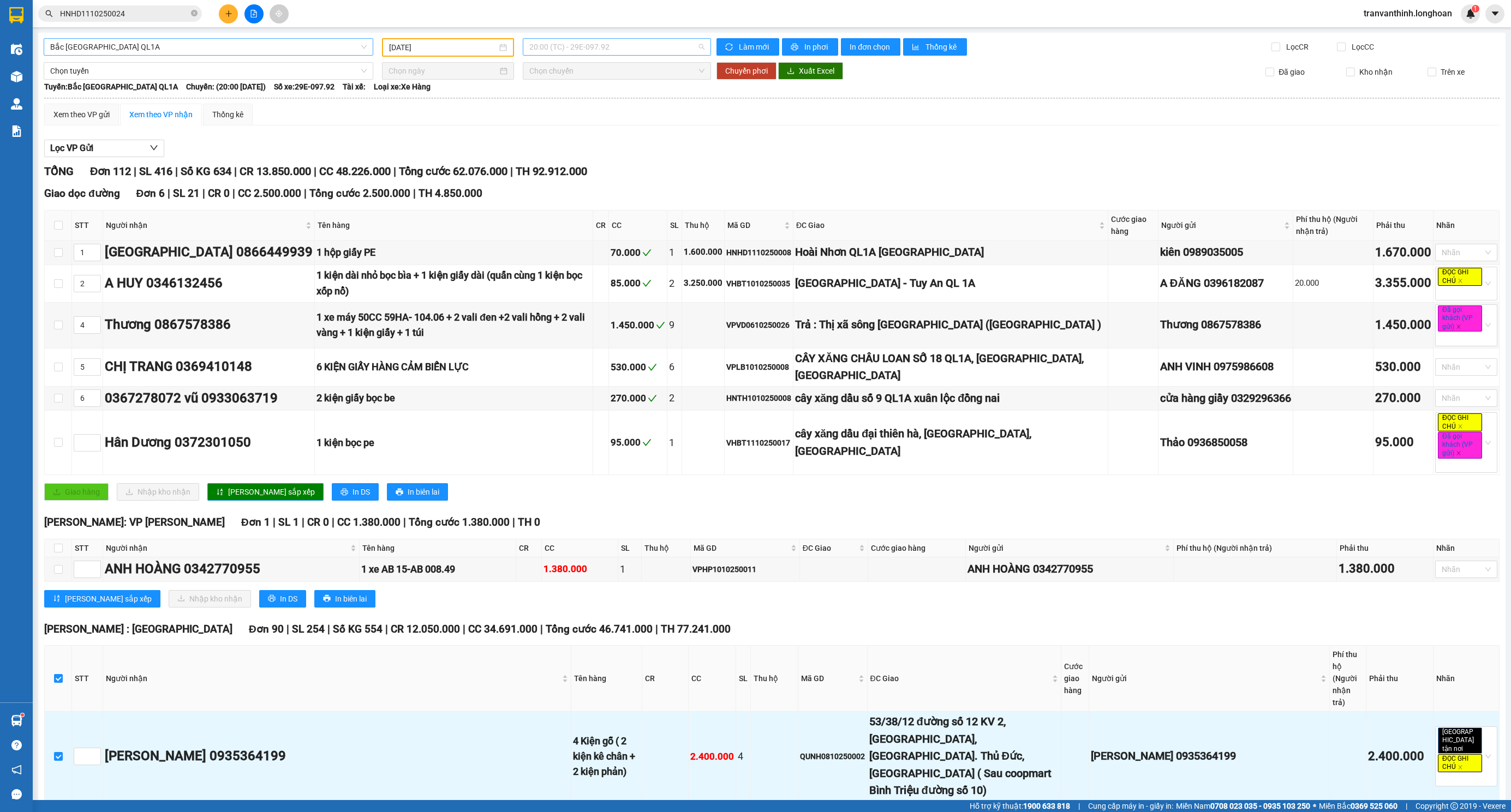
click at [610, 48] on span "20:00 (TC) - 29E-097.92" at bounding box center [617, 47] width 175 height 17
click at [583, 103] on div "23:00 (TC) - 29H-954.95" at bounding box center [568, 103] width 85 height 12
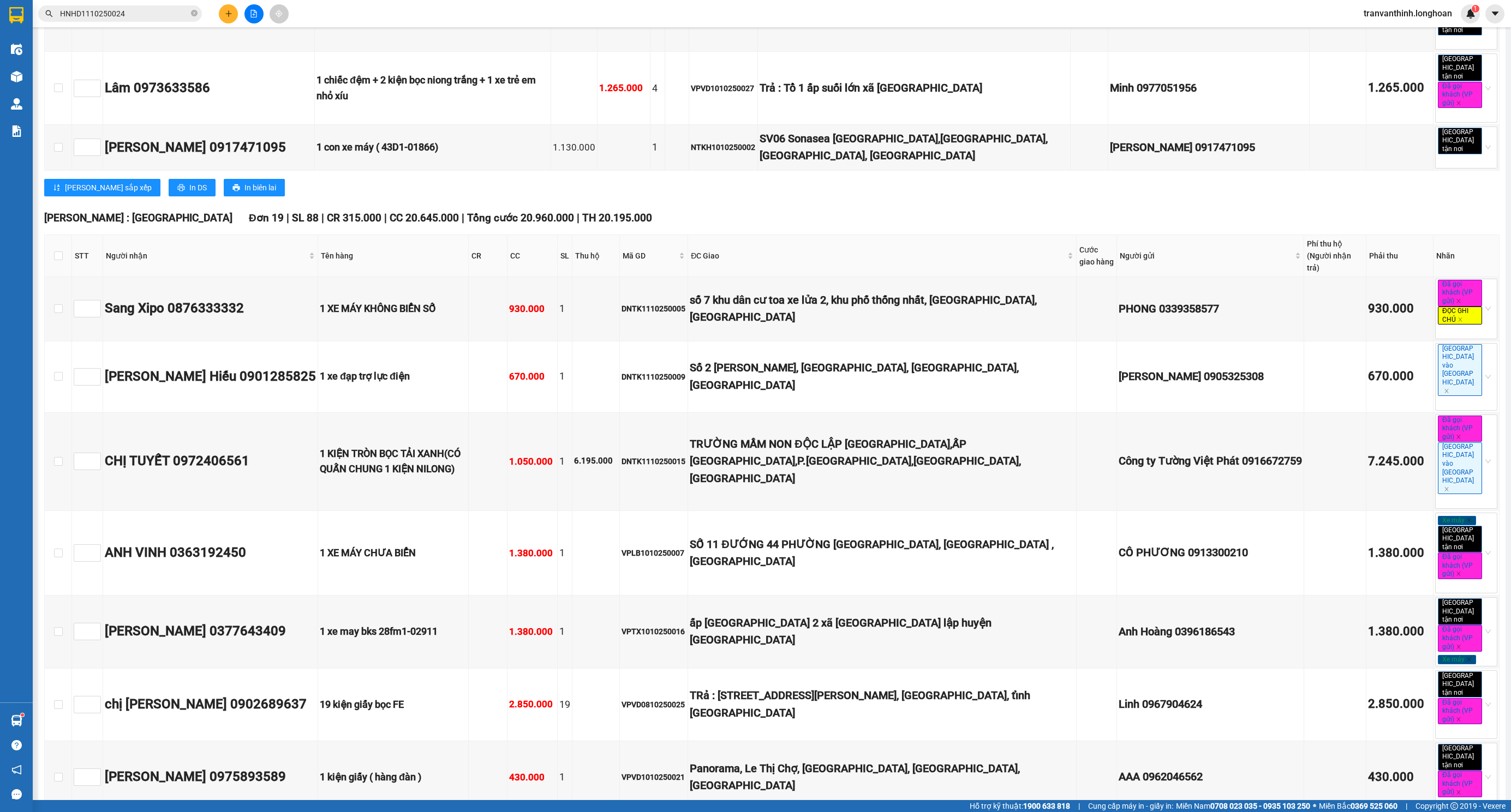
scroll to position [3027, 0]
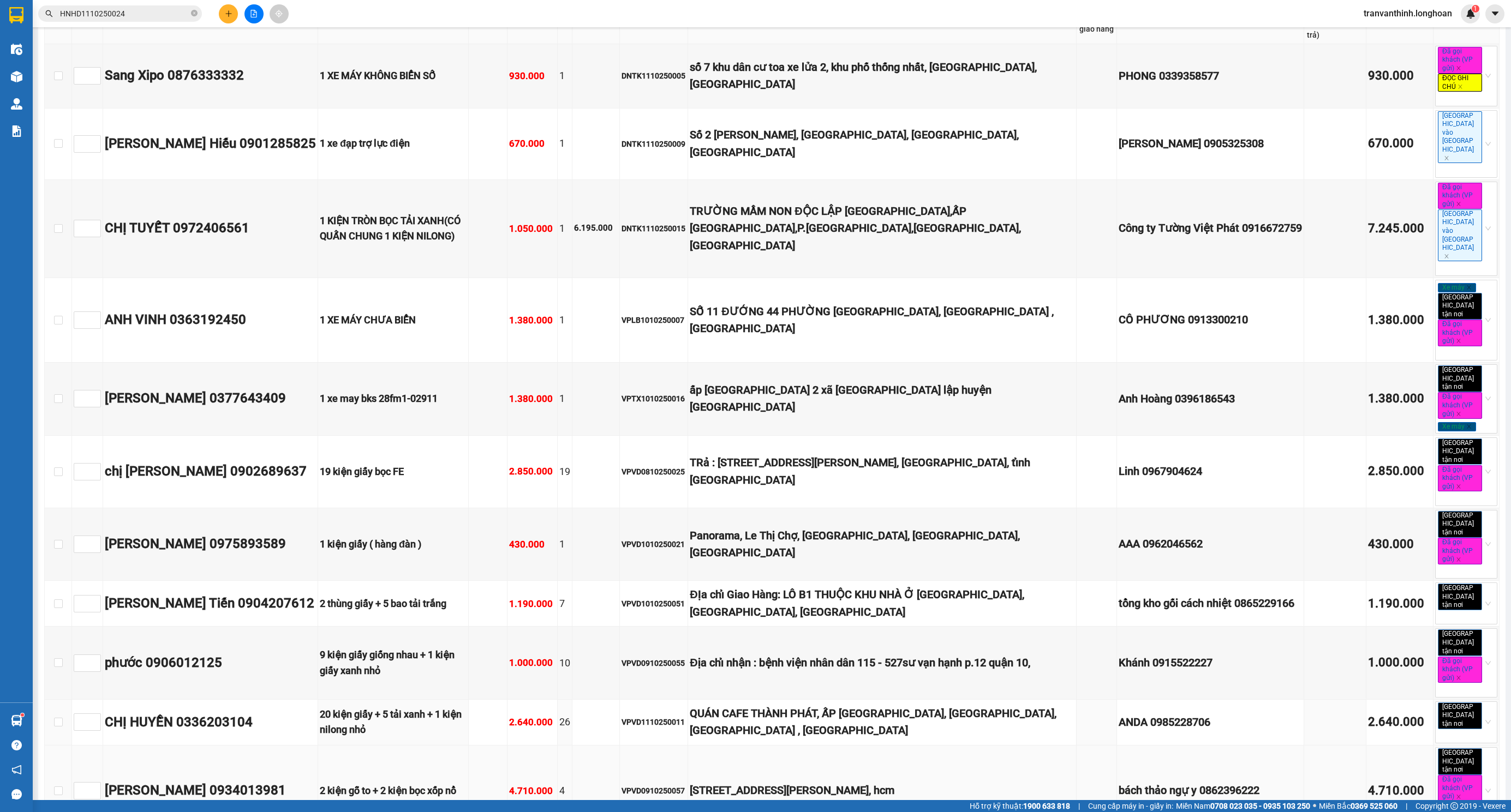
scroll to position [3273, 0]
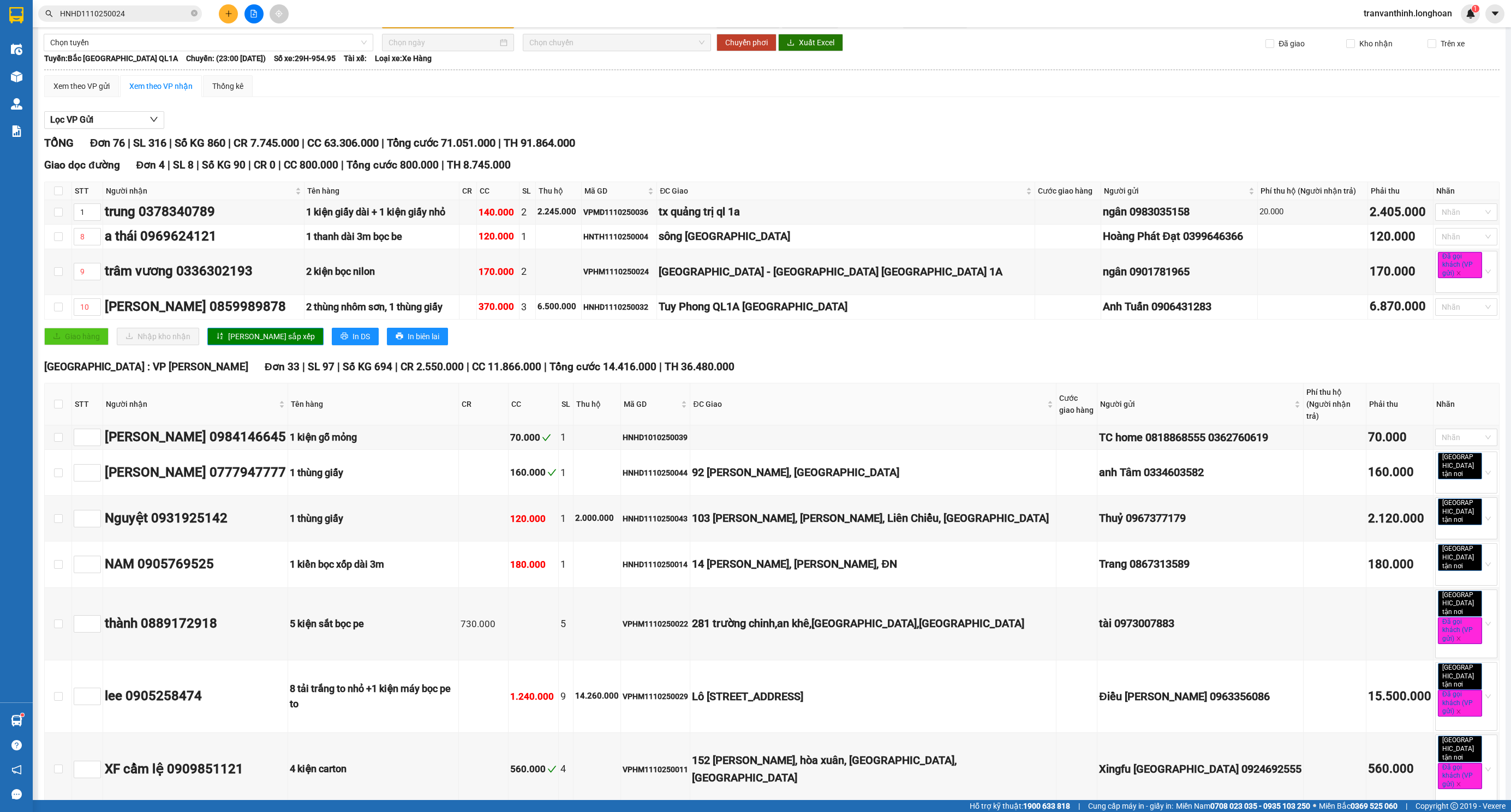
scroll to position [0, 0]
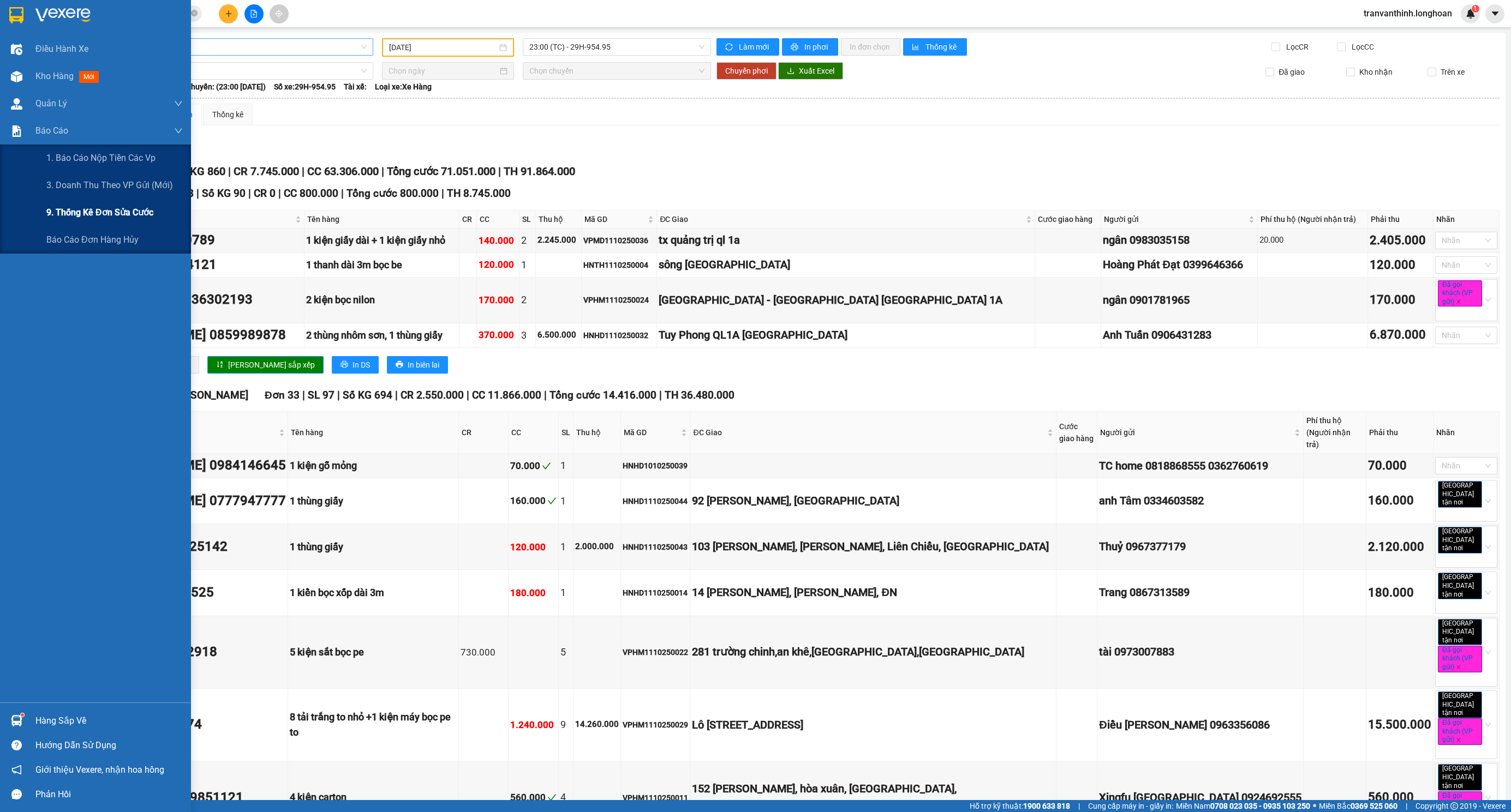
click at [88, 208] on span "9. Thống kê đơn sửa cước" at bounding box center [100, 212] width 107 height 14
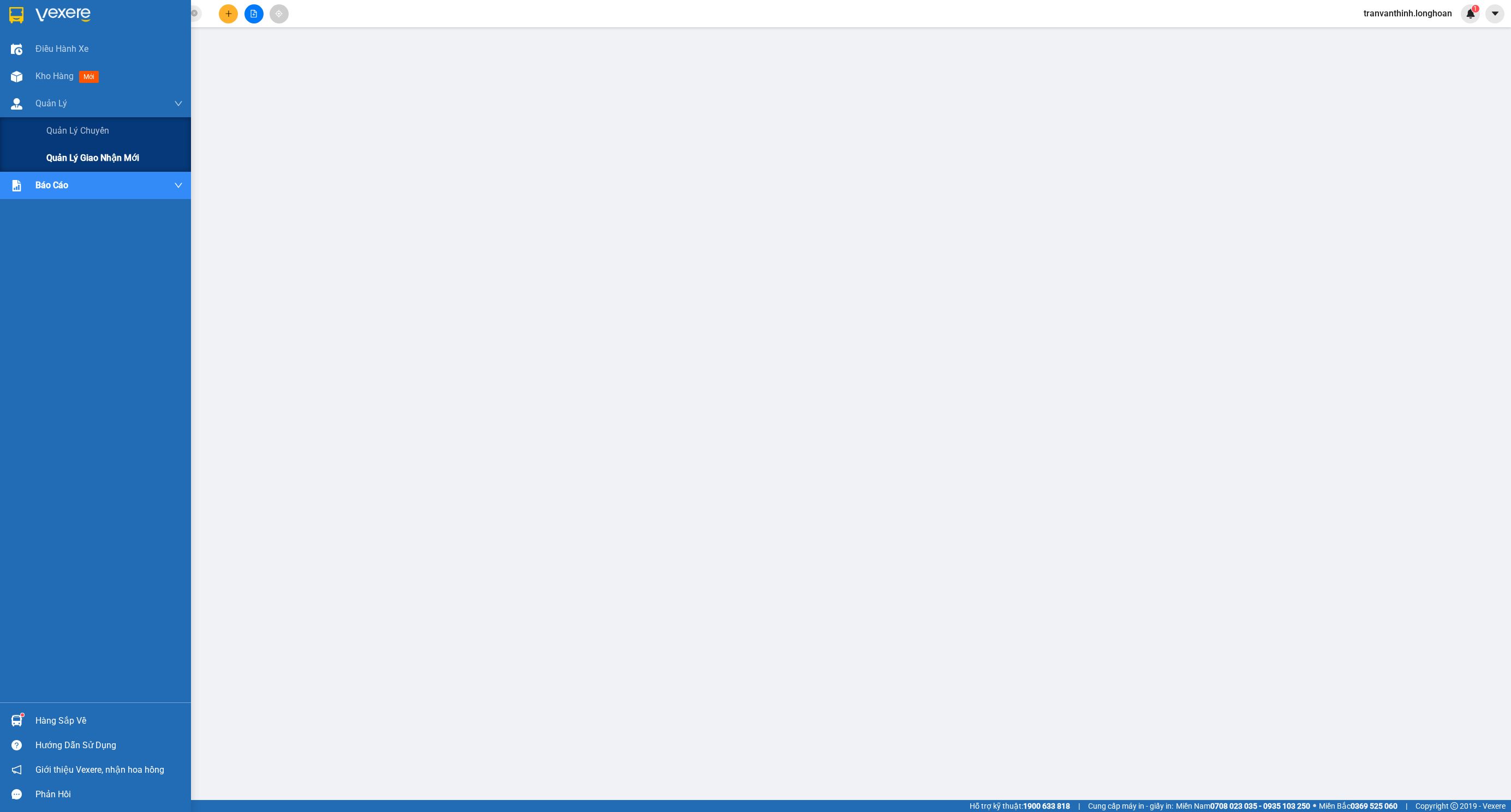
click at [88, 157] on span "Quản lý giao nhận mới" at bounding box center [93, 158] width 93 height 14
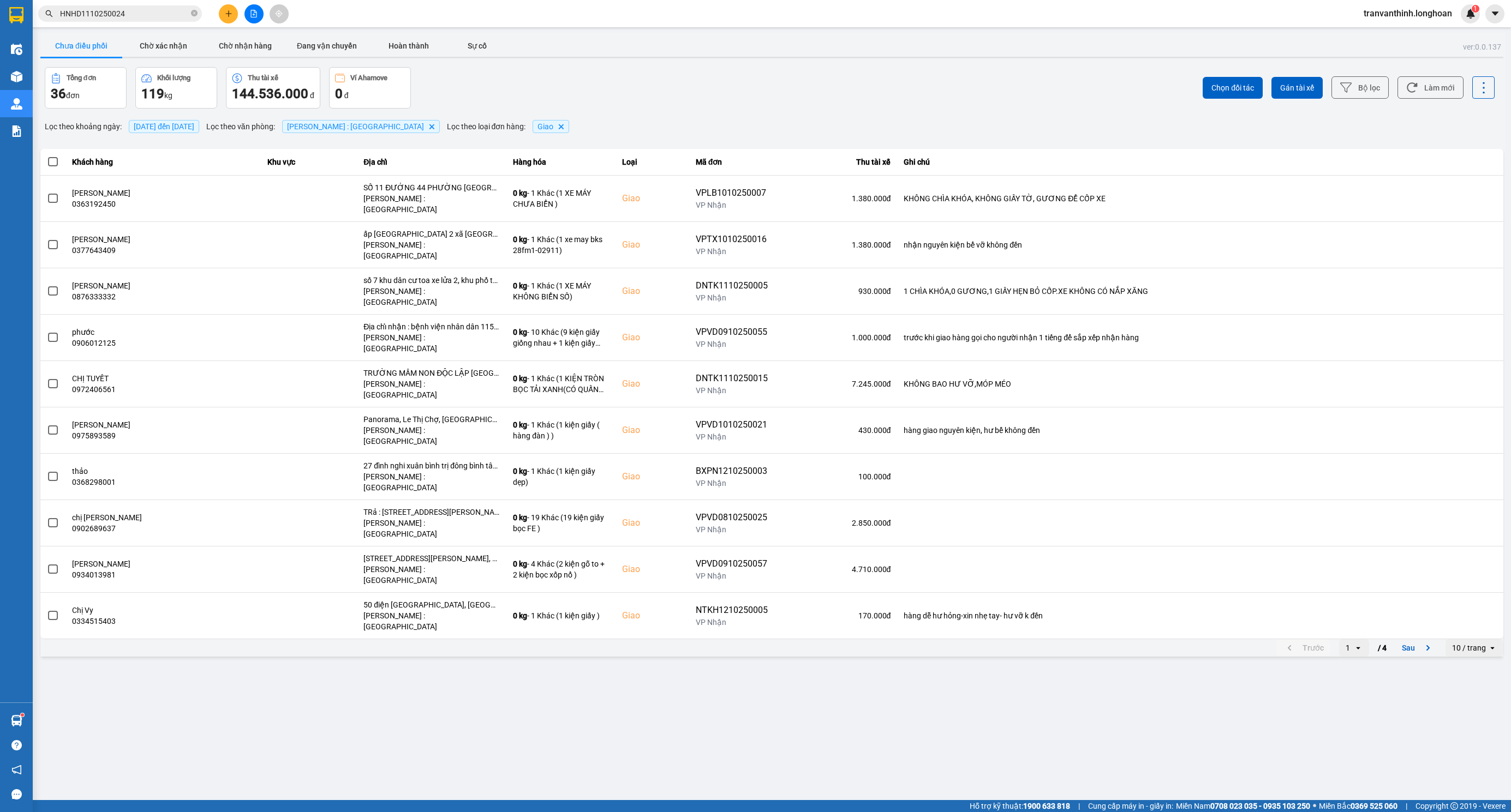
drag, startPoint x: 249, startPoint y: 49, endPoint x: 243, endPoint y: 67, distance: 19.0
click at [248, 51] on button "Chờ nhận hàng" at bounding box center [245, 46] width 82 height 22
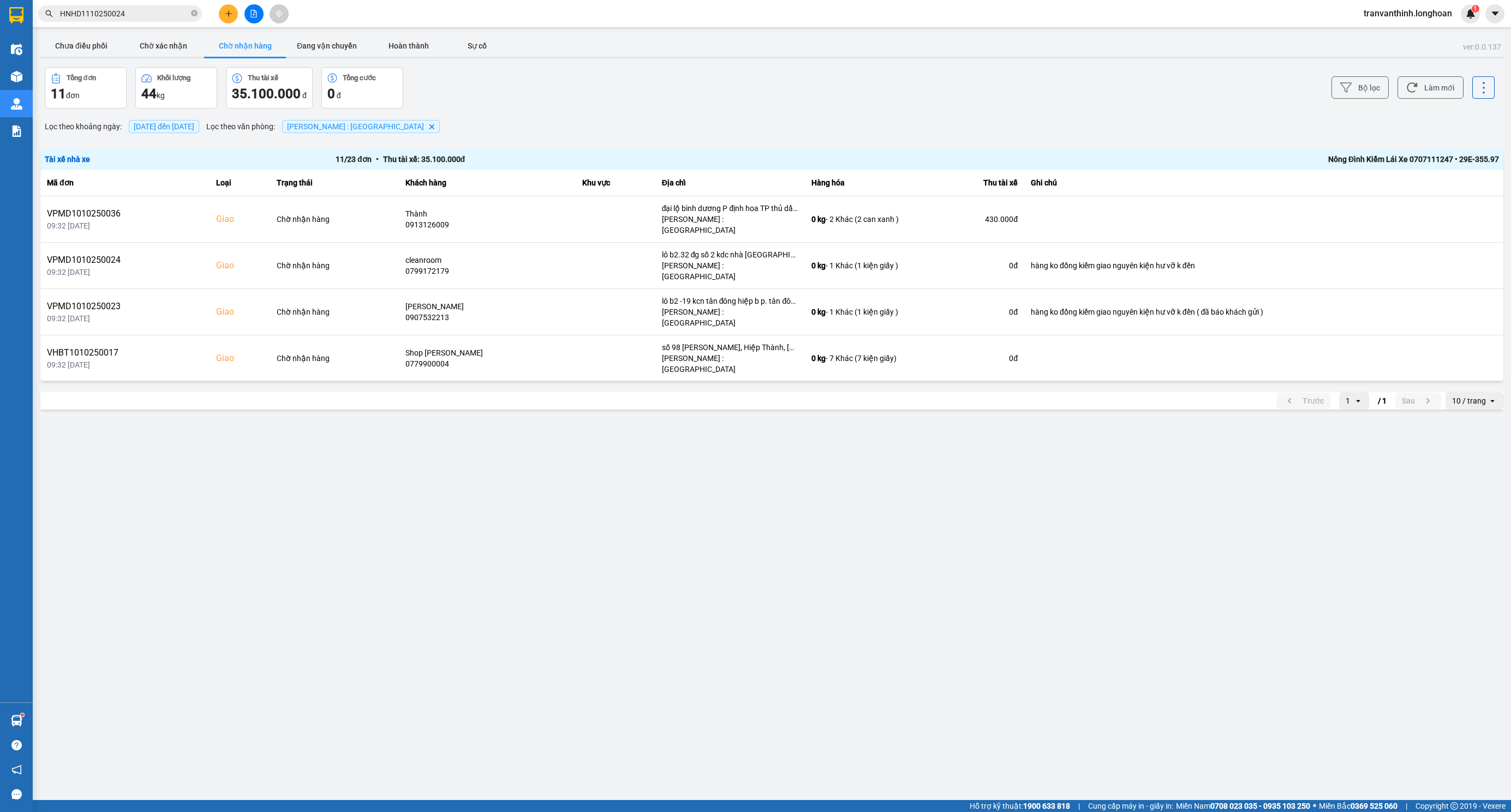
click at [162, 128] on span "[DATE] đến [DATE]" at bounding box center [164, 127] width 61 height 9
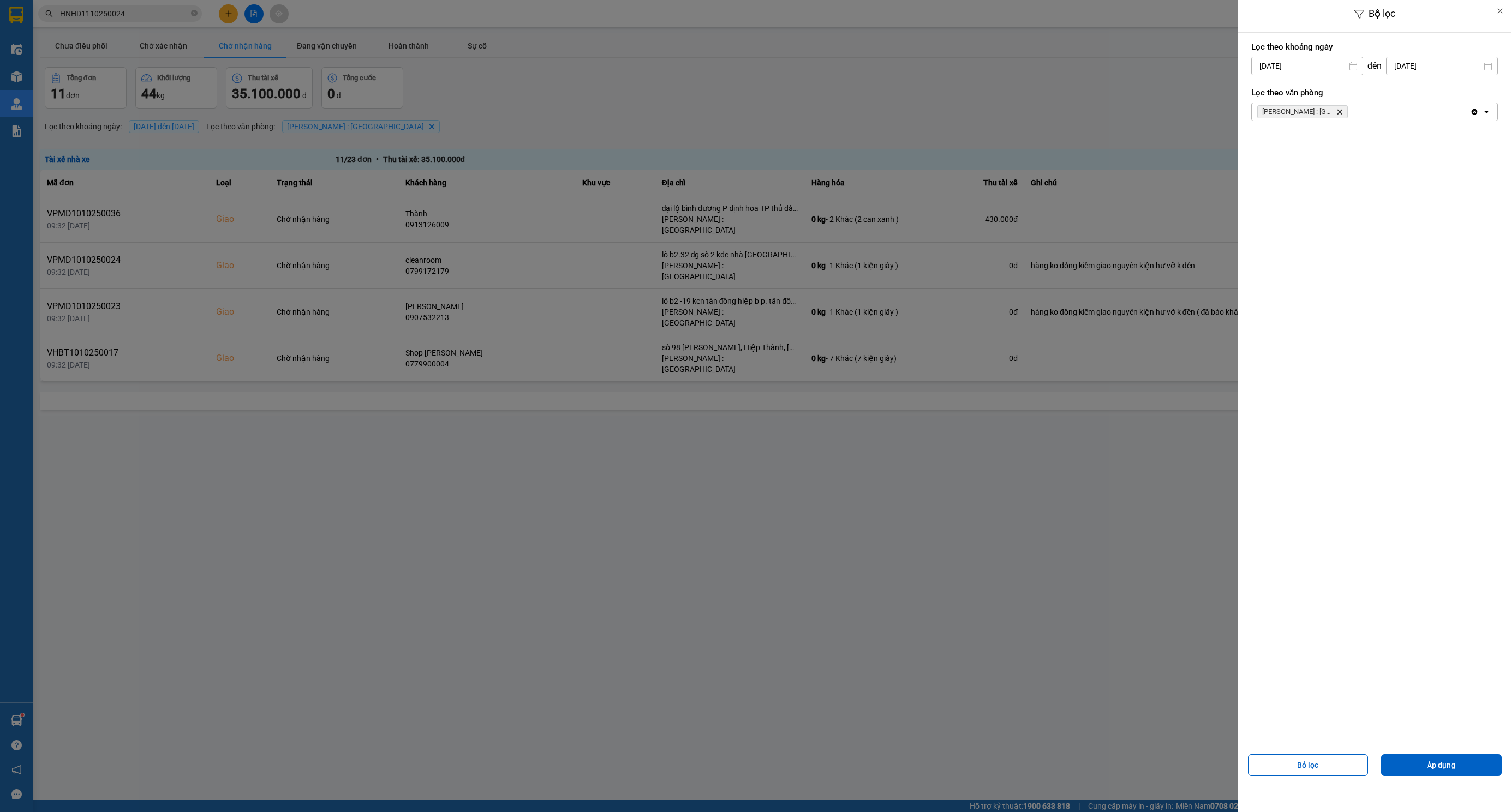
click at [1300, 64] on input "[DATE]" at bounding box center [1307, 66] width 111 height 17
click at [1260, 92] on icon "Arrow Left" at bounding box center [1256, 93] width 13 height 13
click at [1252, 151] on div "1" at bounding box center [1257, 145] width 15 height 13
drag, startPoint x: 1427, startPoint y: 766, endPoint x: 1412, endPoint y: 772, distance: 16.2
click at [1427, 766] on button "Áp dụng" at bounding box center [1441, 765] width 121 height 22
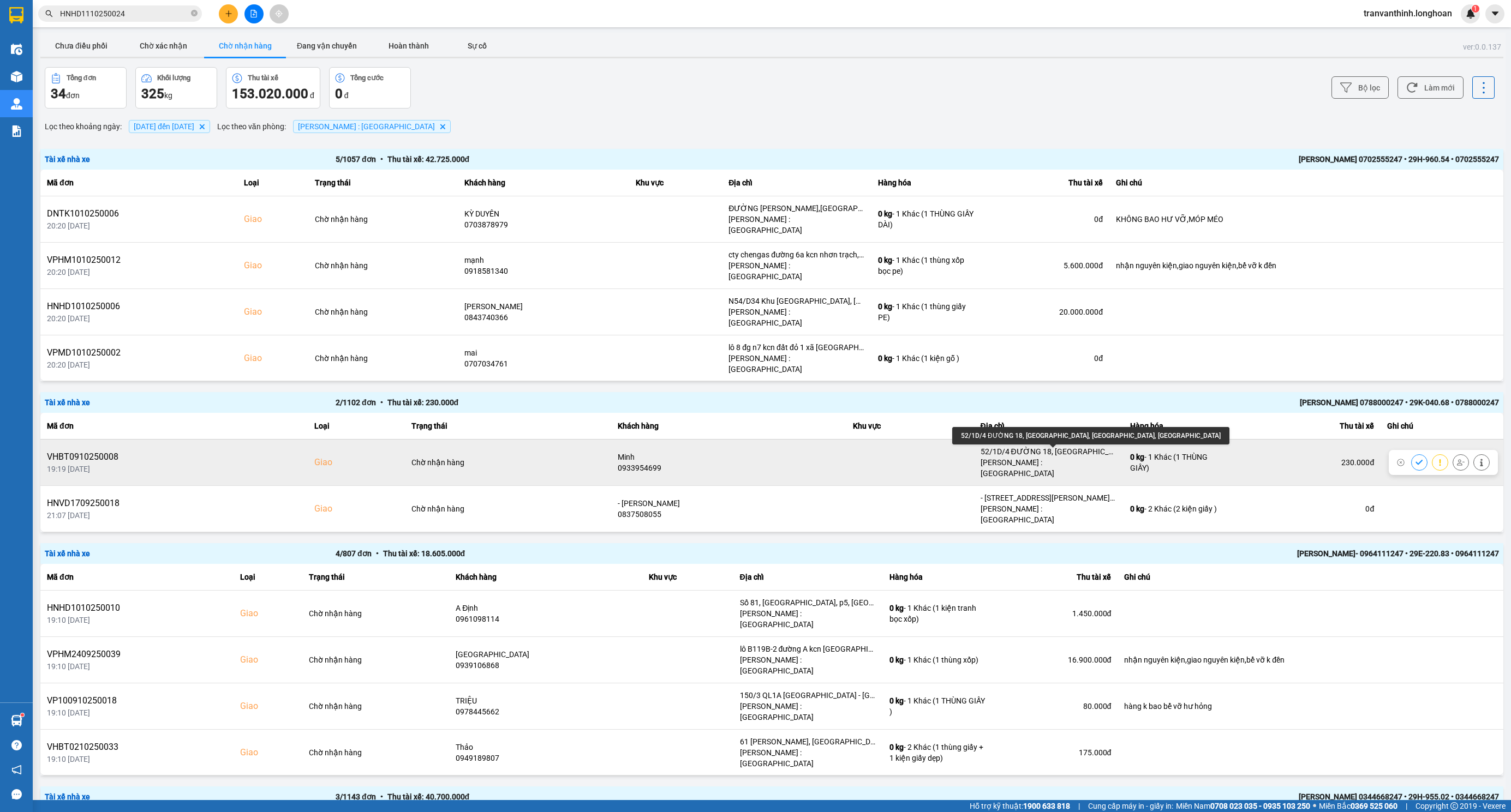
click at [1073, 455] on div "52/1D/4 ĐƯỜNG 18, [GEOGRAPHIC_DATA], [GEOGRAPHIC_DATA], [GEOGRAPHIC_DATA]" at bounding box center [1048, 451] width 136 height 11
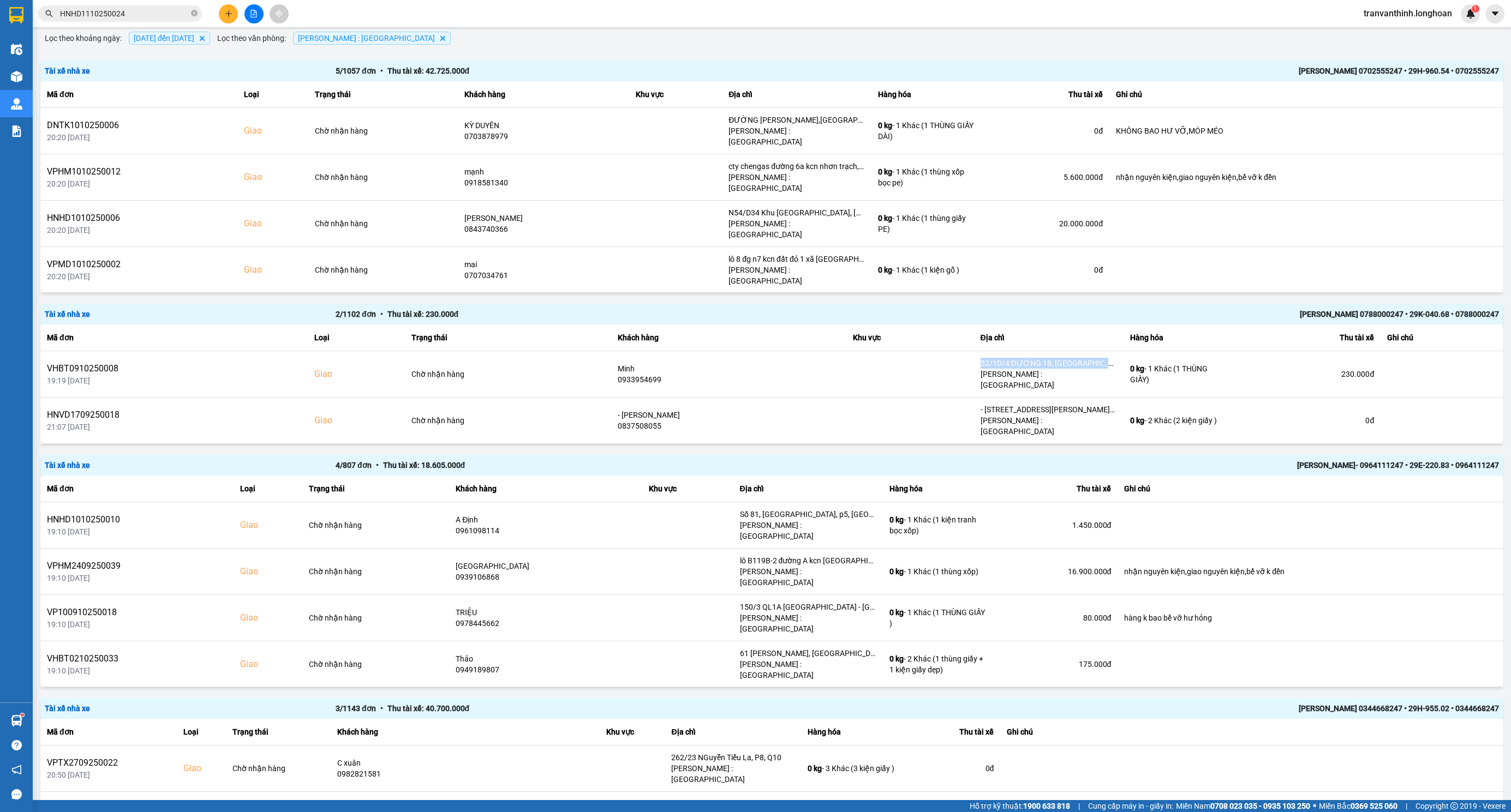
scroll to position [54, 0]
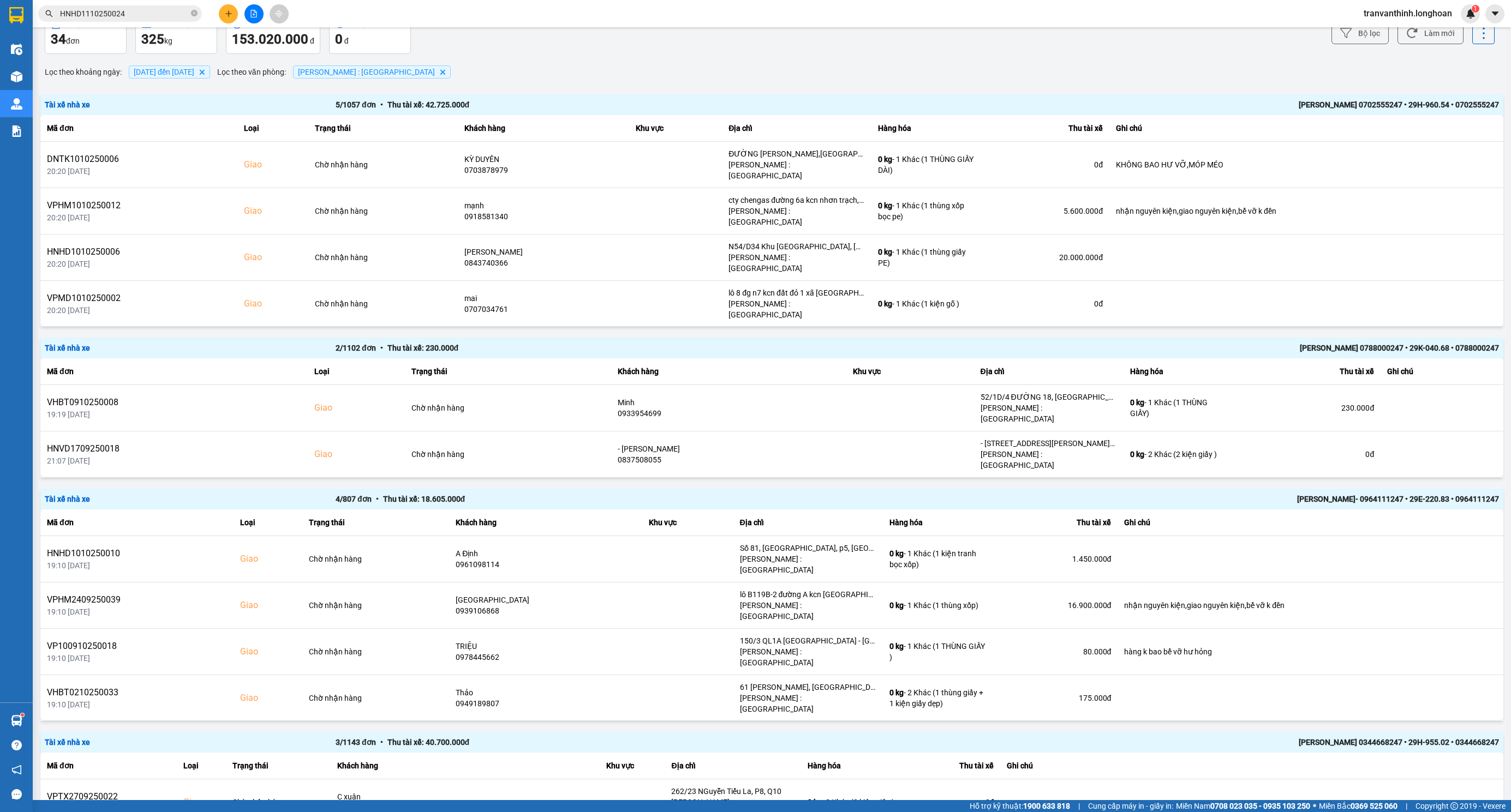
click at [88, 338] on div "VPMD0910250040" at bounding box center [139, 344] width 184 height 13
copy div "VPMD0910250040"
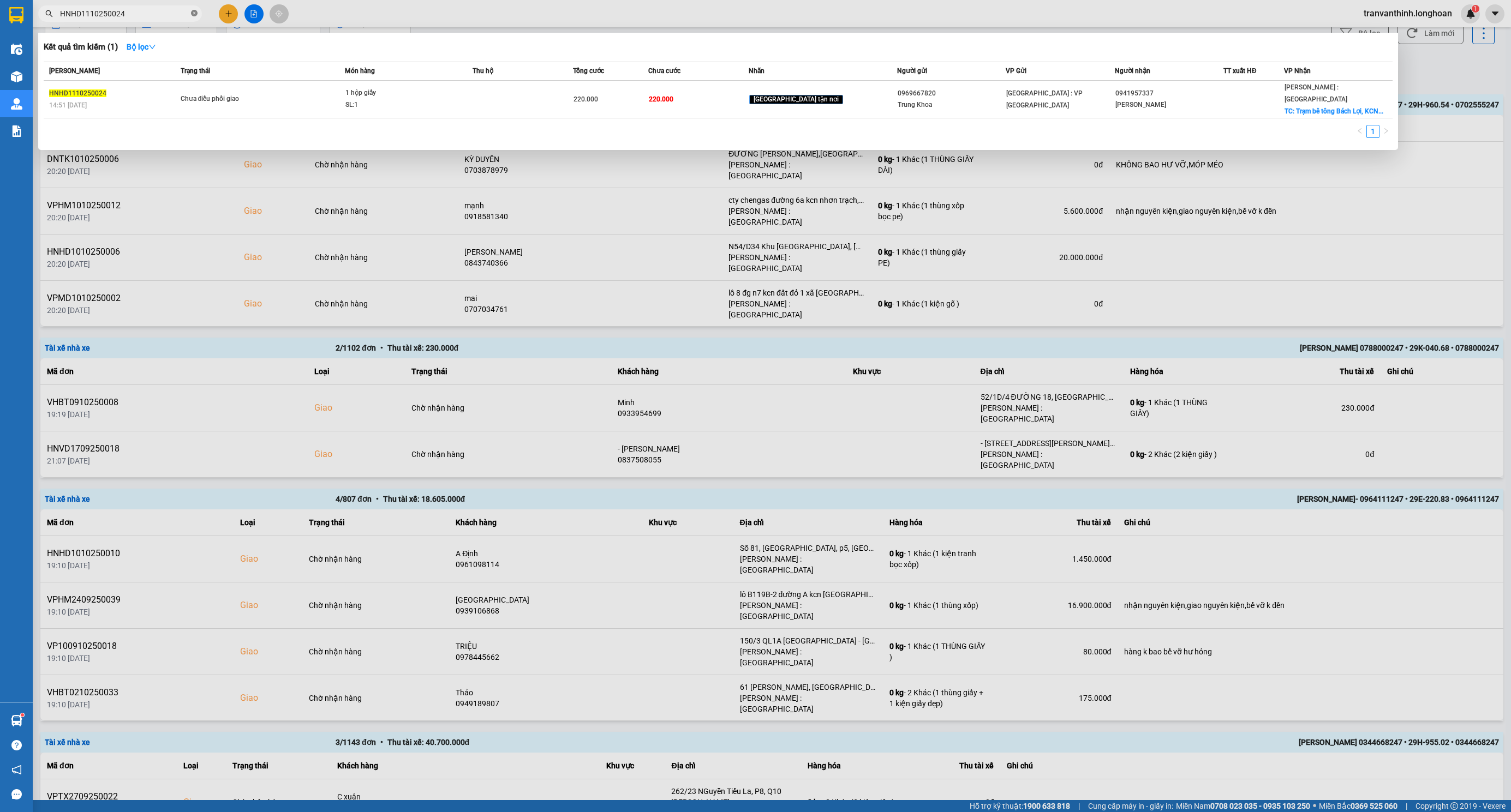
click at [191, 10] on icon "close-circle" at bounding box center [194, 13] width 7 height 7
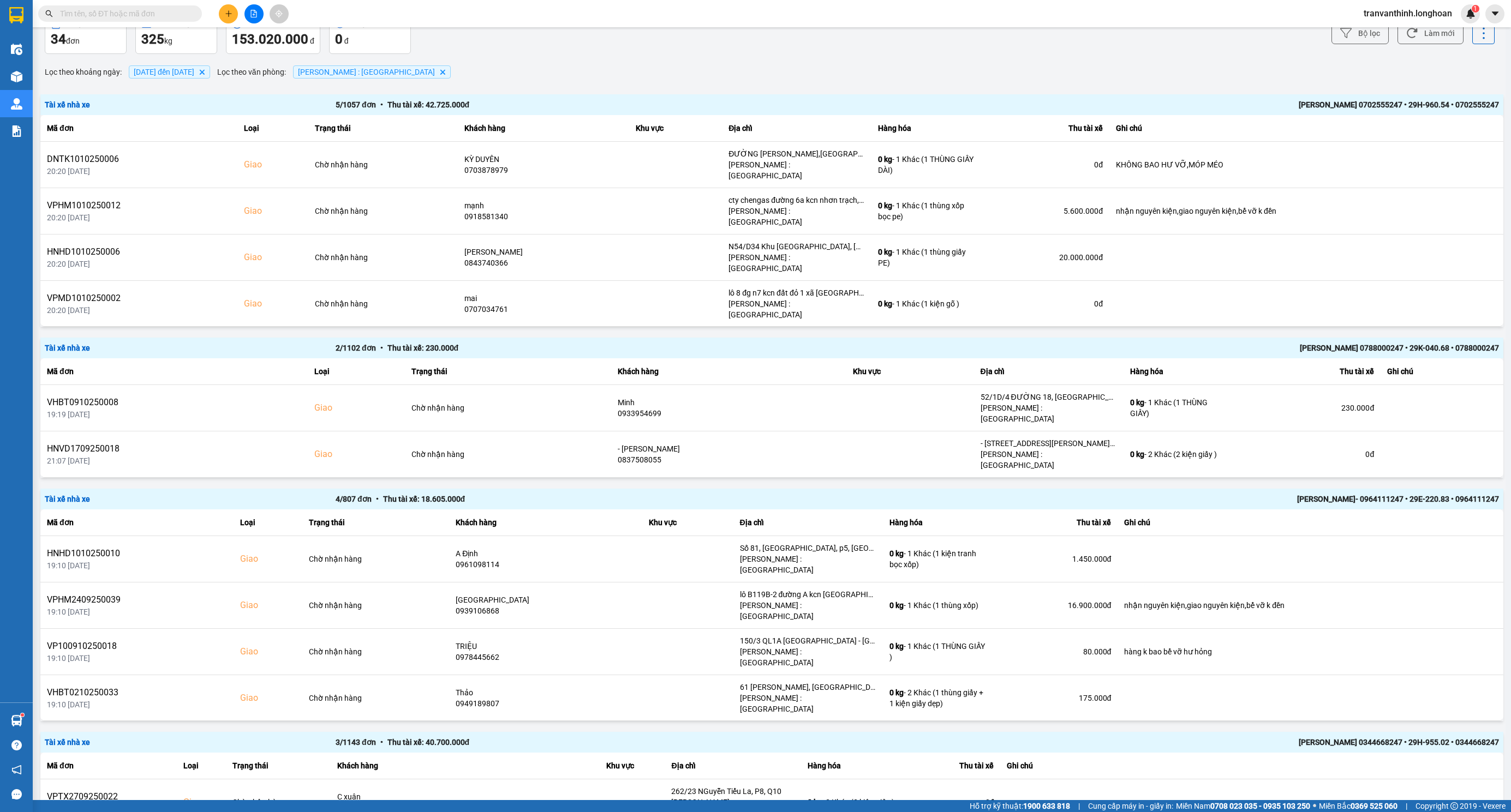
click at [93, 14] on input "text" at bounding box center [125, 14] width 129 height 12
paste input "VPMD0910250040"
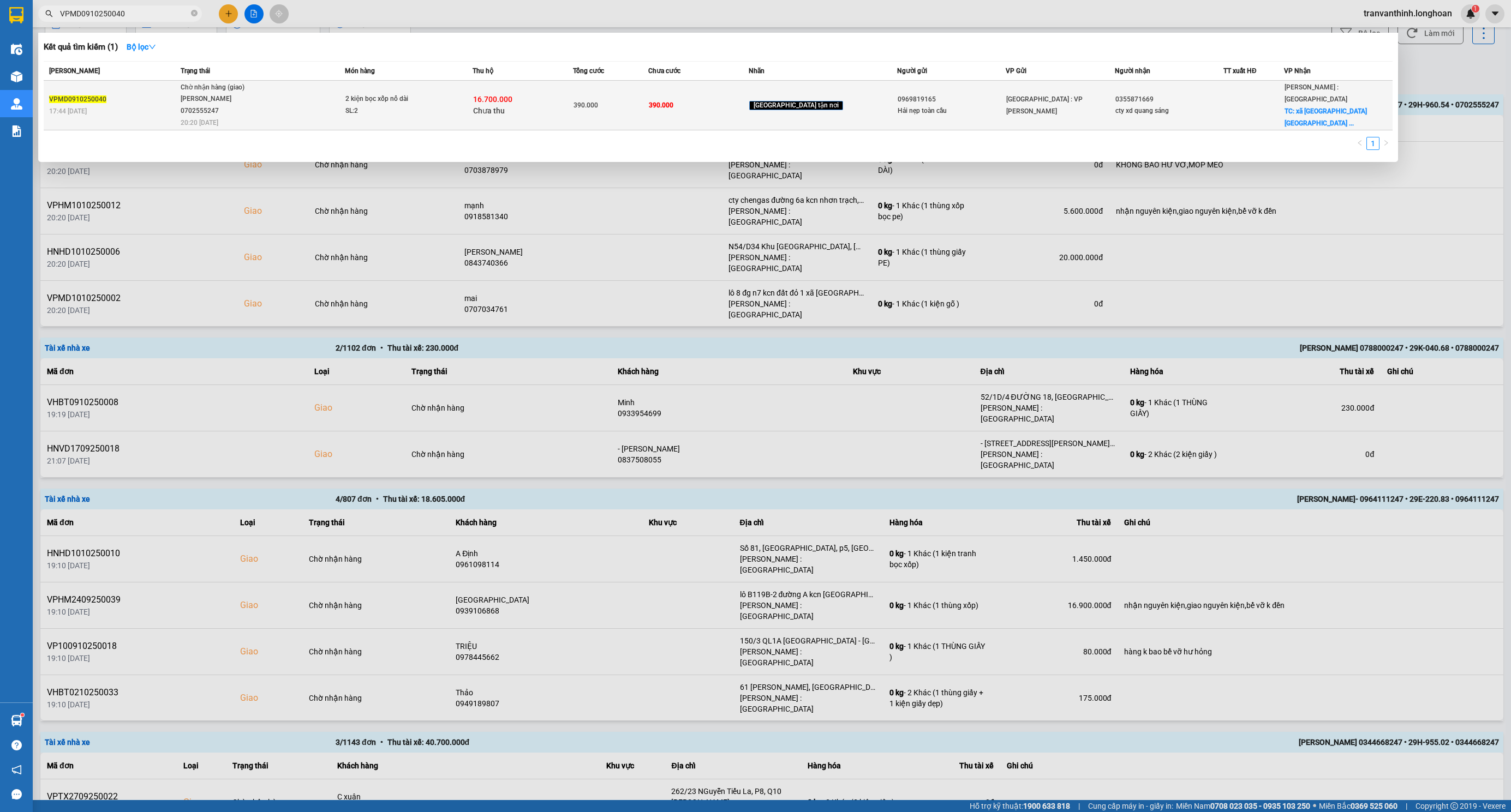
click at [1030, 98] on td "[GEOGRAPHIC_DATA] : VP [PERSON_NAME]" at bounding box center [1060, 106] width 109 height 50
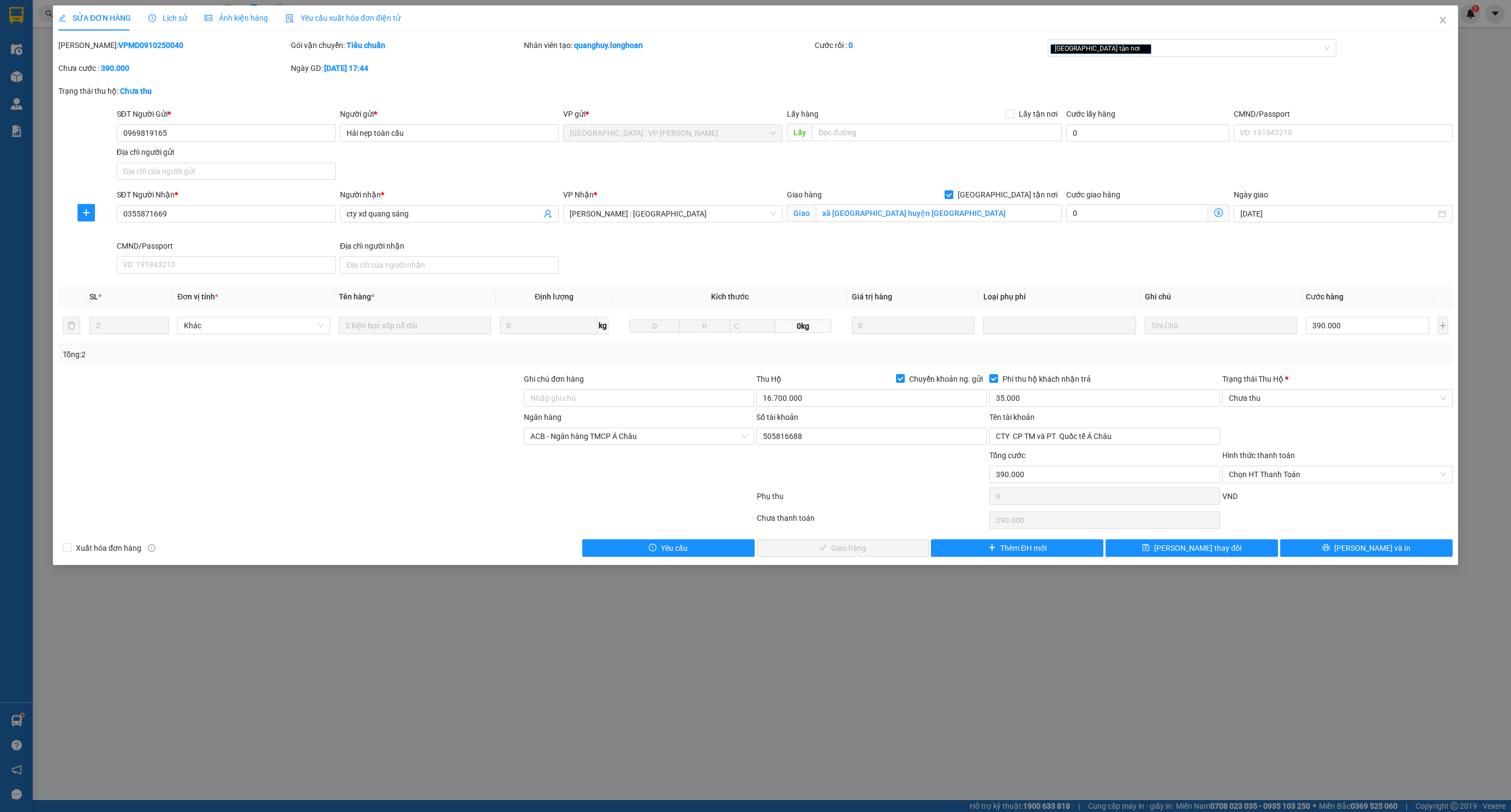
click at [166, 22] on span "Lịch sử" at bounding box center [168, 18] width 39 height 9
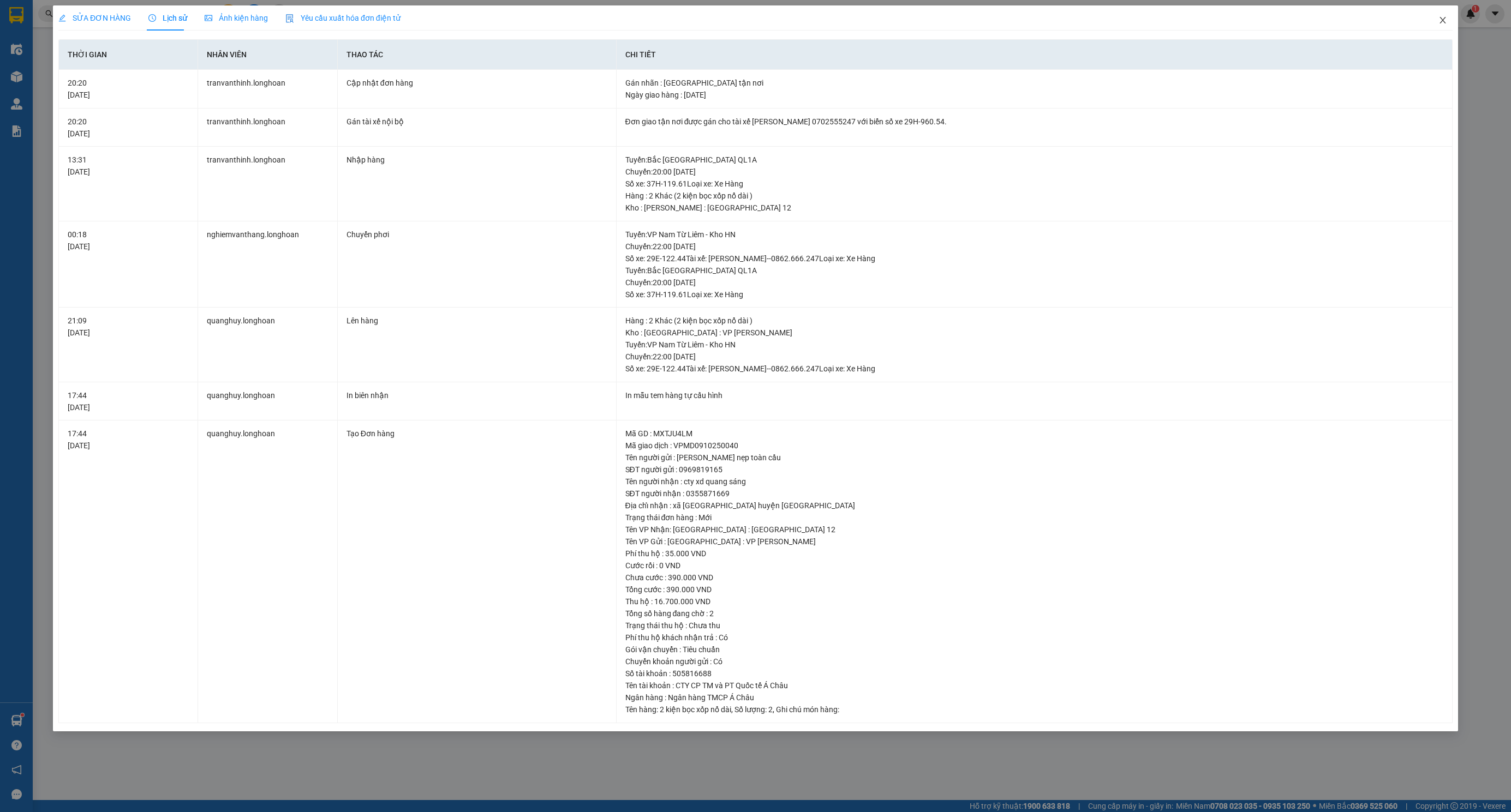
click at [1442, 19] on icon "close" at bounding box center [1442, 20] width 9 height 9
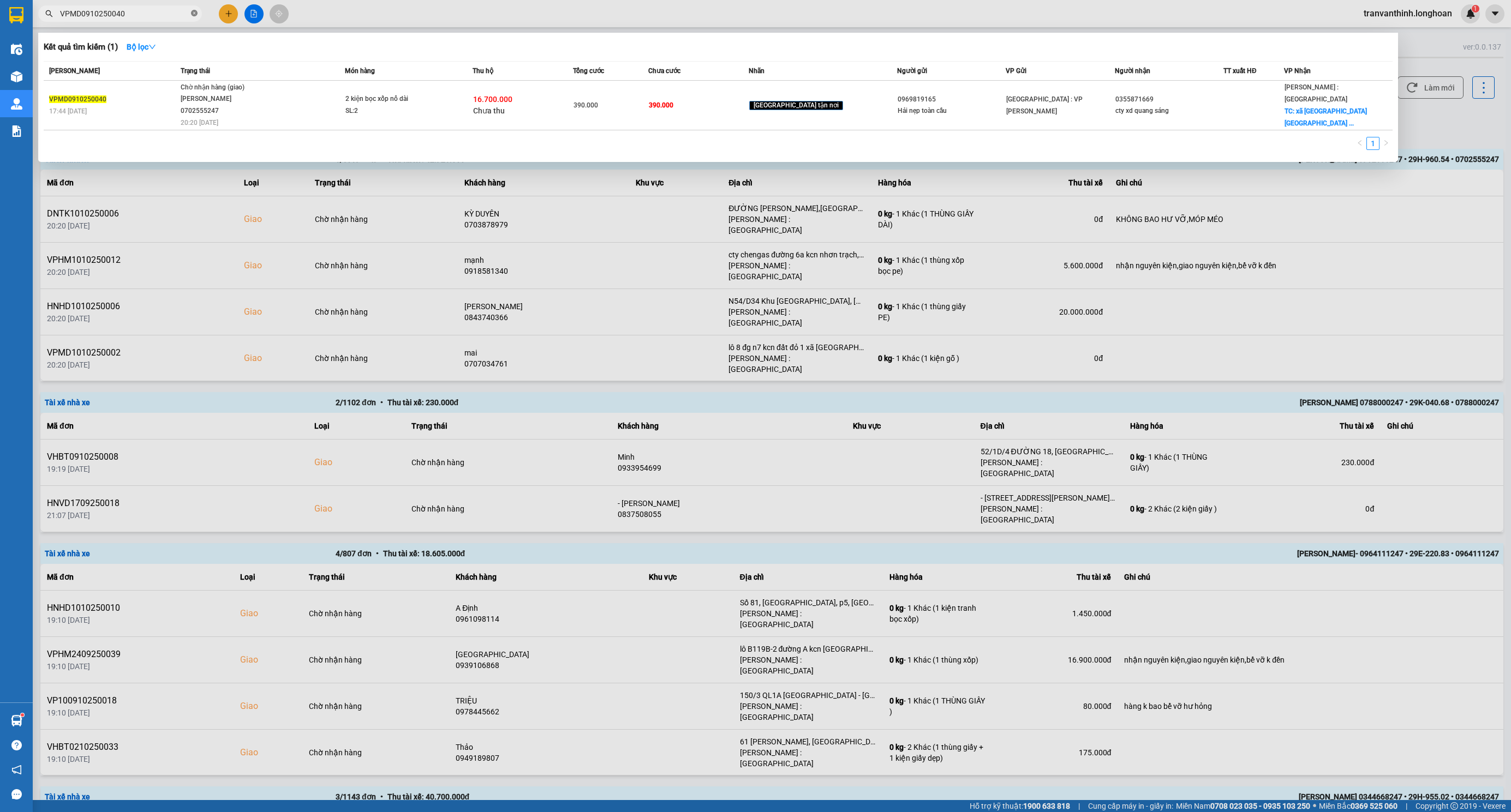
click at [192, 10] on icon "close-circle" at bounding box center [194, 13] width 7 height 7
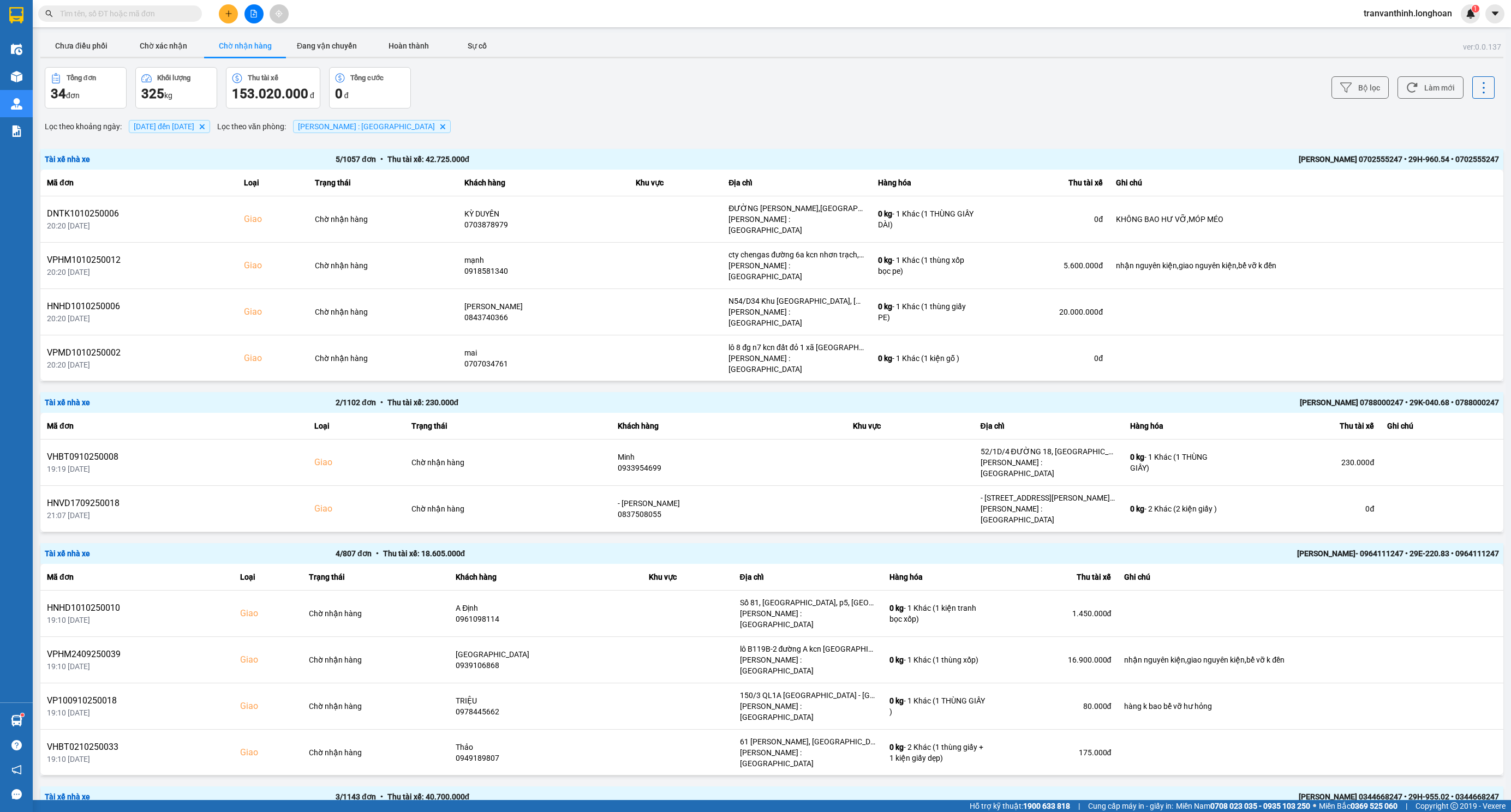
click at [131, 15] on input "text" at bounding box center [125, 14] width 129 height 12
click at [133, 19] on input "text" at bounding box center [125, 14] width 129 height 12
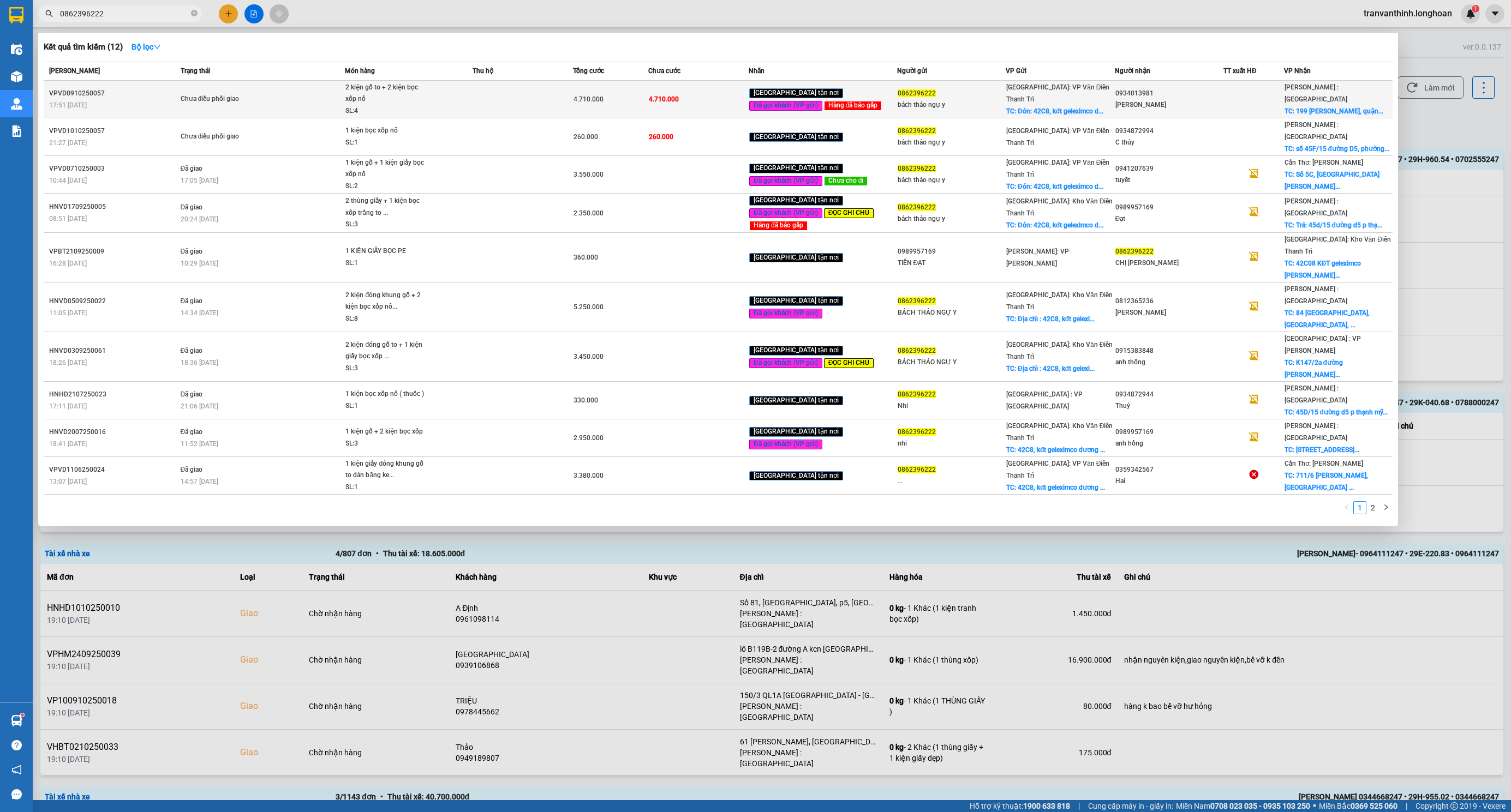
click at [1337, 107] on span "TC: 199 [PERSON_NAME], quận..." at bounding box center [1334, 111] width 98 height 8
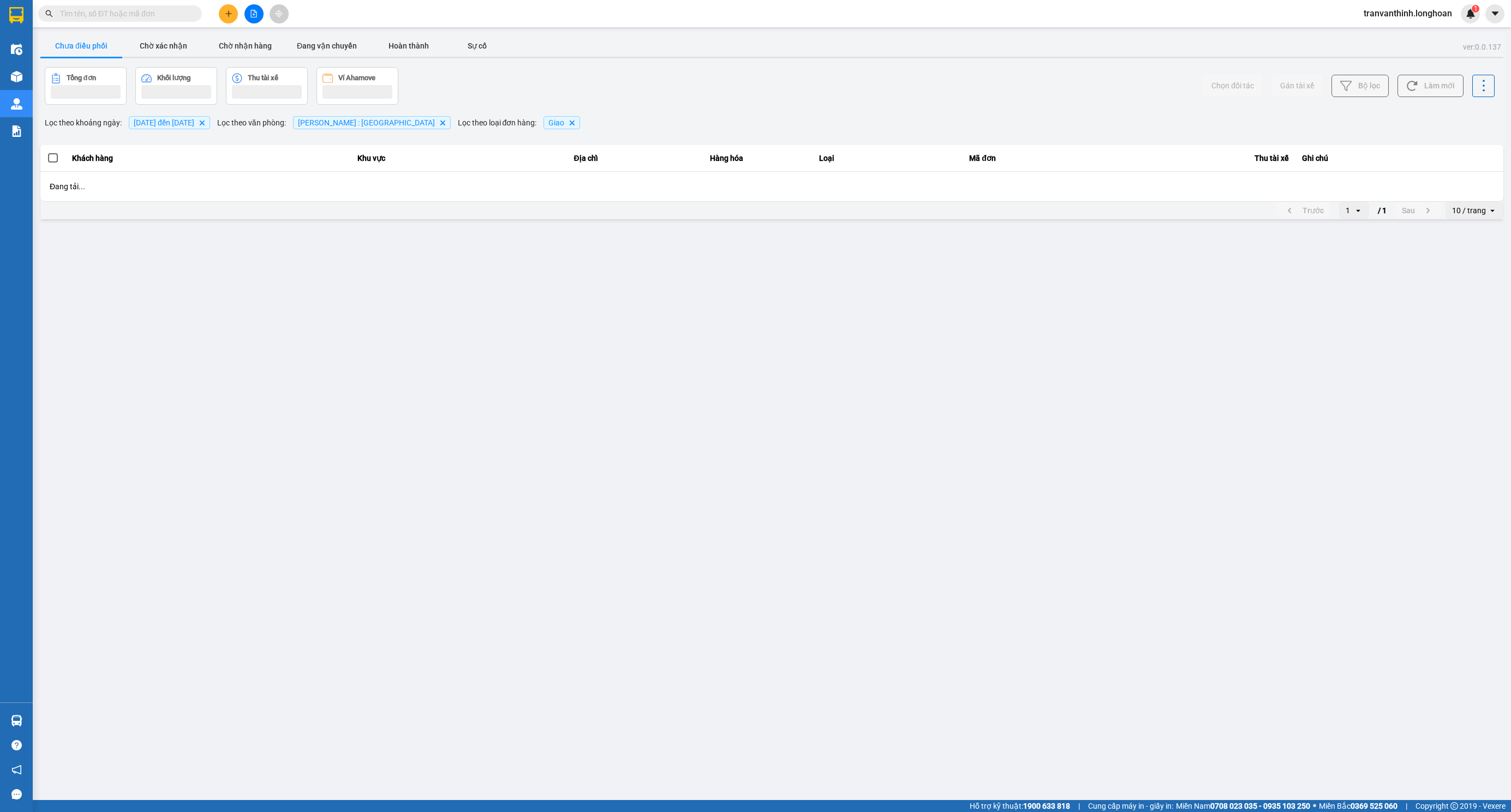
click at [130, 12] on input "text" at bounding box center [125, 14] width 129 height 12
paste input "VPTX1010250024"
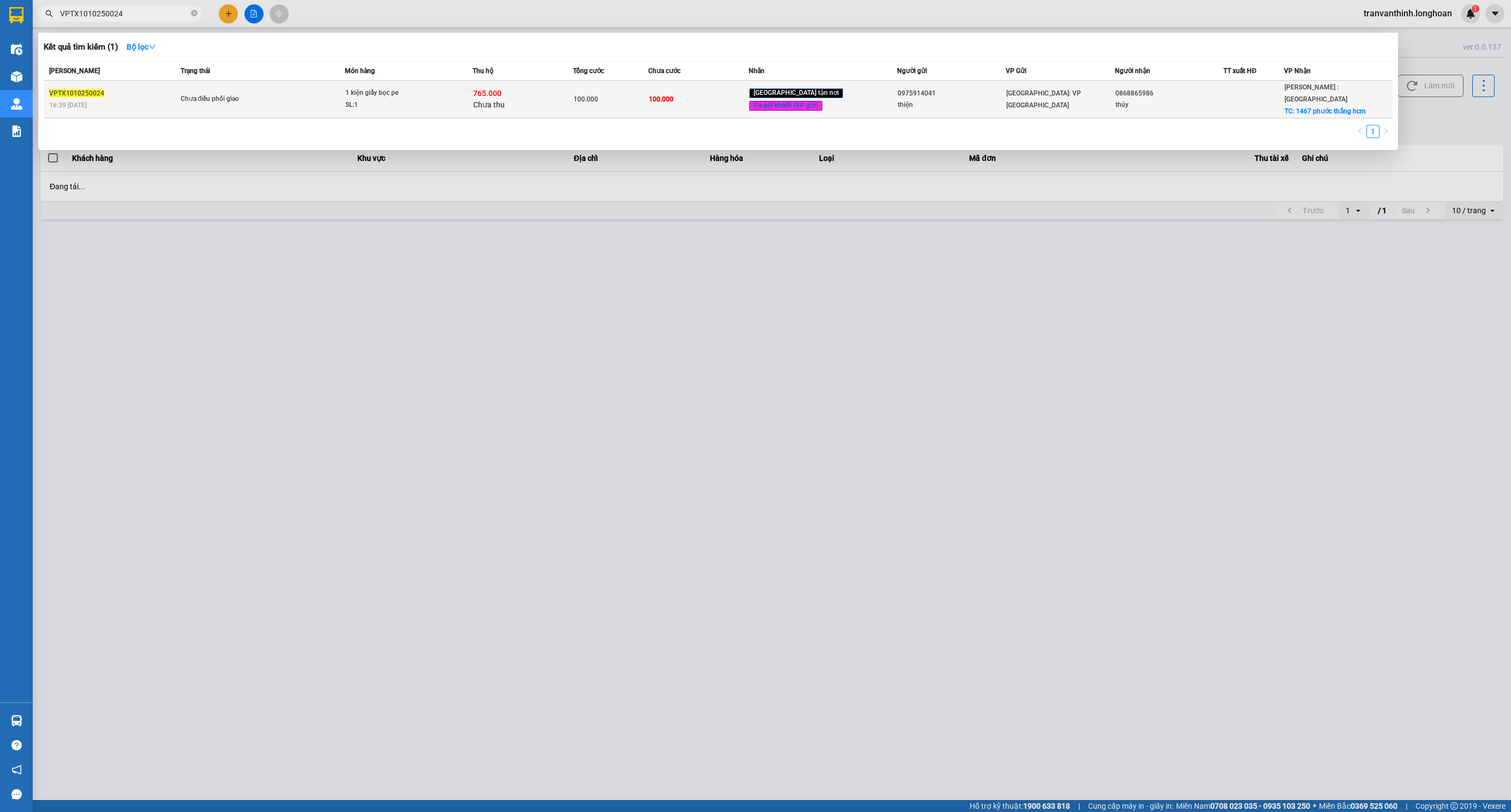
type input "VPTX1010250024"
click at [833, 87] on div "[GEOGRAPHIC_DATA] tận nơi Đã gọi khách (VP gửi)" at bounding box center [822, 99] width 147 height 25
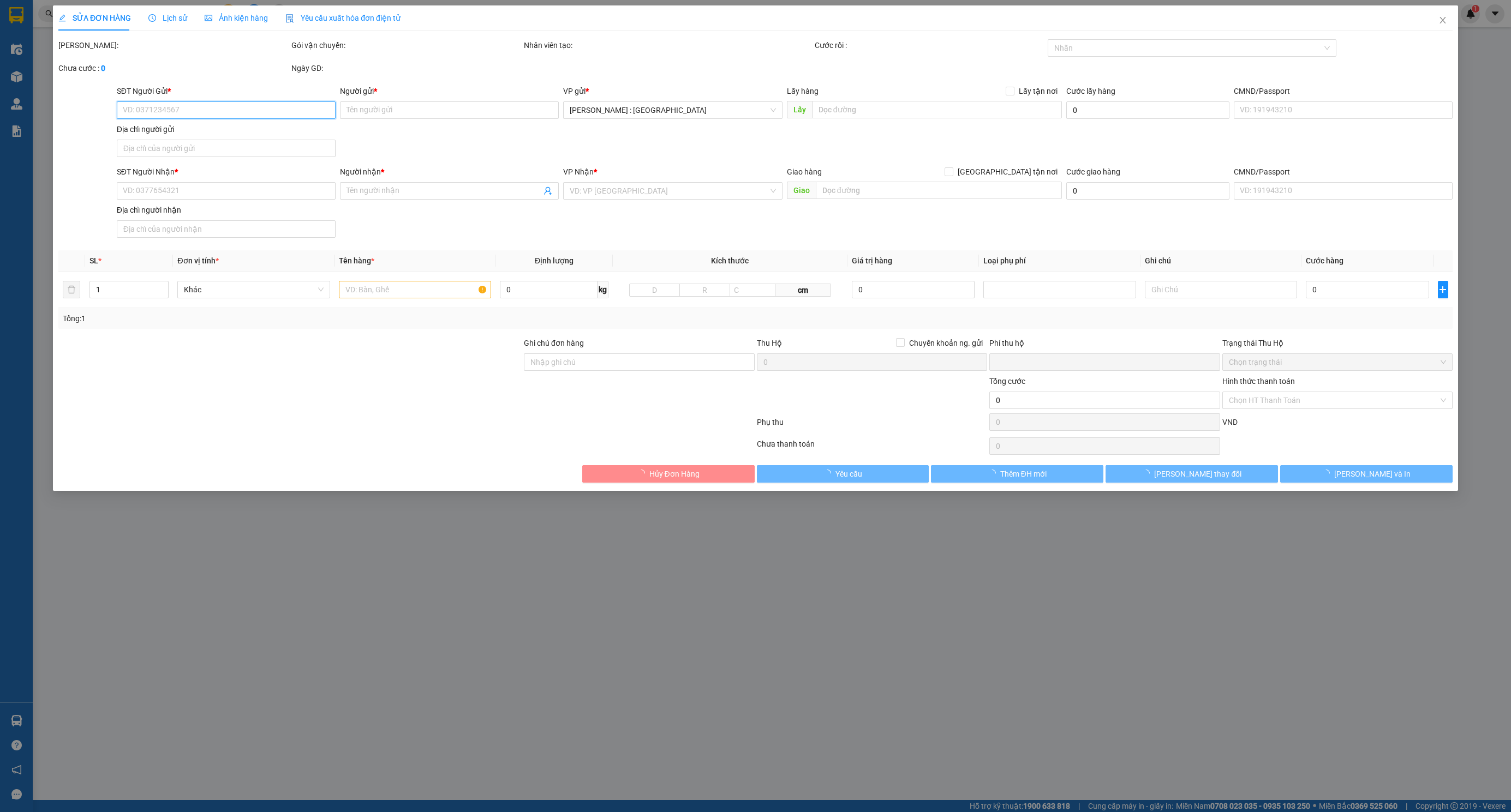
type input "0975914041"
type input "thiện"
type input "0868865986"
type input "thủy"
checkbox input "true"
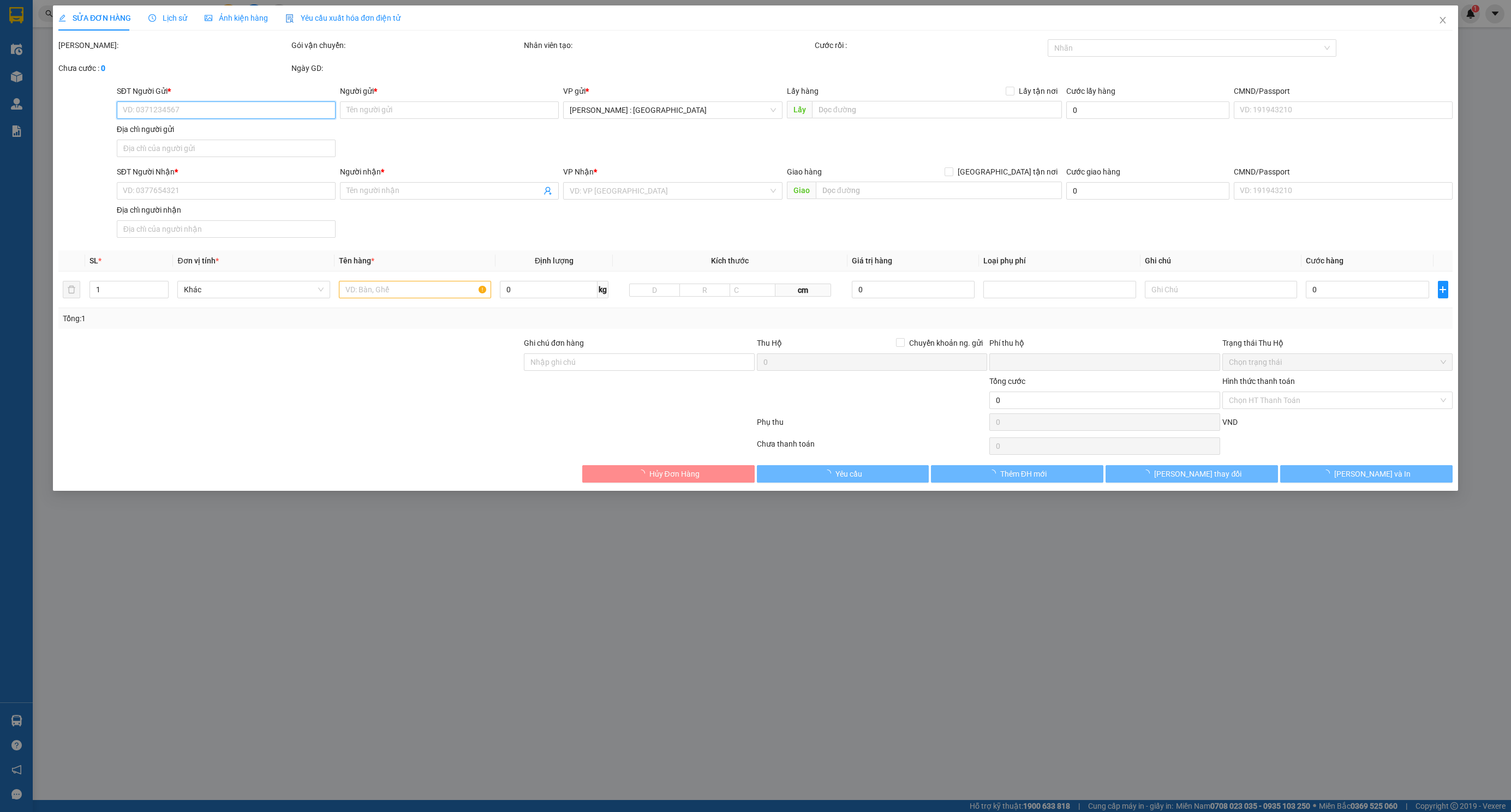
type input "1467 phước thắng hcm"
type input "nhận nguyên kiện bể vỡ không đền"
type input "100.000"
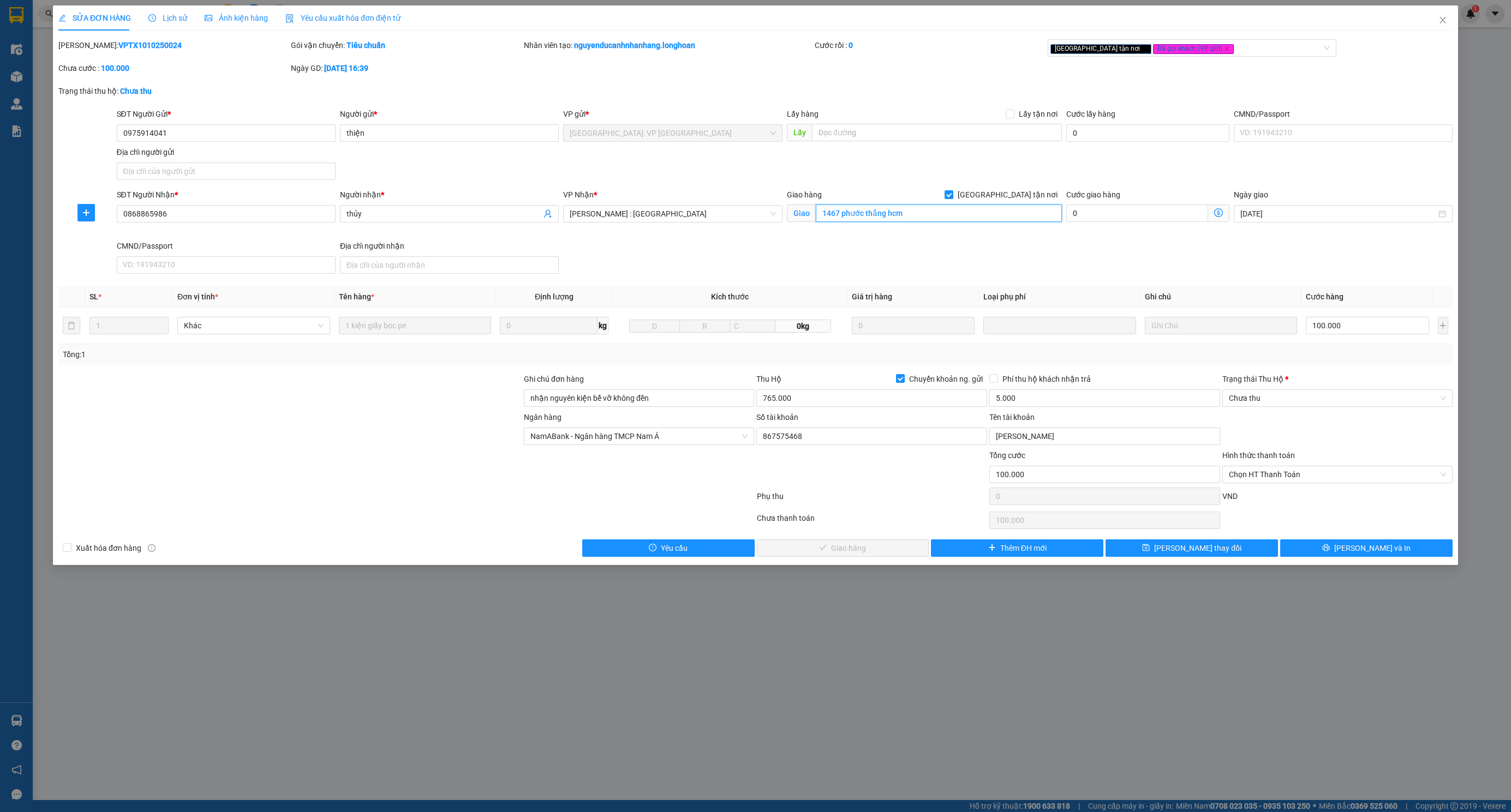
click at [904, 215] on input "1467 phước thắng hcm" at bounding box center [939, 213] width 246 height 17
click at [906, 216] on input "1467 phước thắng hcm" at bounding box center [939, 213] width 246 height 17
click at [905, 213] on input "1467 phước thắng hcm" at bounding box center [939, 213] width 246 height 17
type input "1467 phước thắng hcm (vũng tàu)"
click at [1146, 550] on button "[PERSON_NAME] thay đổi" at bounding box center [1192, 548] width 172 height 17
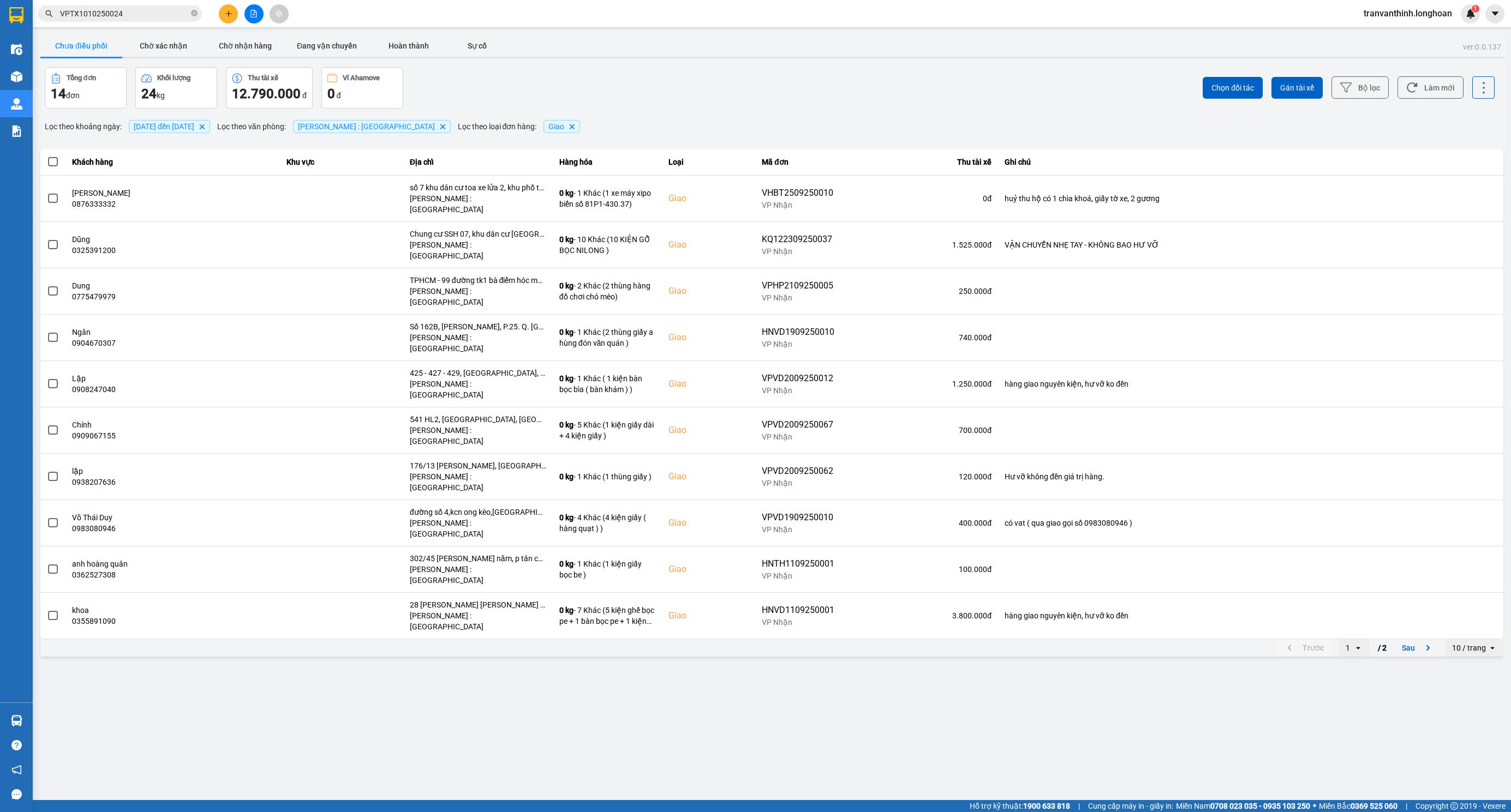
click at [133, 14] on input "VPTX1010250024" at bounding box center [125, 14] width 129 height 12
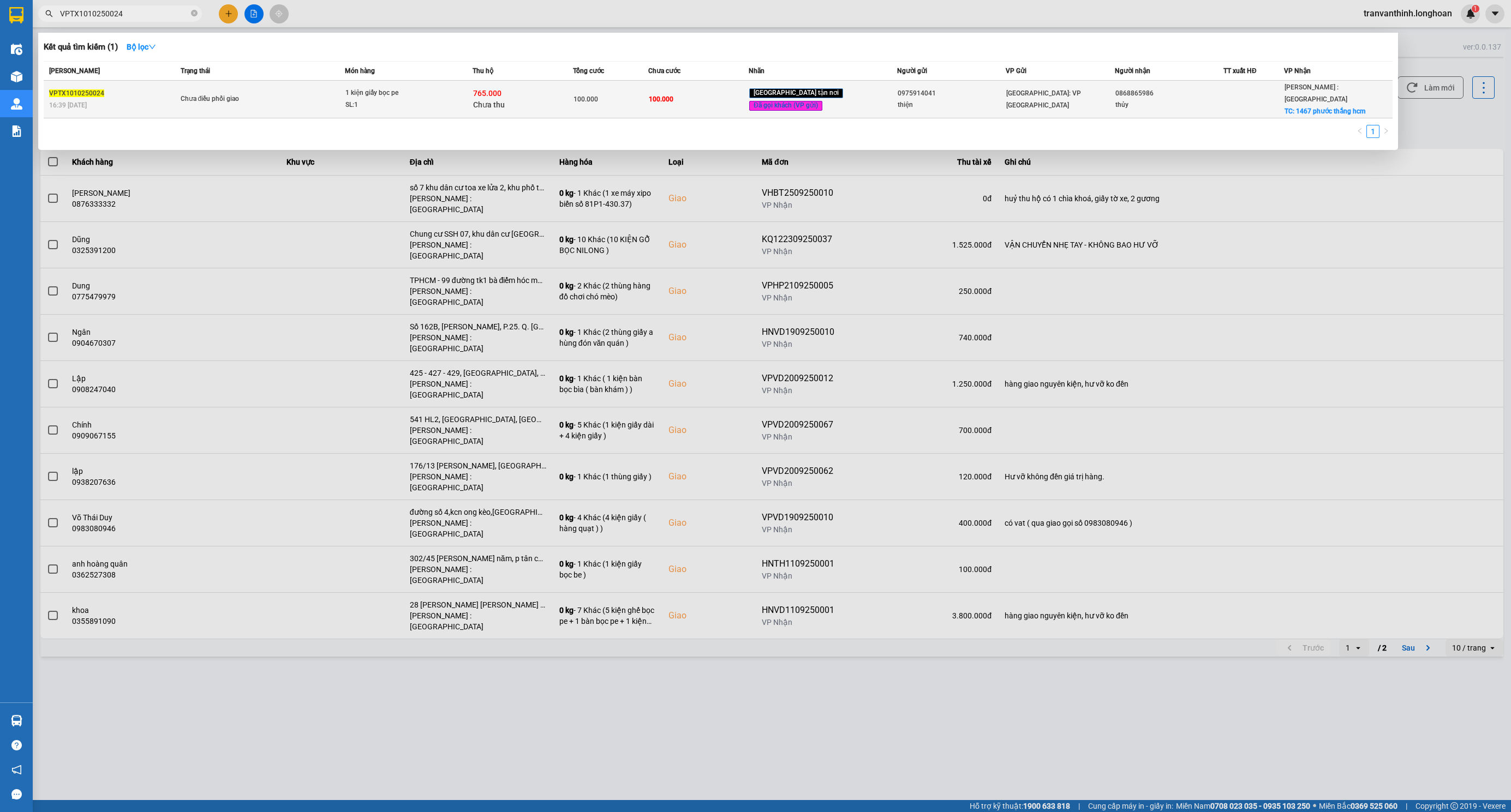
click at [1198, 99] on div "thủy" at bounding box center [1169, 105] width 107 height 12
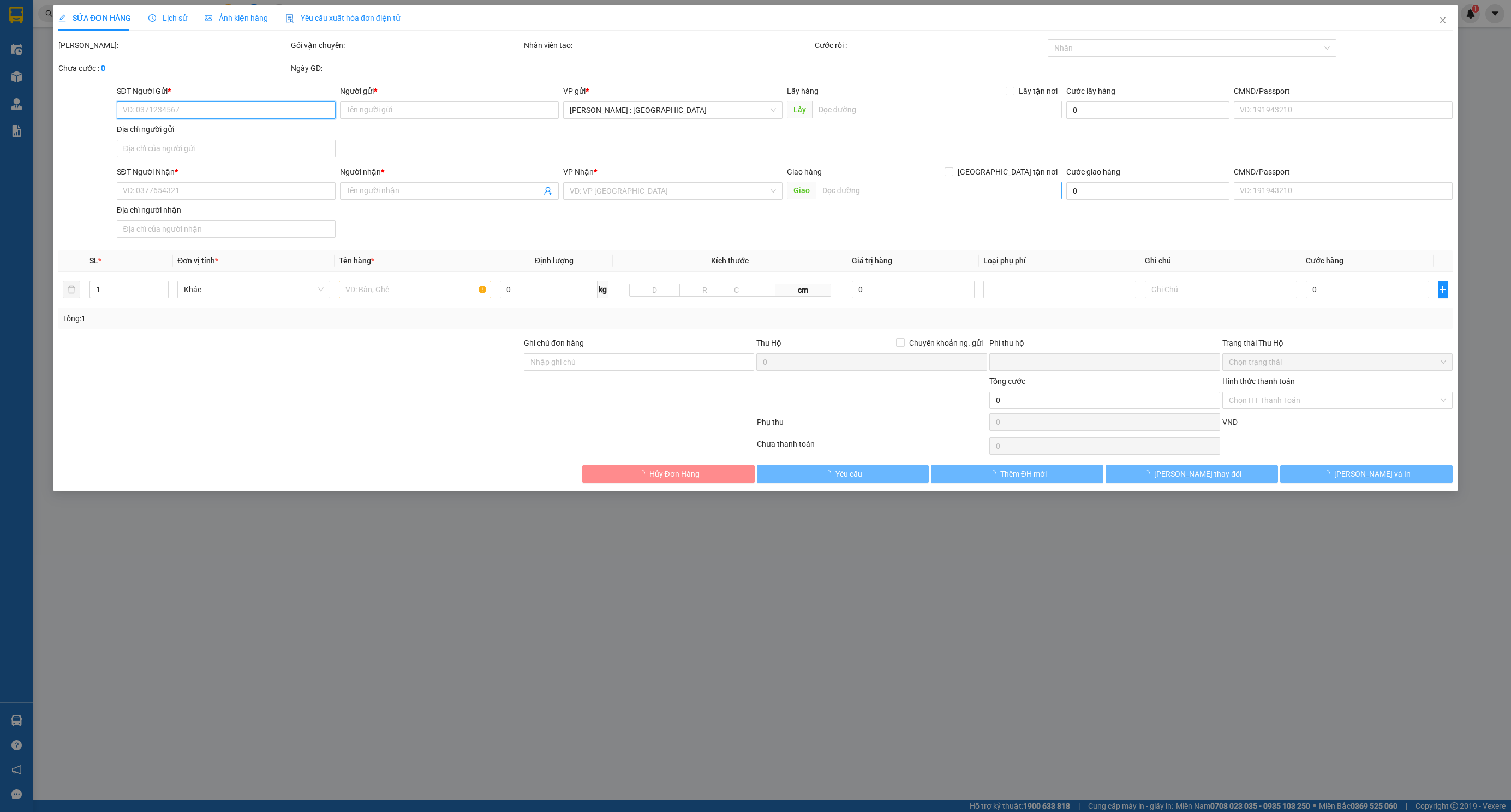
type input "0975914041"
type input "thiện"
type input "0868865986"
type input "thủy"
checkbox input "true"
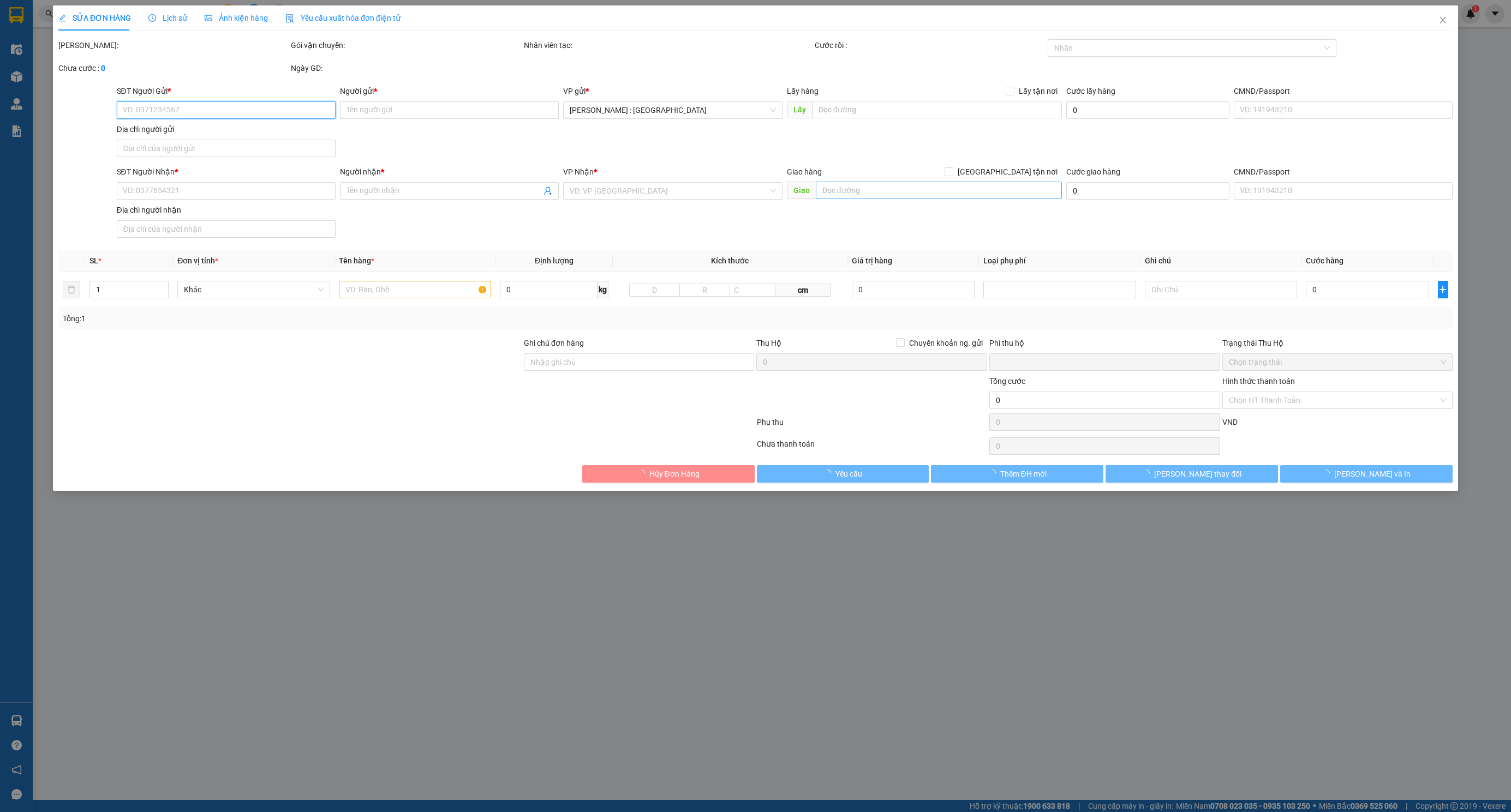
type input "1467 phước thắng hcm (vũng tàu)"
type input "nhận nguyên kiện bể vỡ không đền"
type input "100.000"
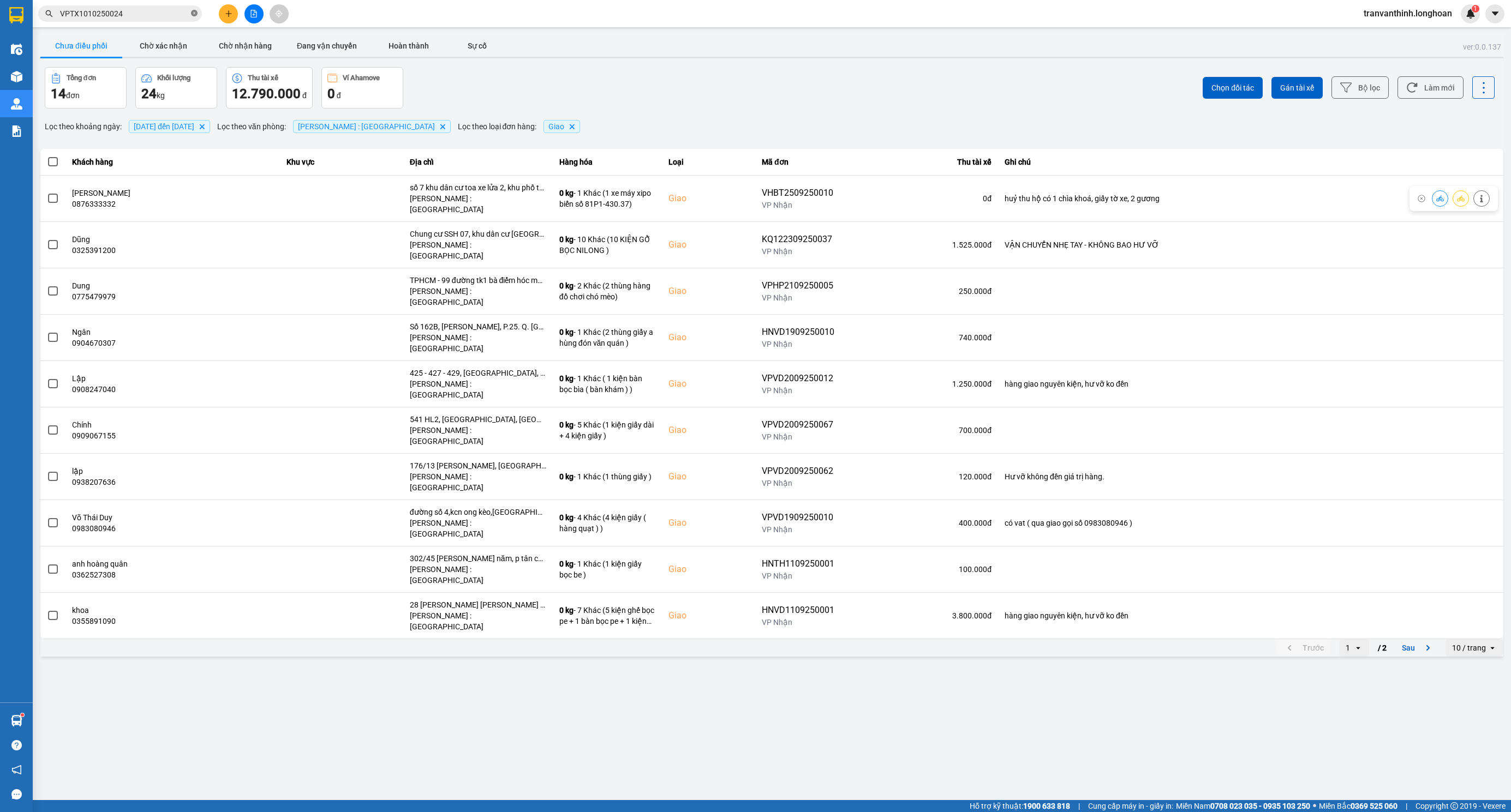
click at [192, 14] on icon "close-circle" at bounding box center [194, 13] width 7 height 7
paste input "KM10+600 ĐẠI LỘ THĂNG LONG, SƠN ĐỒNG, HÀ NỘI"
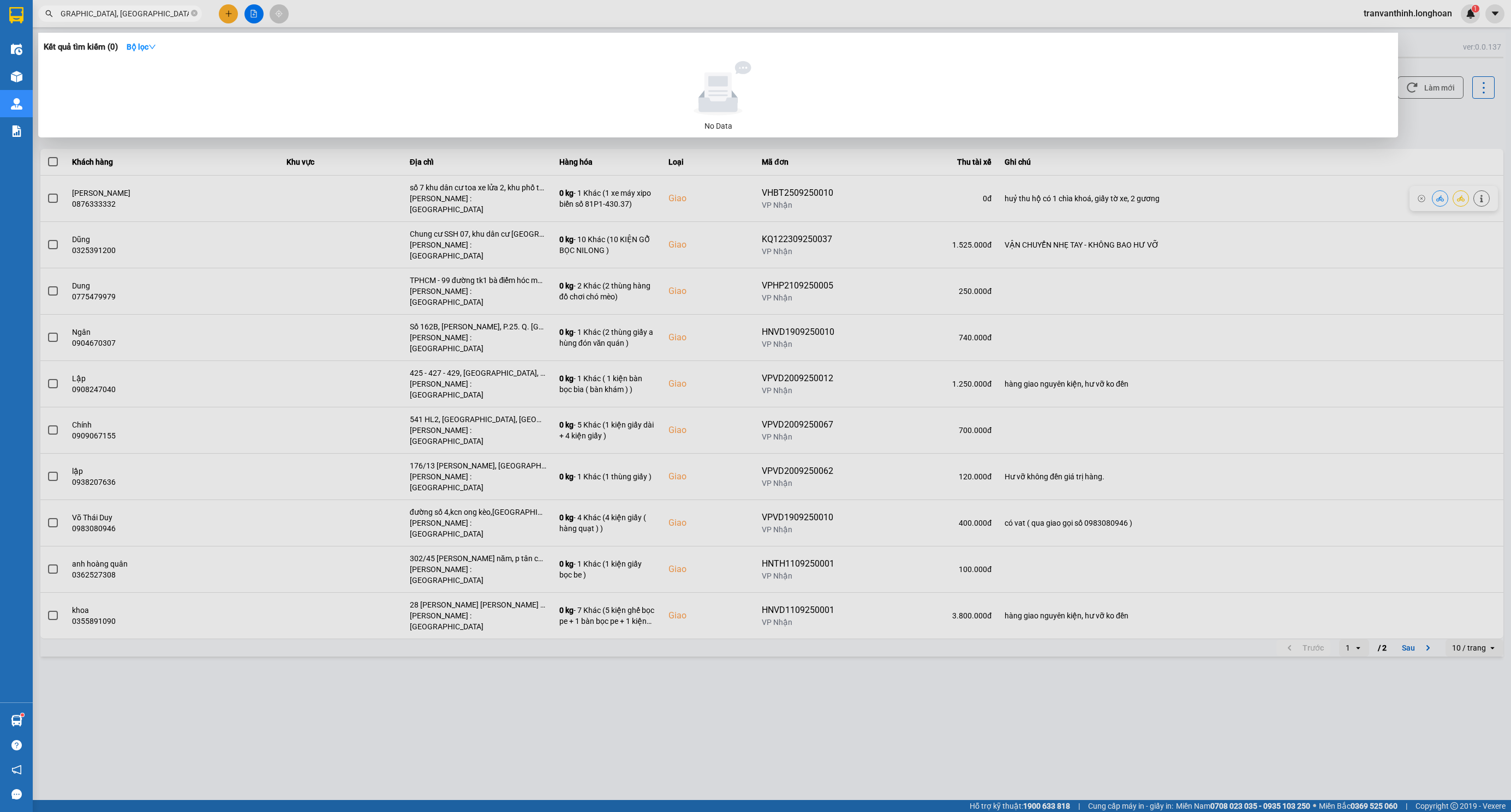
type input "KM10+600 ĐẠI LỘ THĂNG LONG, SƠN ĐỒNG, HÀ NỘI"
click at [194, 10] on icon "close-circle" at bounding box center [194, 13] width 7 height 7
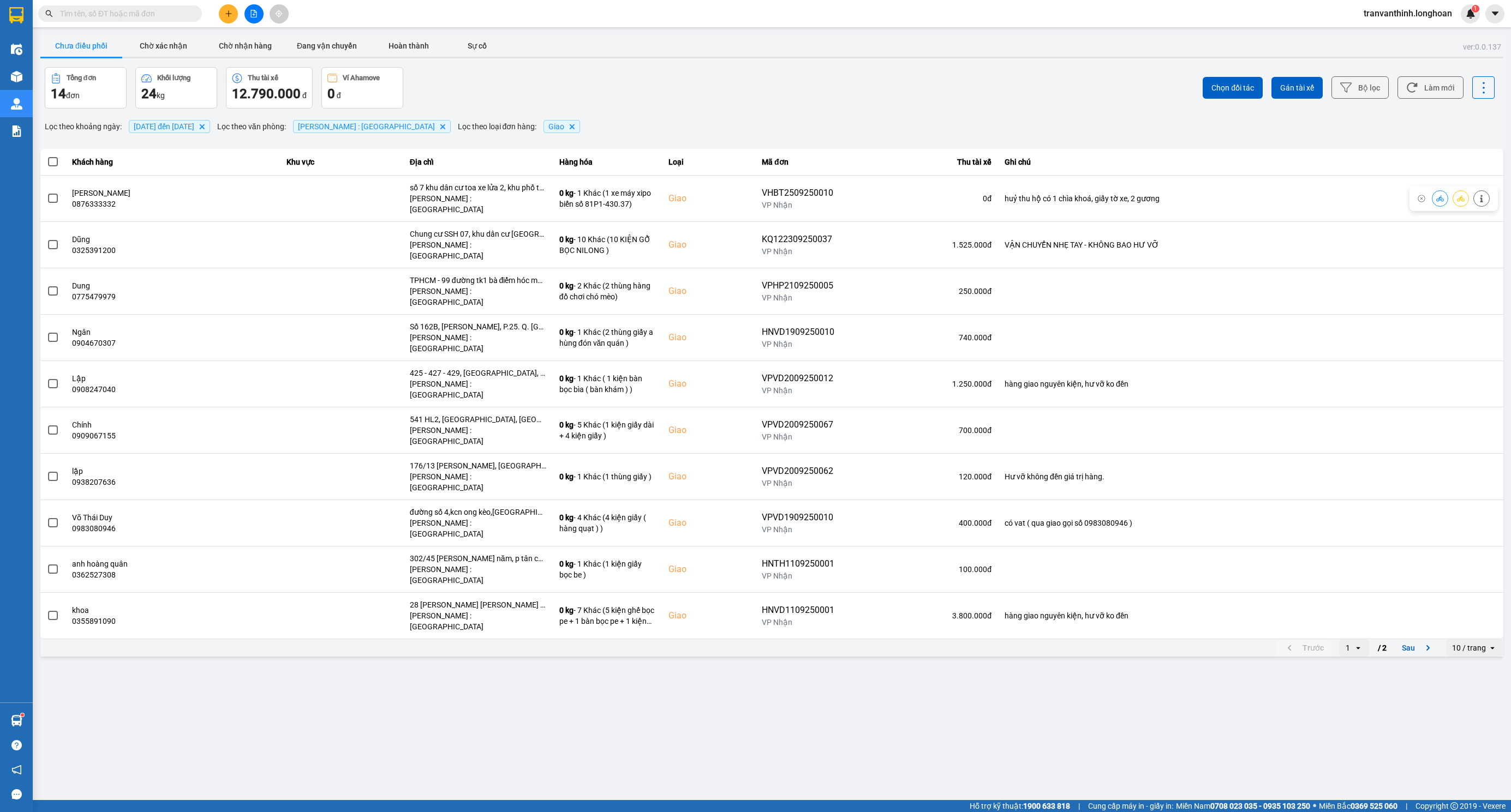
paste input "0702589943"
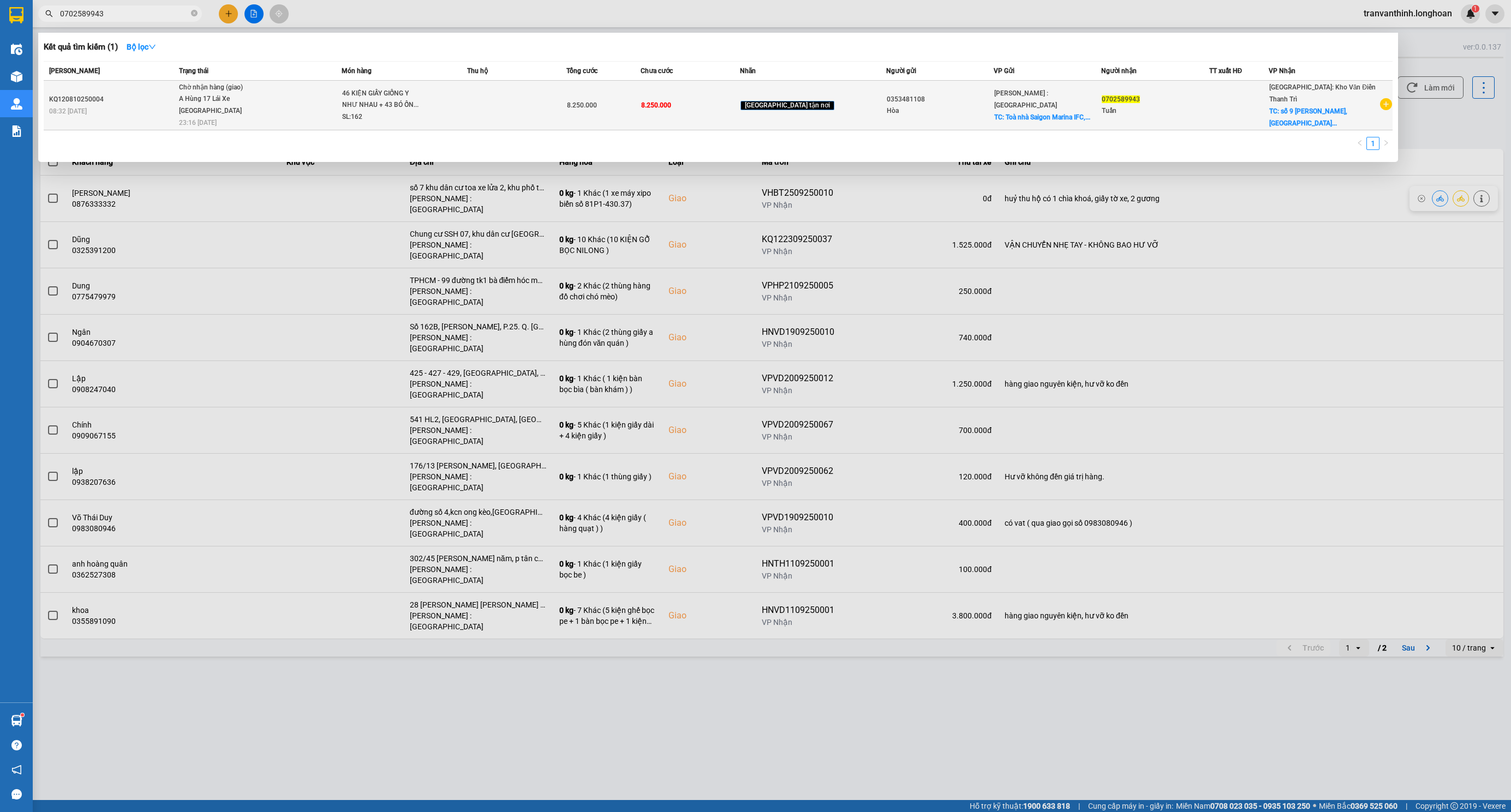
type input "0702589943"
click at [639, 108] on div "8.250.000" at bounding box center [603, 105] width 73 height 12
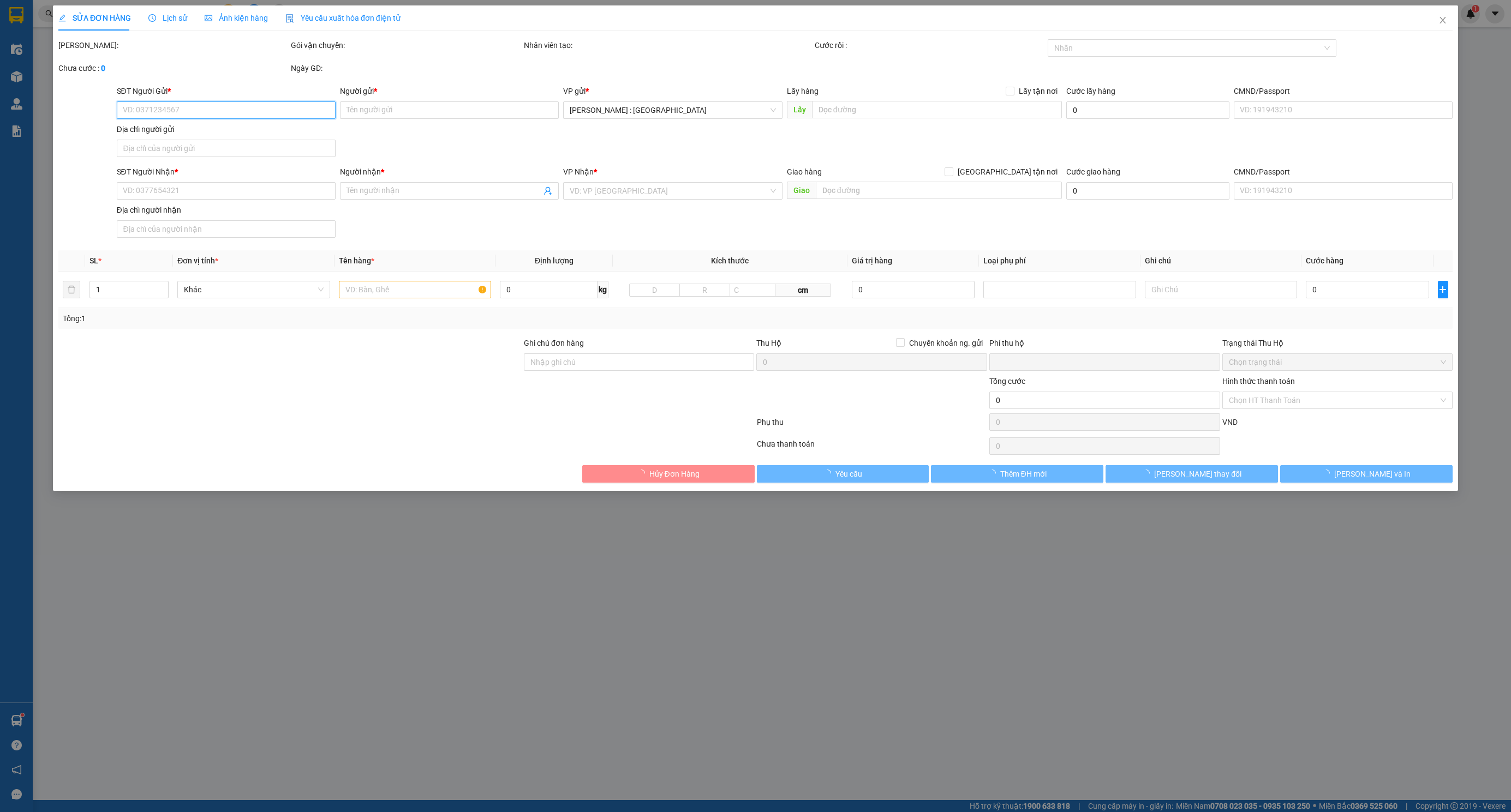
type input "0353481108"
type input "Hòa"
checkbox input "true"
type input "Toà nhà Saigon Marina IFC, số 2 Tôn Đức Thắng, p. sài gòn, HCM."
type input "0702589943"
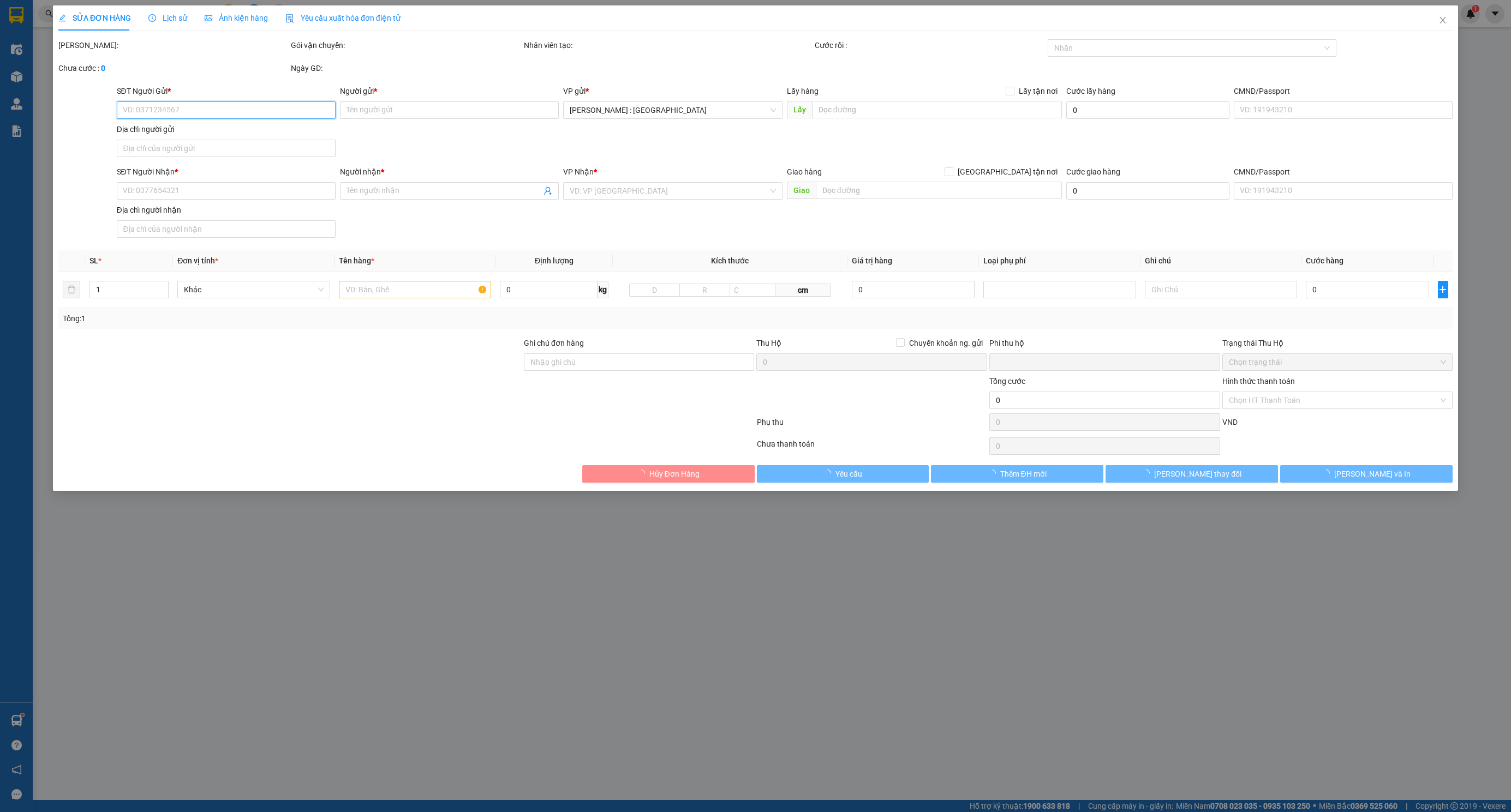
type input "Tuấn"
checkbox input "true"
type input "số 9 nguyễn khuyến,hà đông, hà nội"
type input "0"
type input "8.250.000"
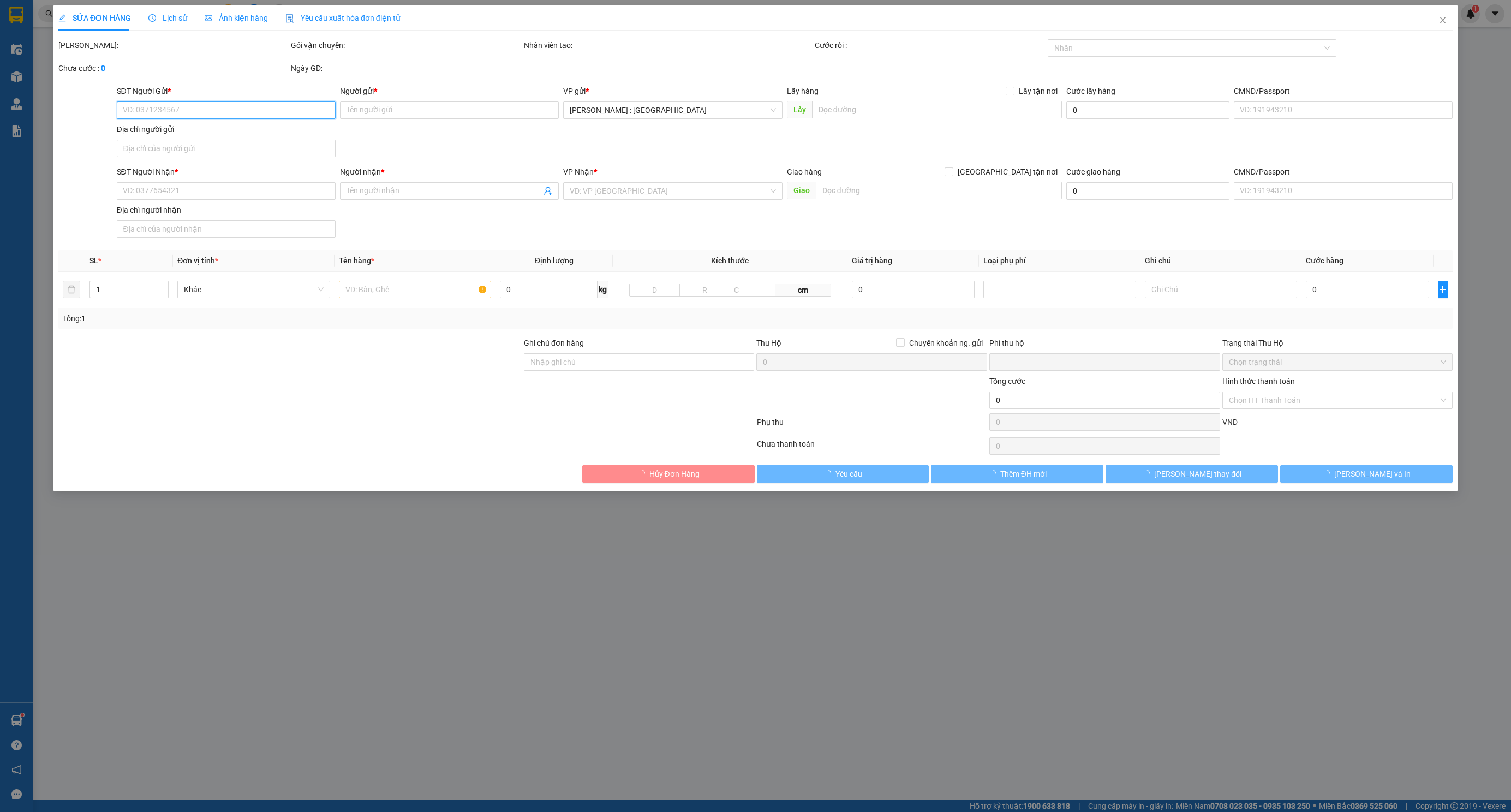
type input "8.250.000"
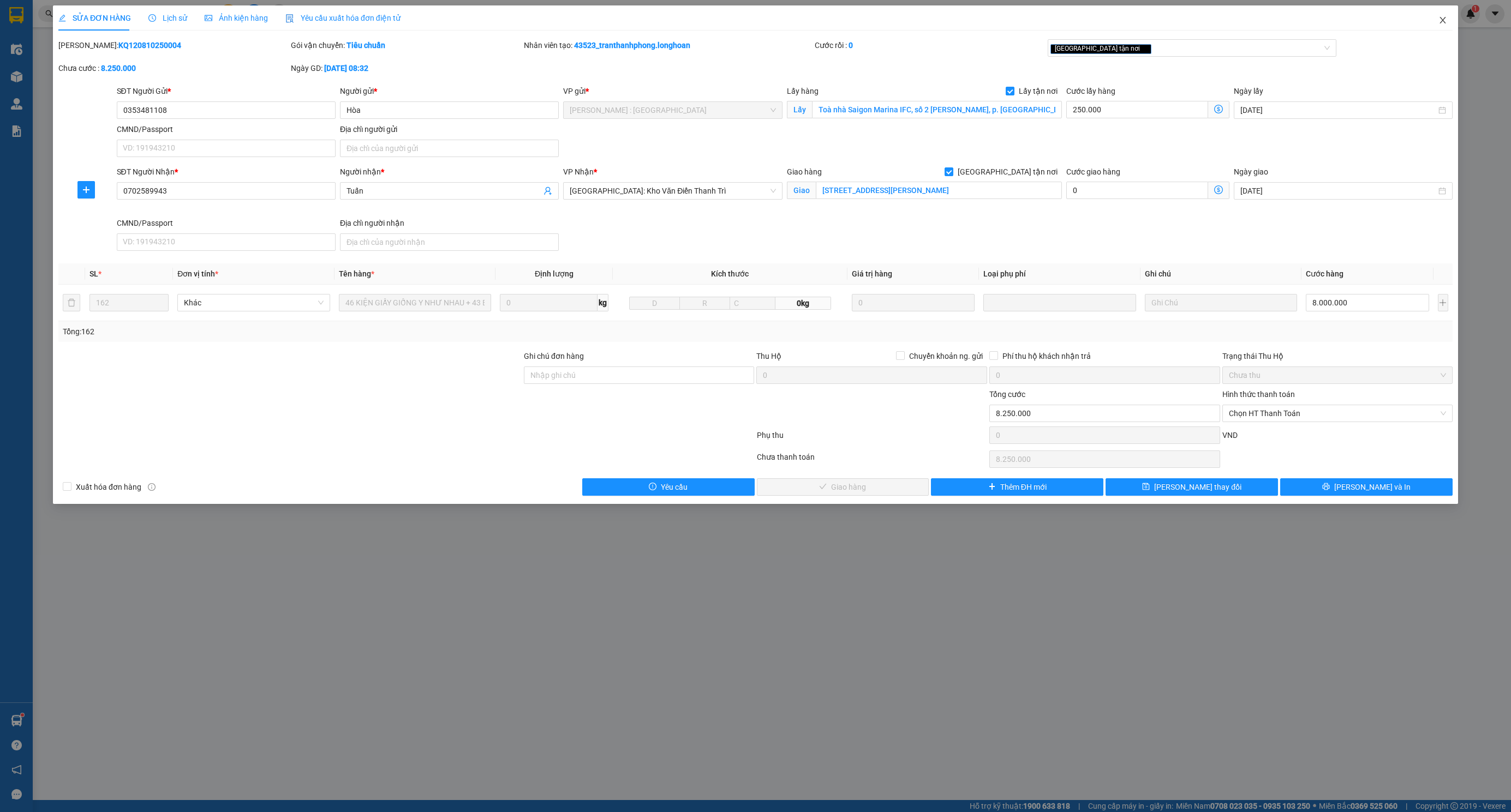
click at [1447, 25] on span "Close" at bounding box center [1442, 21] width 30 height 30
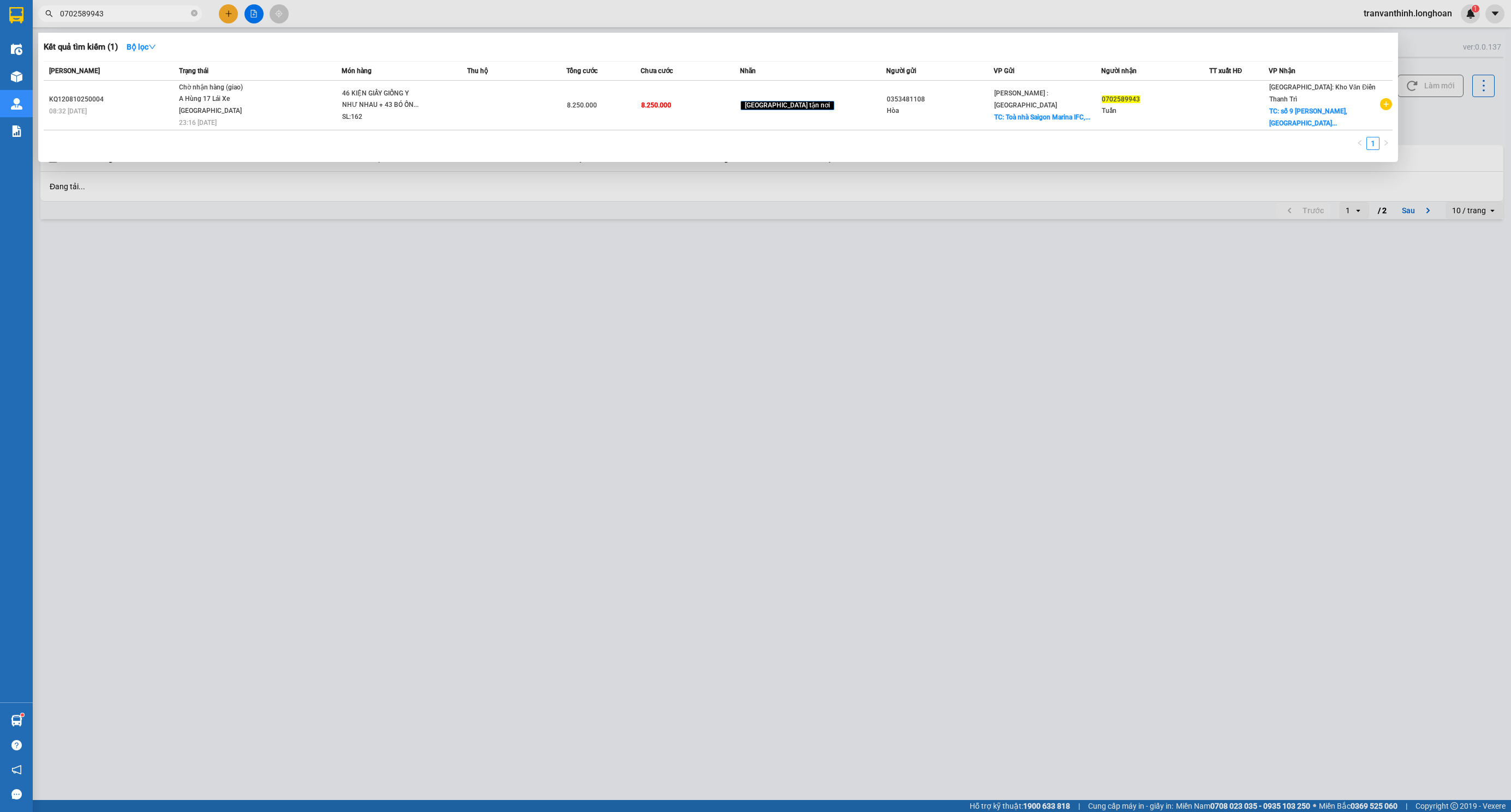
click at [174, 18] on input "0702589943" at bounding box center [125, 14] width 129 height 12
